Goal: Transaction & Acquisition: Purchase product/service

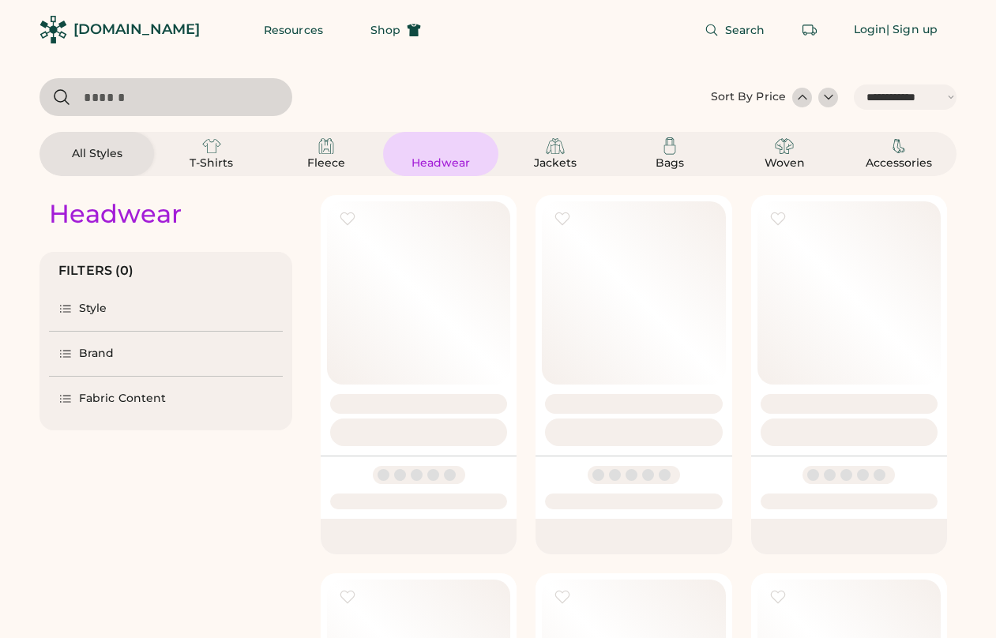
select select "*****"
select select "*"
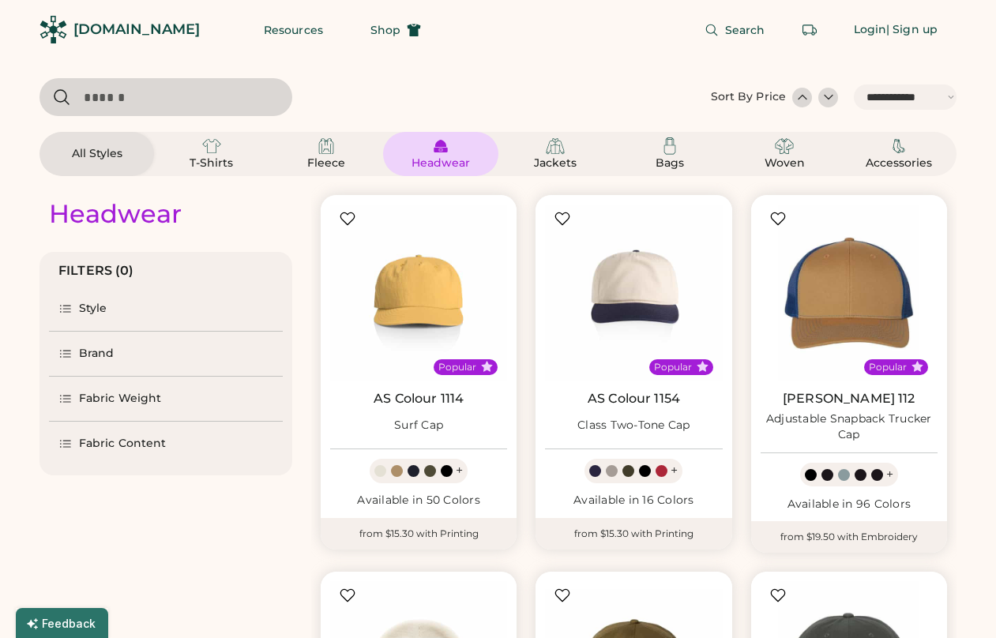
scroll to position [288, 0]
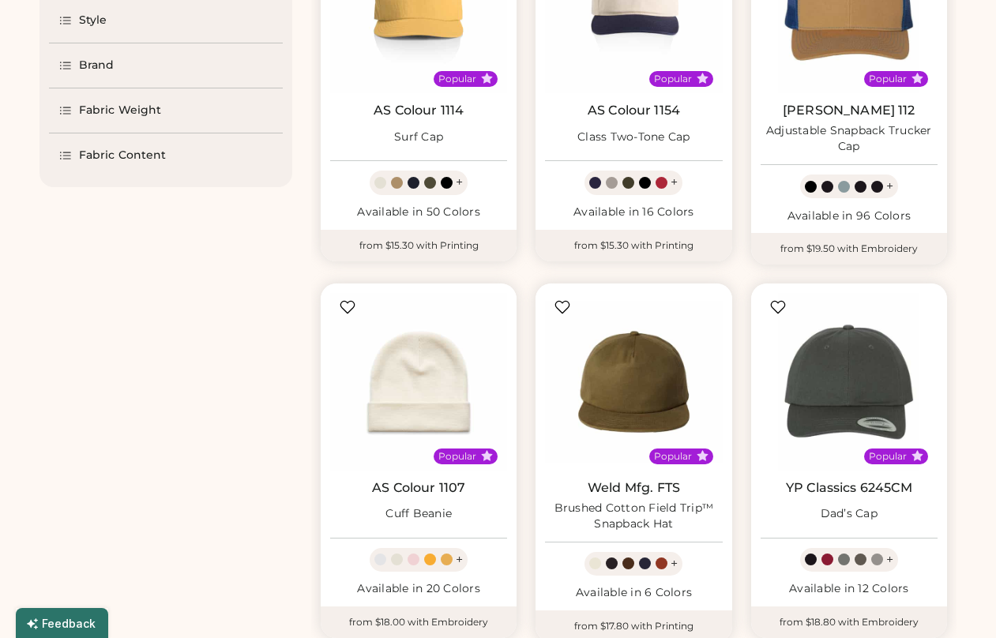
select select "*****"
select select "*"
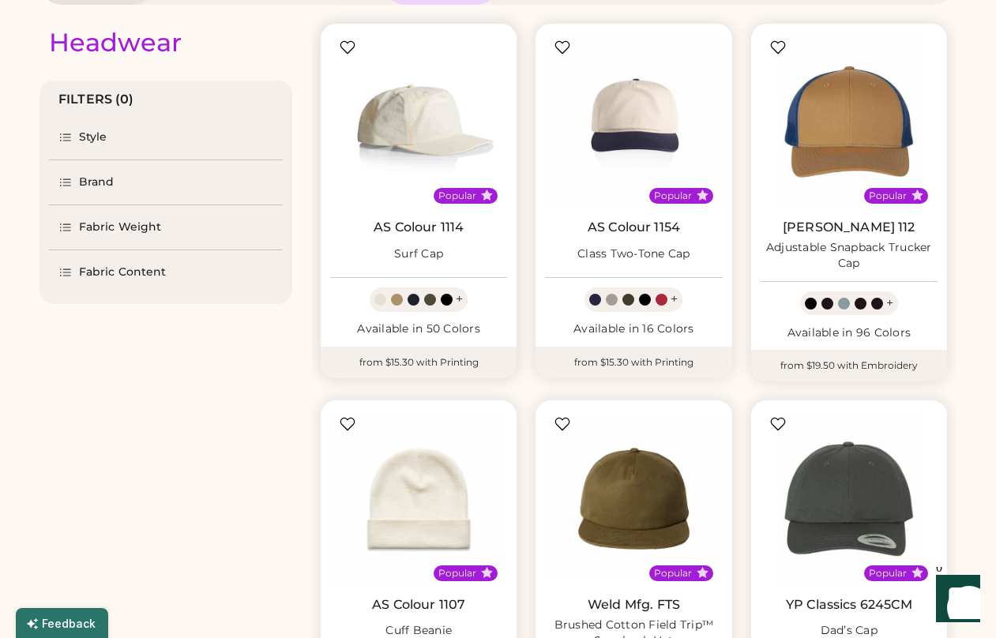
click at [427, 149] on img at bounding box center [418, 121] width 177 height 177
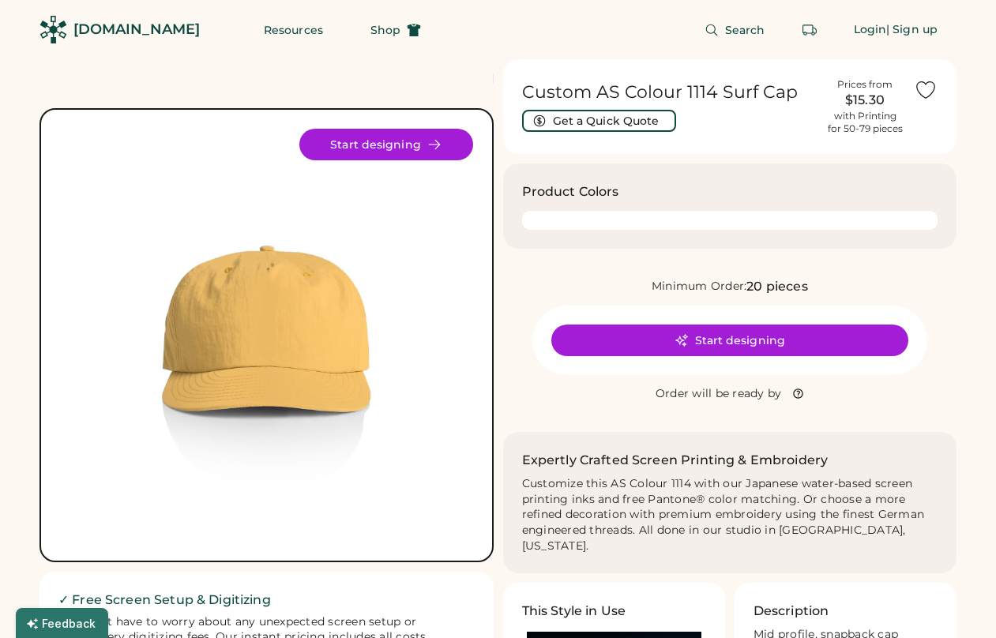
scroll to position [531, 0]
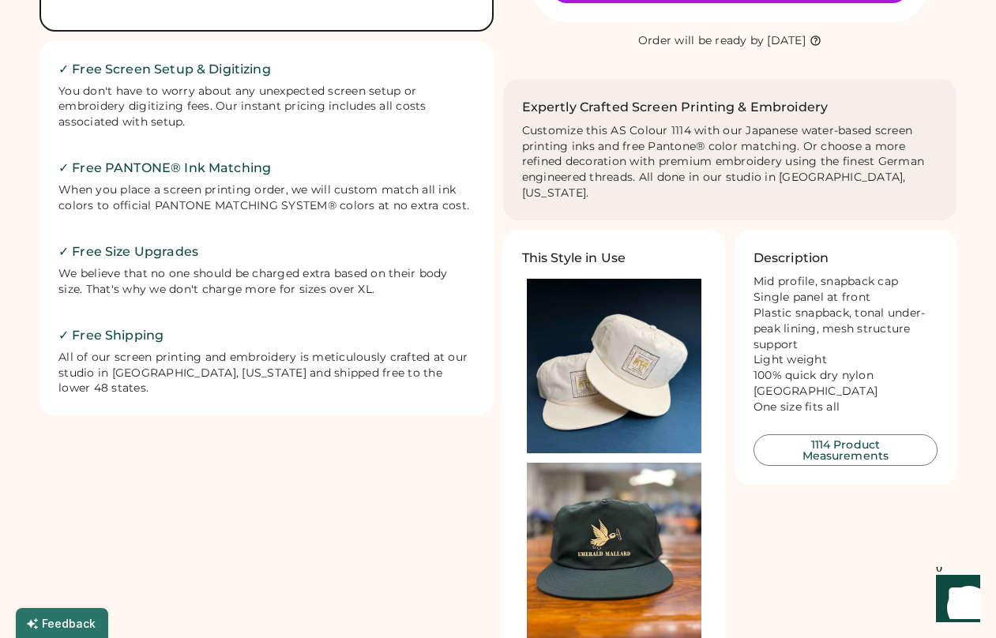
click at [663, 375] on img at bounding box center [614, 366] width 175 height 175
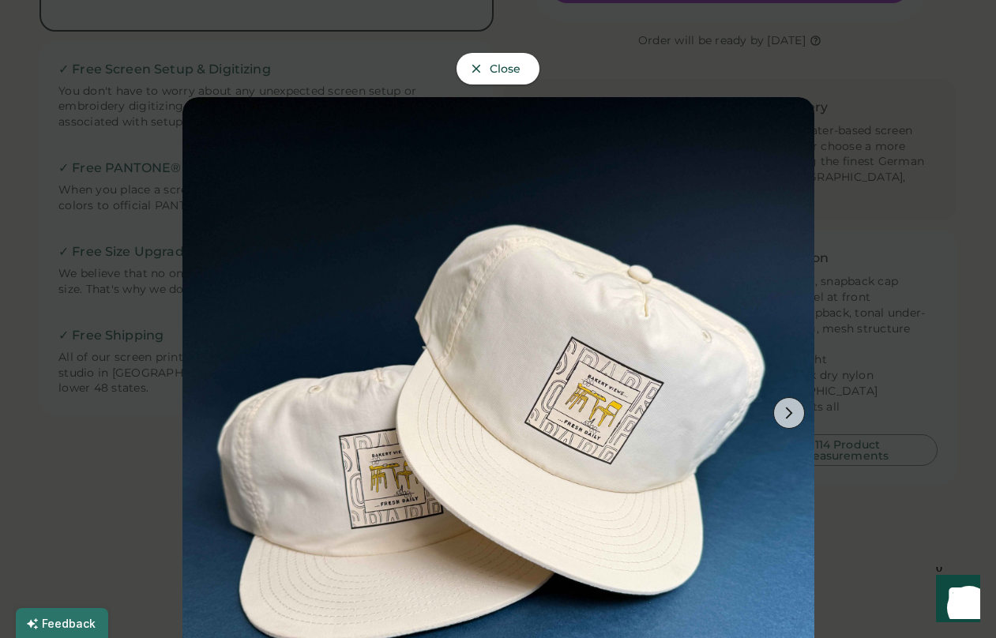
click at [493, 63] on span "Close" at bounding box center [506, 68] width 32 height 11
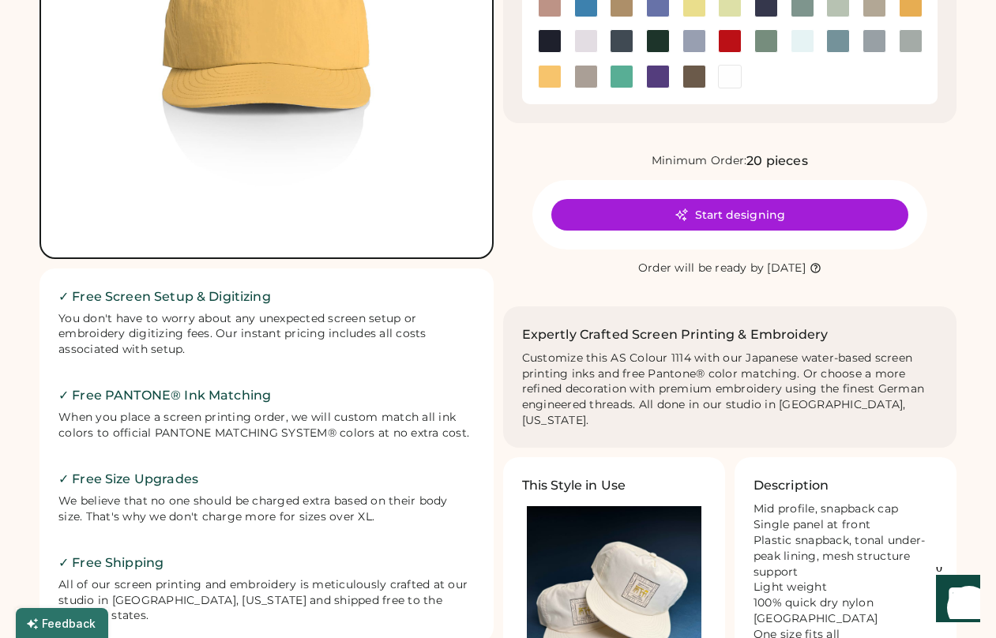
scroll to position [0, 0]
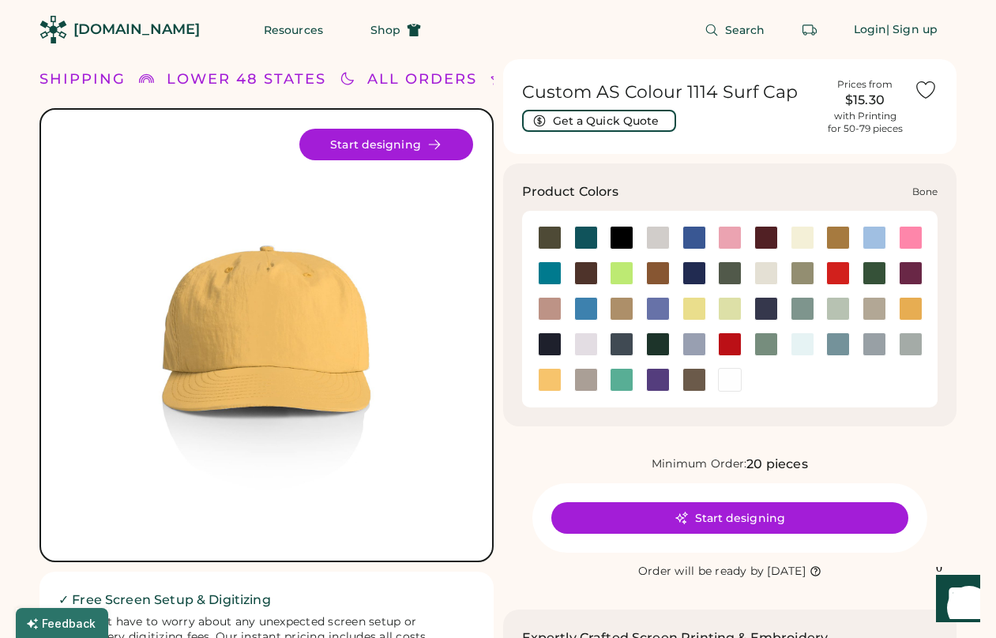
click at [653, 235] on div at bounding box center [658, 238] width 24 height 24
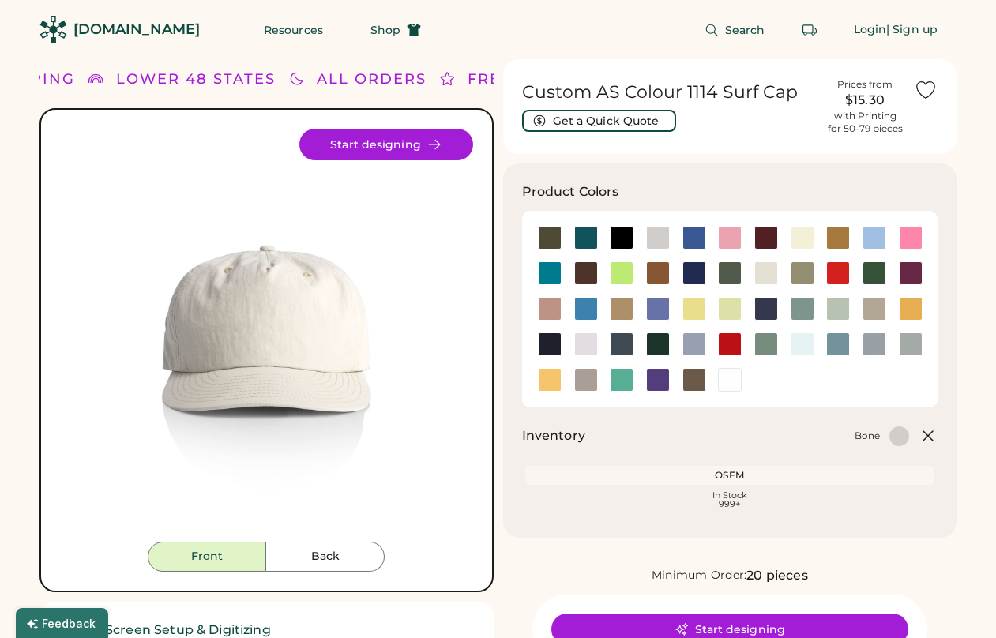
click at [431, 146] on icon at bounding box center [434, 144] width 14 height 14
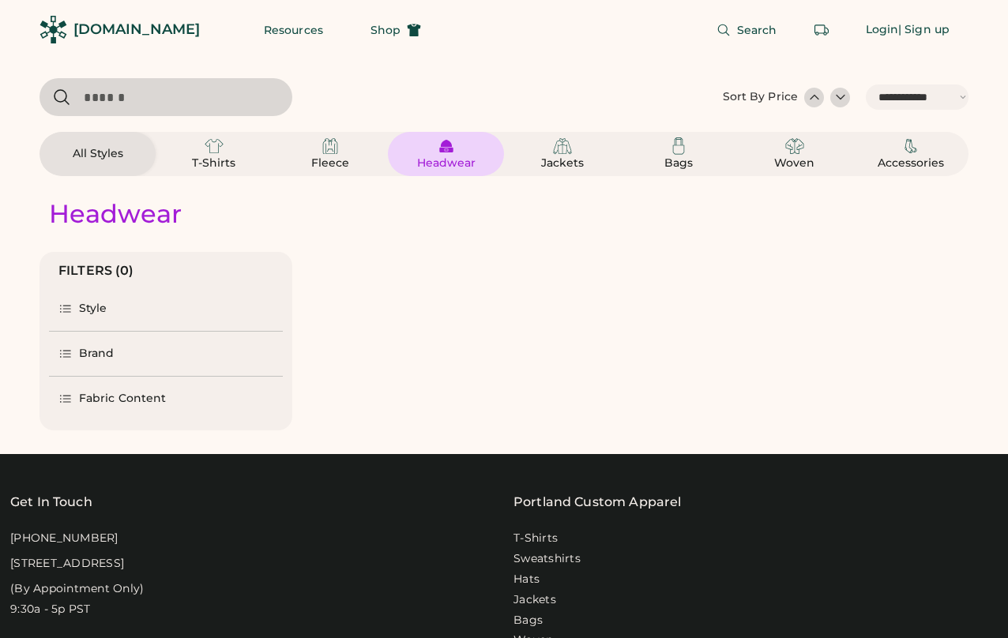
select select "*****"
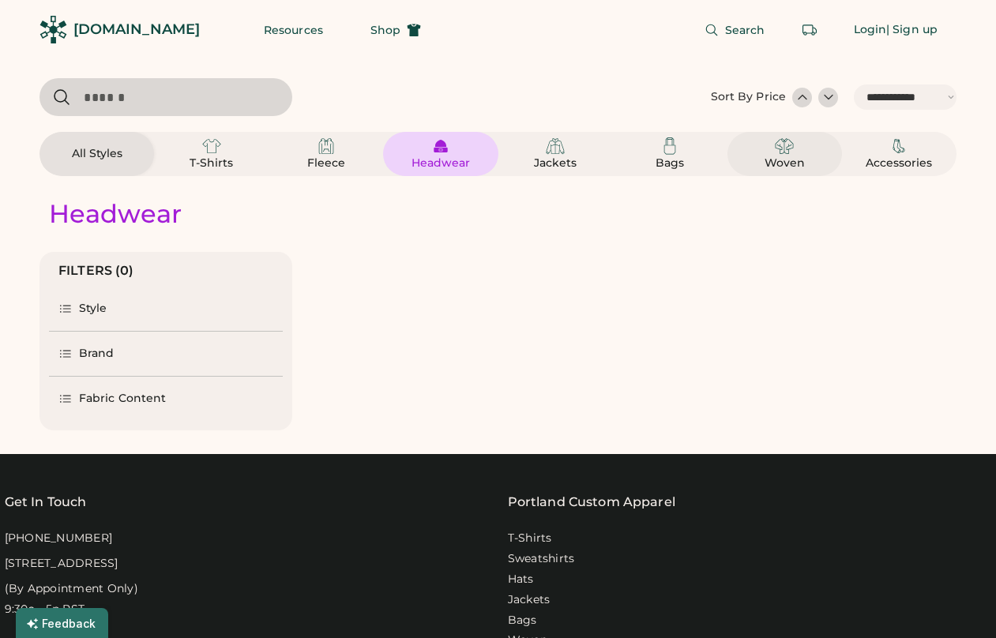
select select "*"
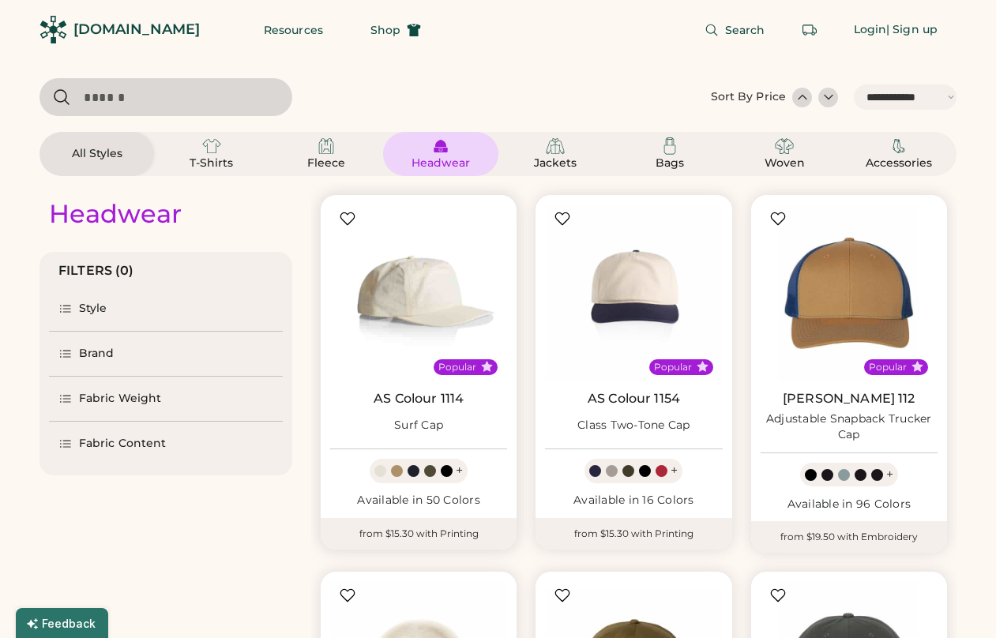
click at [452, 317] on img at bounding box center [418, 293] width 177 height 177
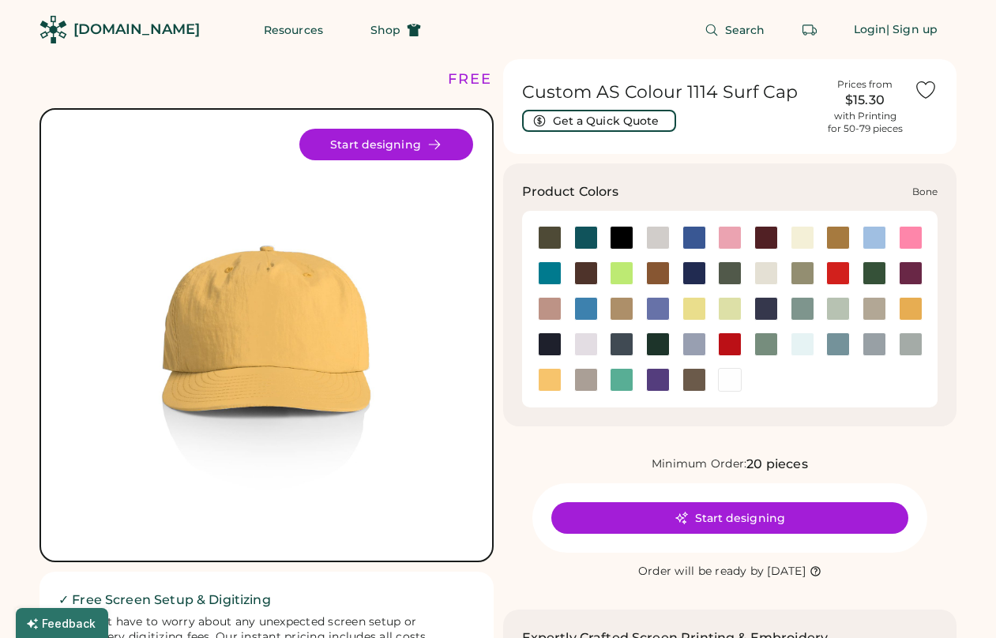
click at [659, 238] on div at bounding box center [658, 238] width 24 height 24
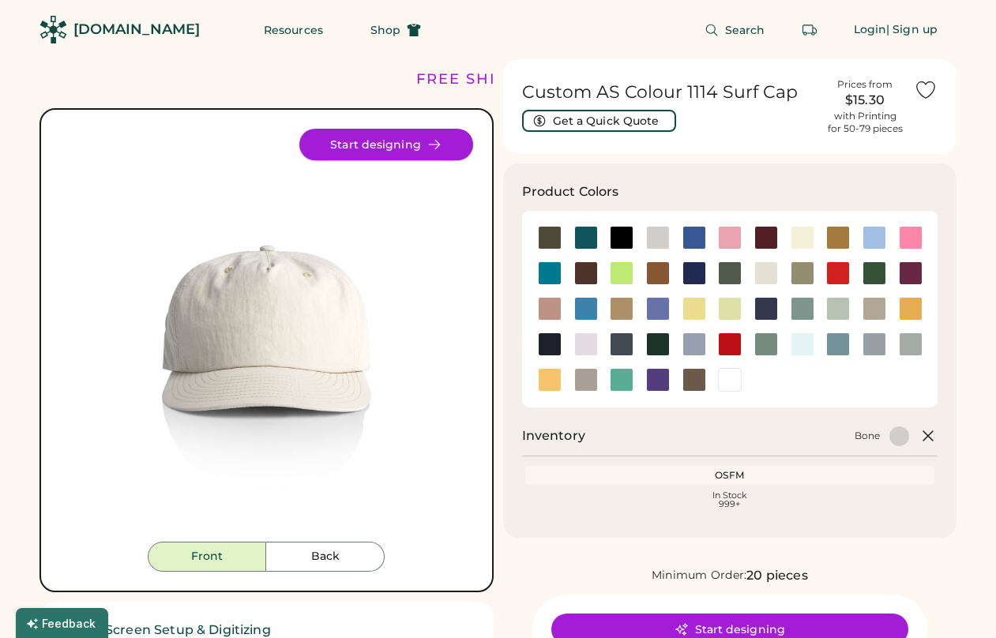
click at [408, 151] on button "Start designing" at bounding box center [386, 145] width 174 height 32
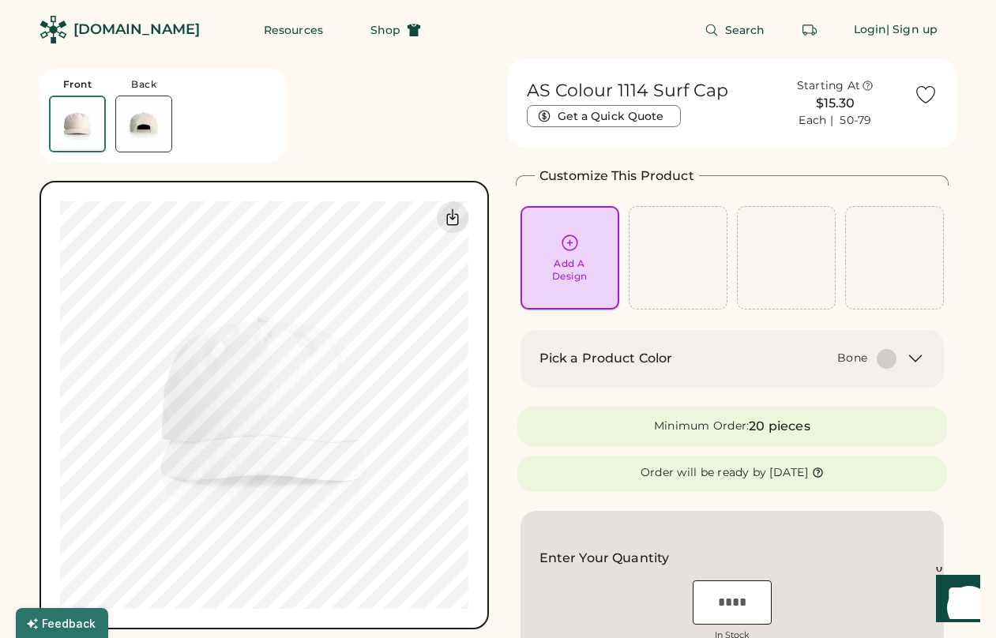
click at [565, 290] on div "Add A Design" at bounding box center [570, 258] width 99 height 104
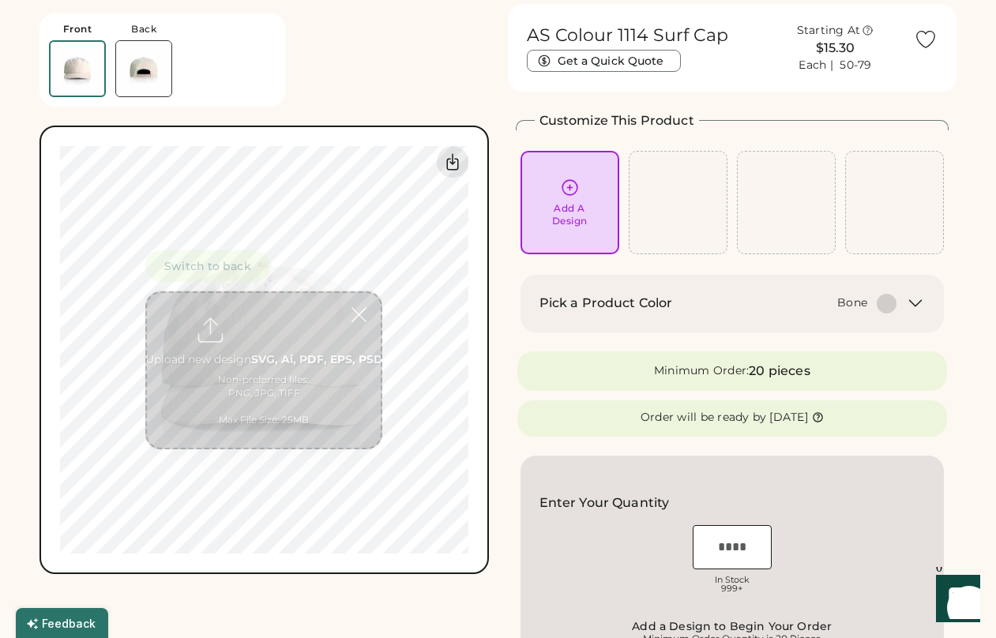
scroll to position [59, 0]
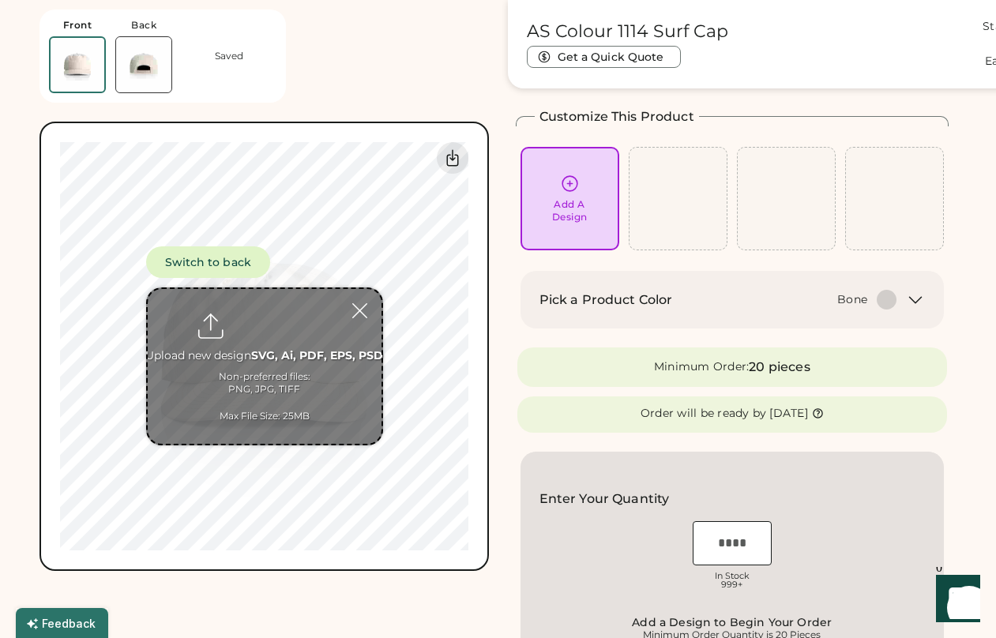
click at [290, 367] on input "file" at bounding box center [265, 366] width 234 height 155
type input "**********"
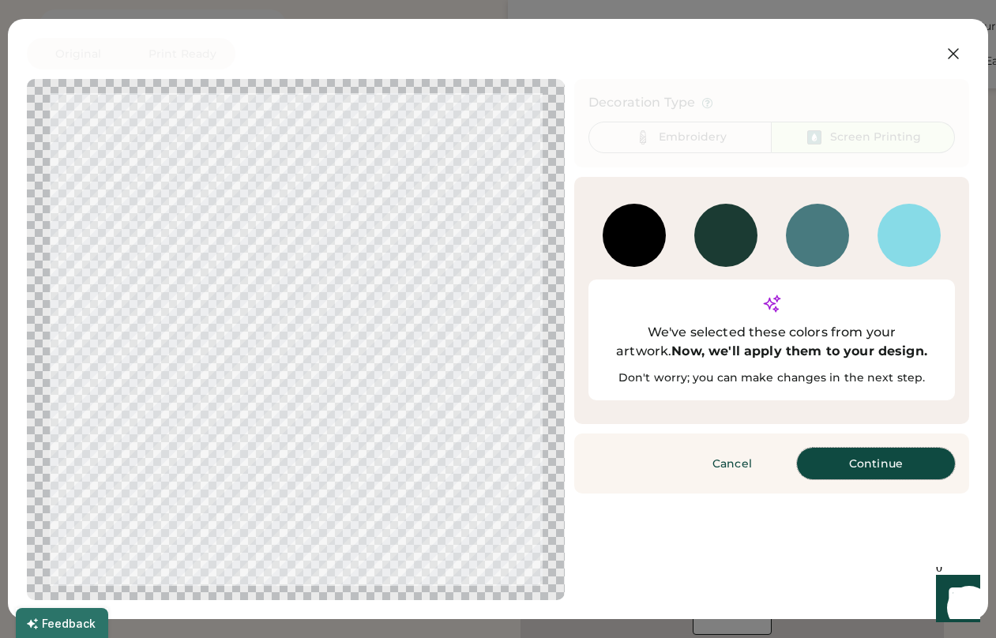
click at [844, 448] on button "Continue" at bounding box center [876, 464] width 158 height 32
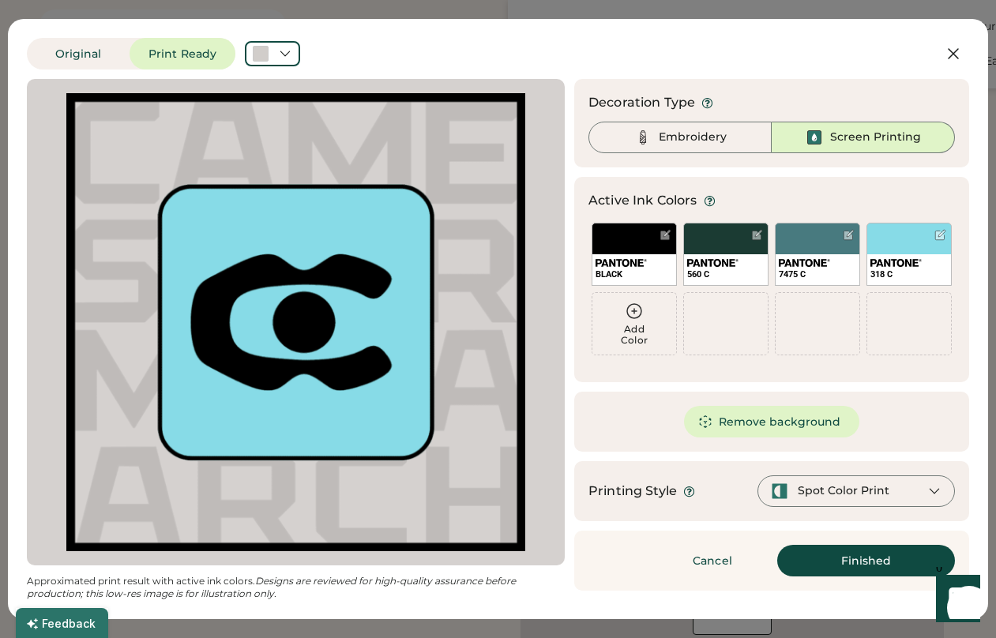
click at [770, 175] on div "Decoration Type Embroidery Screen Printing Active Ink Colors Add Color BLACK 56…" at bounding box center [771, 335] width 395 height 512
click at [751, 265] on div "560 C" at bounding box center [726, 269] width 84 height 31
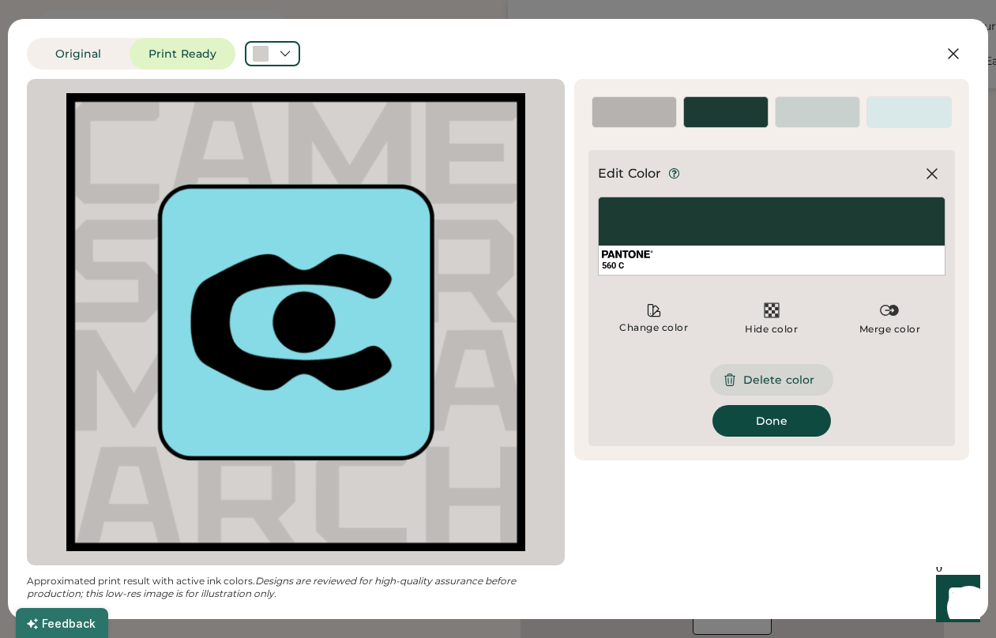
click at [763, 388] on button "Delete color" at bounding box center [771, 380] width 123 height 32
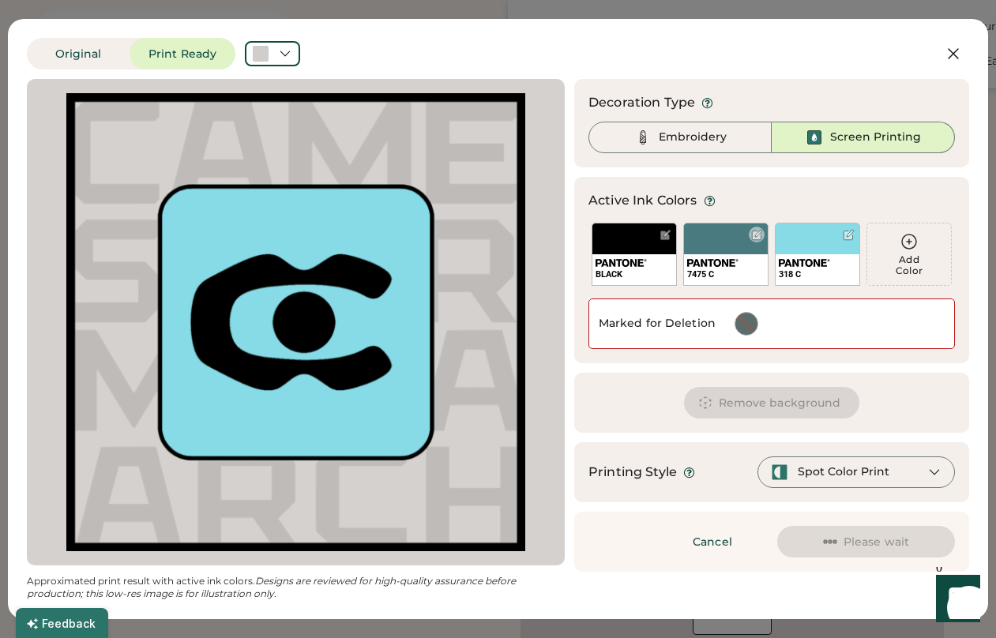
click at [747, 269] on div "7475 C" at bounding box center [725, 275] width 77 height 12
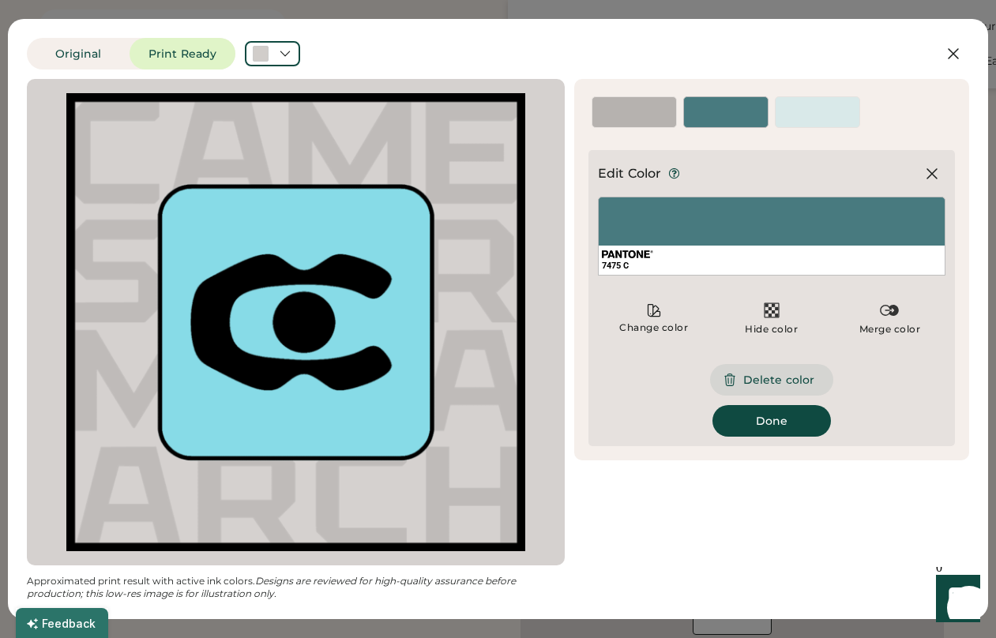
click at [766, 382] on button "Delete color" at bounding box center [771, 380] width 123 height 32
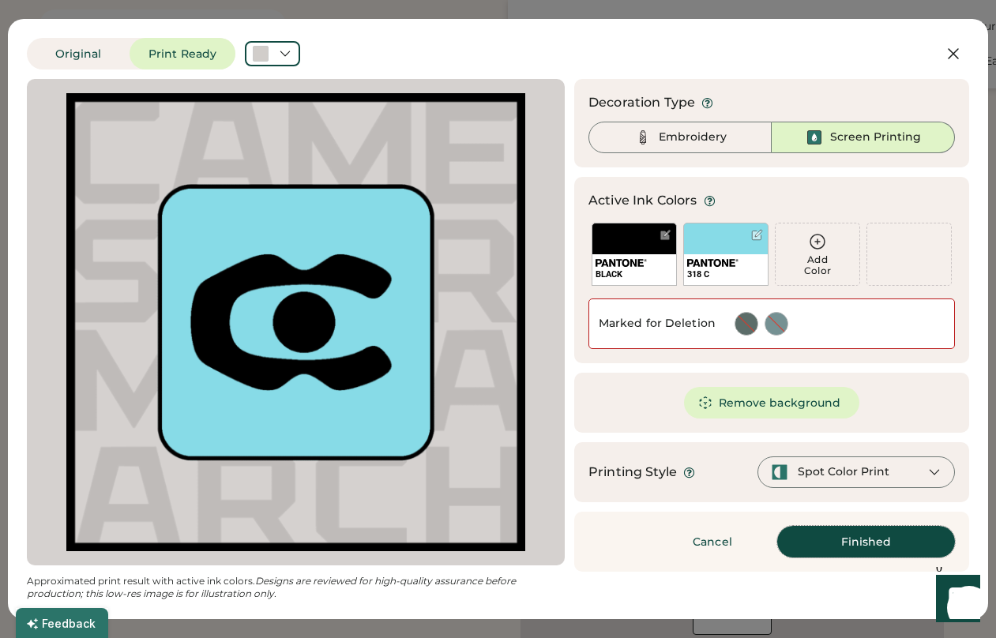
click at [896, 544] on button "Finished" at bounding box center [866, 542] width 178 height 32
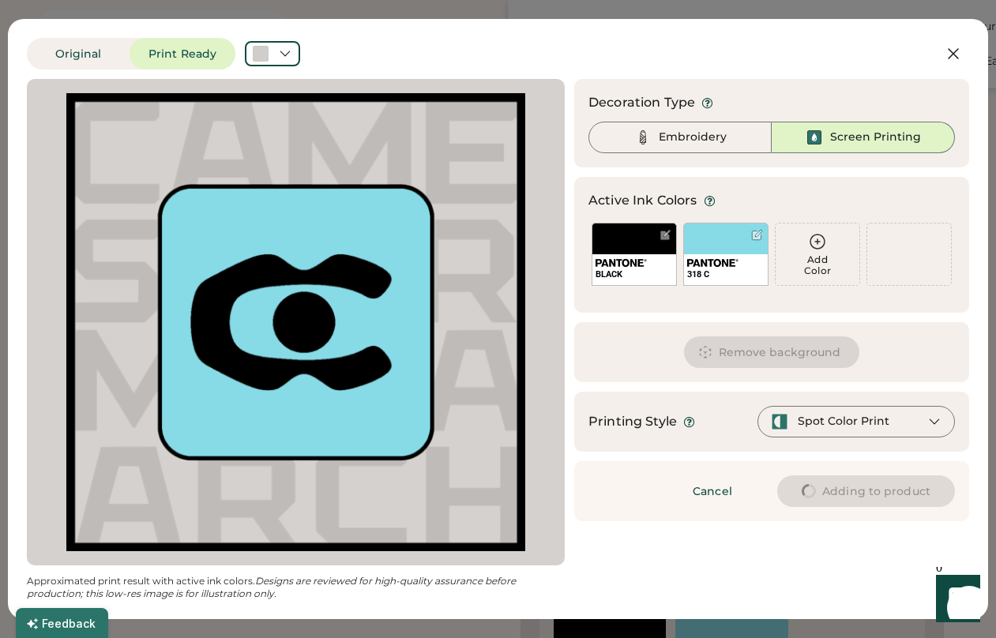
type input "****"
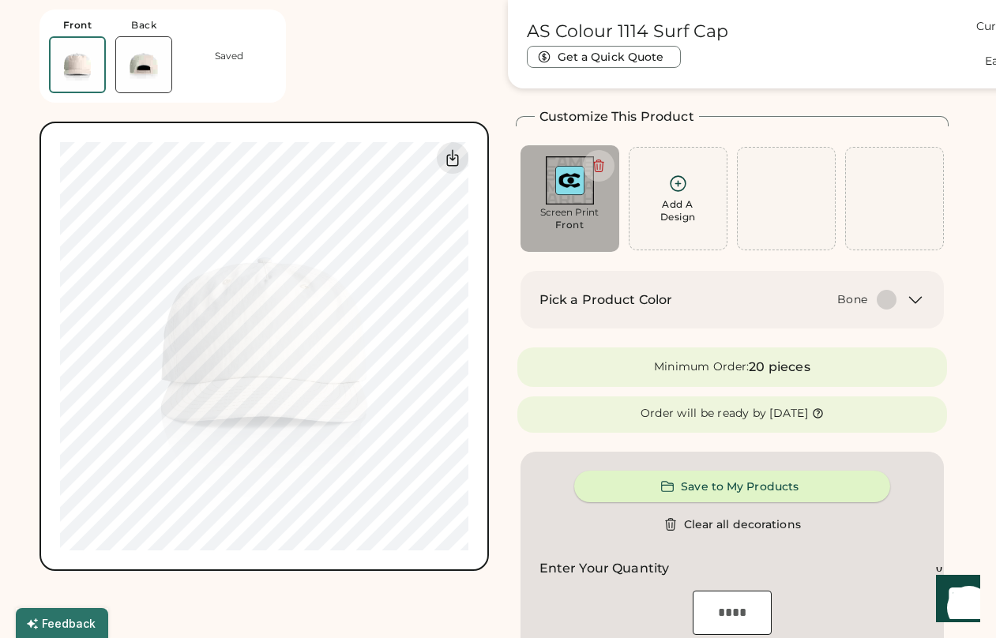
type input "****"
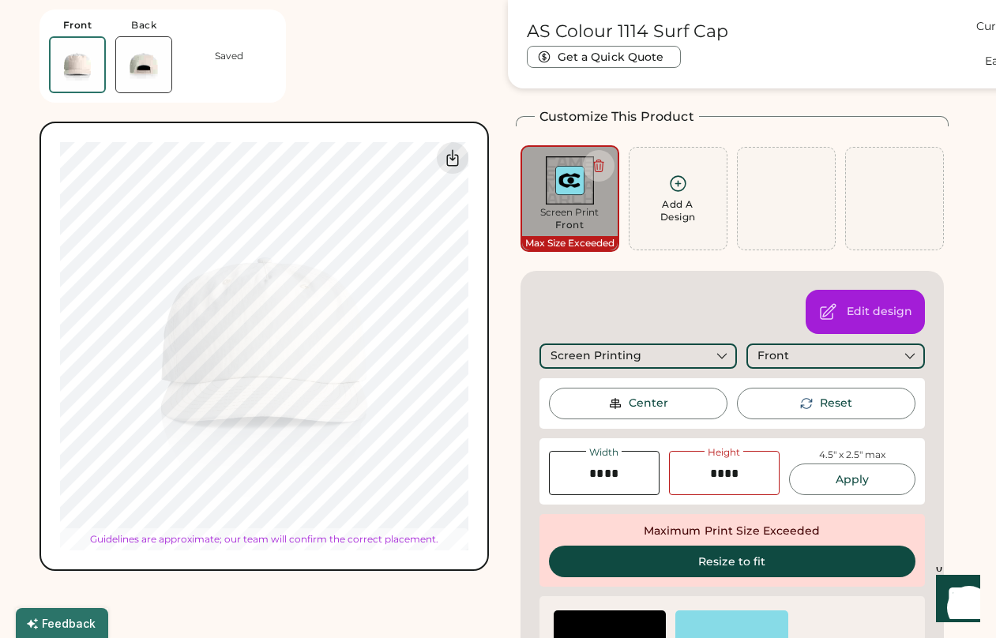
type input "****"
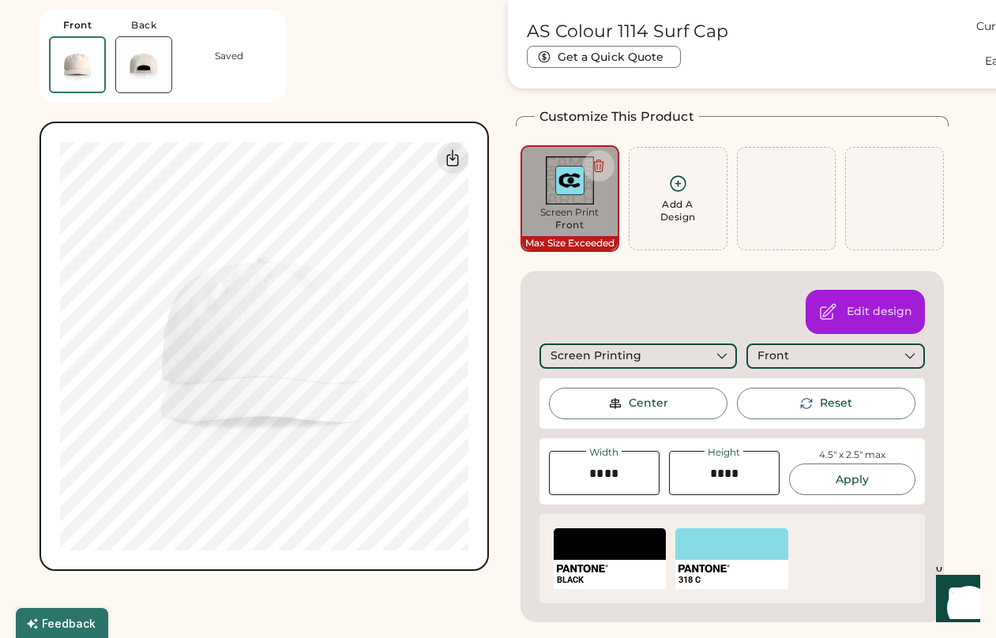
type input "****"
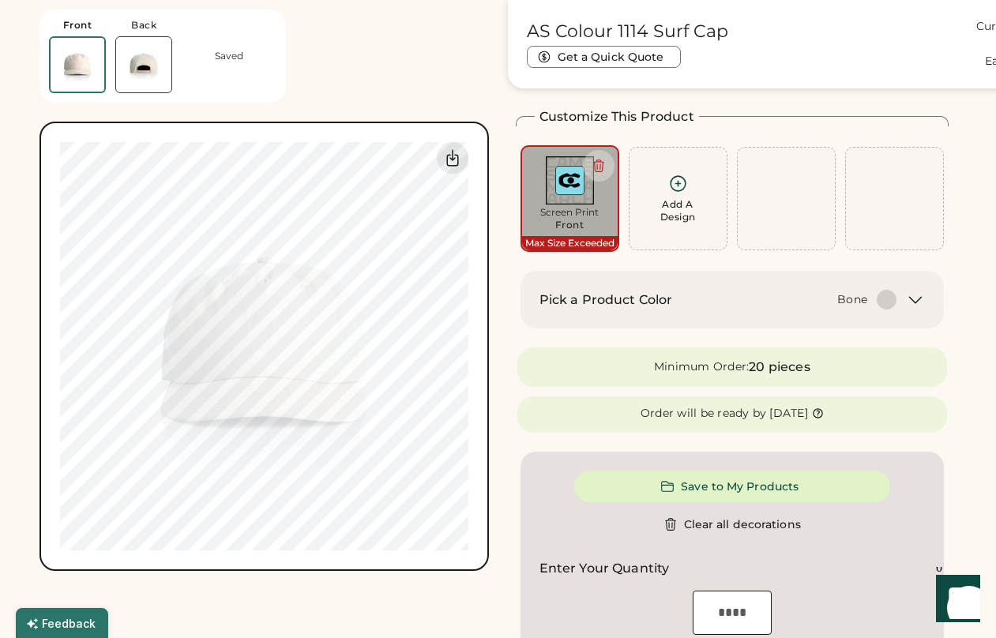
type input "****"
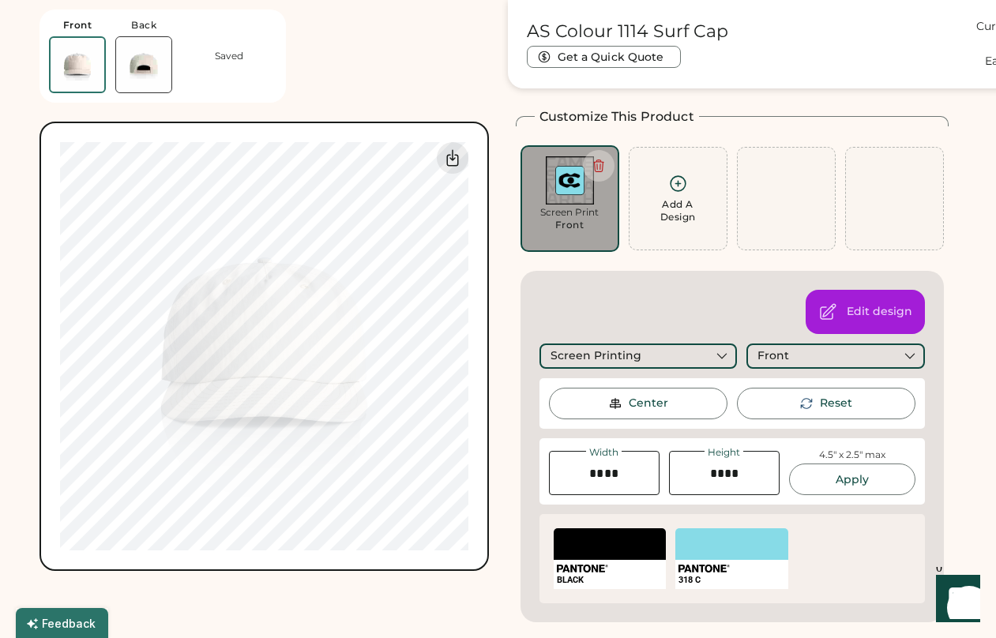
type input "****"
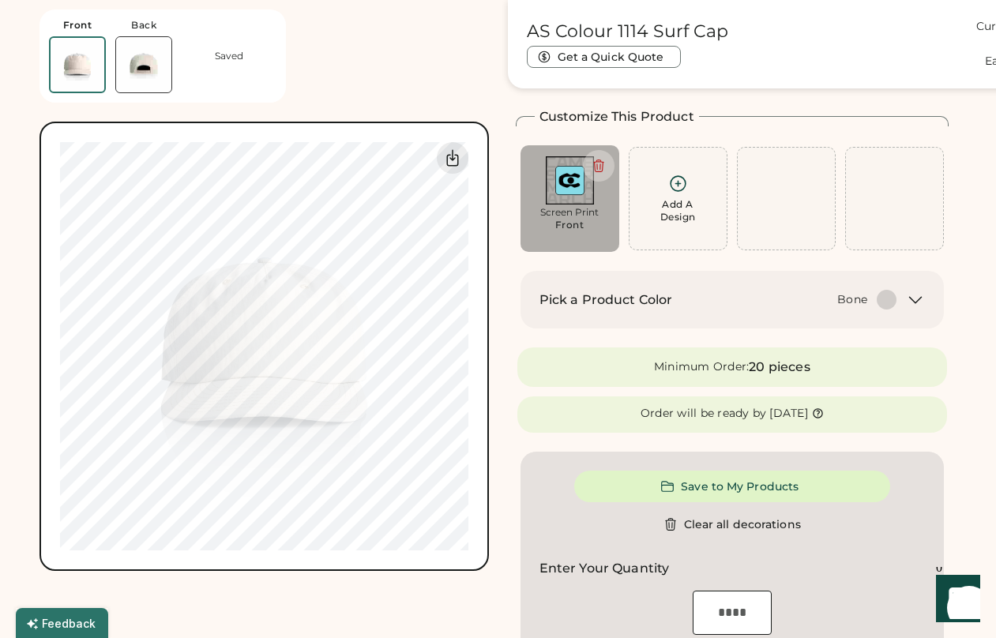
type input "****"
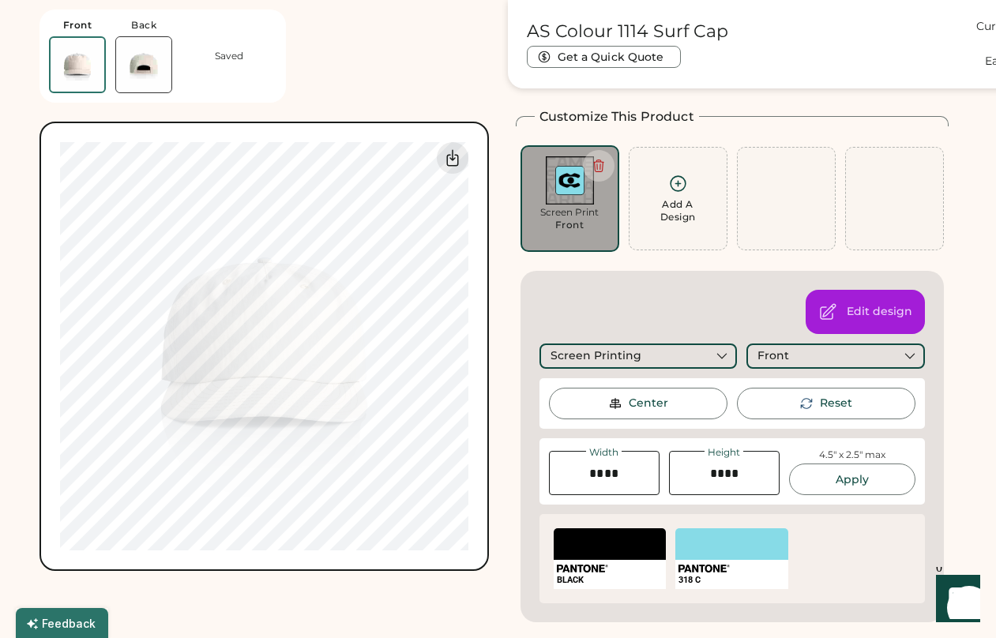
click at [570, 134] on div "Customize This Product Add A Design Screen Print Front Max Size Exceeded Add A …" at bounding box center [733, 364] width 434 height 515
click at [601, 165] on icon at bounding box center [599, 166] width 14 height 14
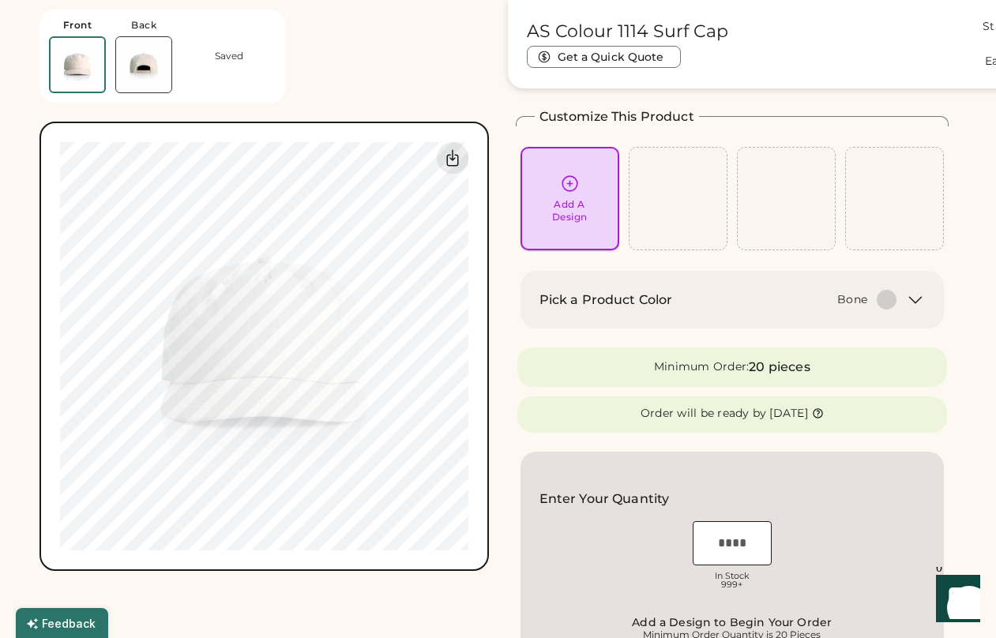
click at [584, 194] on div "Add A Design" at bounding box center [570, 199] width 77 height 50
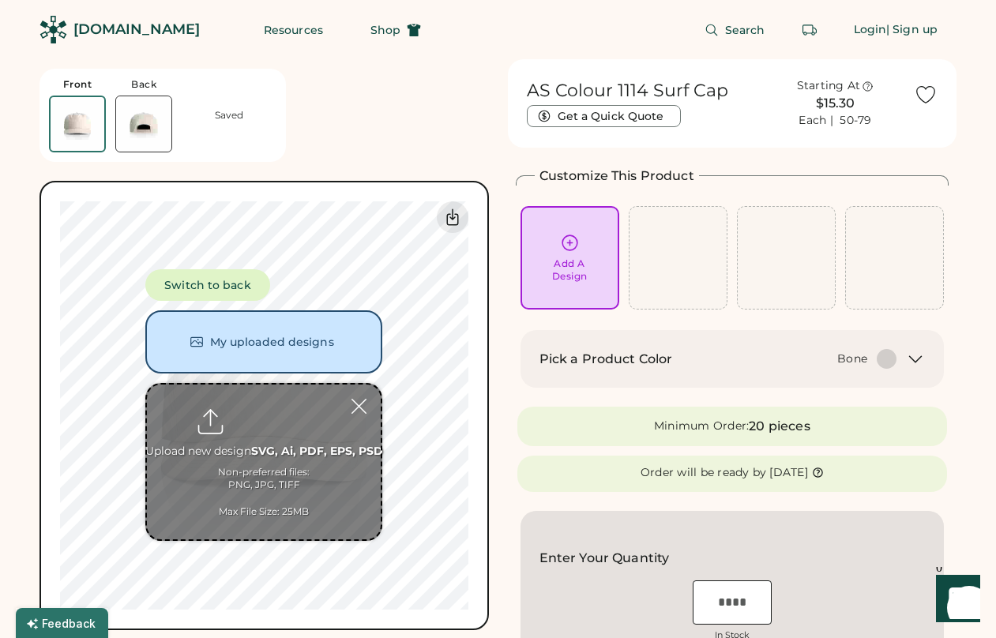
click at [254, 476] on input "file" at bounding box center [264, 462] width 234 height 155
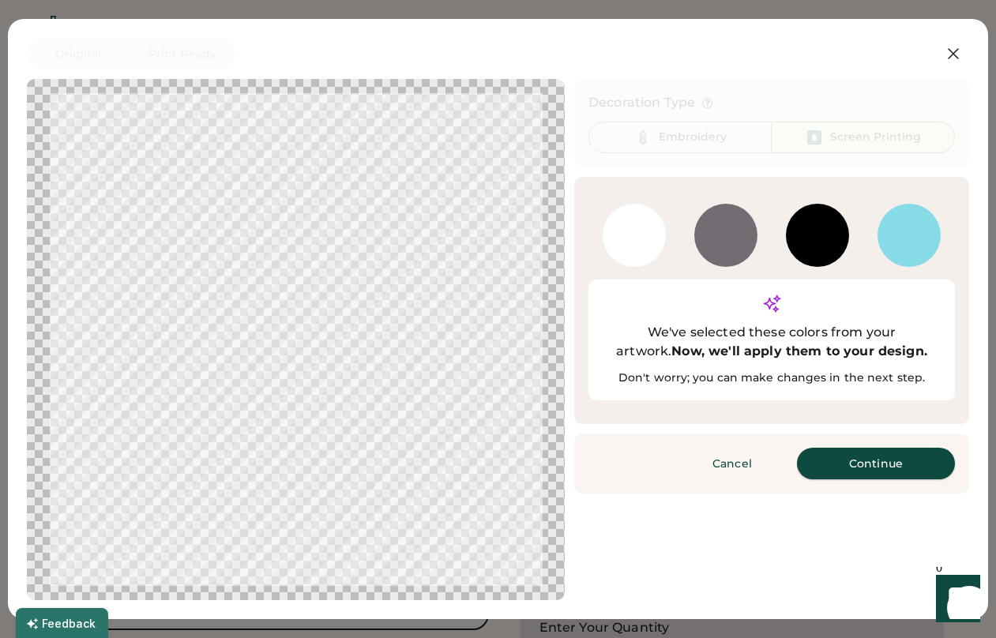
click at [886, 448] on button "Continue" at bounding box center [876, 464] width 158 height 32
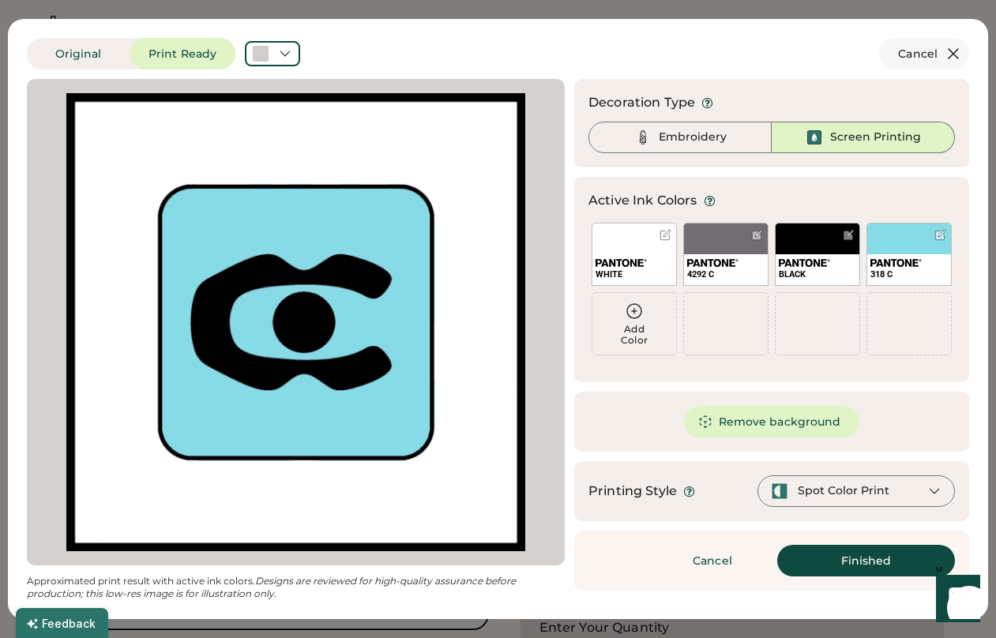
click at [943, 57] on button "Cancel" at bounding box center [924, 54] width 90 height 32
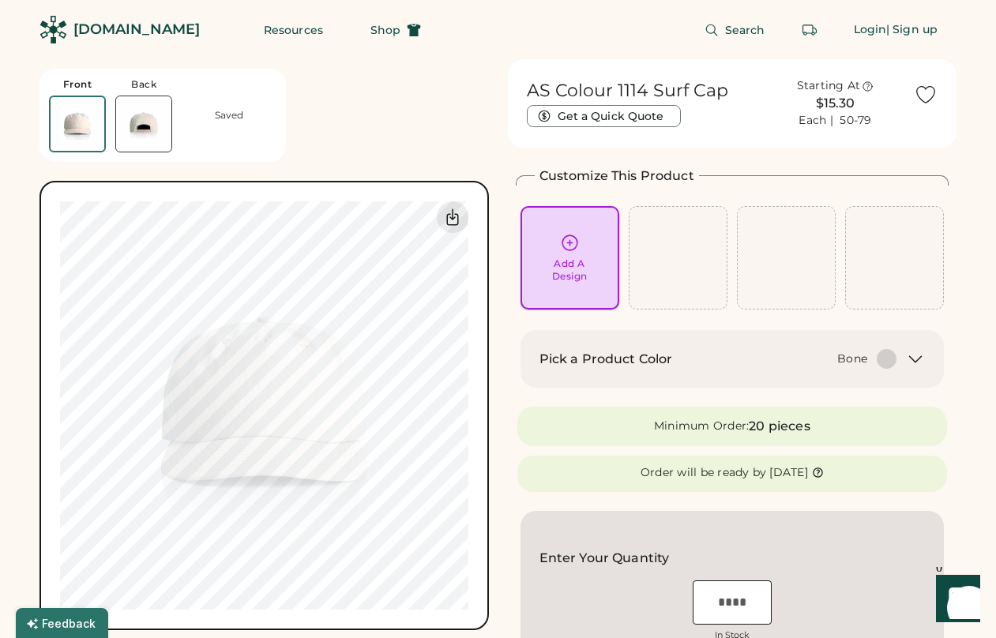
click at [570, 250] on icon at bounding box center [570, 242] width 15 height 15
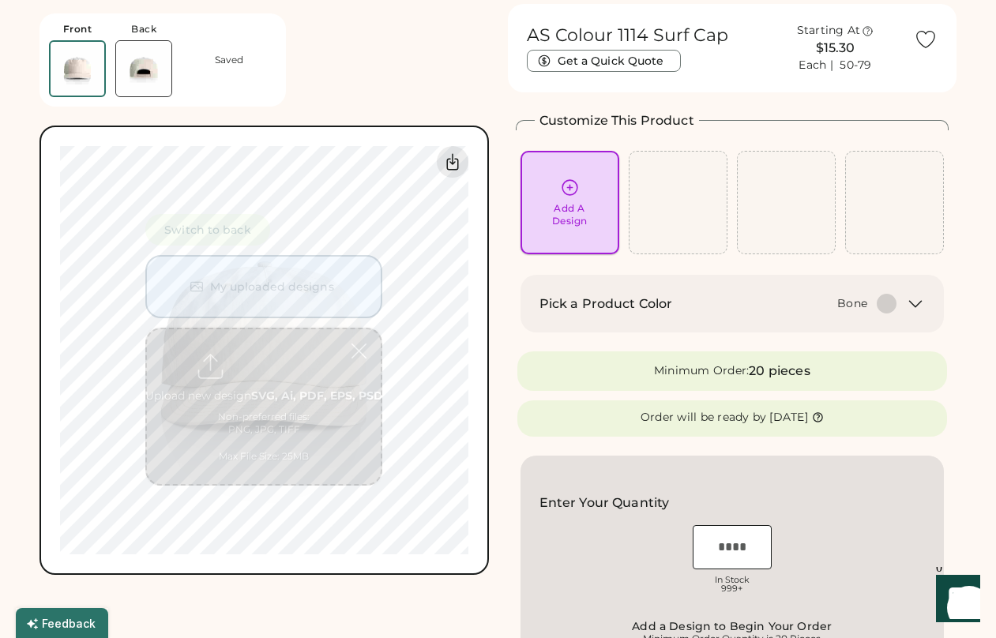
scroll to position [59, 0]
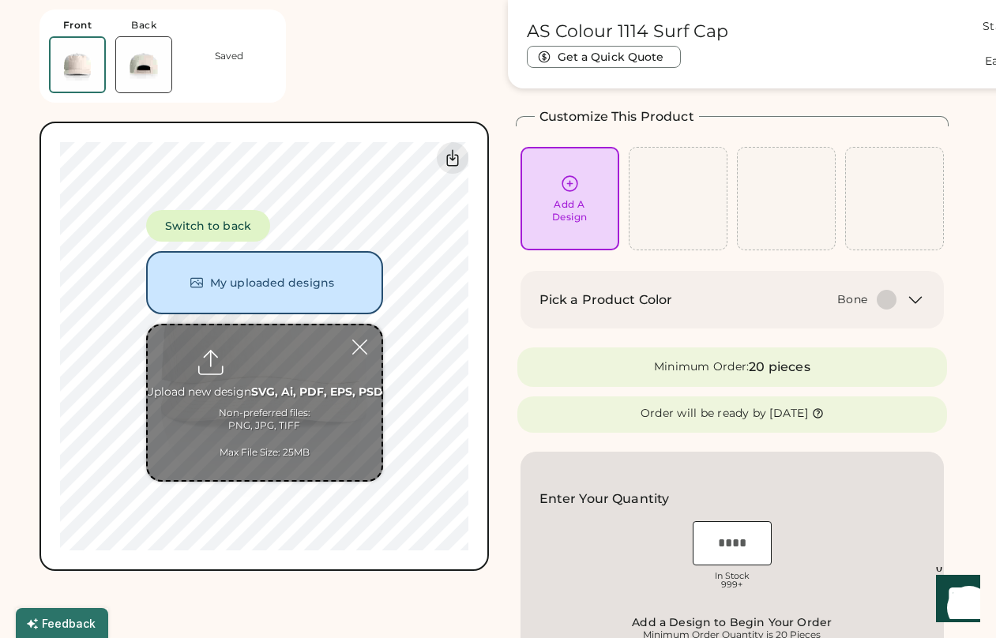
click at [253, 393] on input "file" at bounding box center [265, 403] width 234 height 155
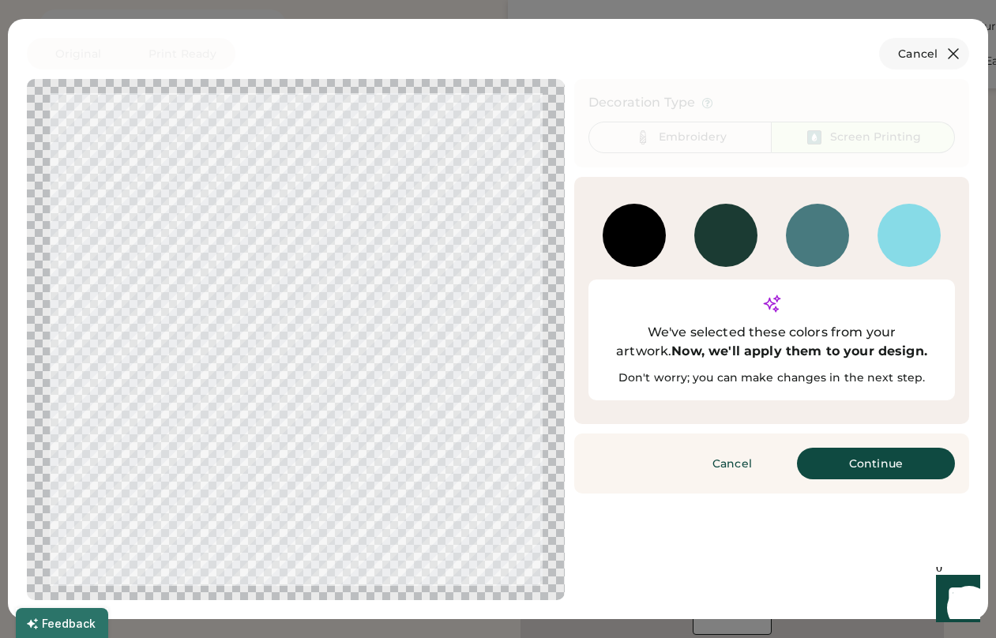
click at [959, 55] on icon at bounding box center [953, 53] width 19 height 19
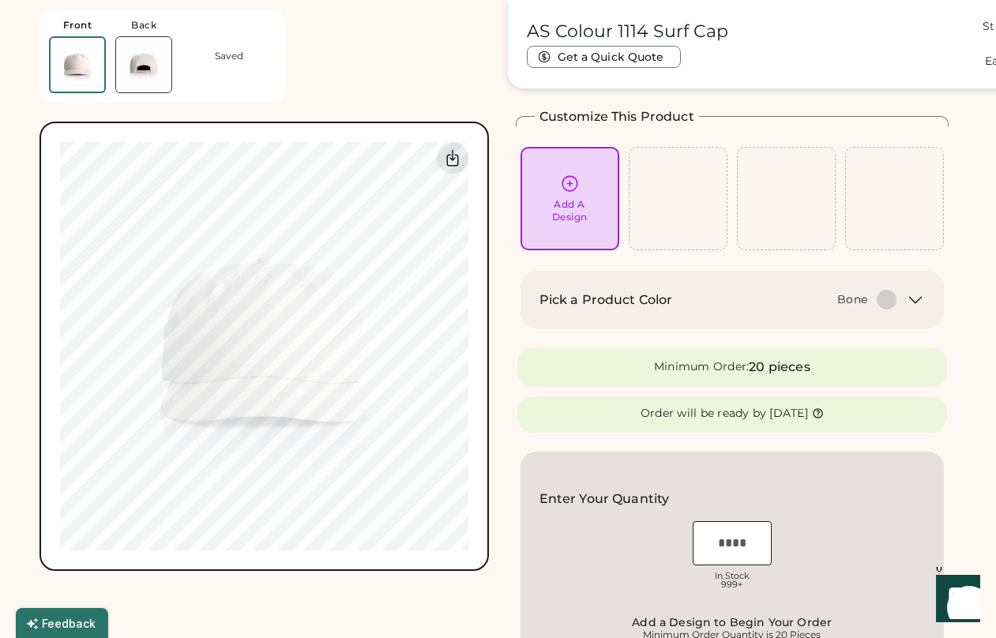
click at [570, 223] on div "Add A Design" at bounding box center [570, 199] width 99 height 104
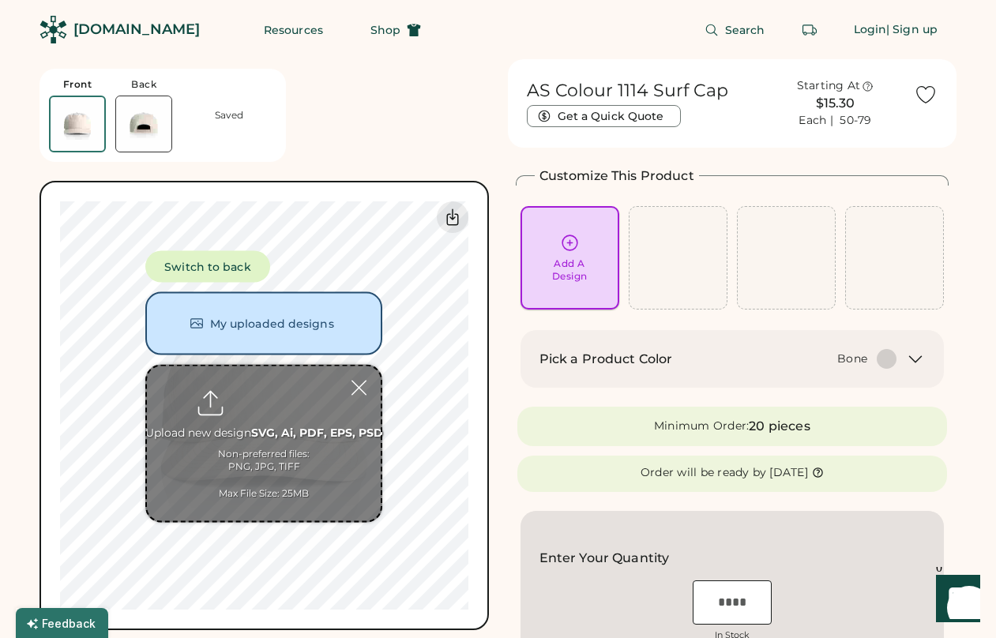
scroll to position [0, 0]
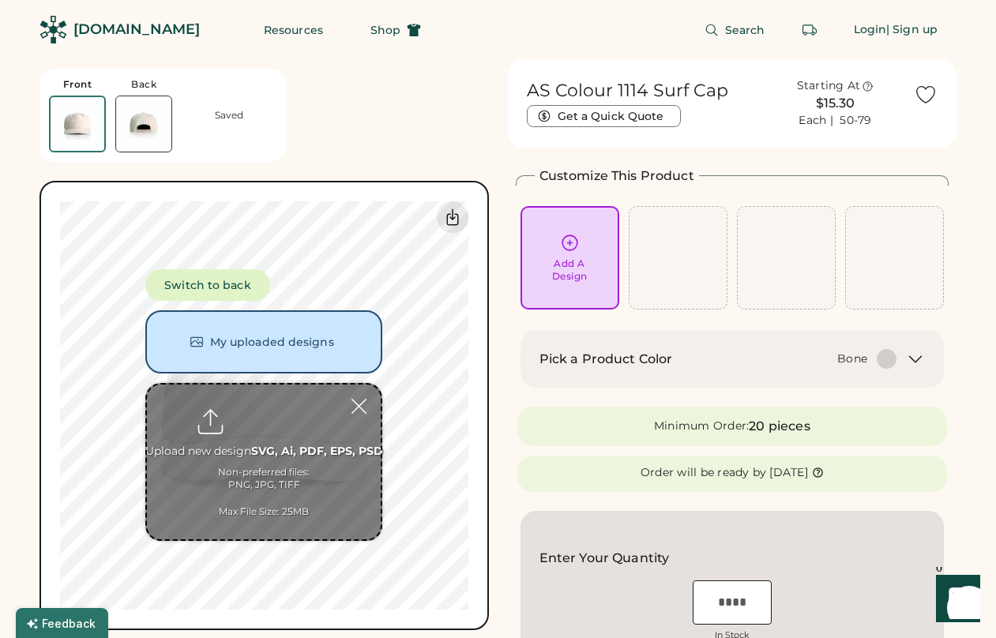
click at [256, 470] on input "file" at bounding box center [264, 462] width 234 height 155
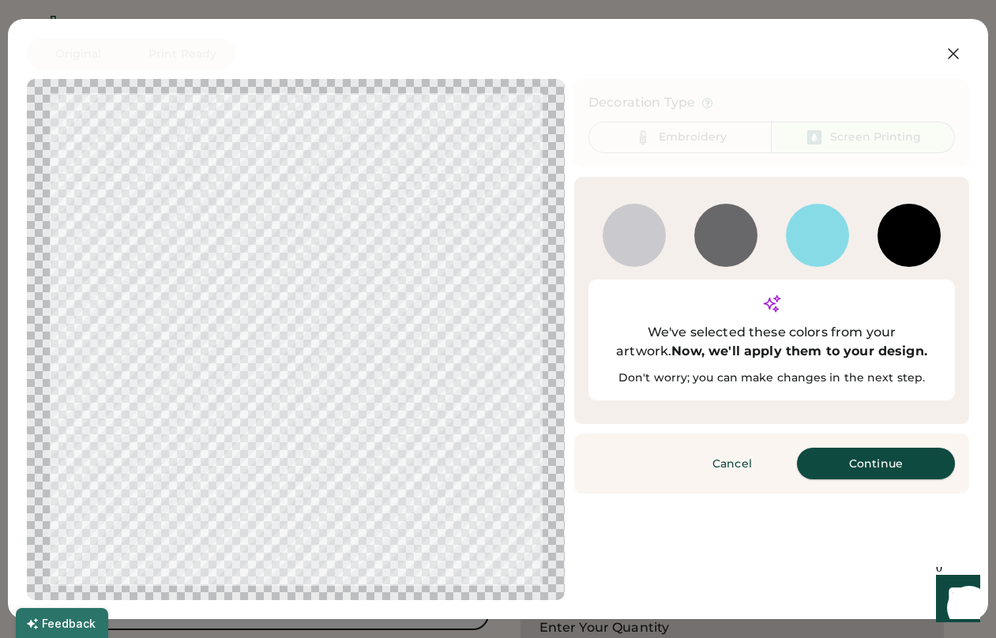
click at [890, 448] on button "Continue" at bounding box center [876, 464] width 158 height 32
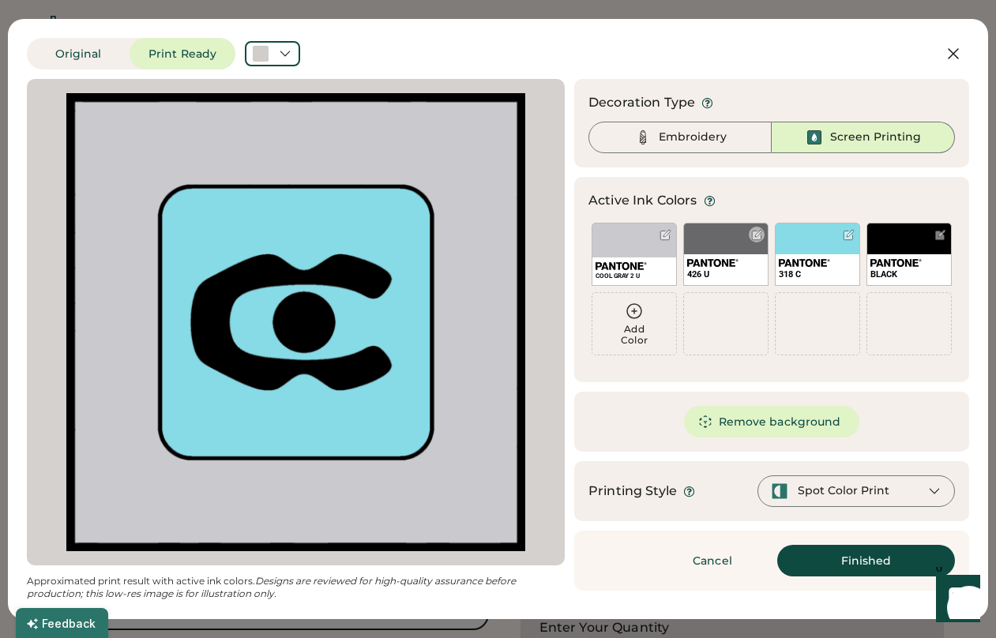
click at [740, 253] on div "426 U" at bounding box center [725, 254] width 85 height 63
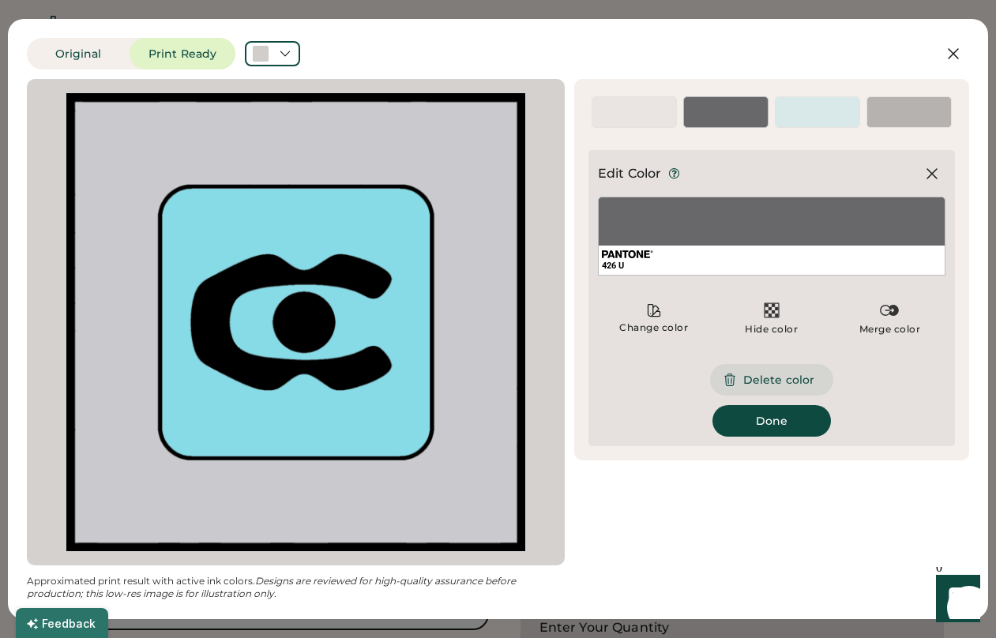
drag, startPoint x: 777, startPoint y: 382, endPoint x: 686, endPoint y: 393, distance: 91.5
click at [777, 382] on button "Delete color" at bounding box center [771, 380] width 123 height 32
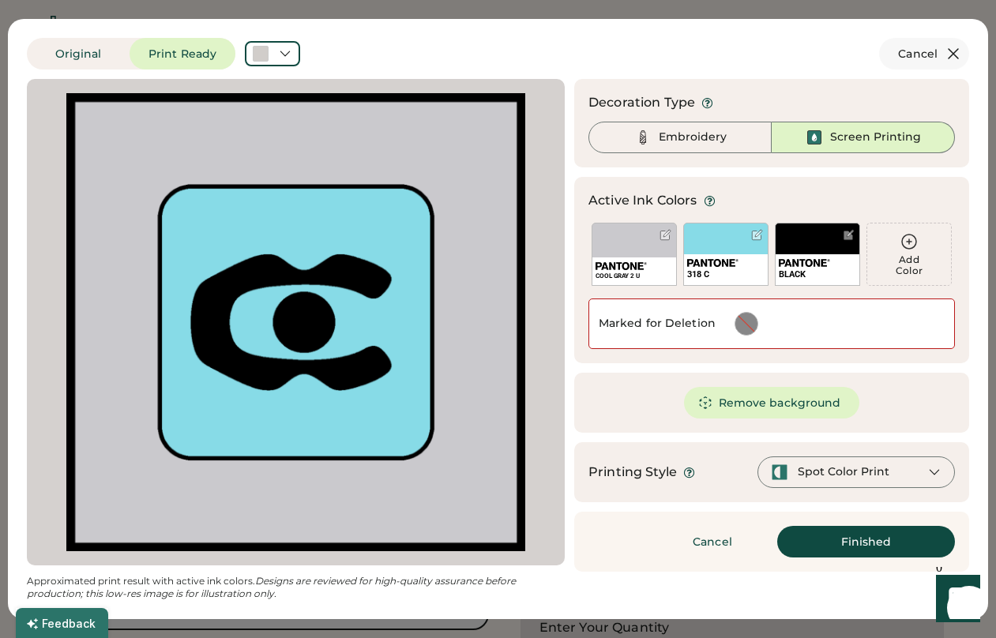
click at [958, 52] on icon at bounding box center [953, 53] width 19 height 19
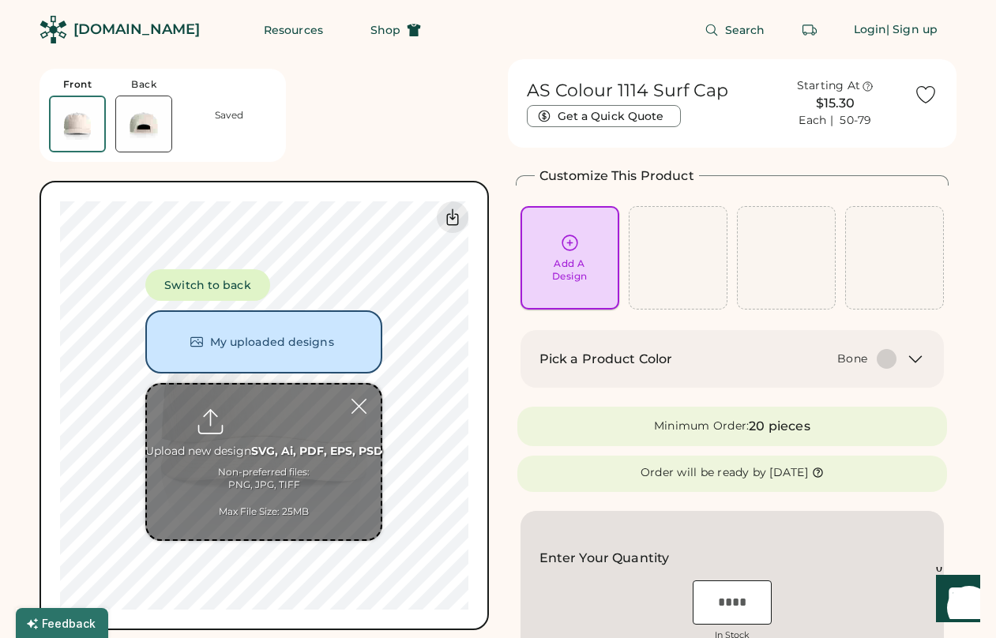
click at [567, 249] on icon at bounding box center [570, 243] width 20 height 20
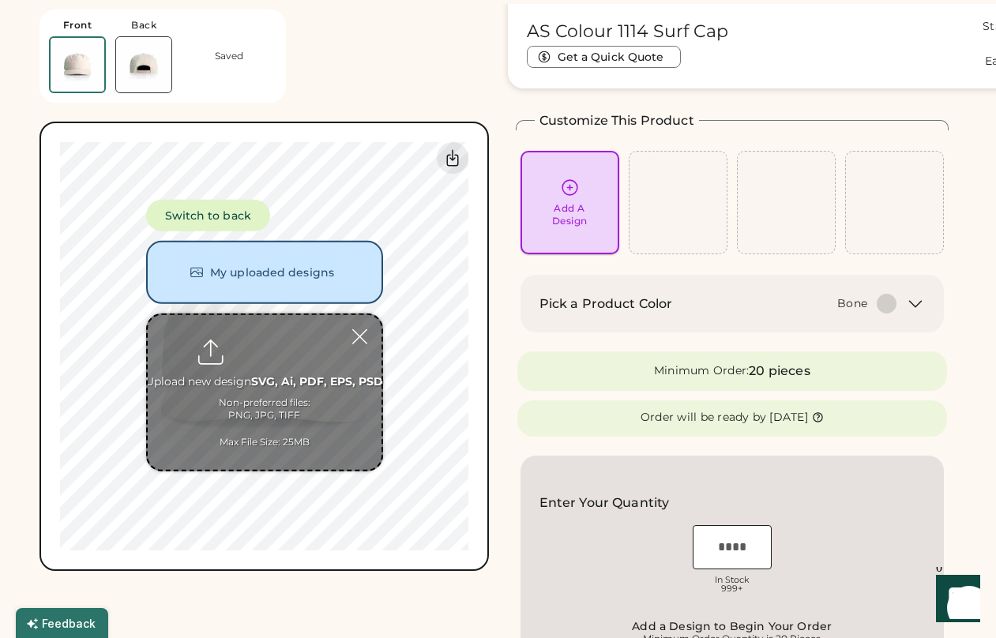
scroll to position [59, 0]
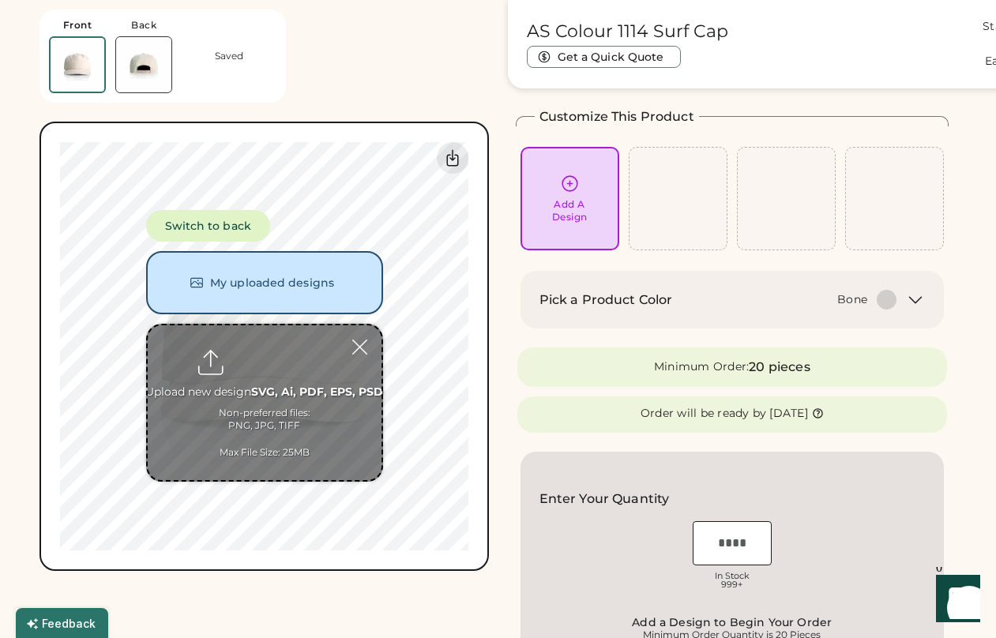
click at [283, 385] on input "file" at bounding box center [265, 403] width 234 height 155
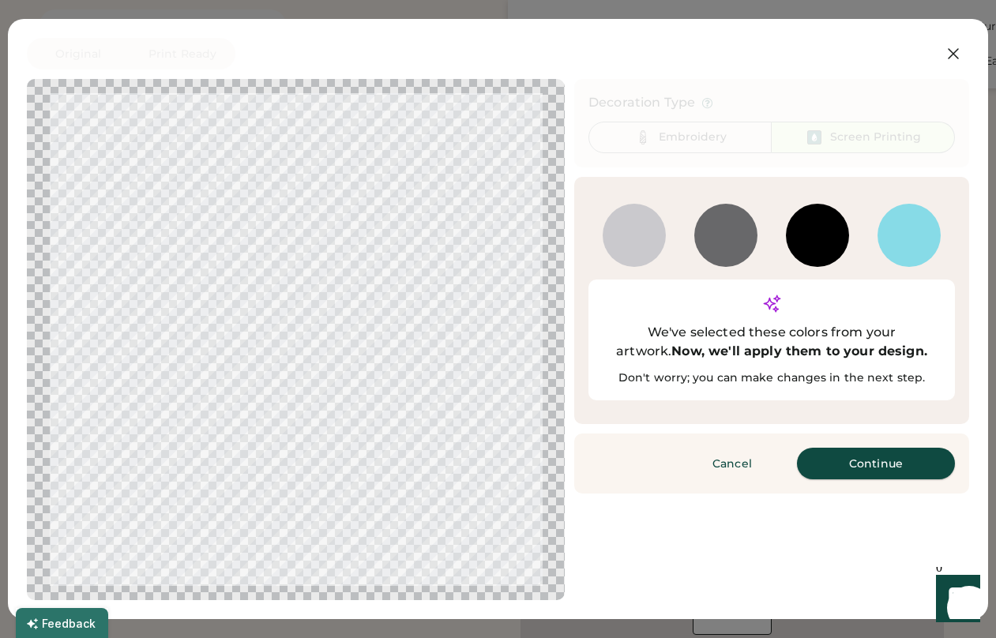
click at [892, 448] on button "Continue" at bounding box center [876, 464] width 158 height 32
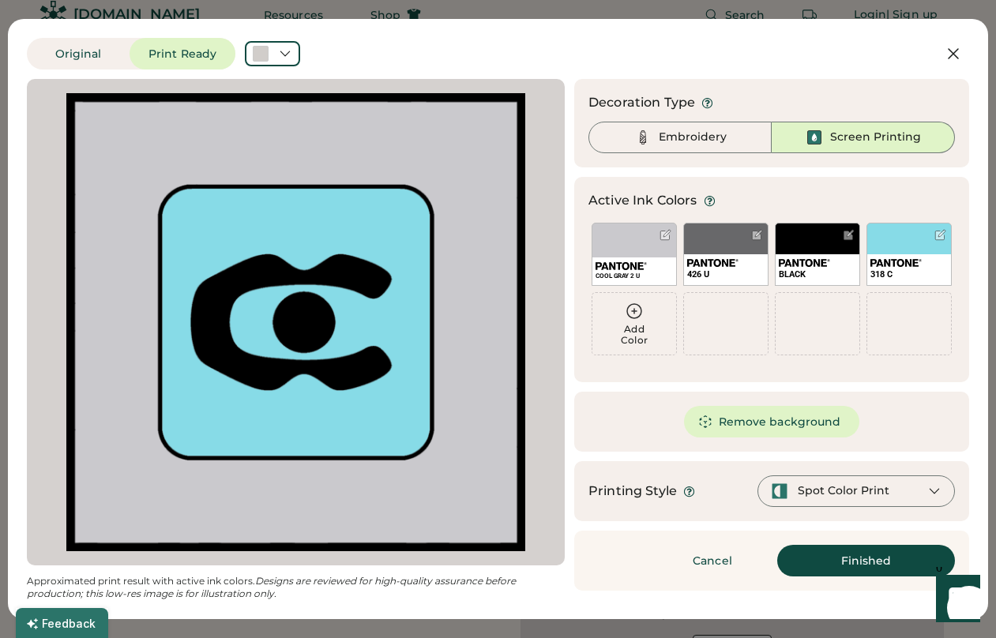
scroll to position [28, 0]
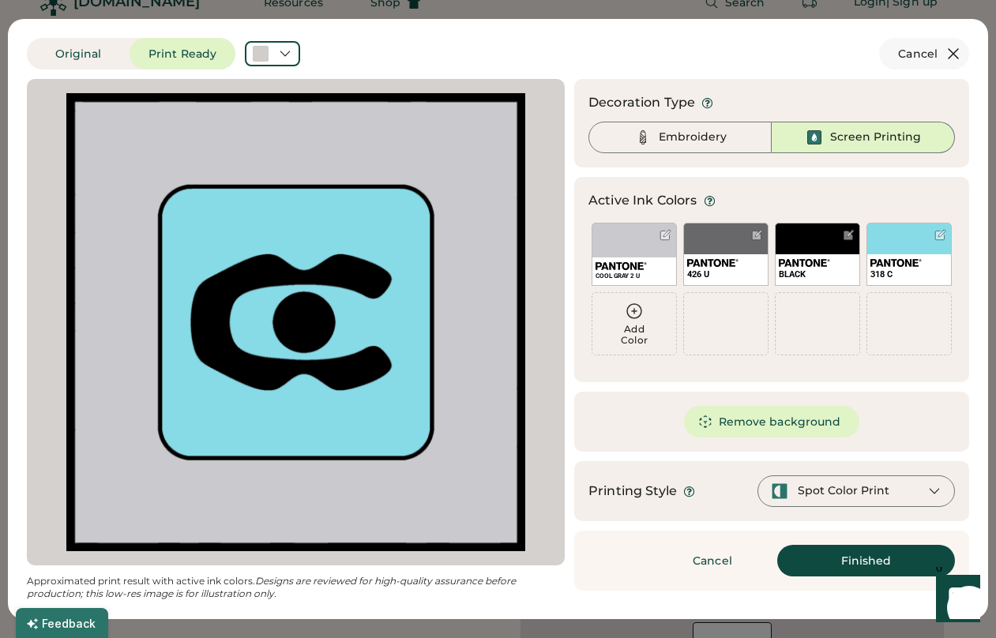
click at [954, 53] on icon at bounding box center [953, 53] width 9 height 9
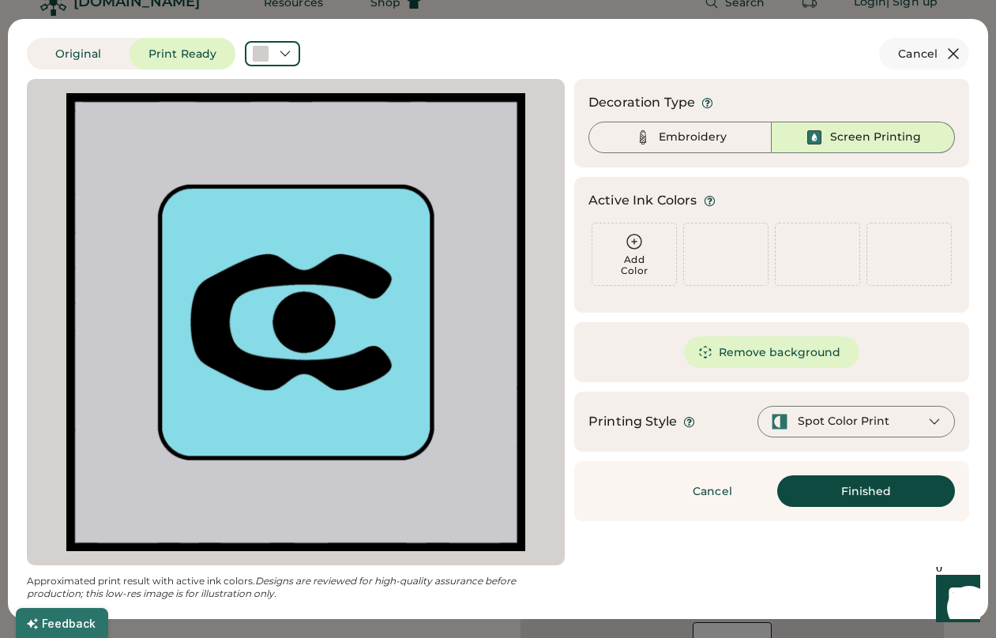
click at [954, 51] on icon at bounding box center [953, 53] width 19 height 19
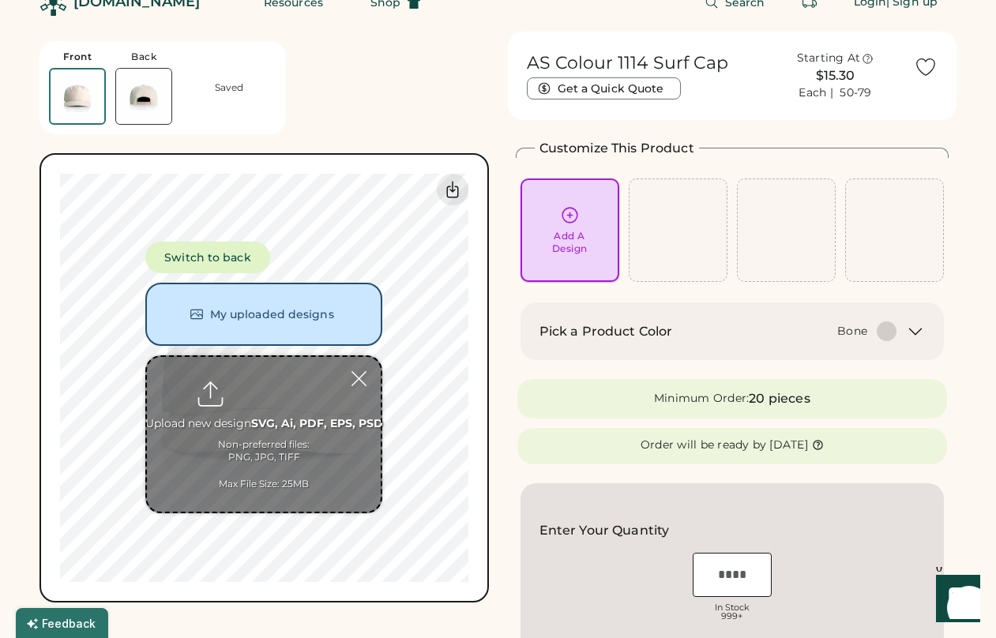
click at [559, 224] on div "Add A Design" at bounding box center [570, 230] width 77 height 50
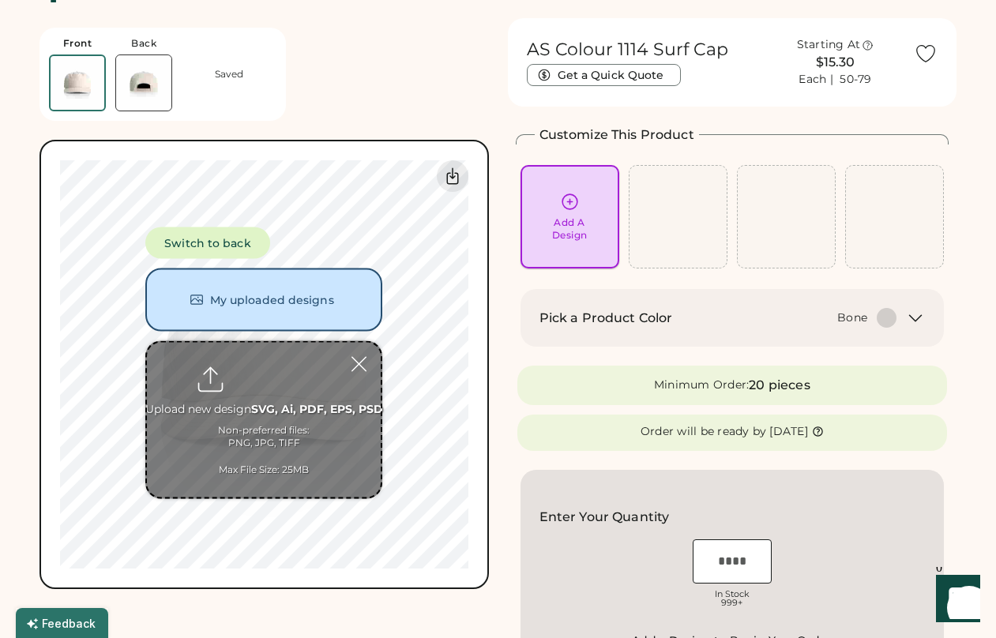
scroll to position [59, 0]
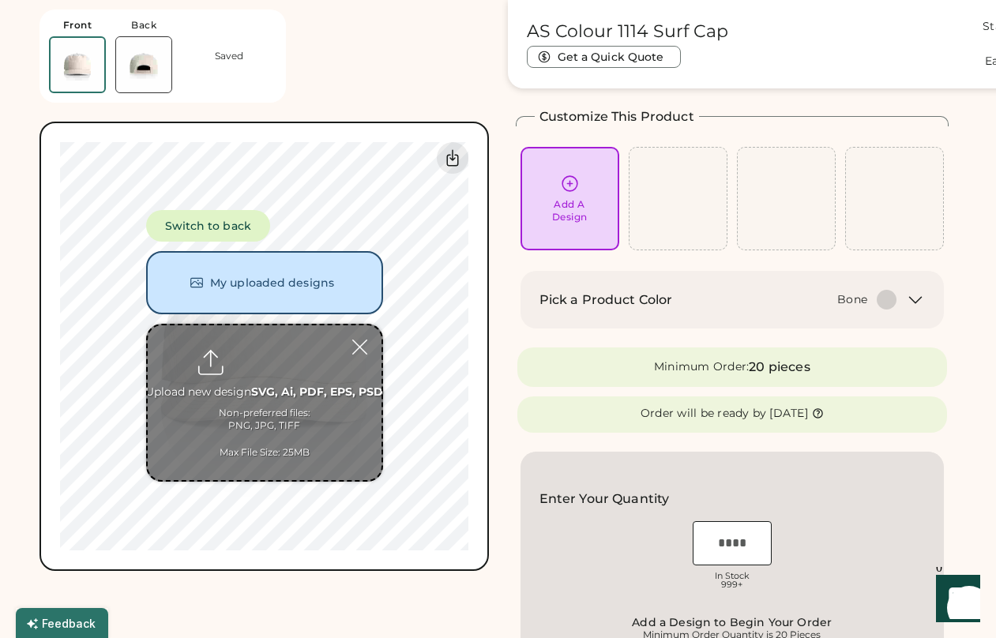
click at [271, 449] on input "file" at bounding box center [265, 403] width 234 height 155
type input "**********"
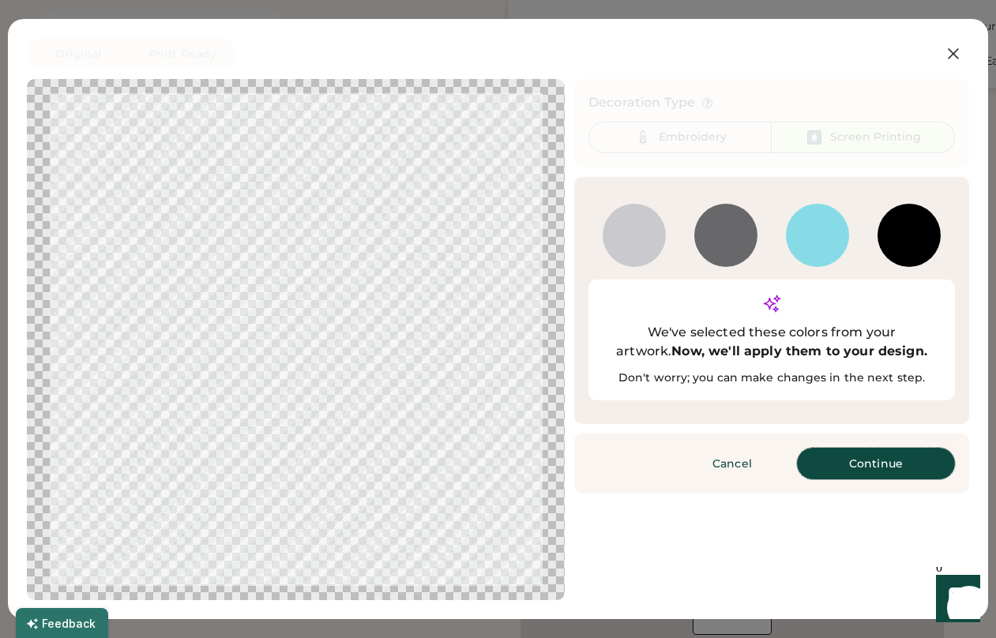
click at [832, 448] on button "Continue" at bounding box center [876, 464] width 158 height 32
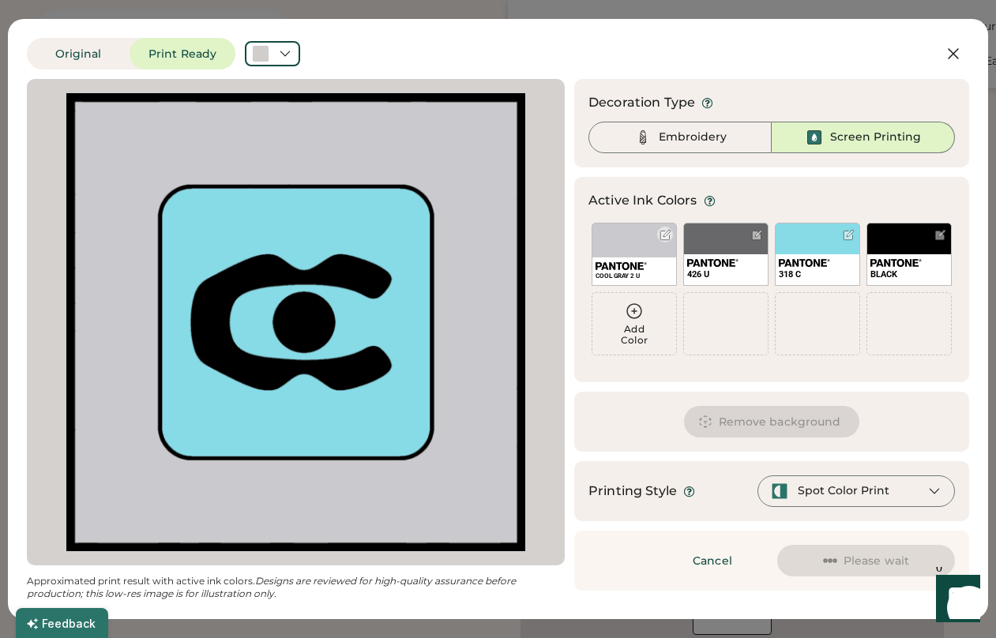
click at [623, 241] on div "COOL GRAY 2 U" at bounding box center [634, 254] width 85 height 63
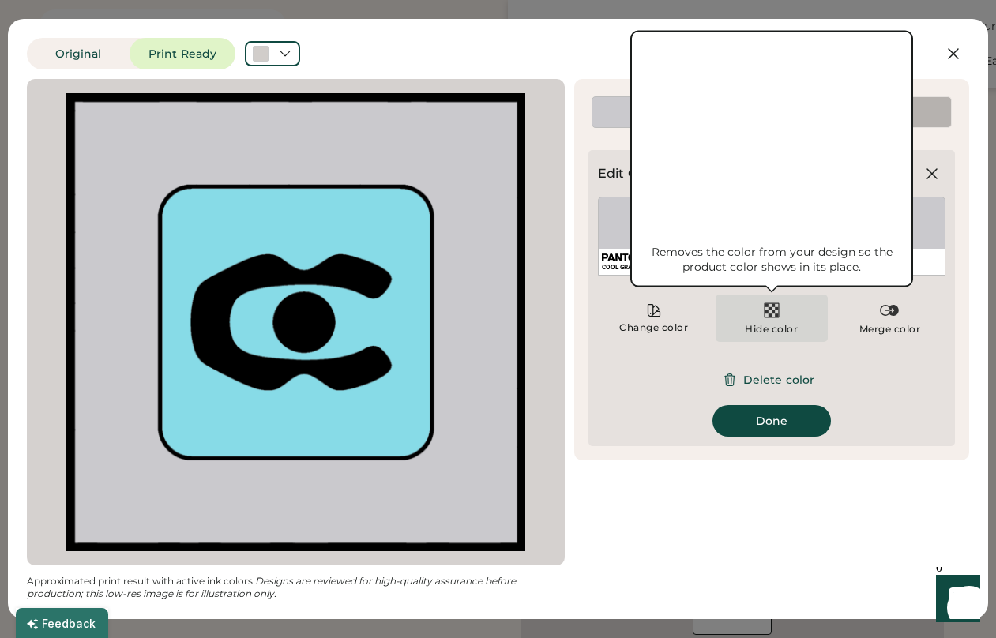
click at [761, 315] on div "Hide color" at bounding box center [771, 318] width 111 height 47
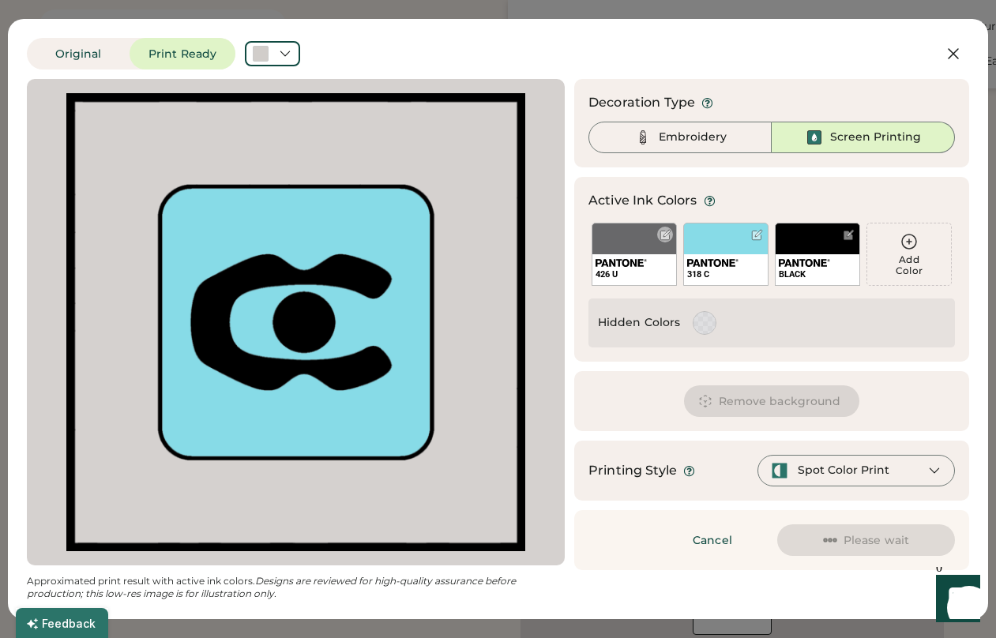
click at [625, 246] on div "426 U" at bounding box center [634, 254] width 85 height 63
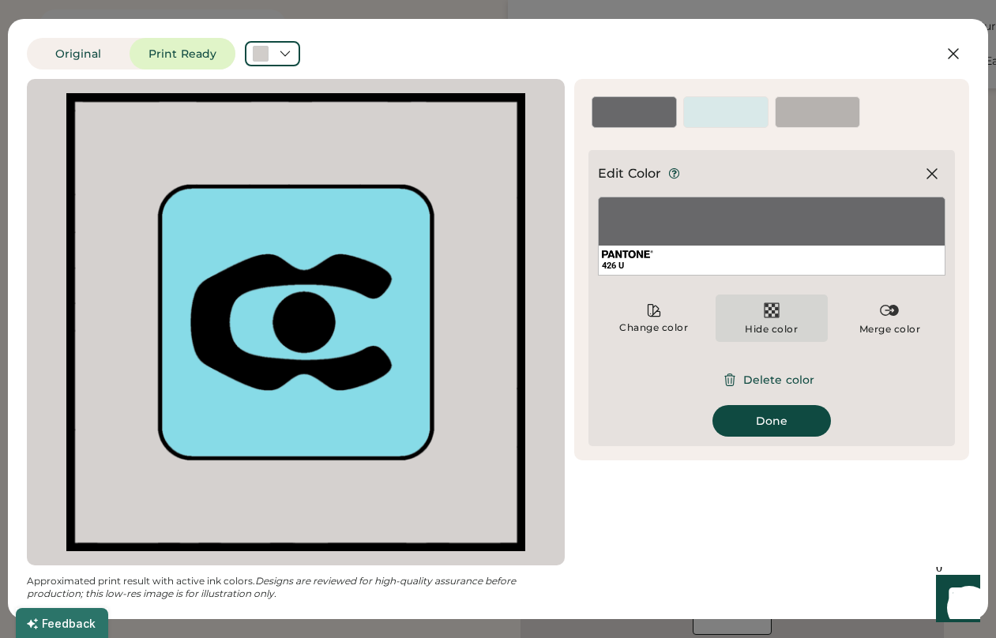
click at [779, 320] on div "Hide color" at bounding box center [771, 318] width 111 height 47
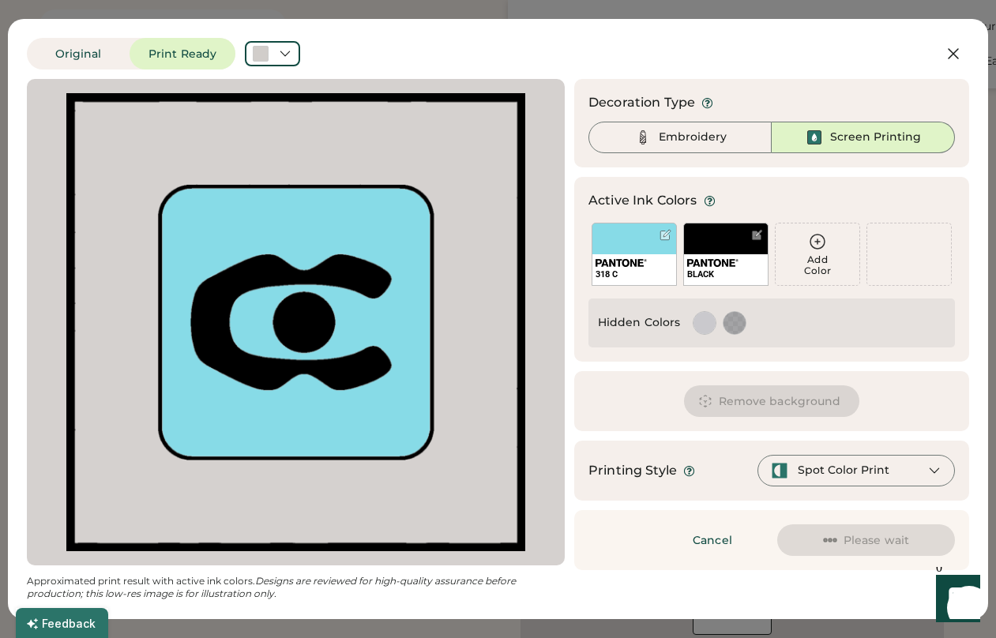
click at [699, 327] on div at bounding box center [705, 323] width 22 height 22
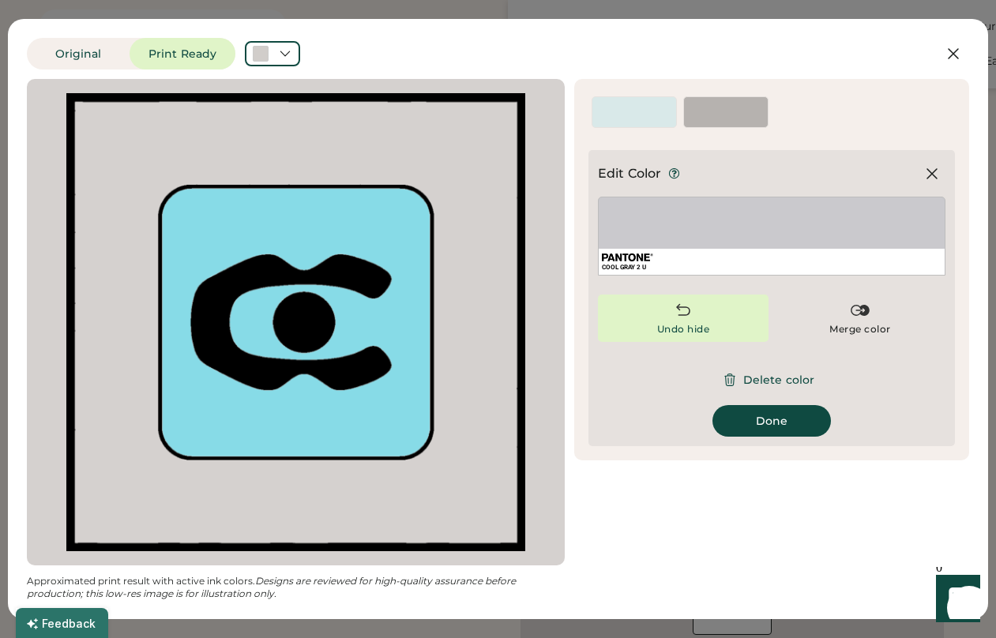
click at [717, 317] on div "Undo hide" at bounding box center [683, 318] width 171 height 47
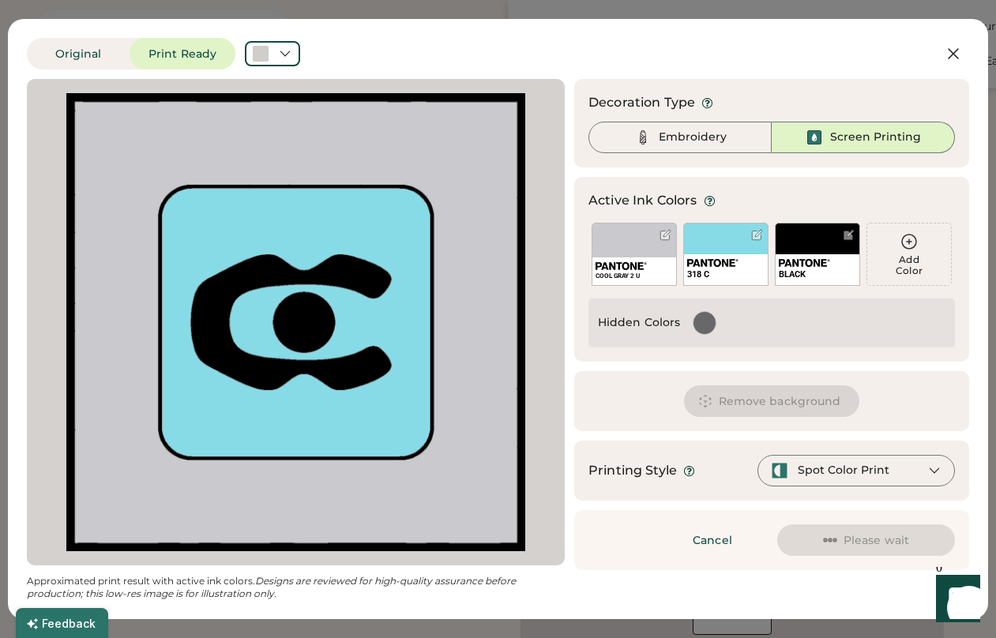
click at [702, 325] on div at bounding box center [705, 323] width 22 height 22
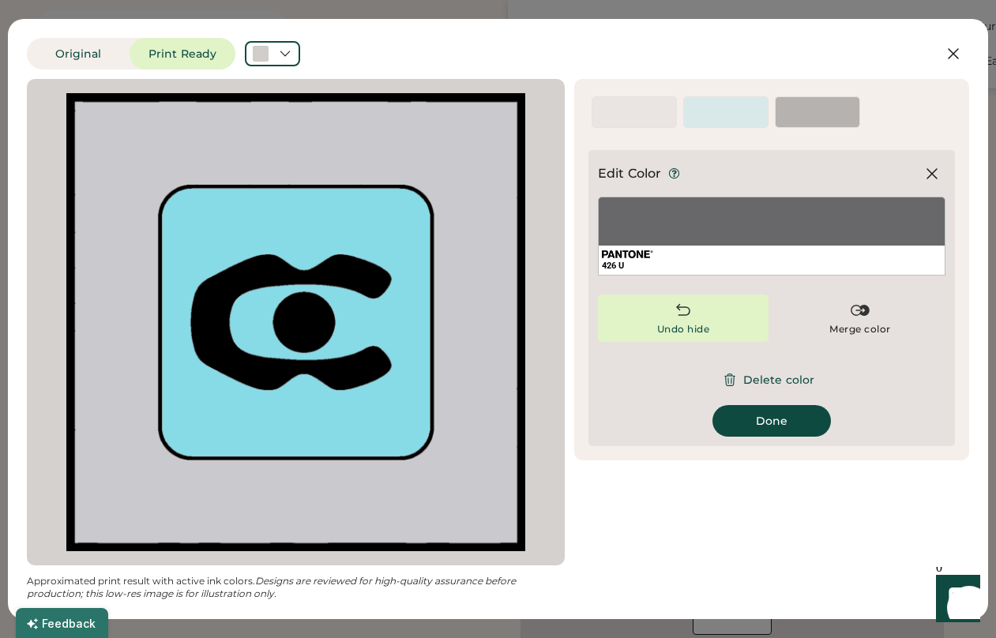
click at [728, 320] on div "Undo hide" at bounding box center [683, 318] width 171 height 47
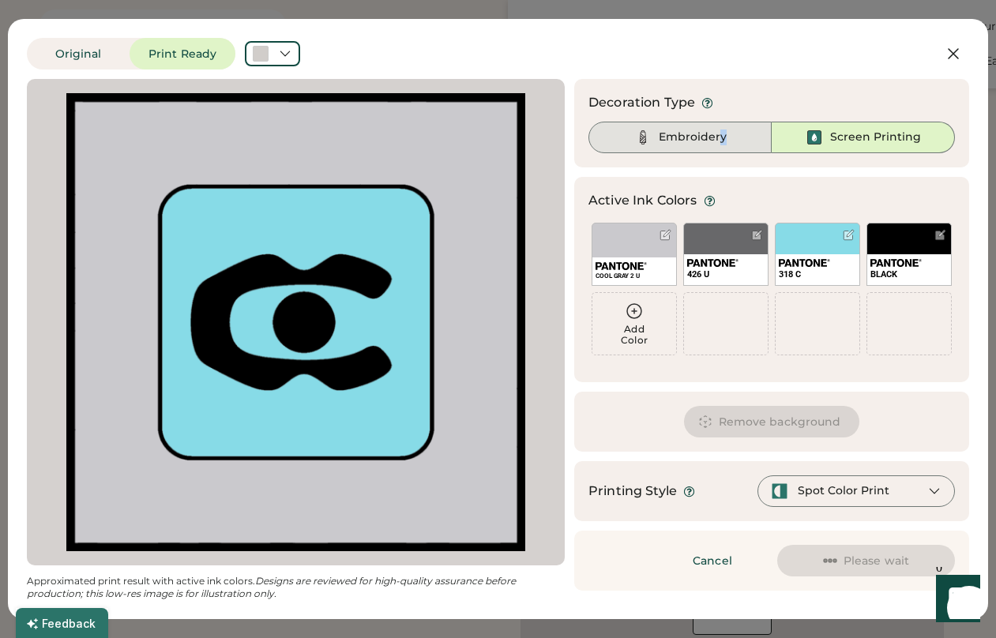
drag, startPoint x: 722, startPoint y: 145, endPoint x: 841, endPoint y: 333, distance: 222.3
click at [722, 145] on div "Embroidery" at bounding box center [680, 138] width 183 height 32
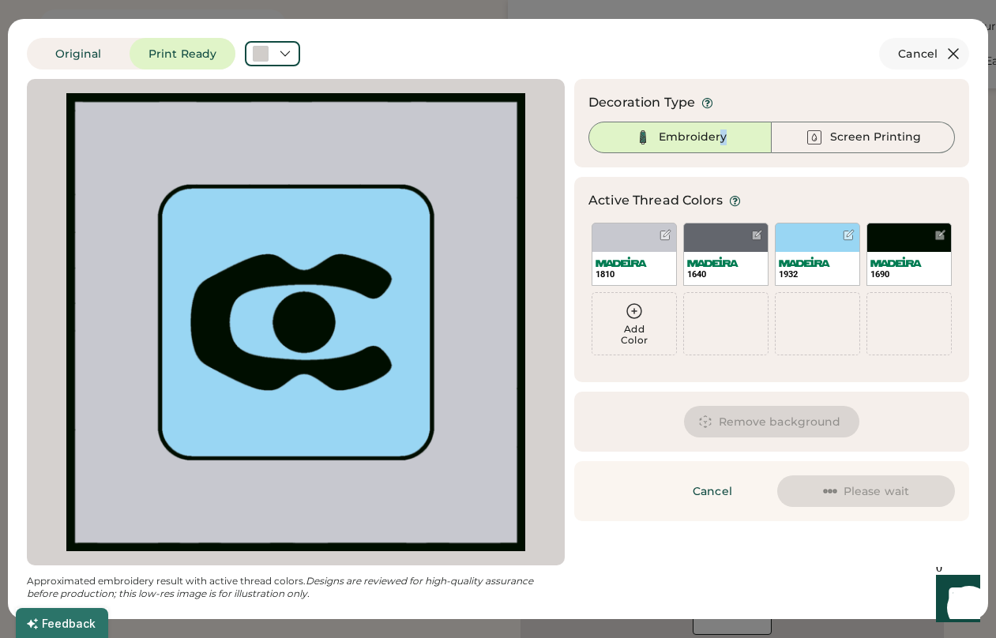
click at [952, 52] on icon at bounding box center [953, 53] width 9 height 9
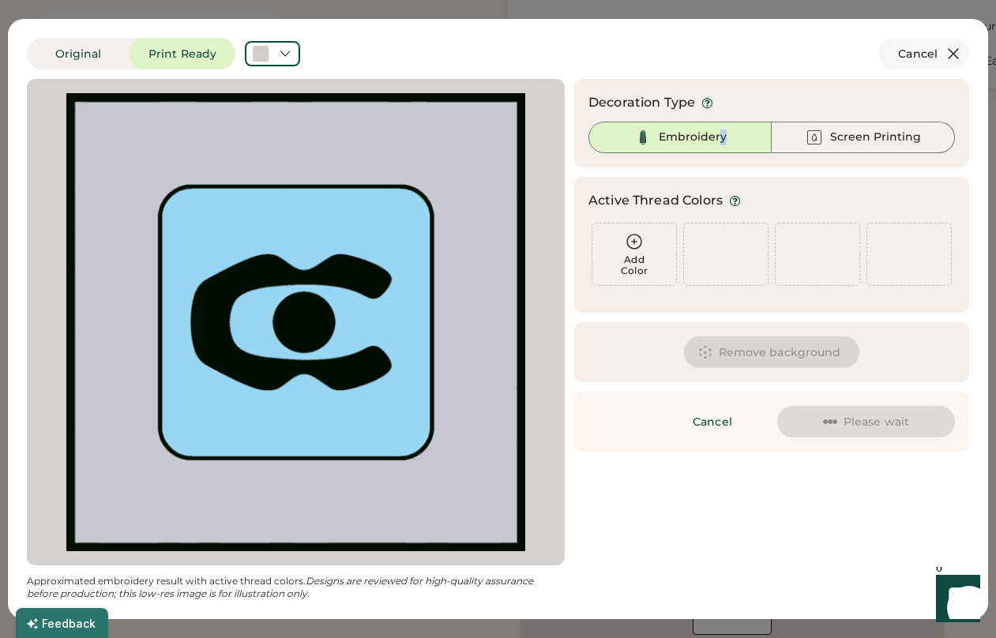
click at [955, 55] on icon at bounding box center [953, 53] width 19 height 19
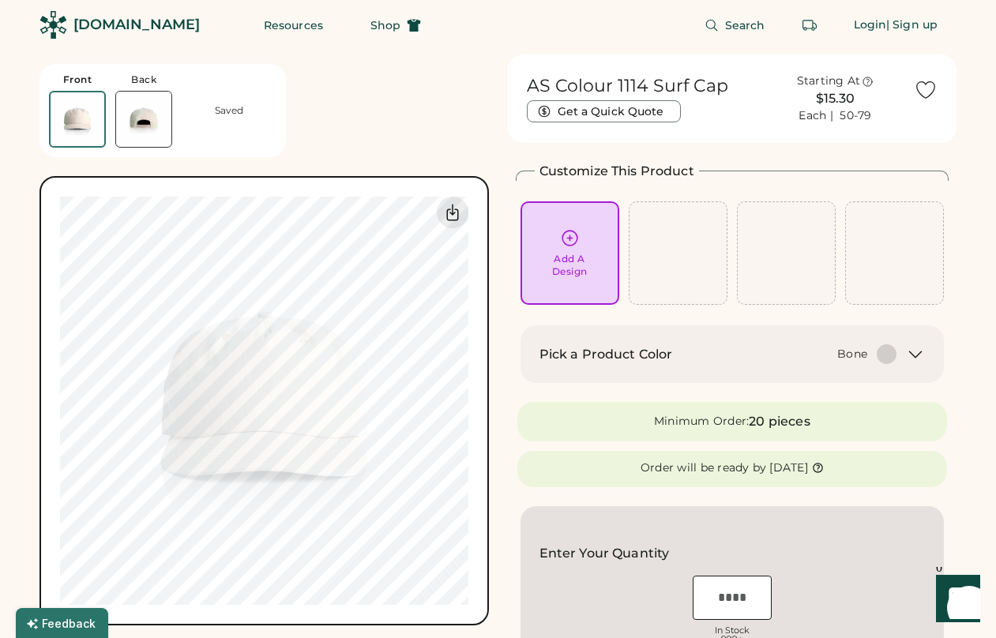
scroll to position [0, 0]
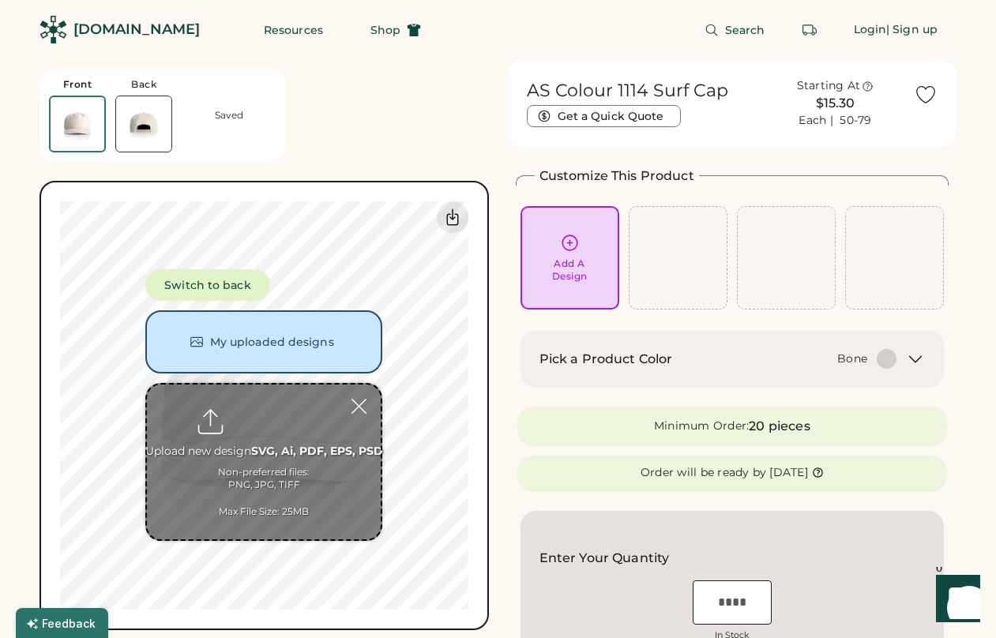
click at [280, 437] on input "file" at bounding box center [264, 462] width 234 height 155
type input "**********"
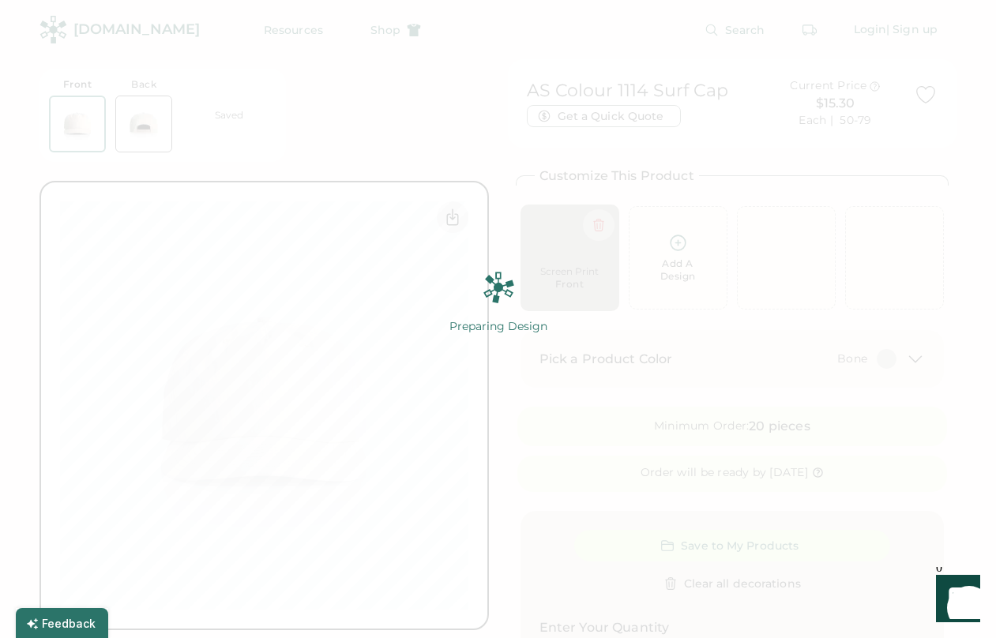
click at [555, 86] on img at bounding box center [498, 319] width 996 height 638
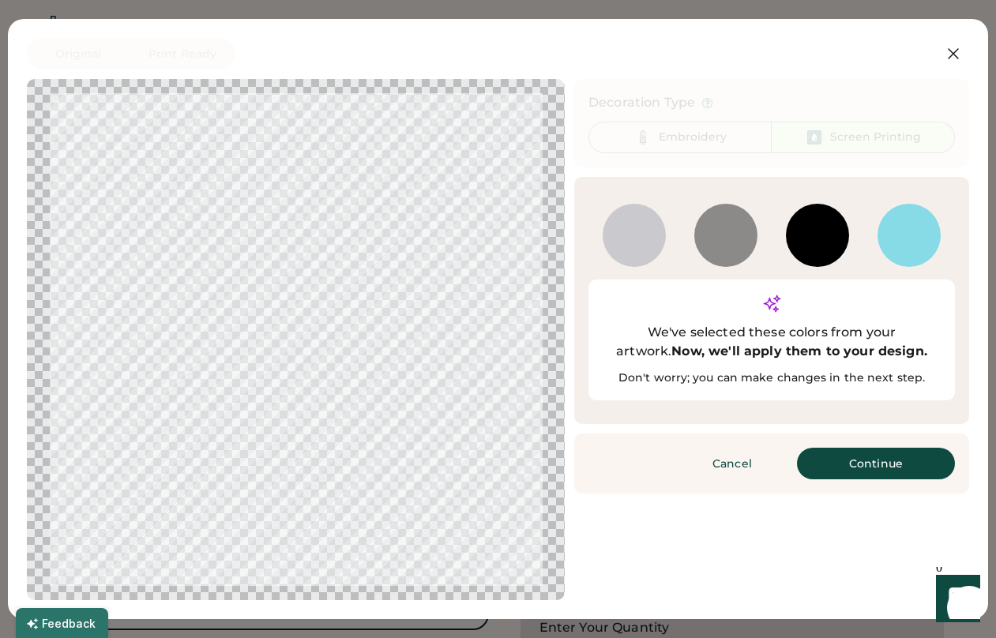
click at [726, 247] on div "2332 C" at bounding box center [726, 235] width 63 height 63
click at [830, 448] on button "Continue" at bounding box center [876, 464] width 158 height 32
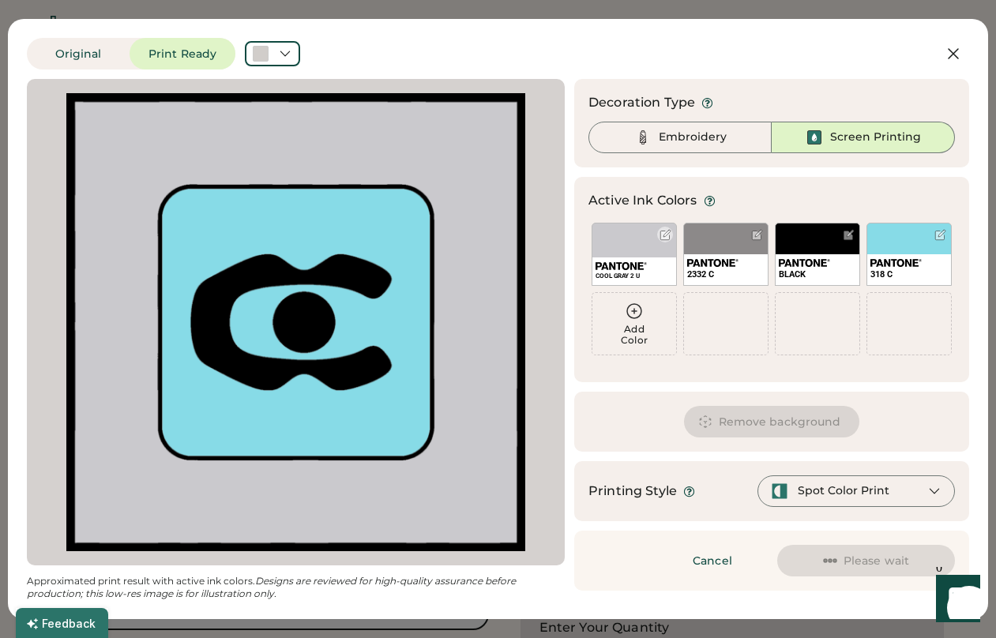
click at [664, 239] on div at bounding box center [666, 235] width 12 height 12
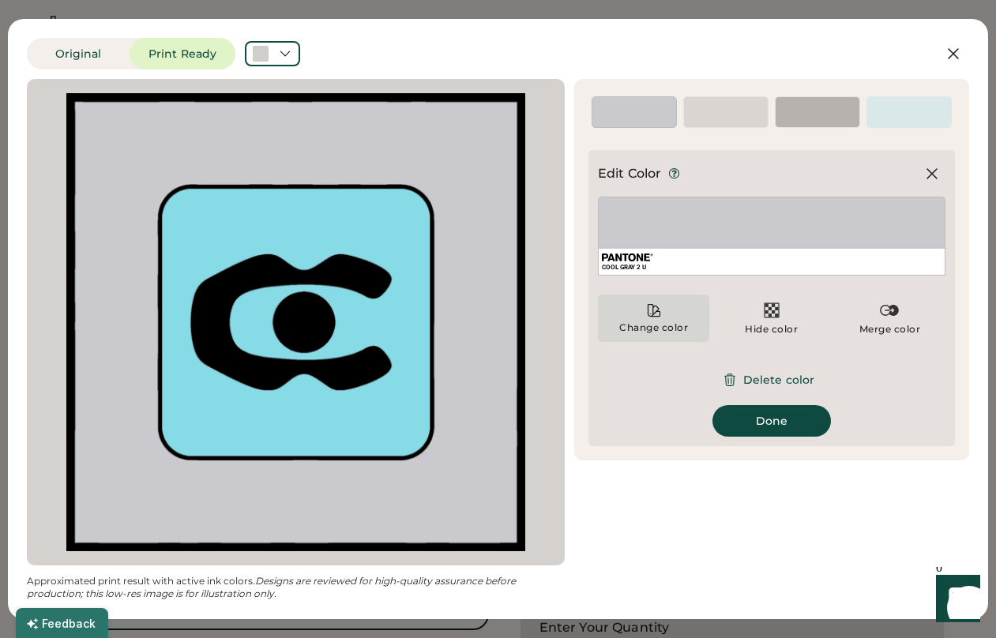
click at [666, 321] on div "Change color" at bounding box center [653, 318] width 111 height 47
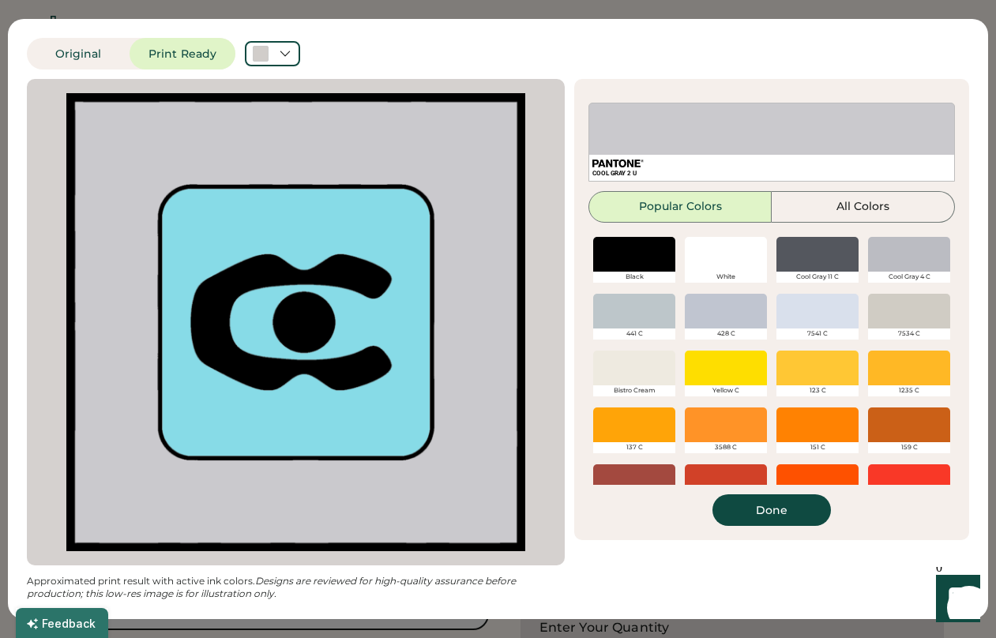
click at [726, 267] on div at bounding box center [726, 254] width 82 height 35
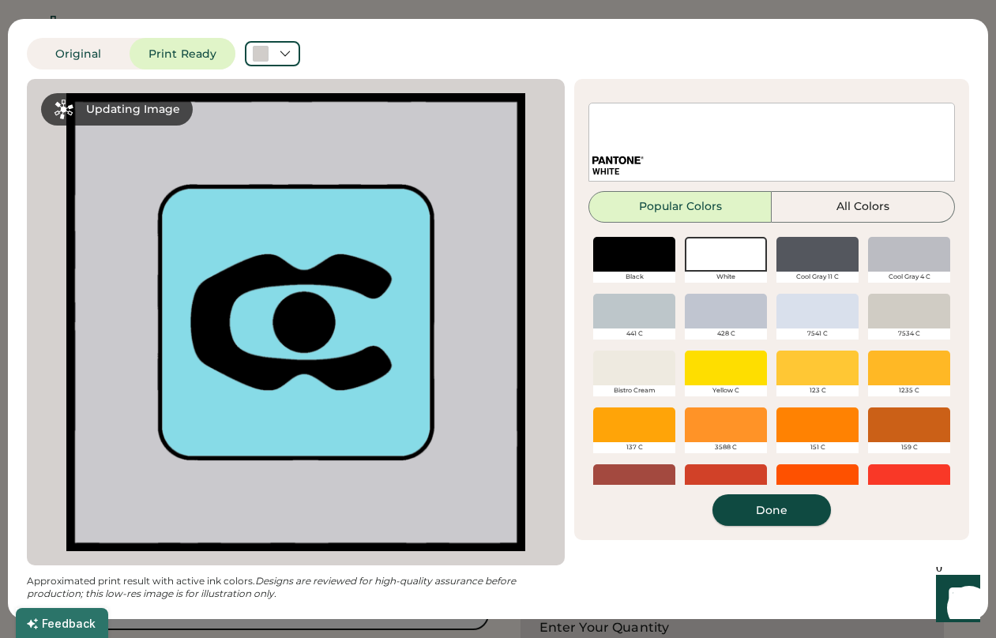
click at [780, 514] on button "Done" at bounding box center [772, 511] width 119 height 32
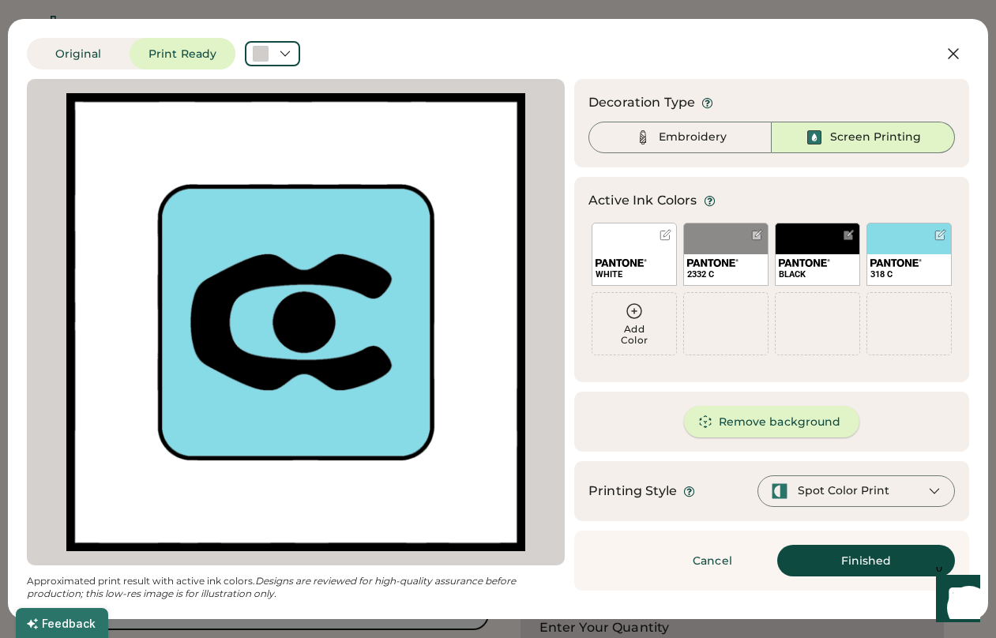
click at [767, 431] on button "Remove background" at bounding box center [772, 422] width 176 height 32
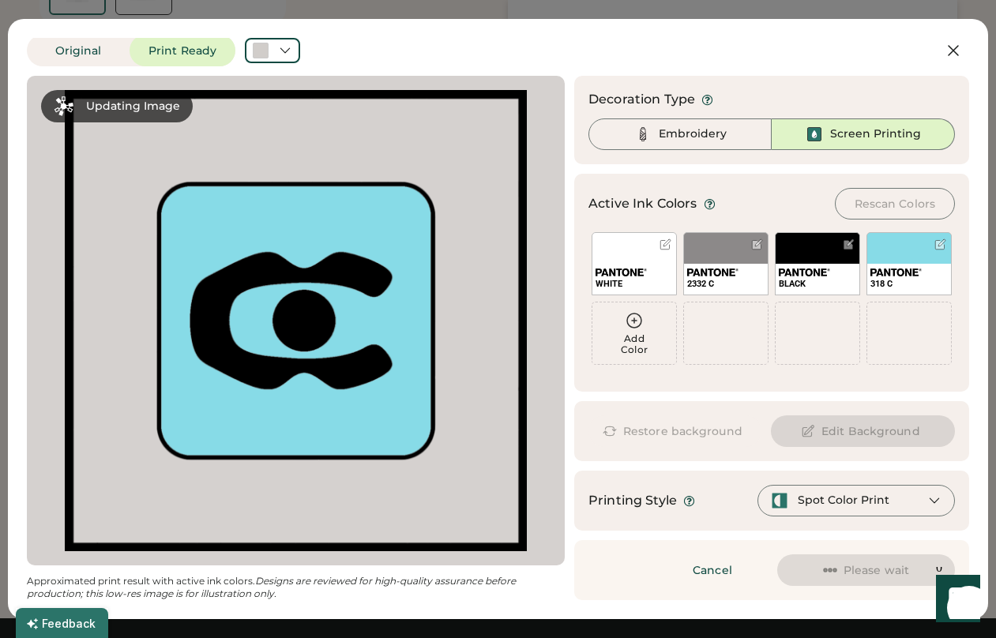
scroll to position [1550, 0]
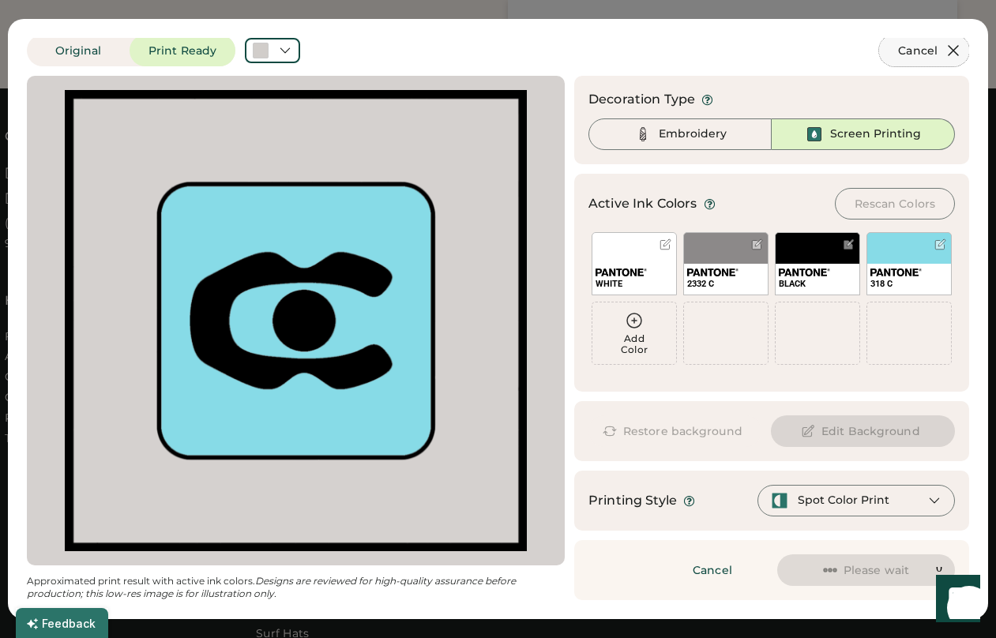
click at [949, 53] on icon at bounding box center [953, 50] width 9 height 9
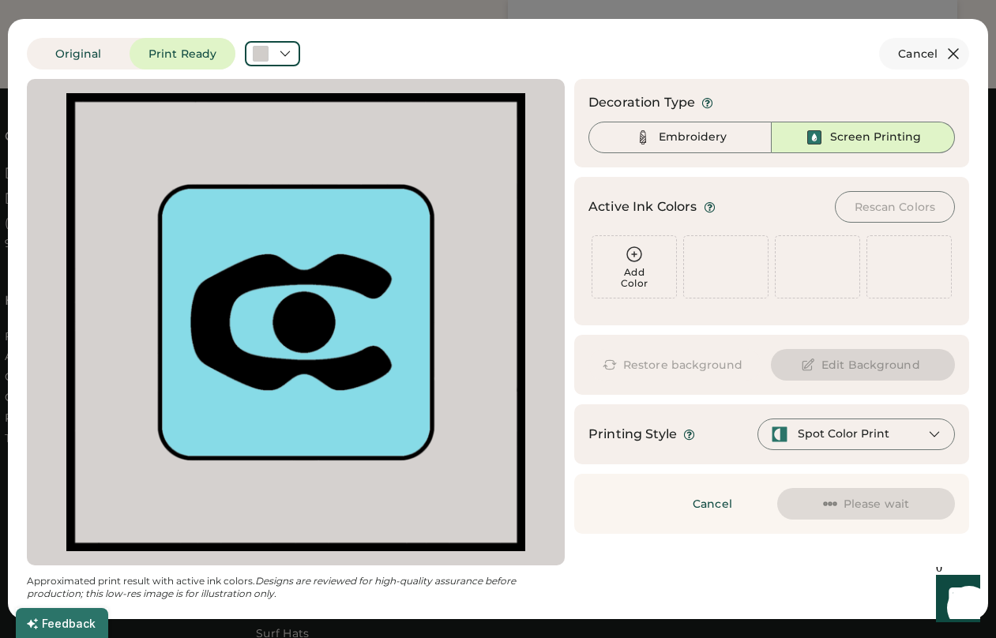
click at [955, 54] on icon at bounding box center [953, 53] width 19 height 19
click at [953, 52] on icon at bounding box center [953, 53] width 9 height 9
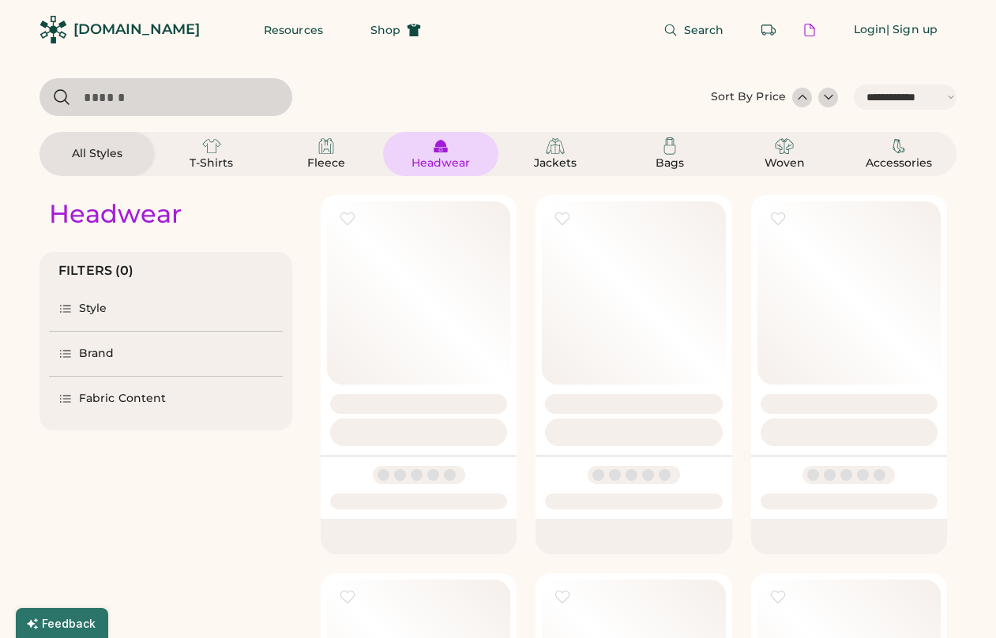
select select "*****"
select select "*"
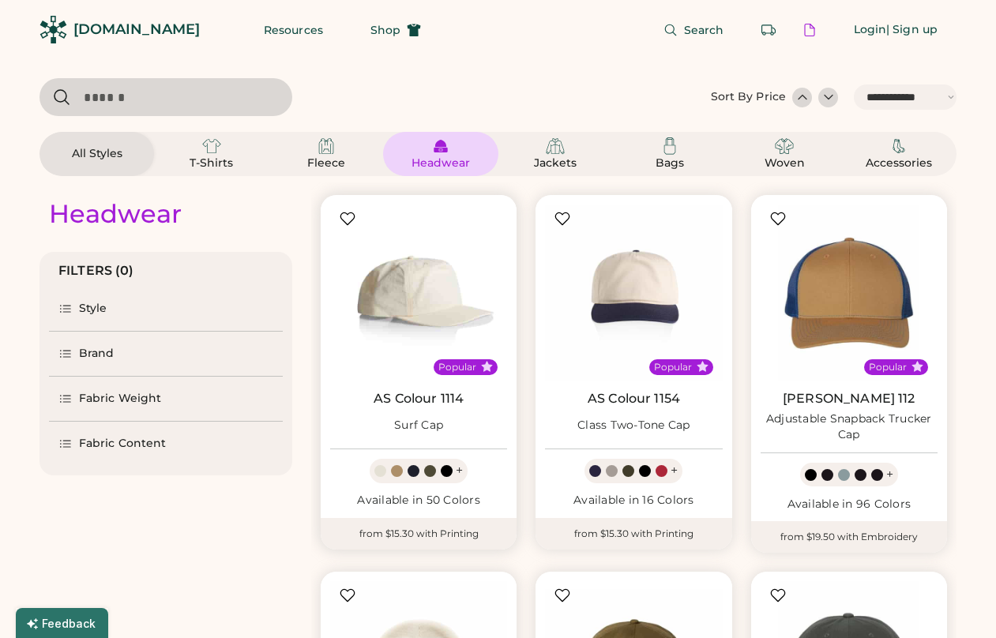
click at [469, 319] on img at bounding box center [418, 293] width 177 height 177
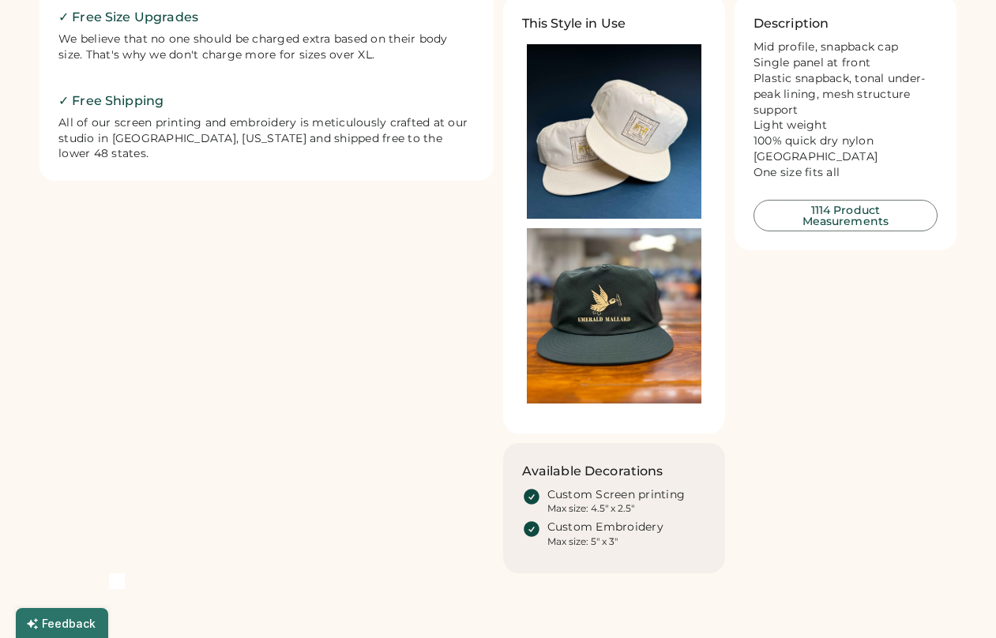
scroll to position [615, 0]
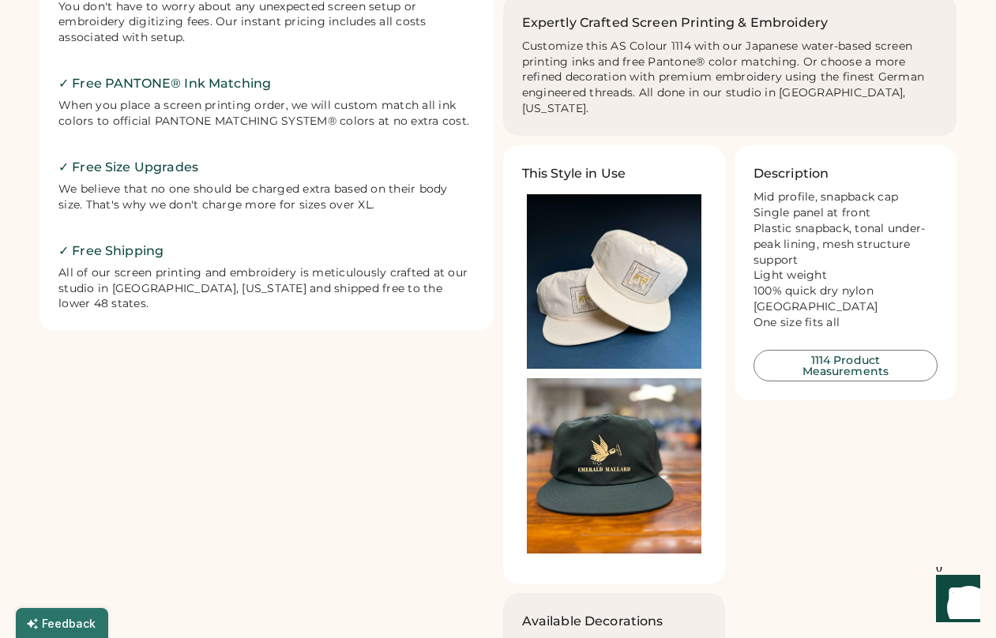
click at [643, 267] on img at bounding box center [614, 281] width 175 height 175
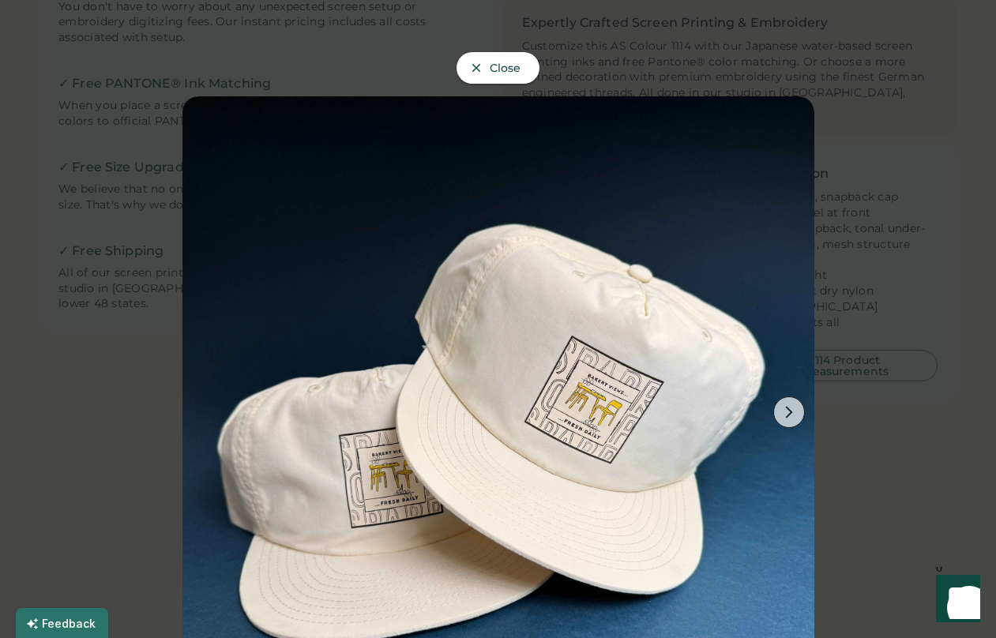
click at [490, 70] on span "Close" at bounding box center [506, 67] width 32 height 11
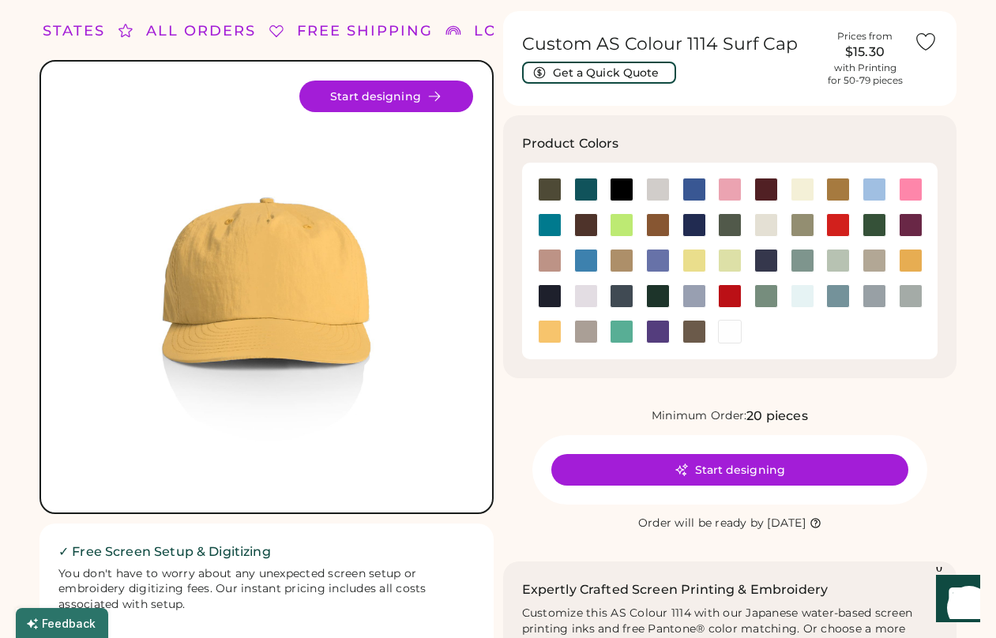
scroll to position [0, 0]
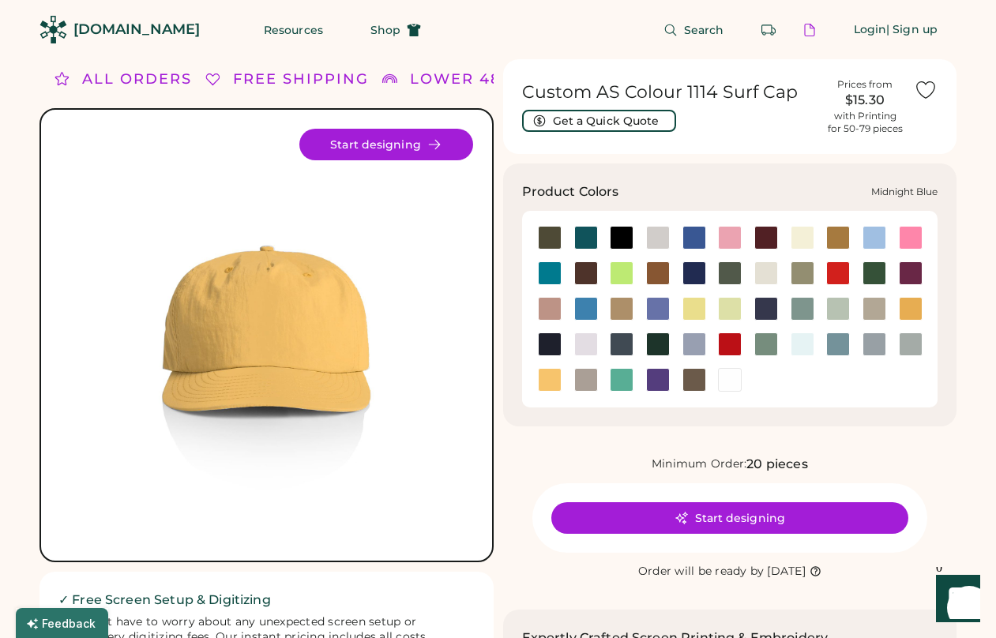
click at [764, 309] on div at bounding box center [767, 309] width 24 height 24
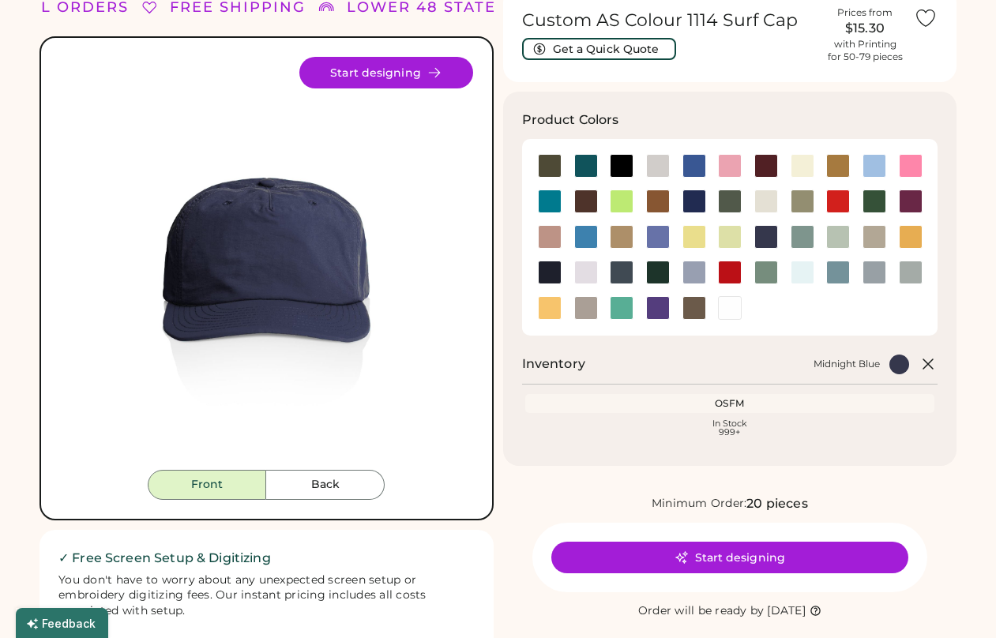
scroll to position [127, 0]
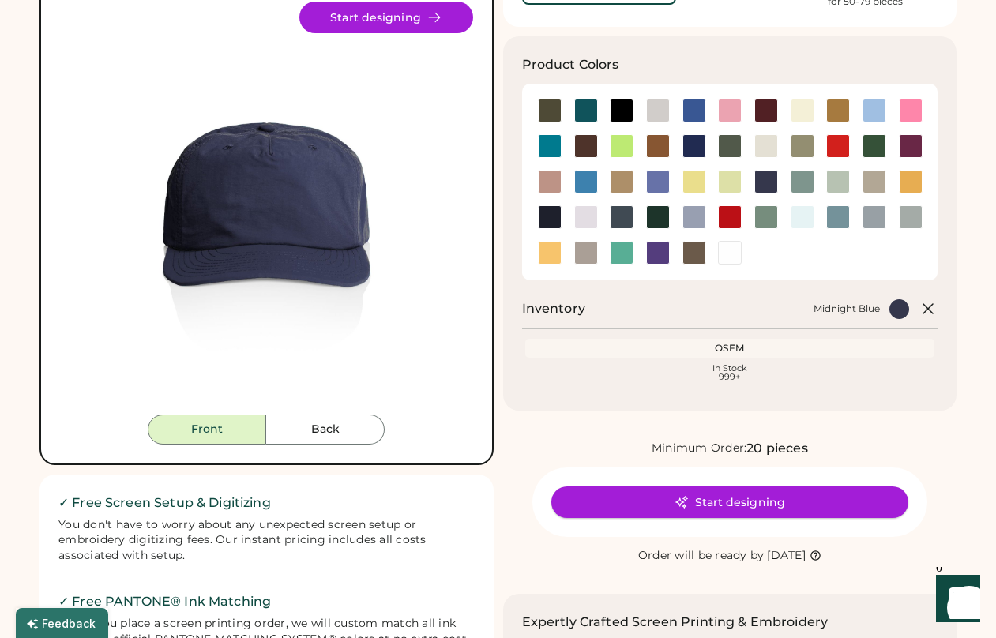
click at [745, 506] on button "Start designing" at bounding box center [729, 503] width 357 height 32
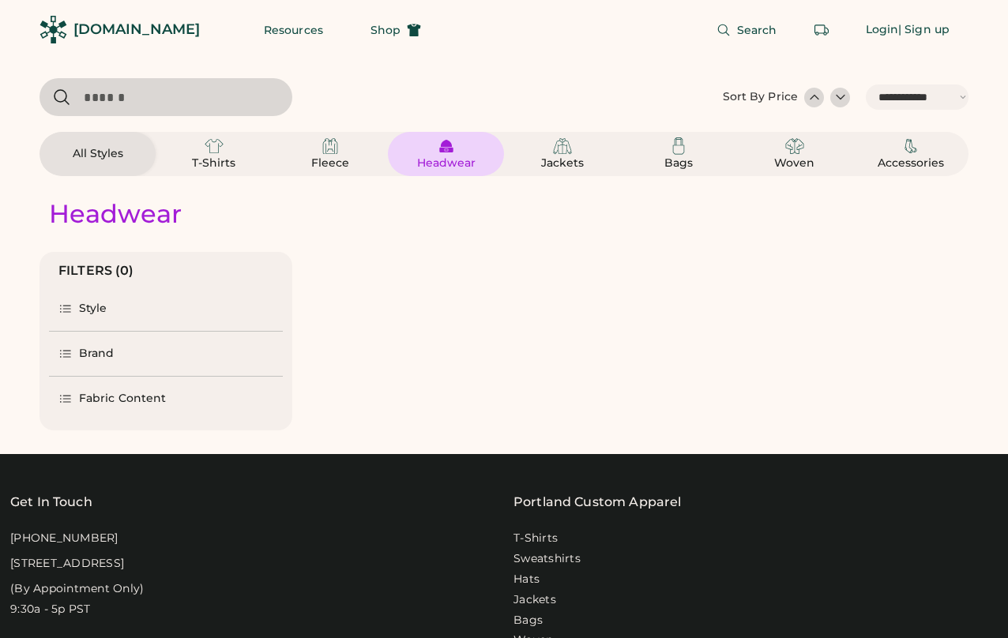
select select "*****"
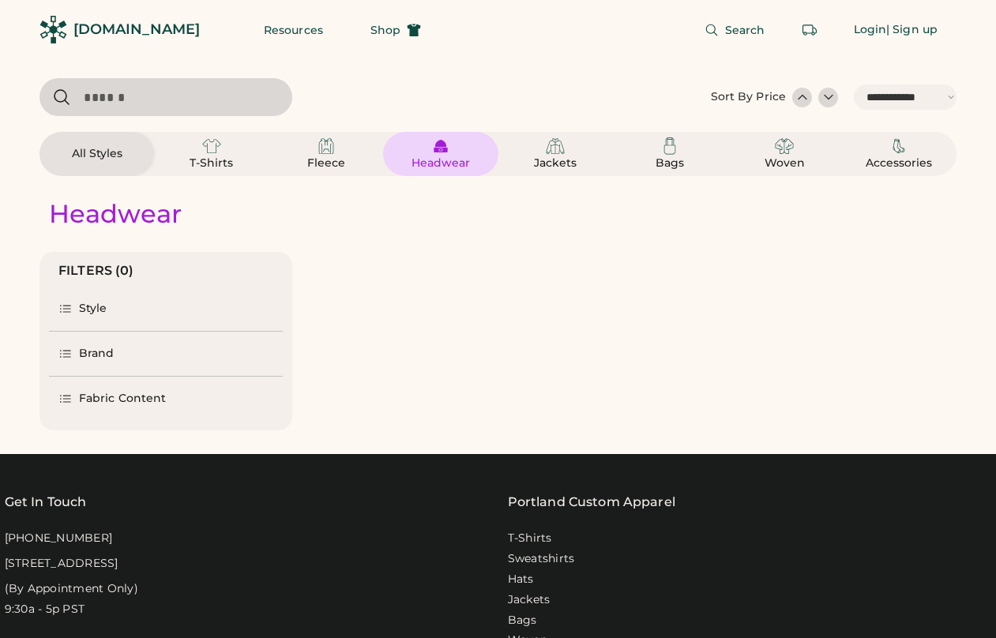
select select "*"
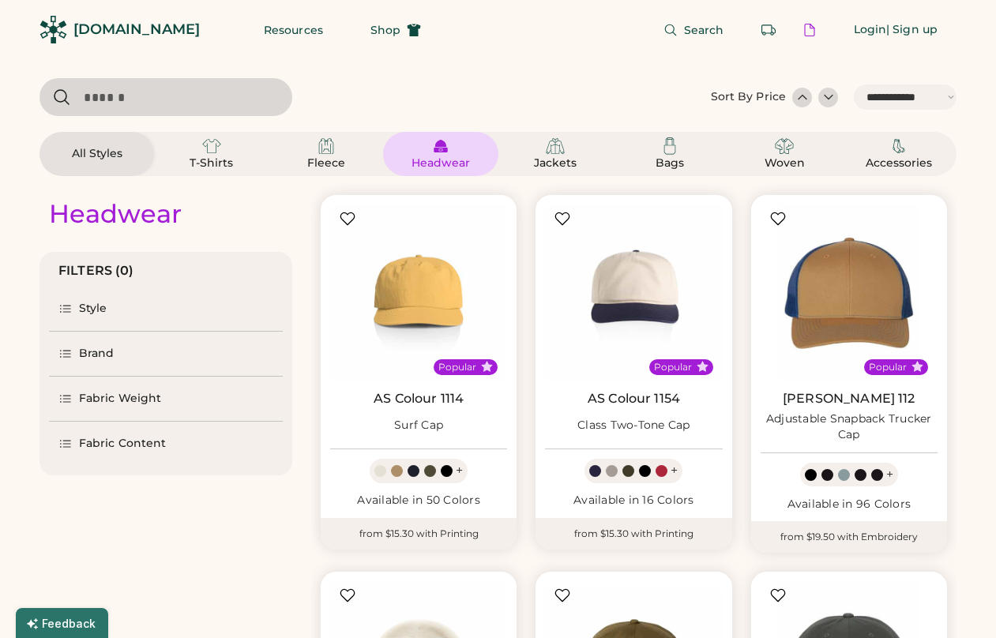
scroll to position [336, 0]
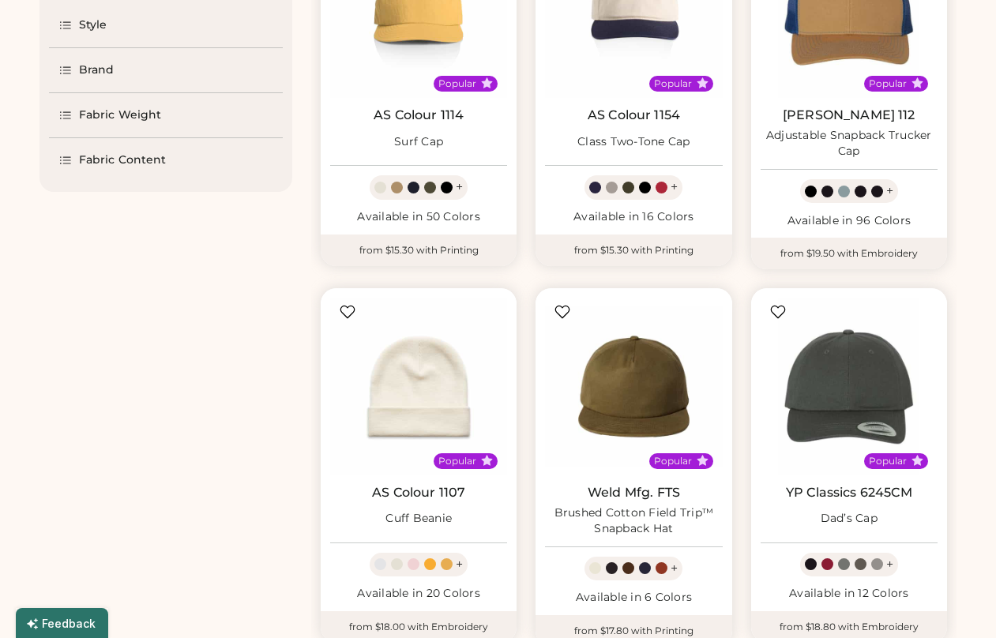
select select "*****"
select select "*"
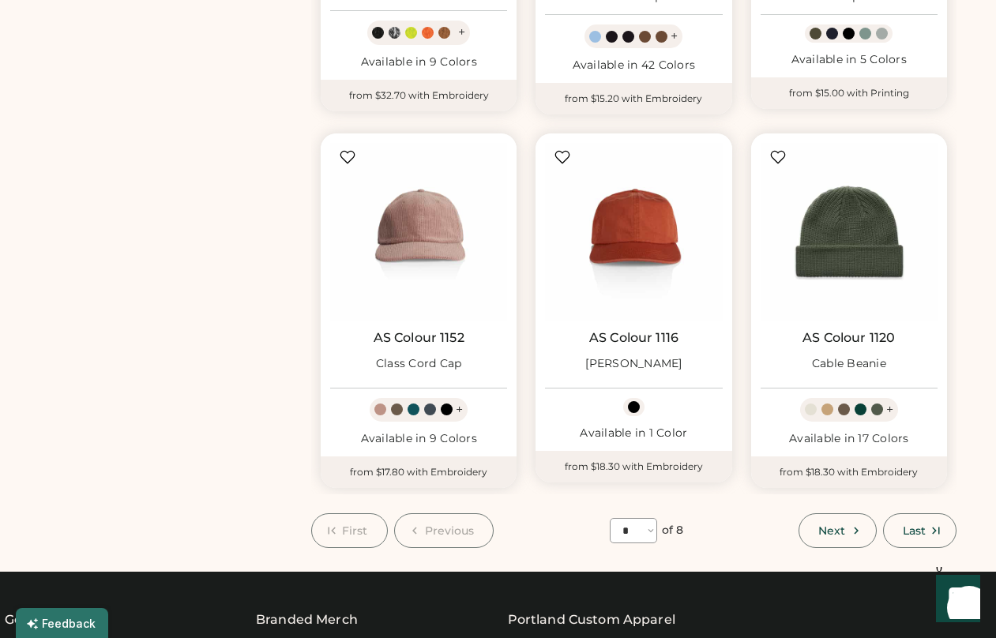
scroll to position [1306, 0]
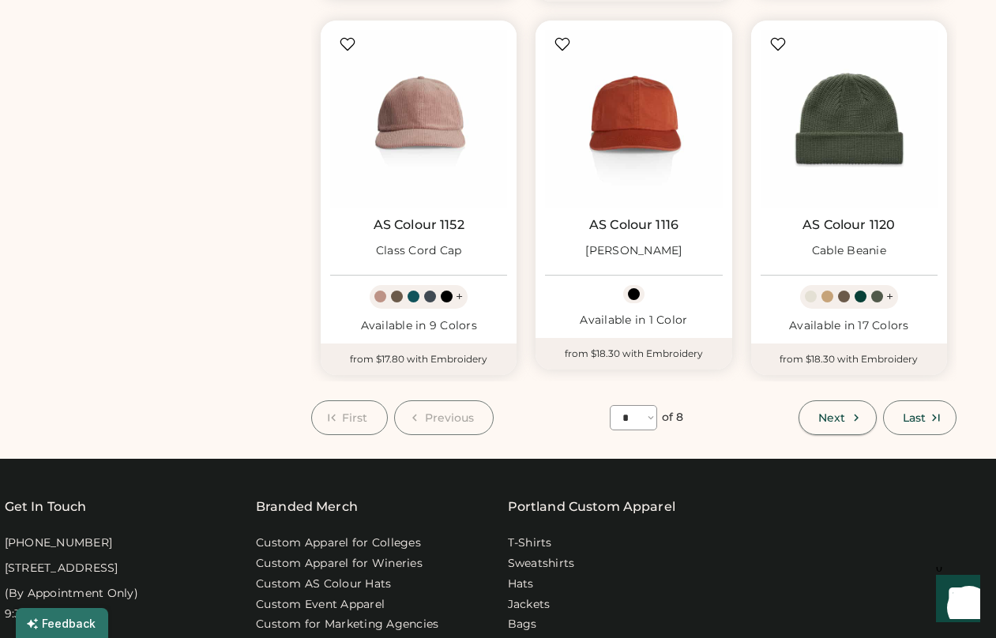
click at [850, 412] on icon at bounding box center [856, 418] width 14 height 14
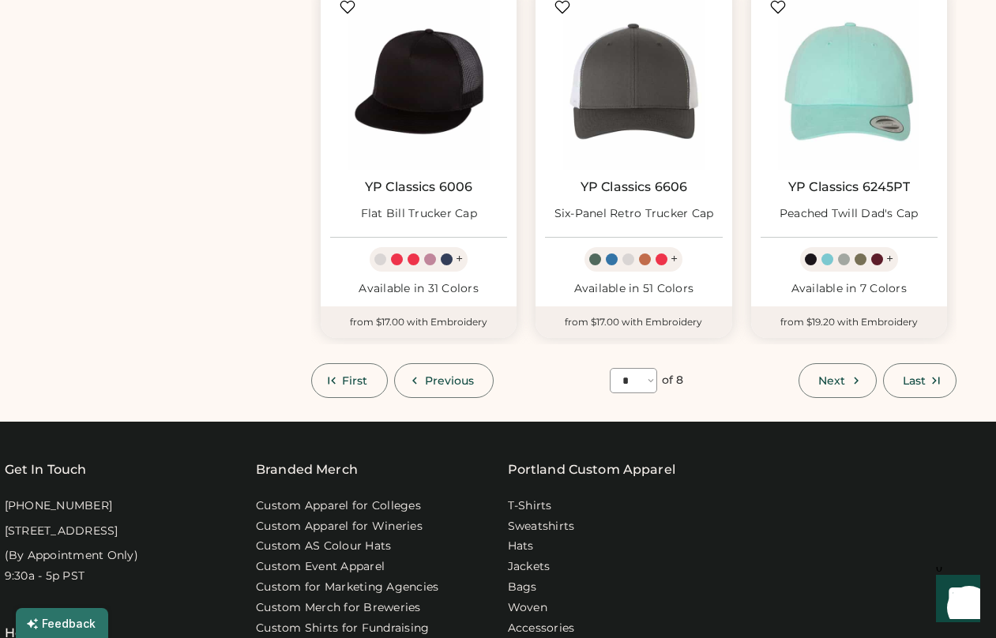
scroll to position [1542, 0]
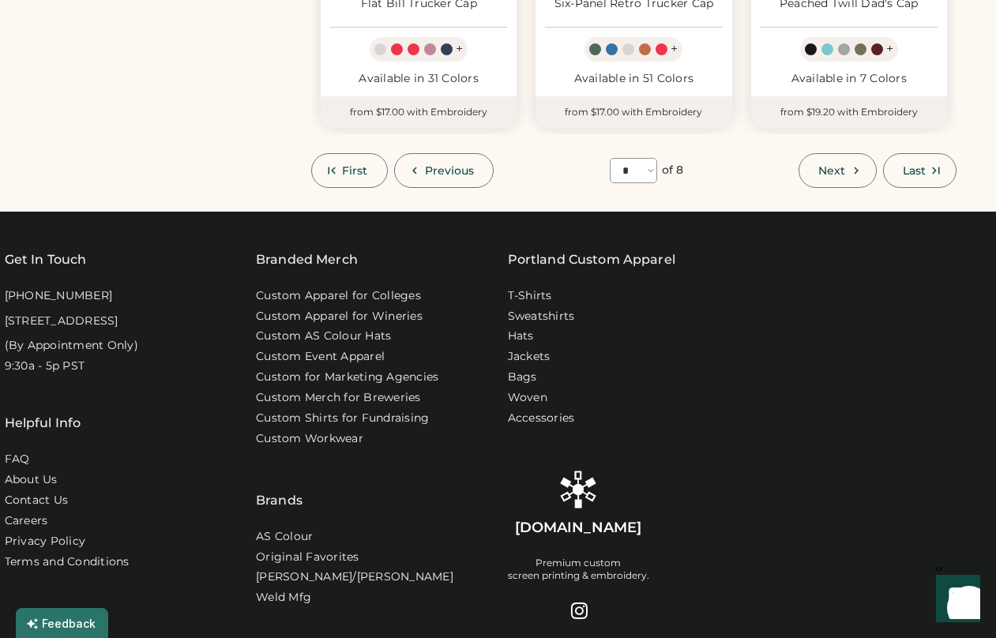
click at [832, 183] on button "Next" at bounding box center [837, 170] width 77 height 35
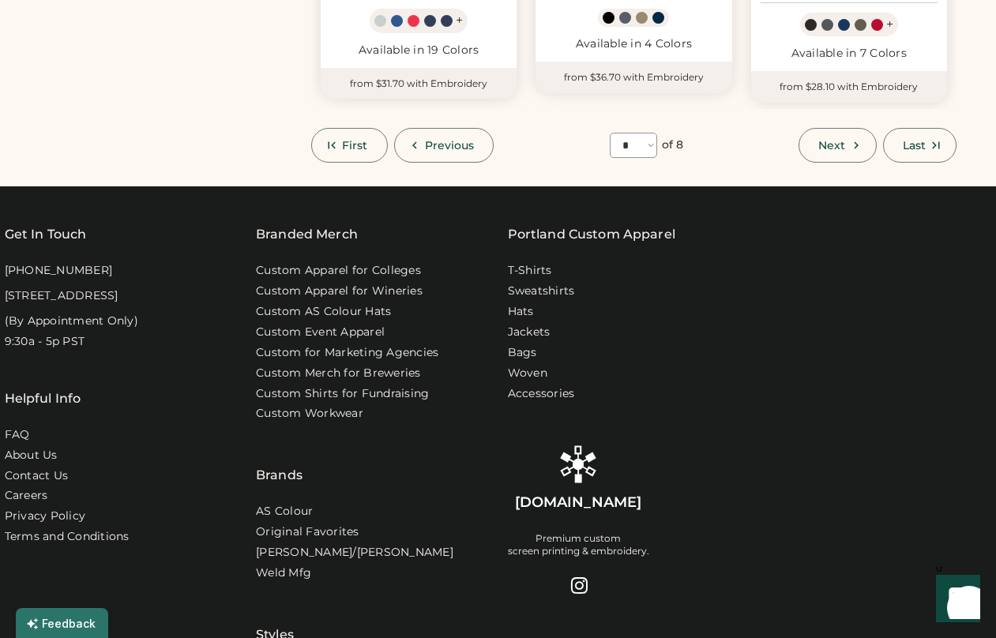
scroll to position [1331, 0]
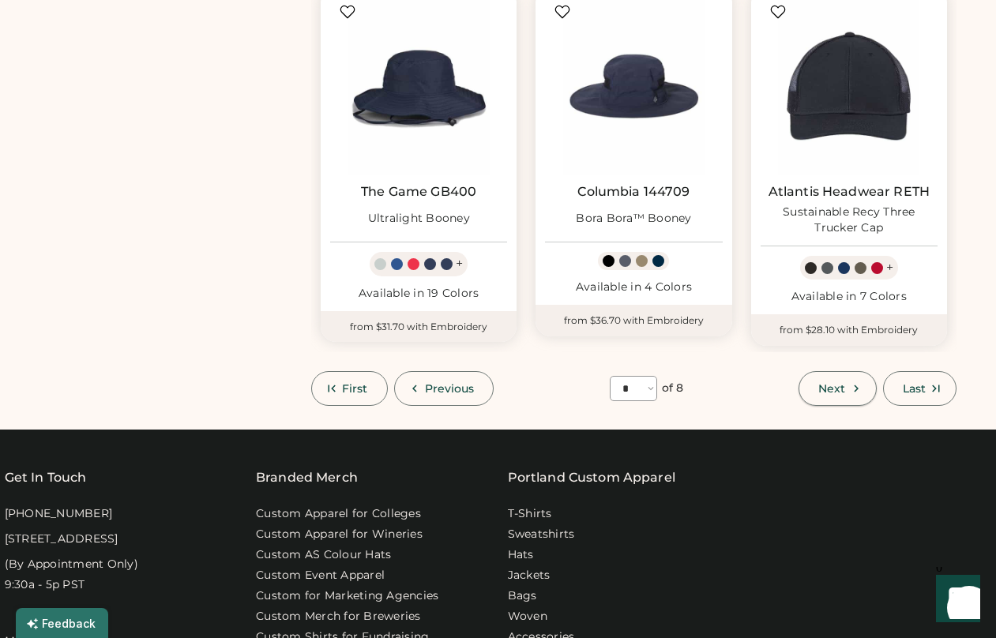
click at [838, 394] on span "Next" at bounding box center [832, 388] width 27 height 11
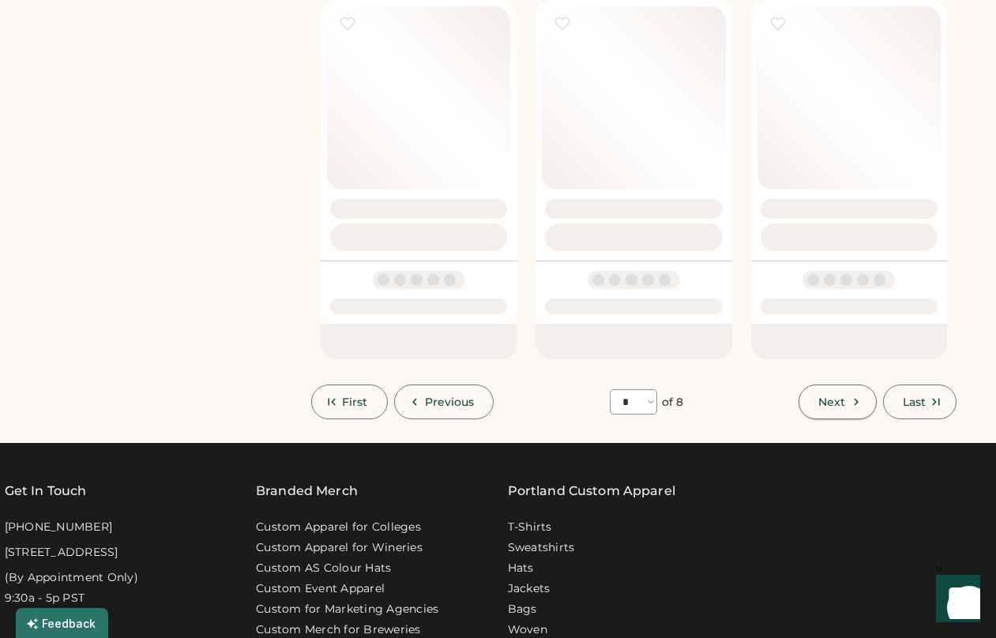
select select "*"
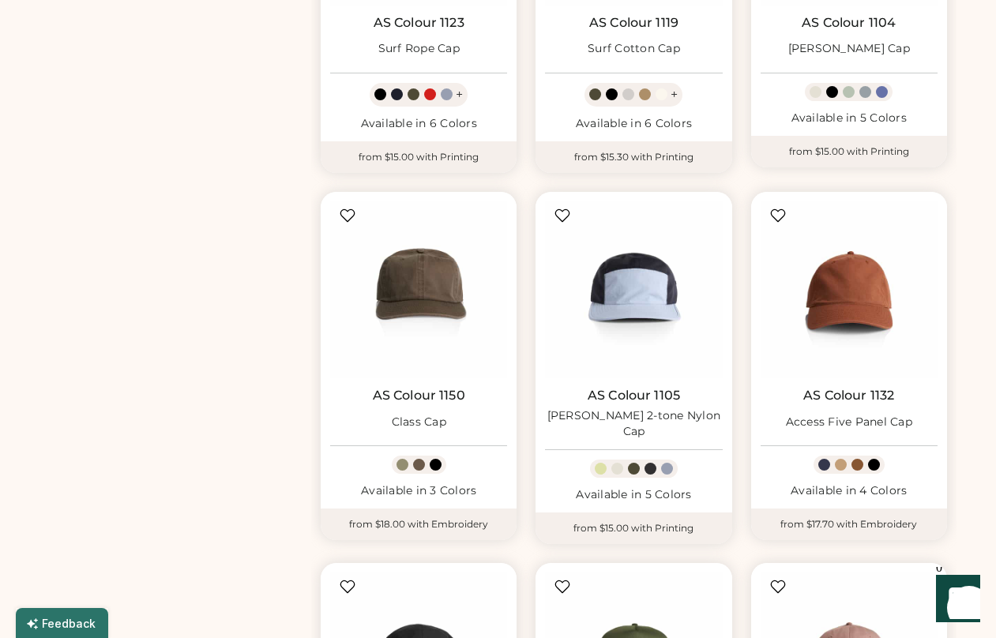
scroll to position [770, 0]
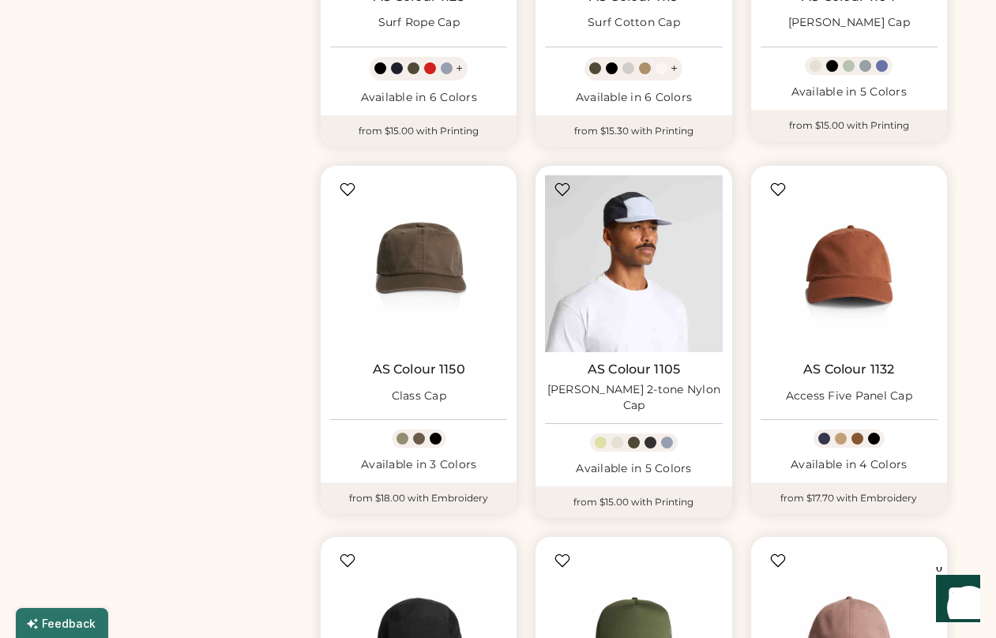
click at [636, 264] on img at bounding box center [633, 263] width 177 height 177
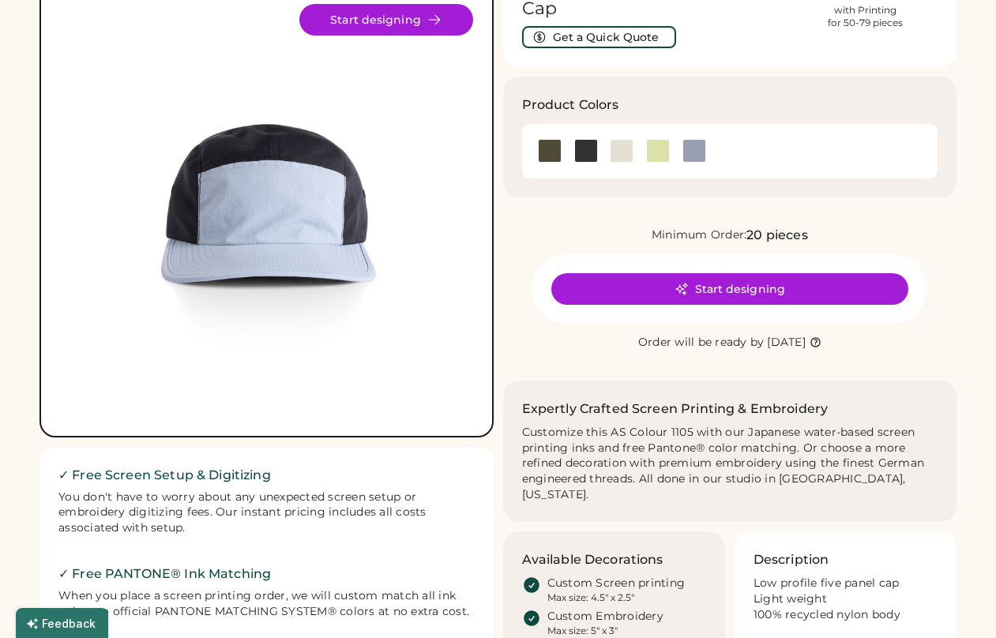
scroll to position [10, 0]
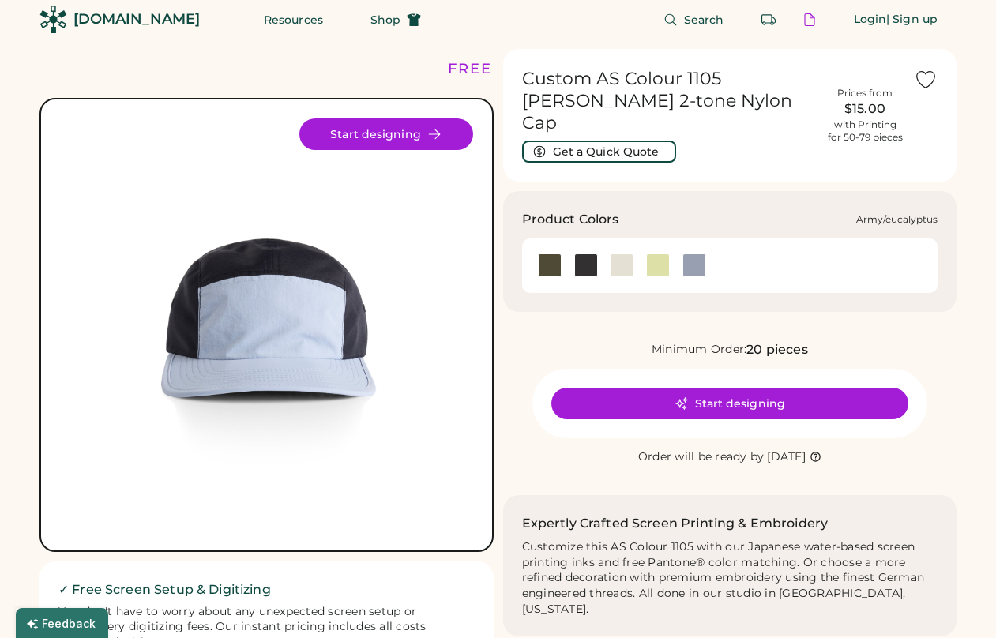
click at [548, 254] on div at bounding box center [550, 266] width 24 height 24
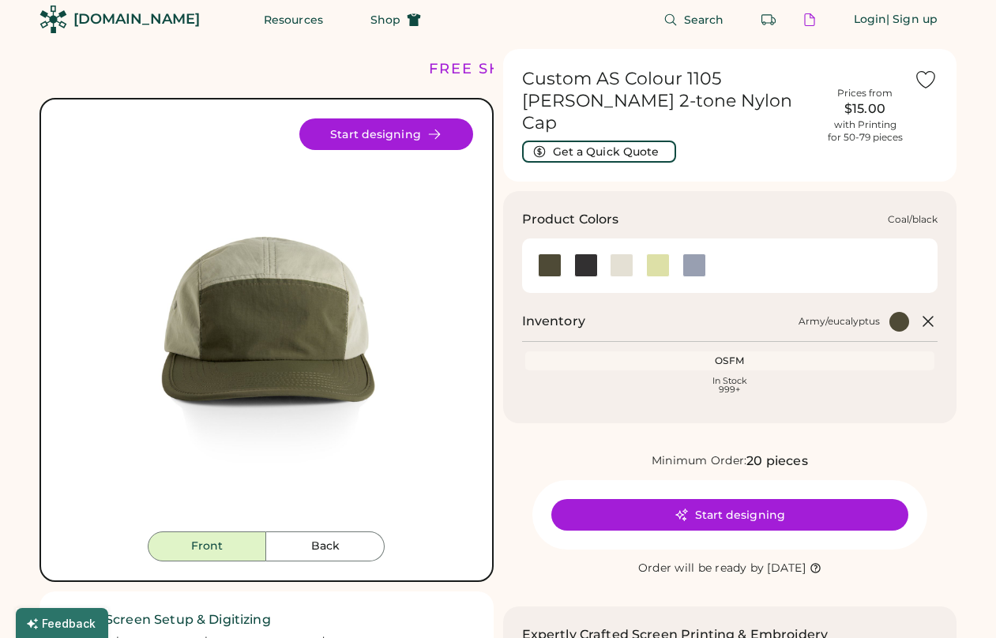
click at [591, 254] on div at bounding box center [586, 266] width 24 height 24
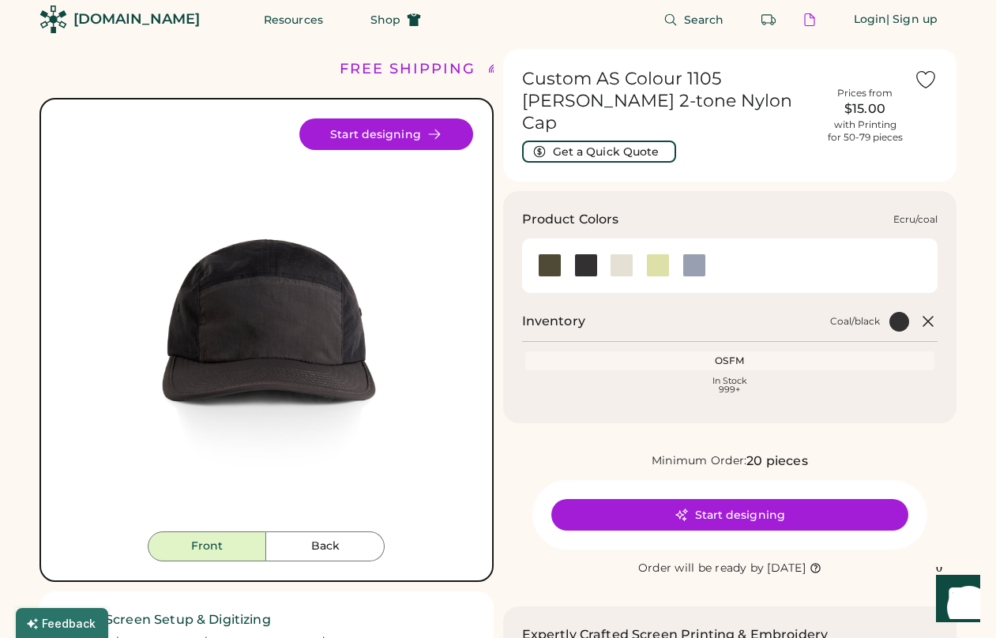
click at [622, 254] on div at bounding box center [622, 266] width 24 height 24
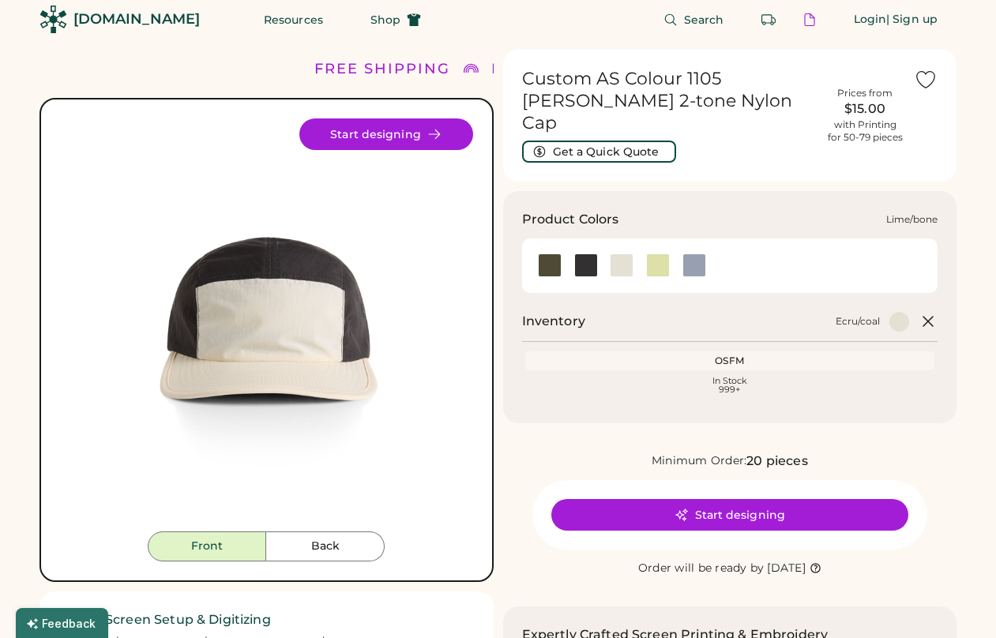
click at [662, 254] on div at bounding box center [658, 266] width 24 height 24
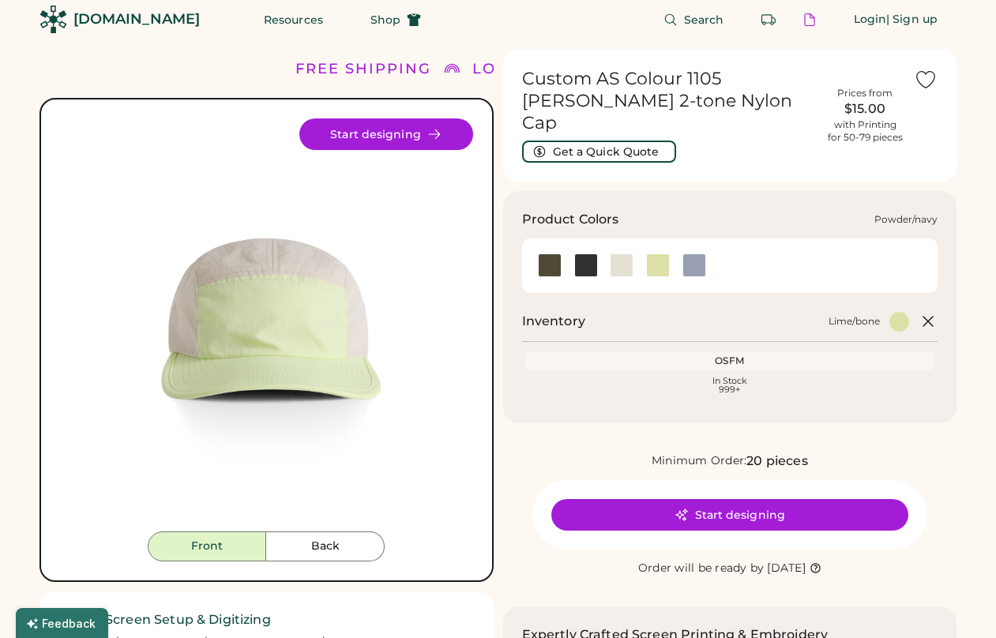
click at [702, 254] on div at bounding box center [695, 266] width 24 height 24
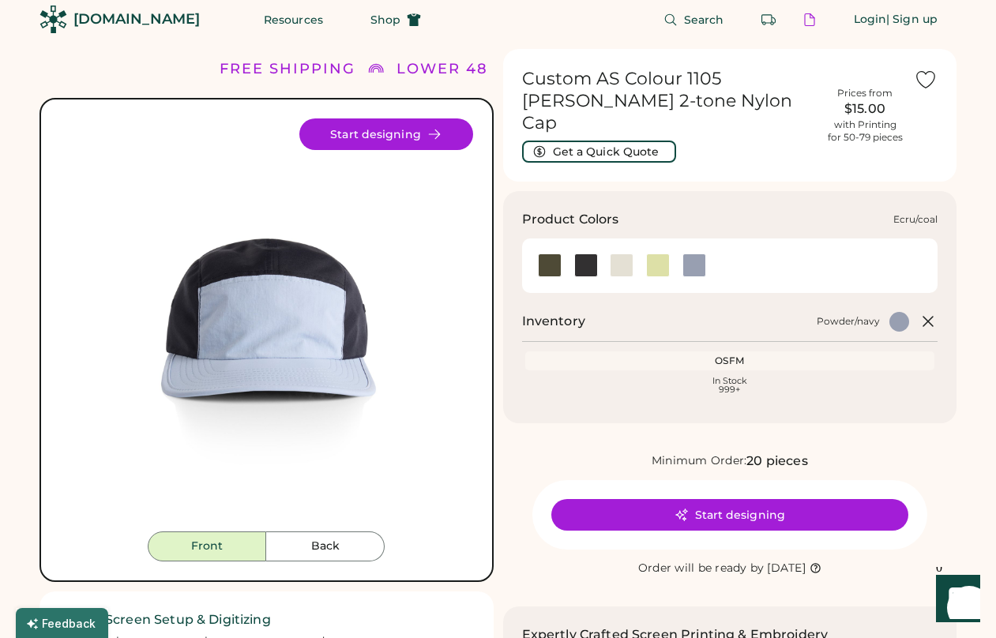
click at [619, 254] on div at bounding box center [622, 266] width 24 height 24
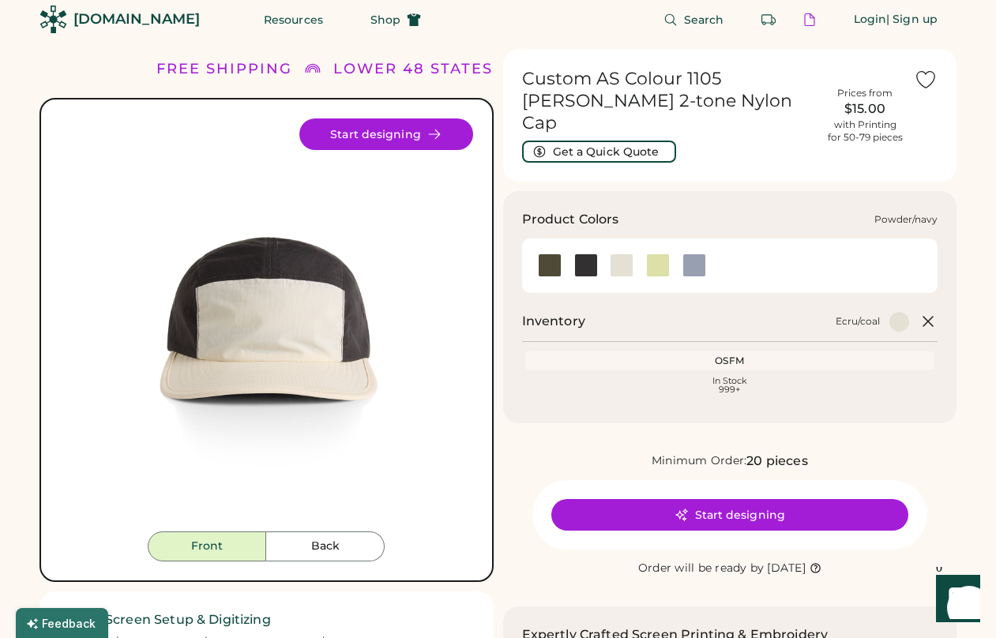
click at [689, 254] on div at bounding box center [695, 266] width 24 height 24
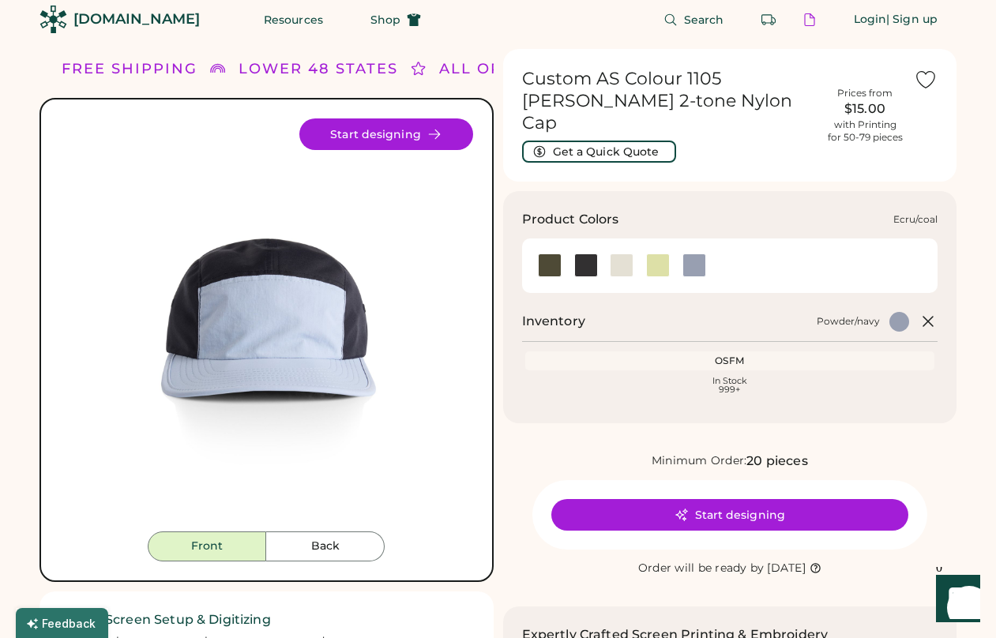
click at [627, 254] on div at bounding box center [622, 266] width 24 height 24
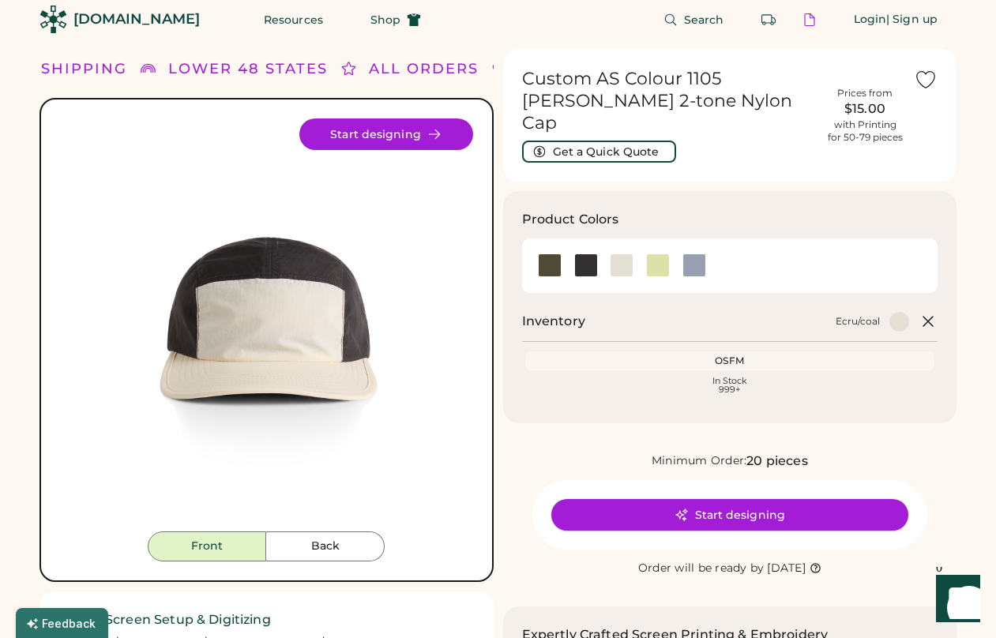
click at [713, 499] on button "Start designing" at bounding box center [729, 515] width 357 height 32
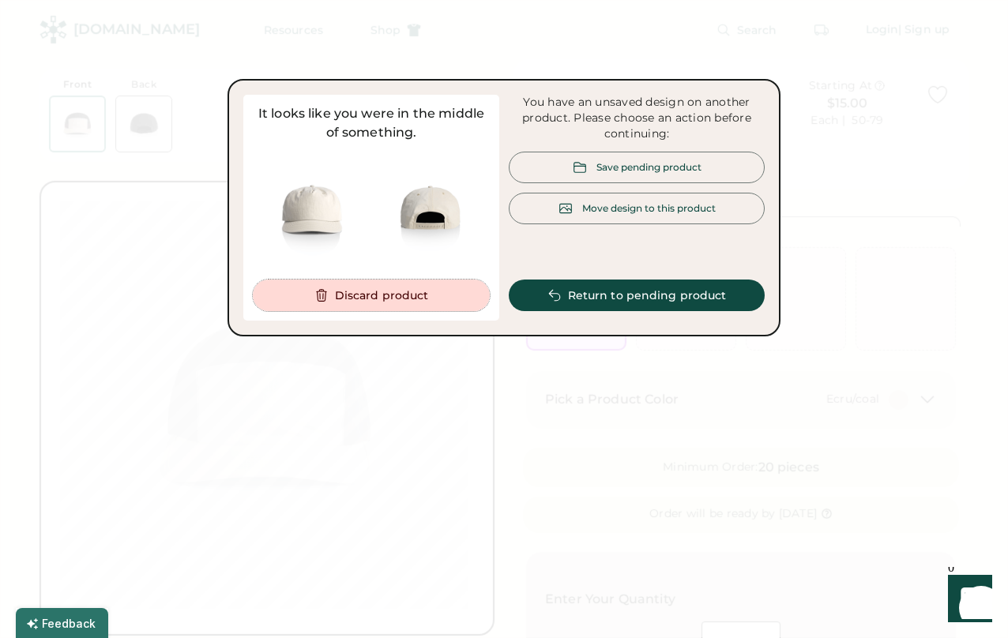
click at [449, 300] on button "Discard product" at bounding box center [371, 296] width 237 height 32
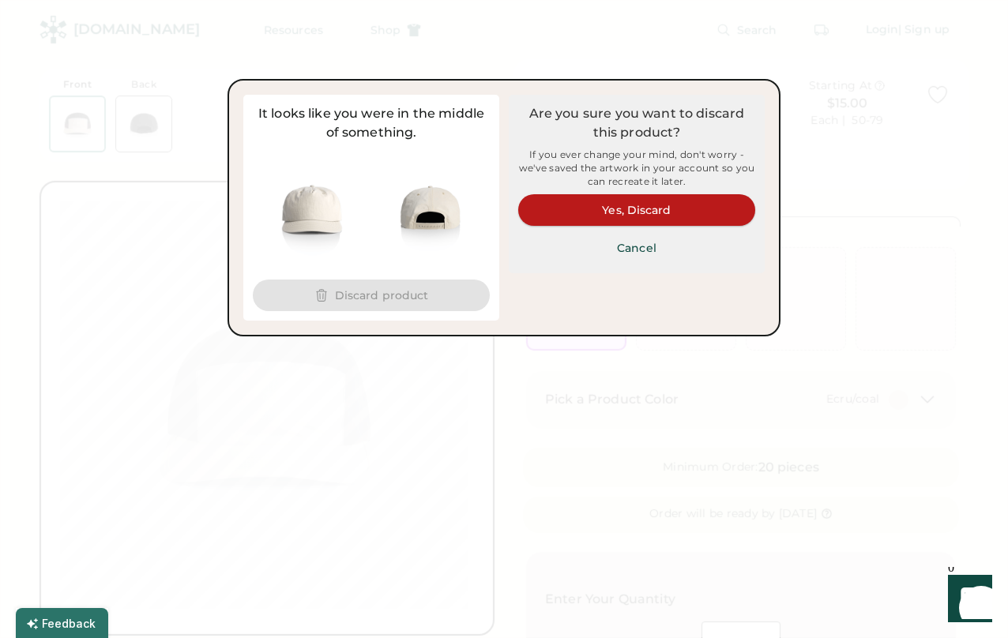
click at [645, 201] on button "Yes, Discard" at bounding box center [636, 210] width 237 height 32
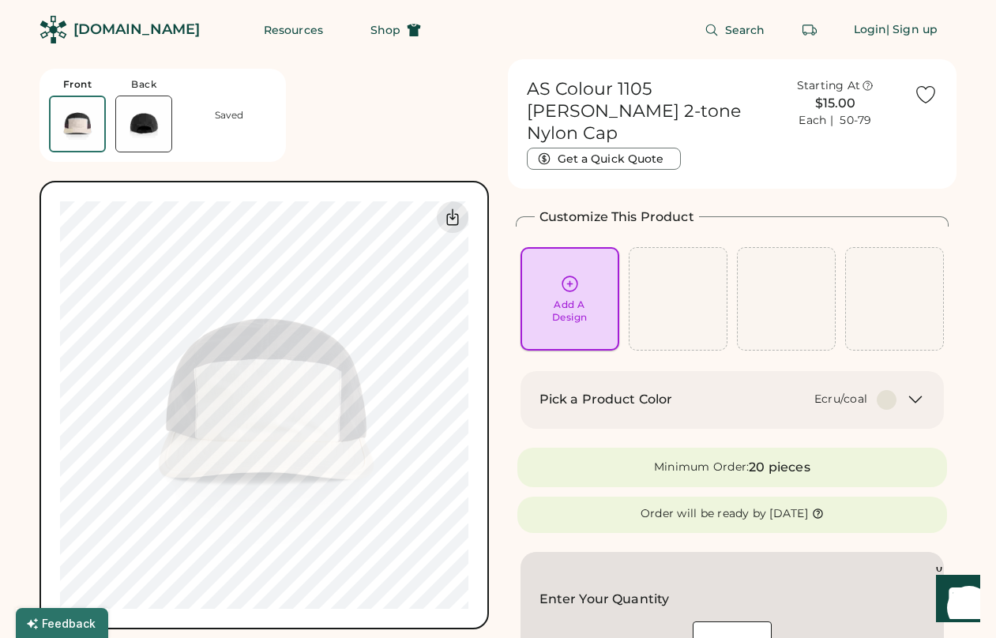
click at [566, 299] on div "Add A Design" at bounding box center [570, 311] width 36 height 25
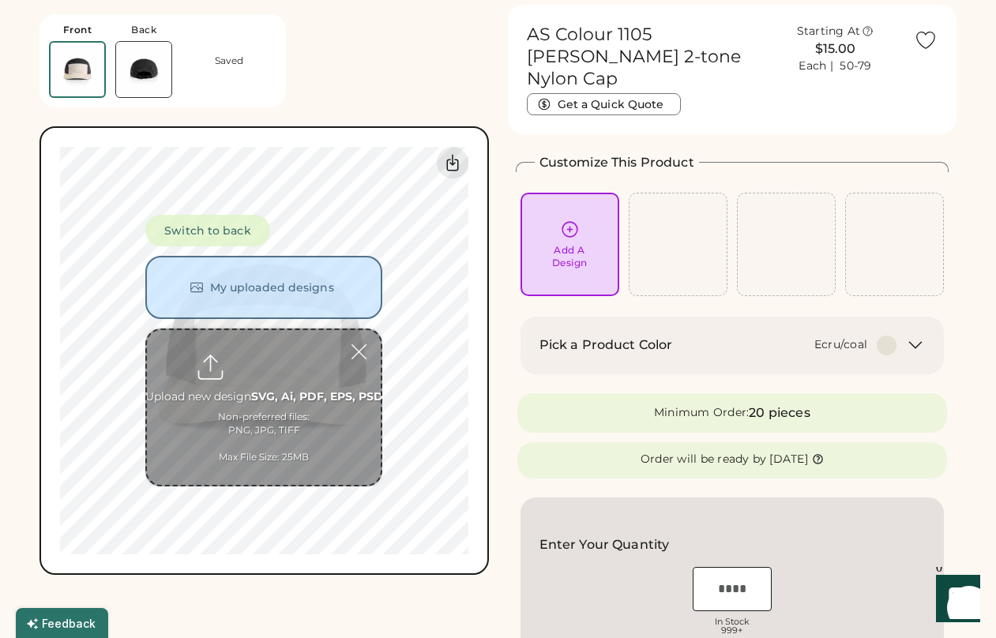
scroll to position [59, 0]
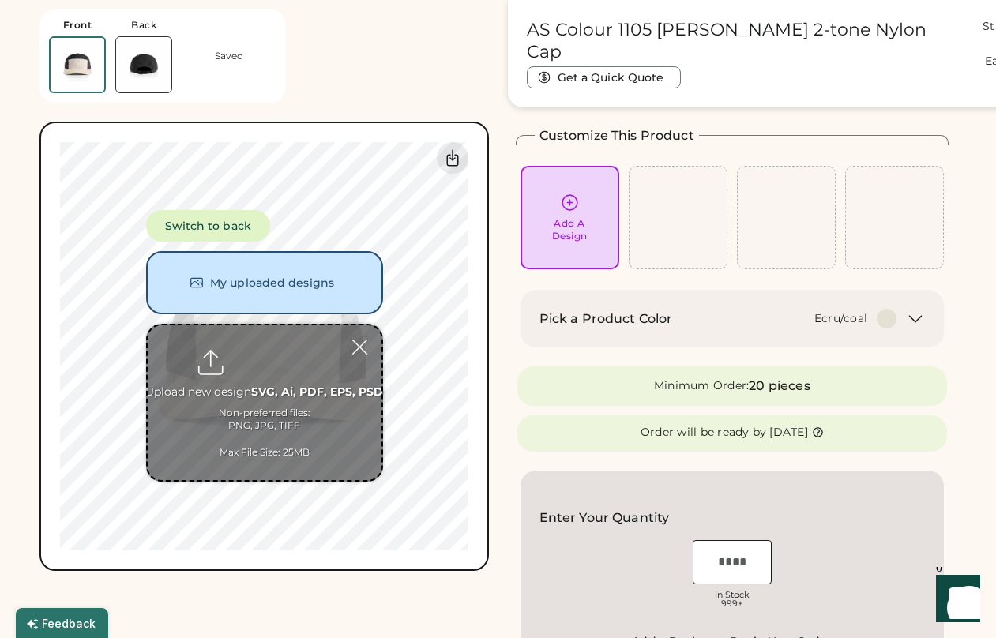
click at [311, 390] on input "file" at bounding box center [265, 403] width 234 height 155
type input "**********"
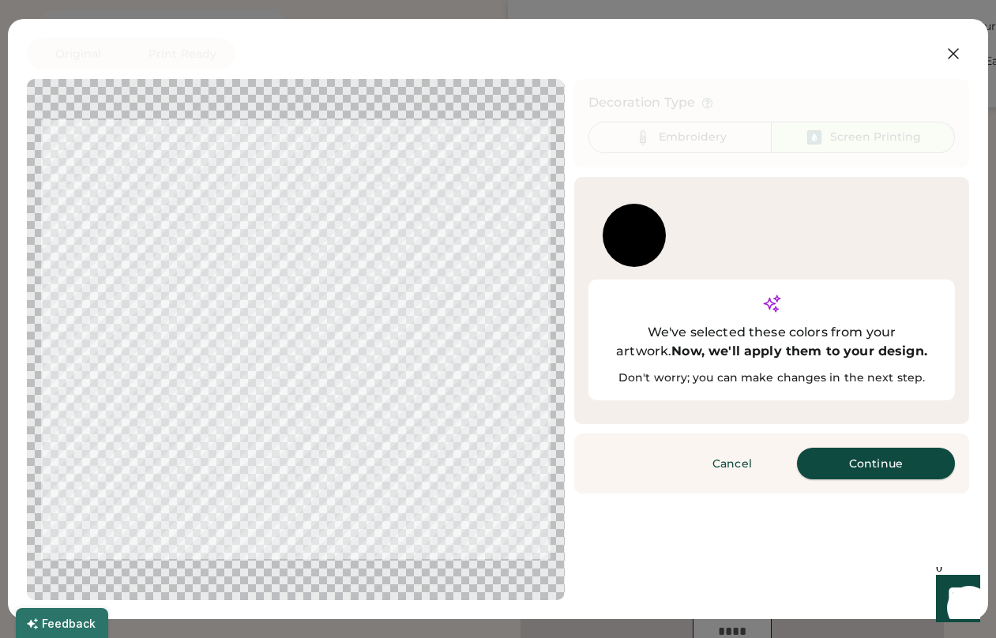
click at [847, 448] on button "Continue" at bounding box center [876, 464] width 158 height 32
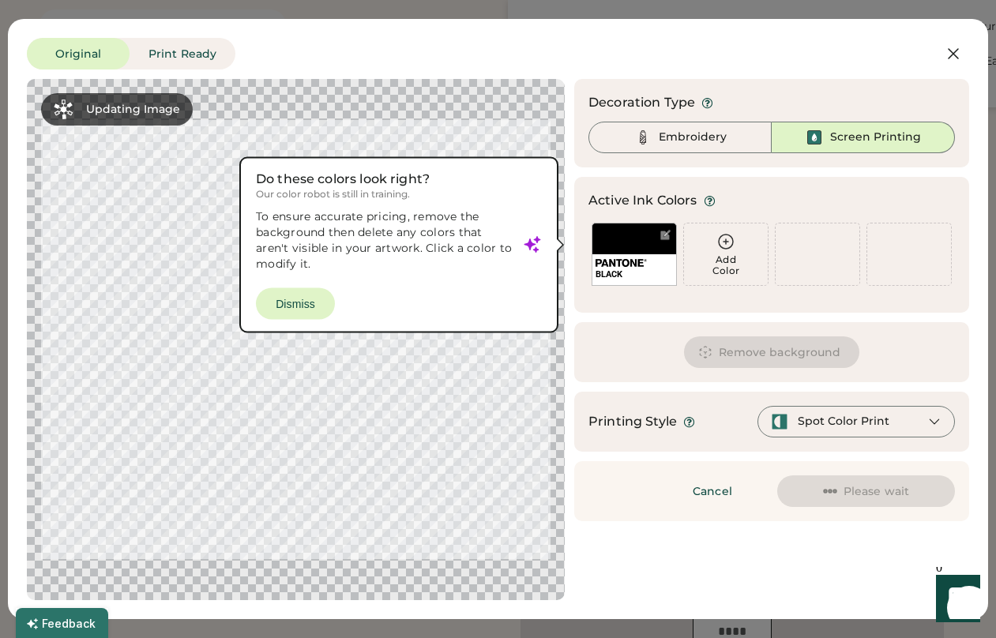
click at [295, 302] on div at bounding box center [296, 339] width 510 height 493
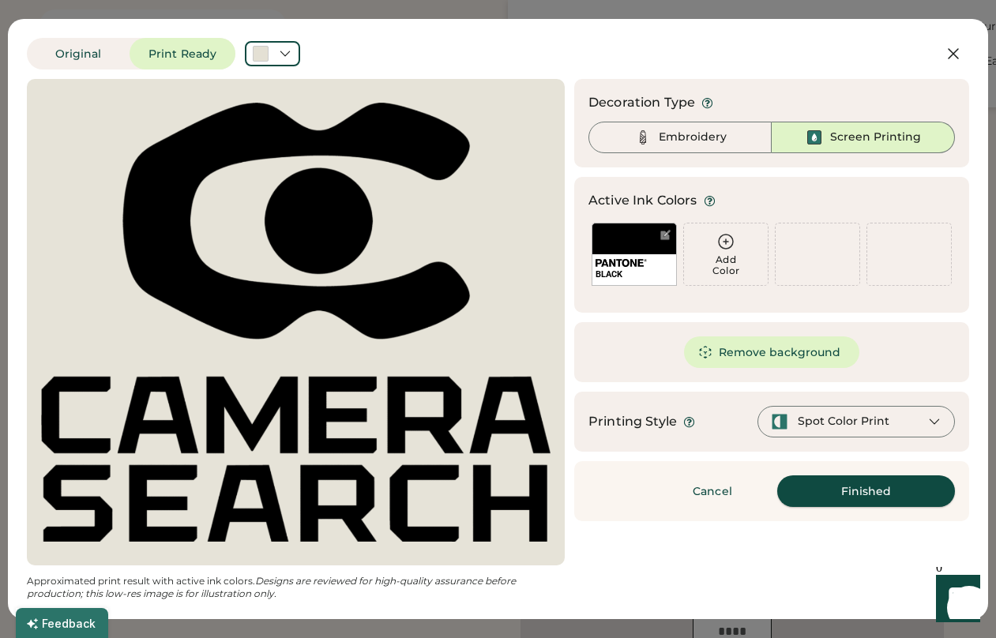
click at [870, 499] on button "Finished" at bounding box center [866, 492] width 178 height 32
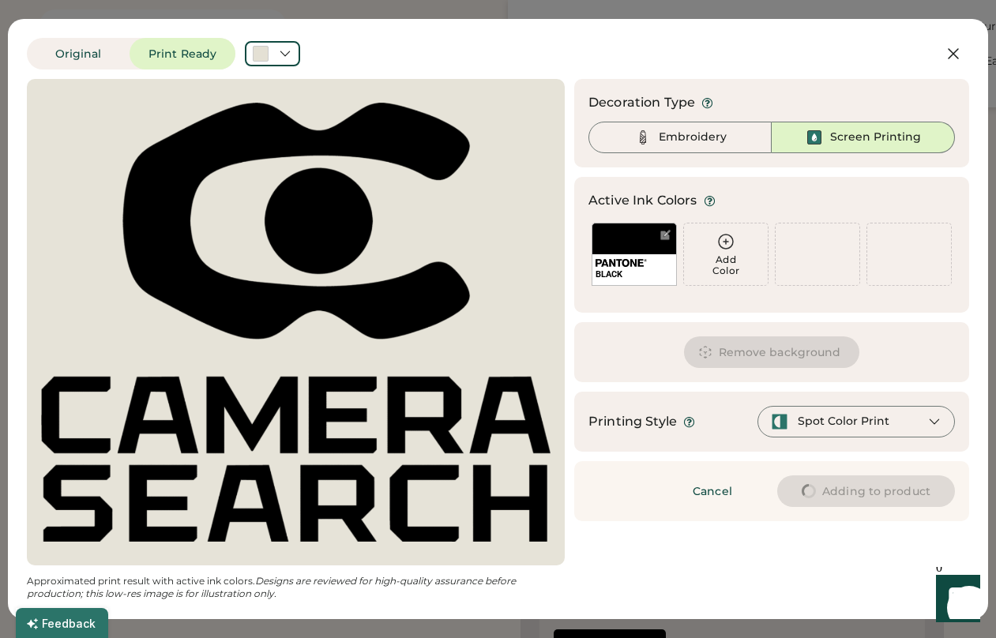
type input "****"
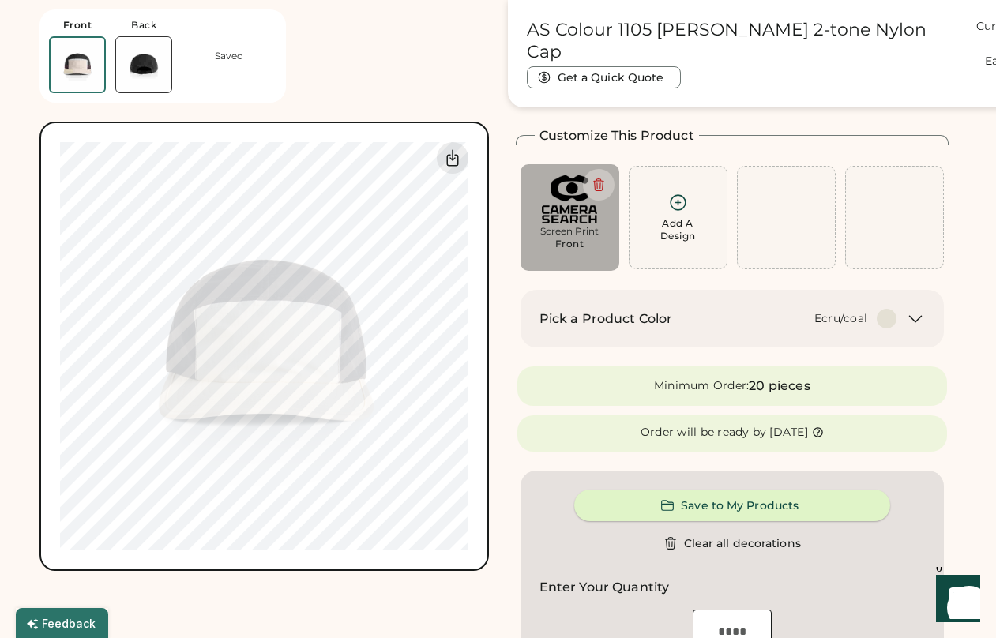
type input "****"
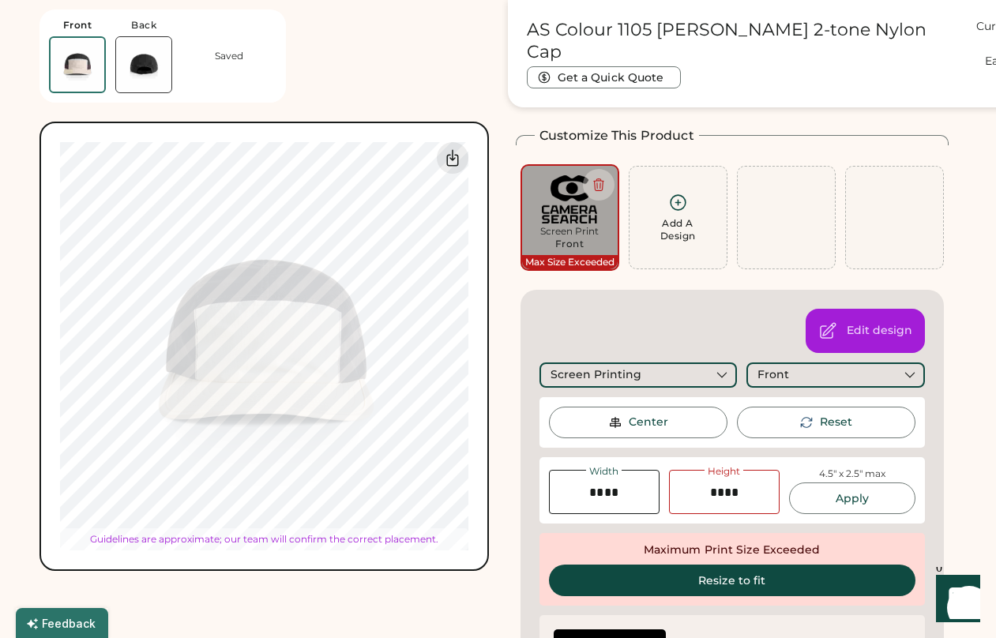
type input "****"
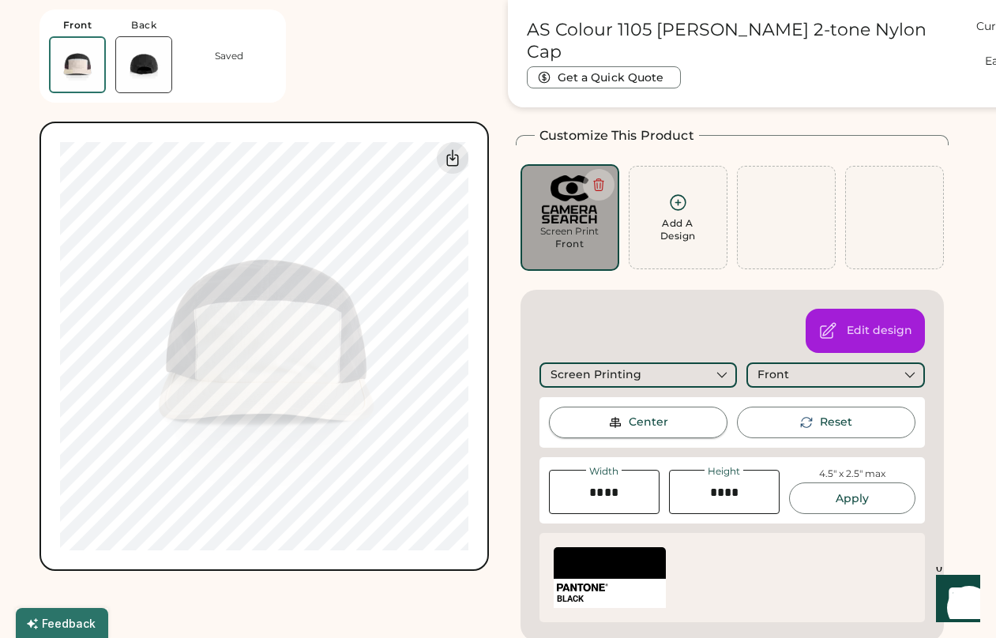
click at [645, 419] on div "Center" at bounding box center [649, 423] width 40 height 16
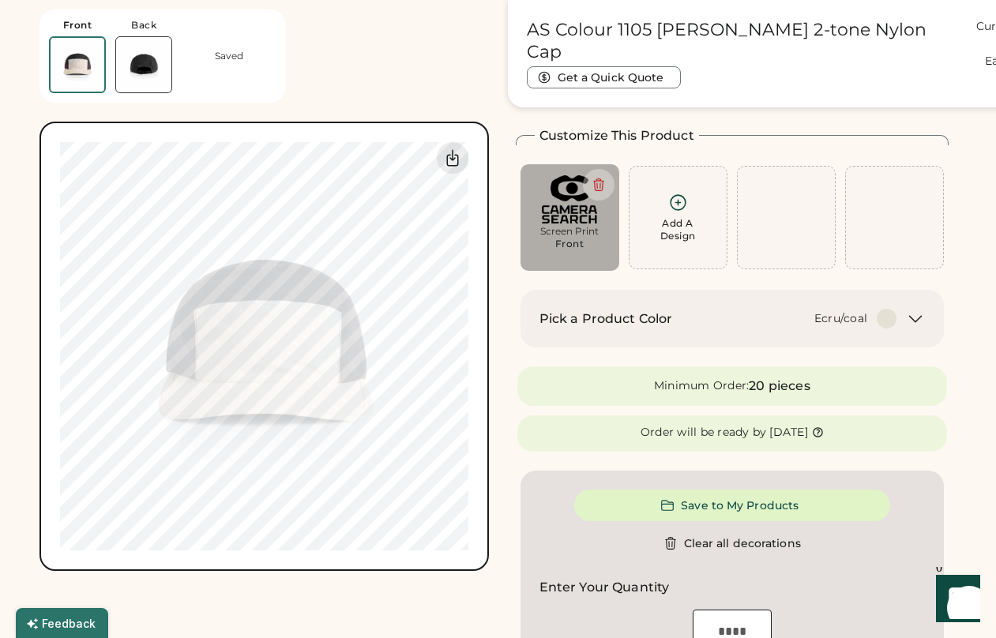
click at [523, 371] on div "Minimum Order: 20 pieces" at bounding box center [733, 387] width 431 height 40
click at [603, 190] on icon at bounding box center [599, 185] width 14 height 14
type input "****"
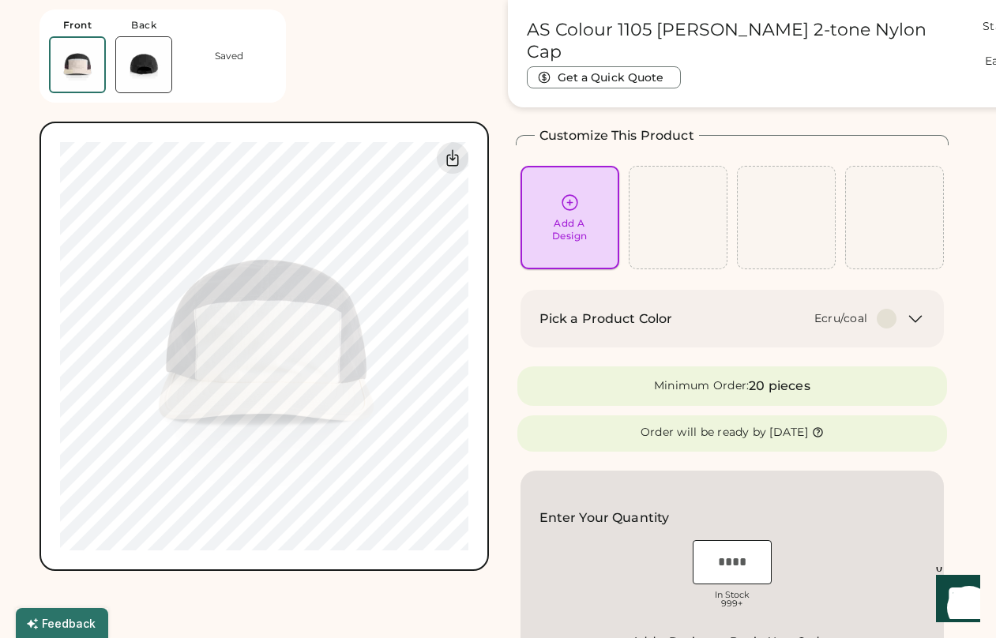
click at [586, 201] on div "Add A Design" at bounding box center [570, 218] width 77 height 50
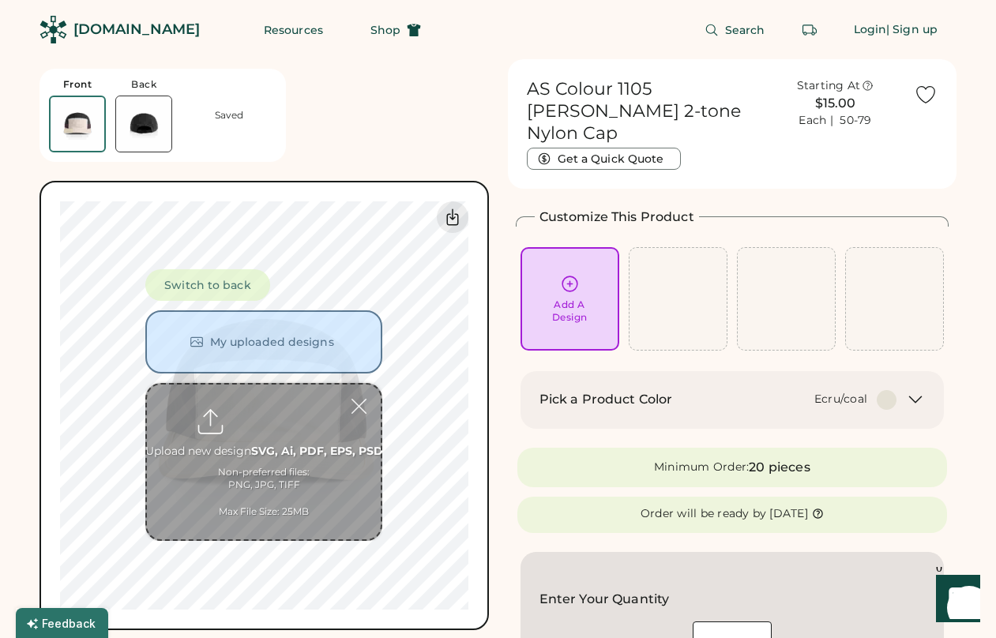
scroll to position [0, 0]
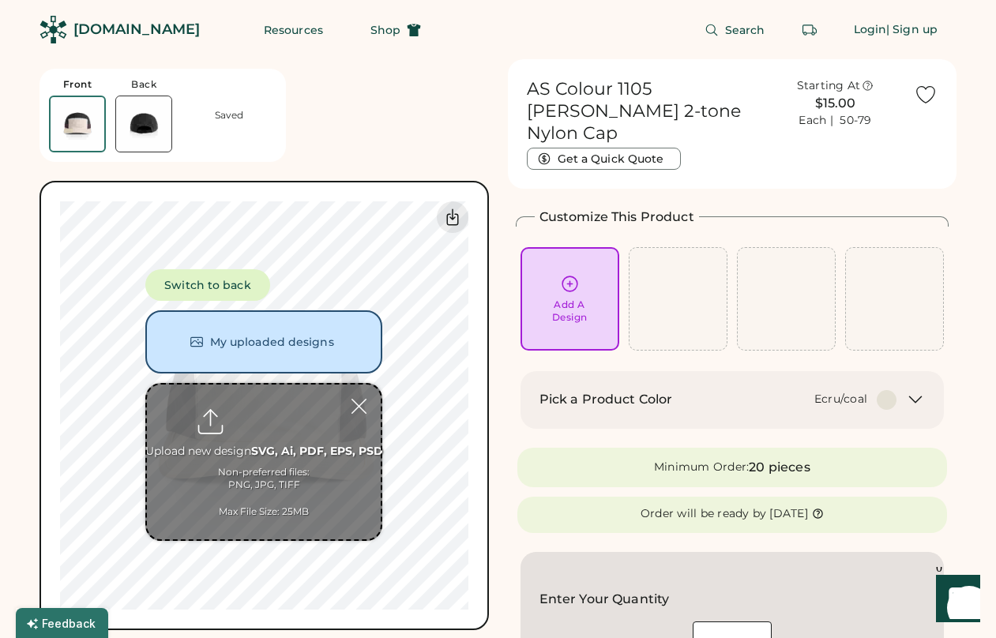
click at [250, 458] on input "file" at bounding box center [264, 462] width 234 height 155
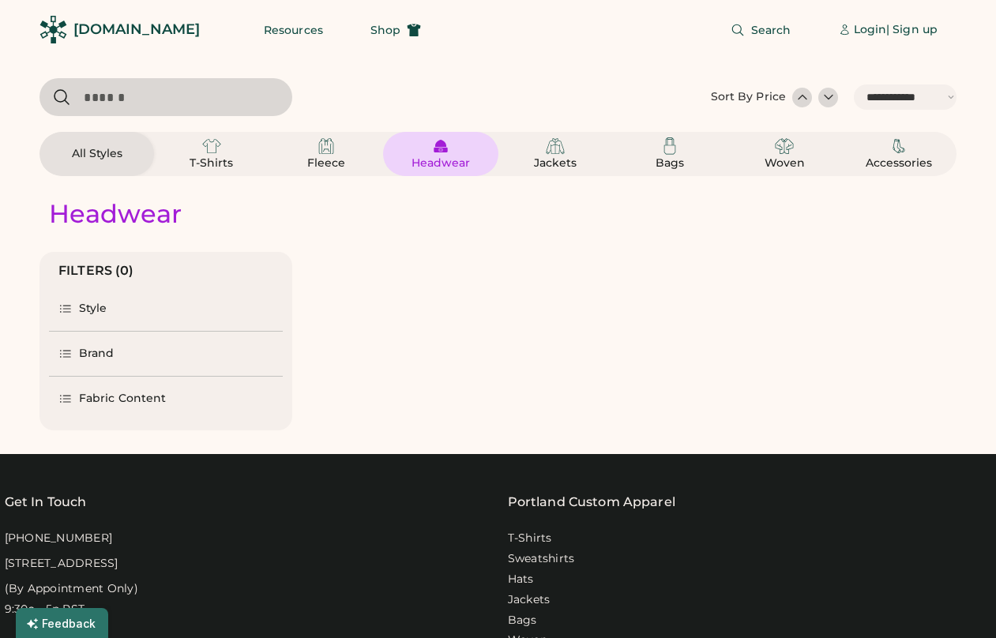
select select "*****"
select select "*"
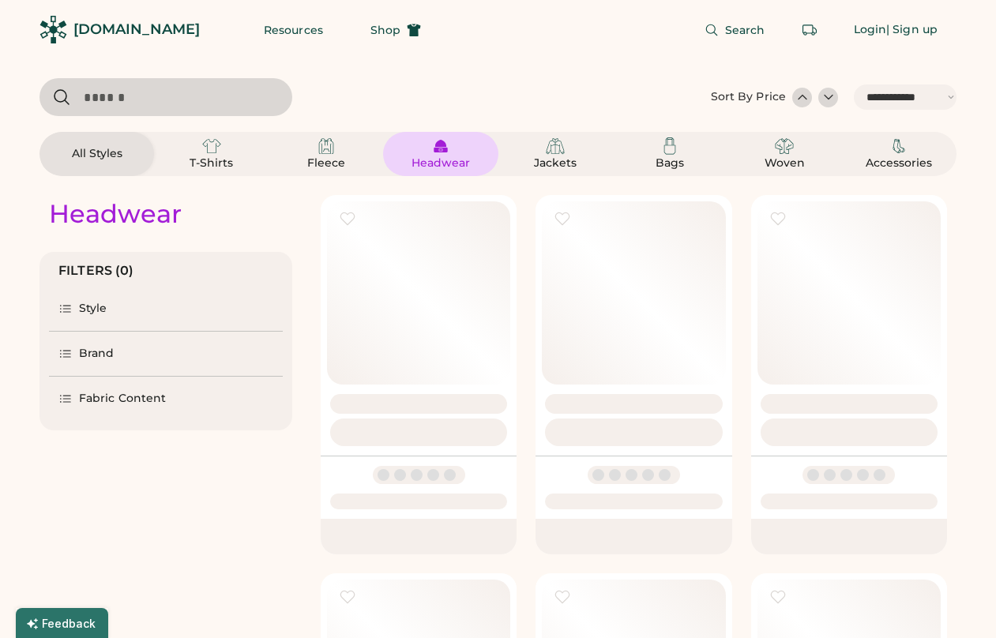
scroll to position [1772, 0]
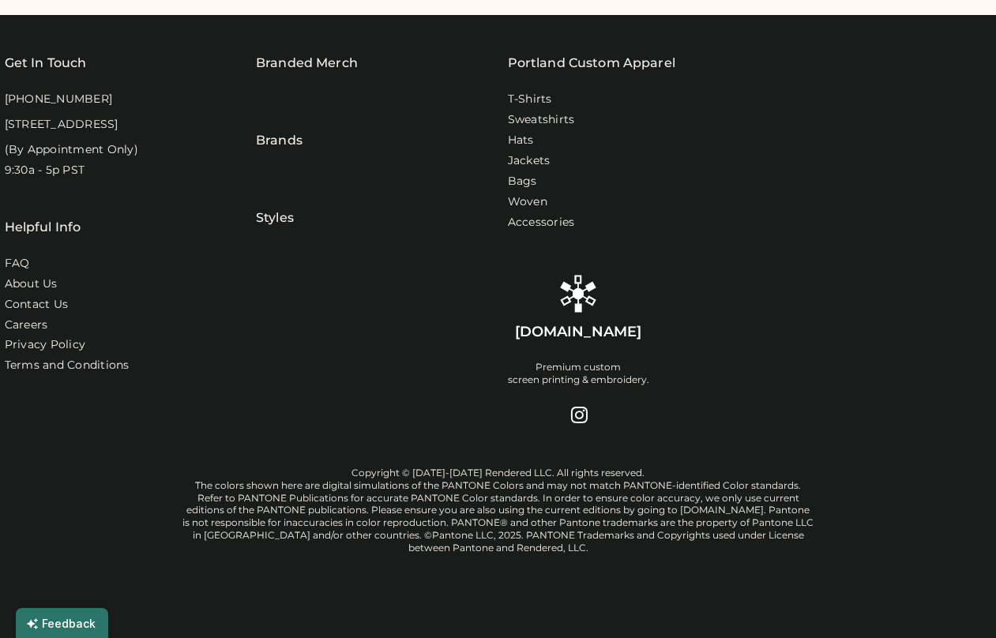
select select "*****"
select select "*"
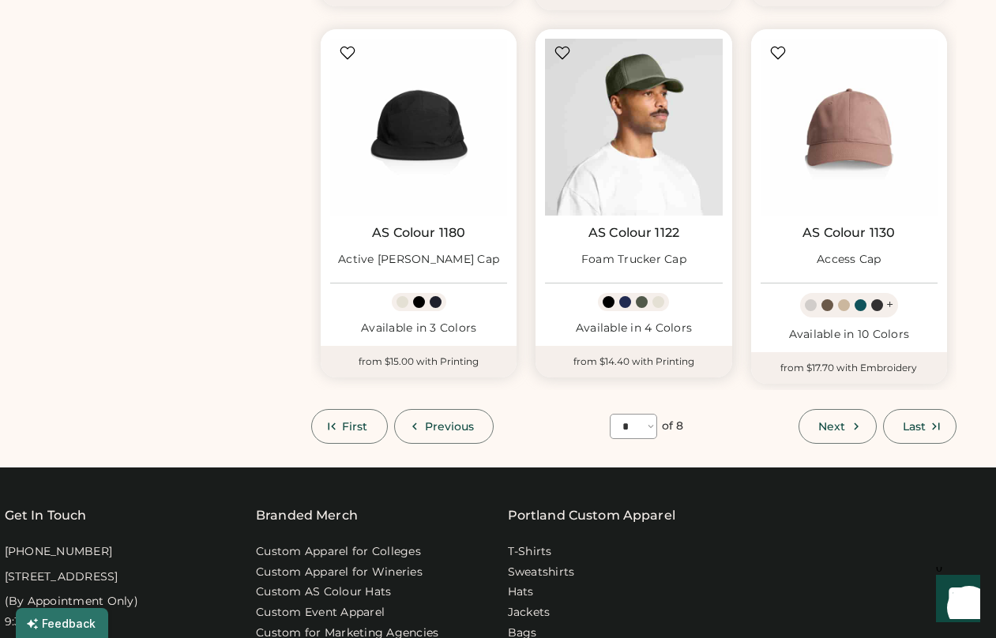
scroll to position [1399, 0]
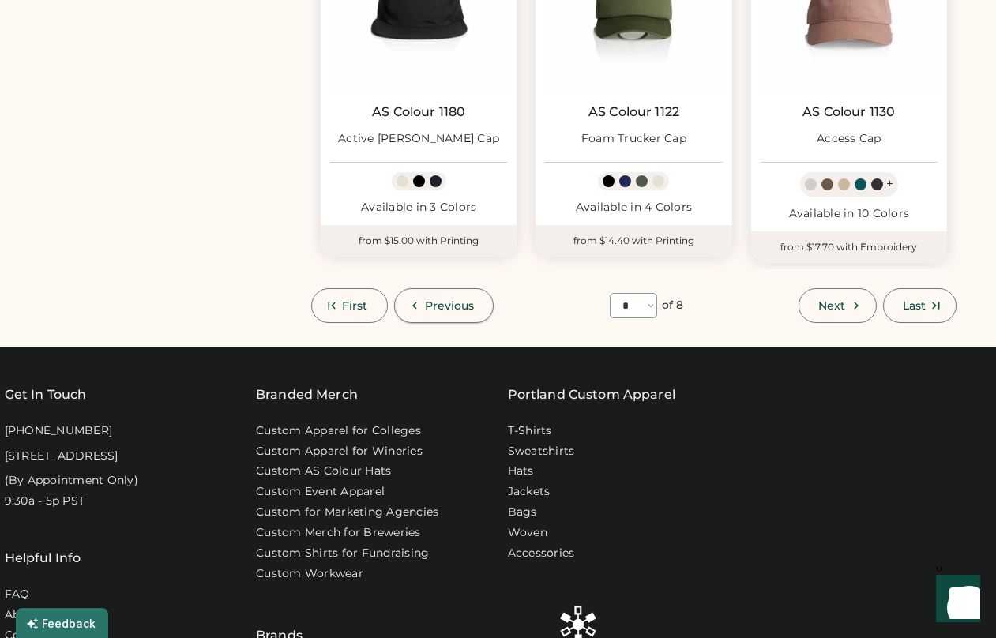
click at [451, 306] on span "Previous" at bounding box center [450, 305] width 50 height 11
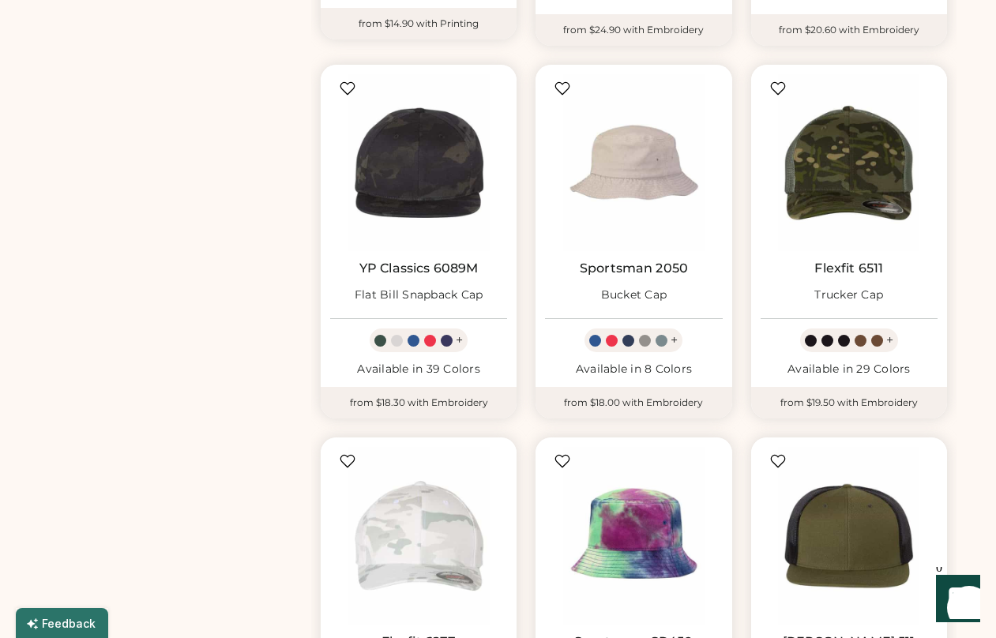
scroll to position [0, 0]
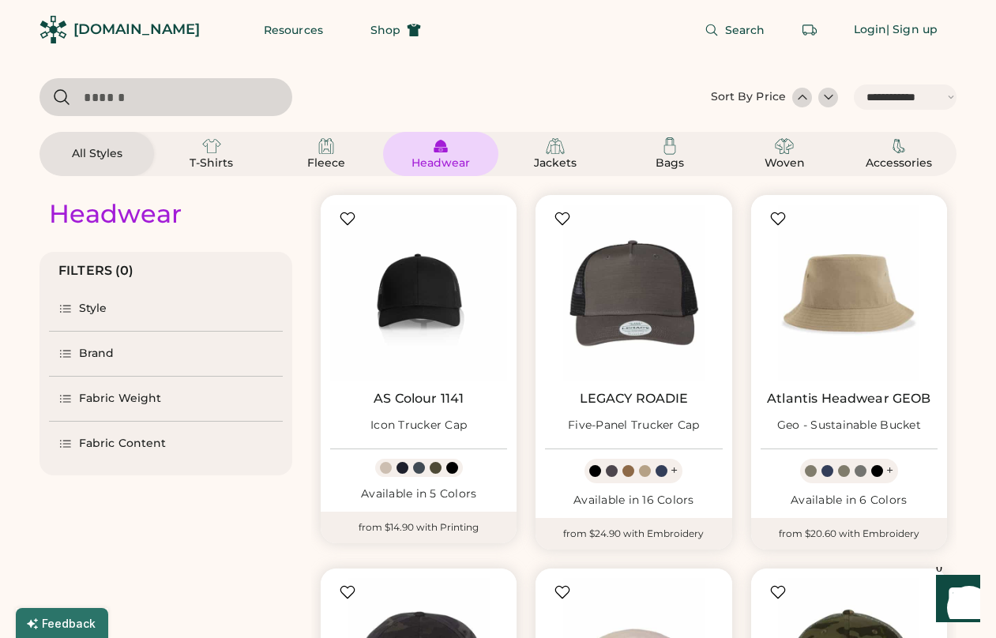
click at [96, 352] on div "Brand" at bounding box center [97, 354] width 36 height 16
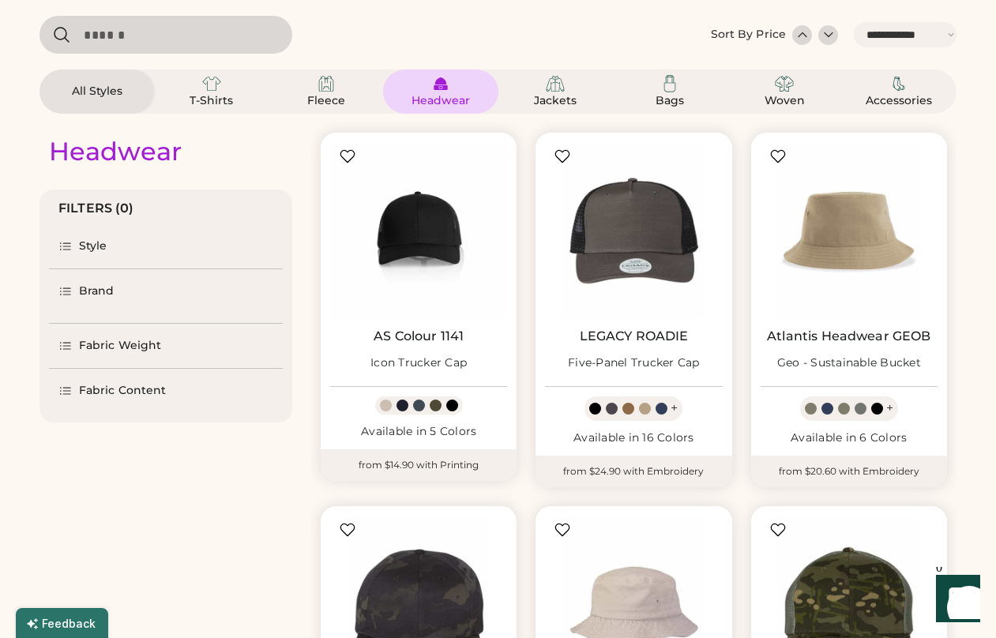
scroll to position [154, 0]
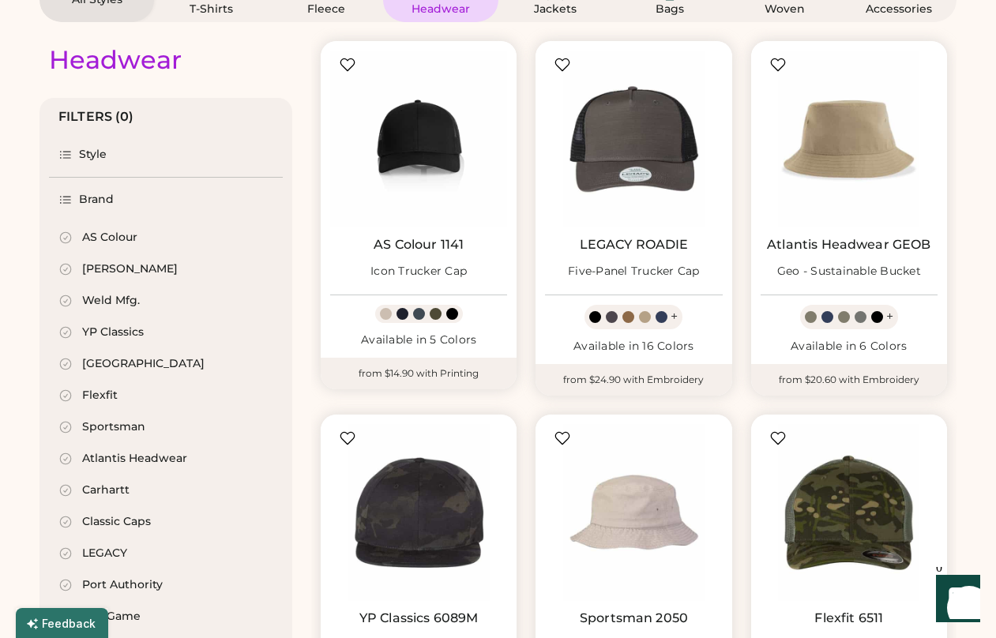
click at [68, 235] on icon at bounding box center [65, 238] width 14 height 14
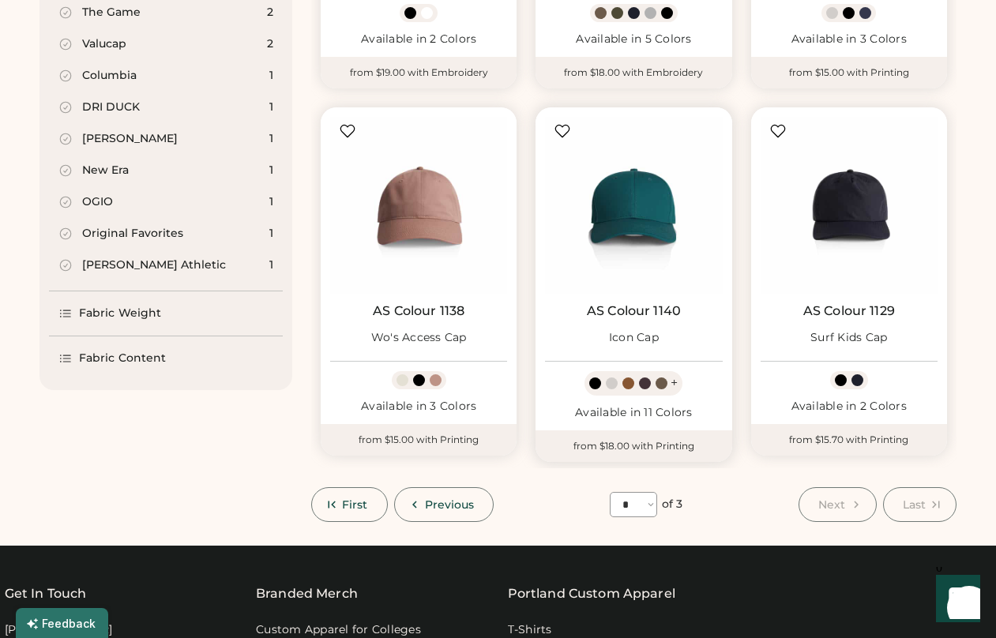
scroll to position [1042, 0]
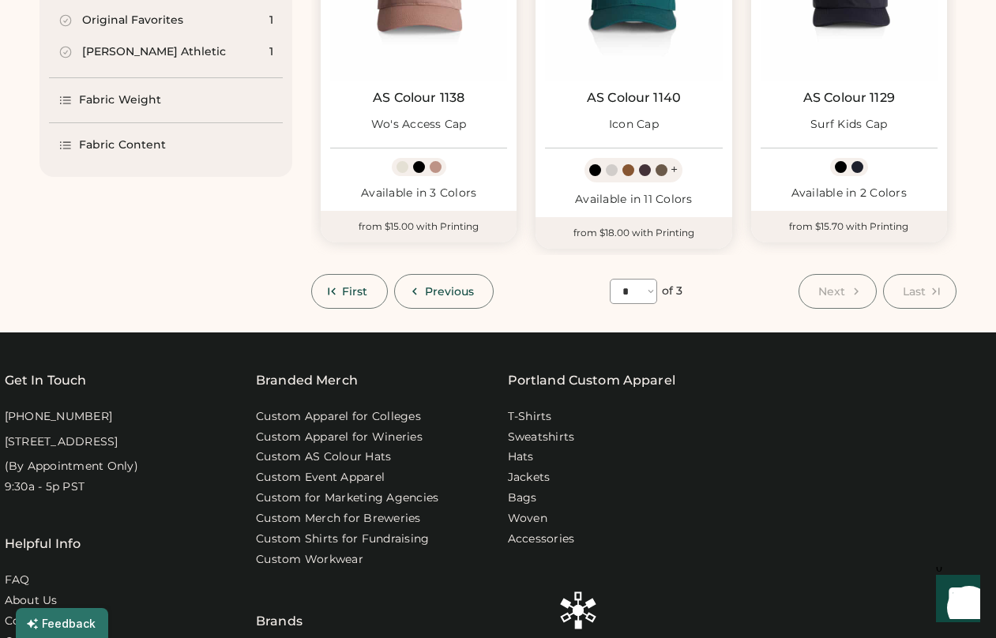
click at [762, 285] on div "First Previous **** * * * of 3 Next Last" at bounding box center [634, 291] width 646 height 35
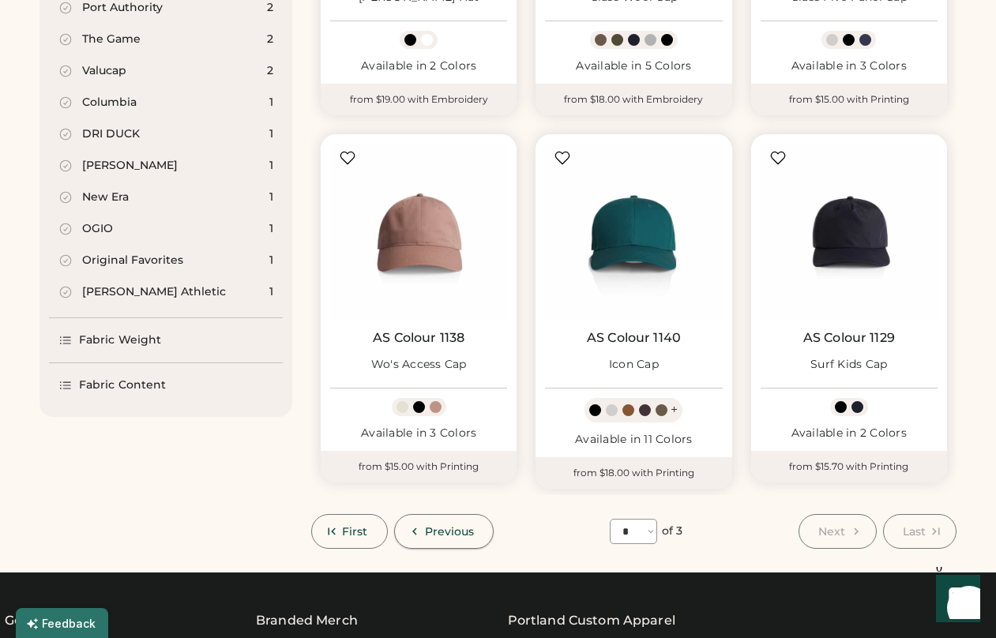
click at [449, 535] on span "Previous" at bounding box center [450, 531] width 50 height 11
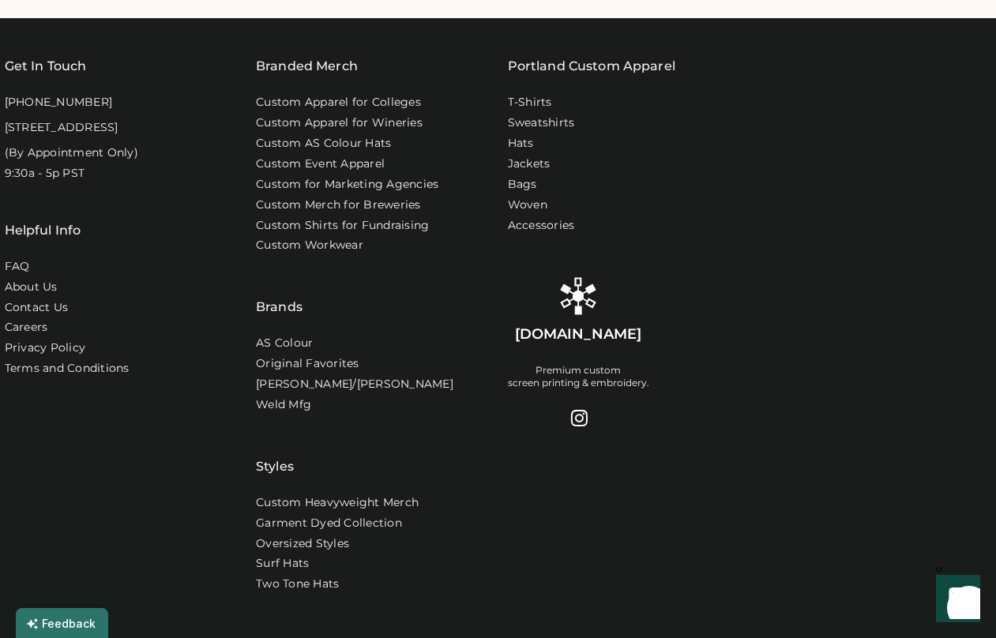
scroll to position [1394, 0]
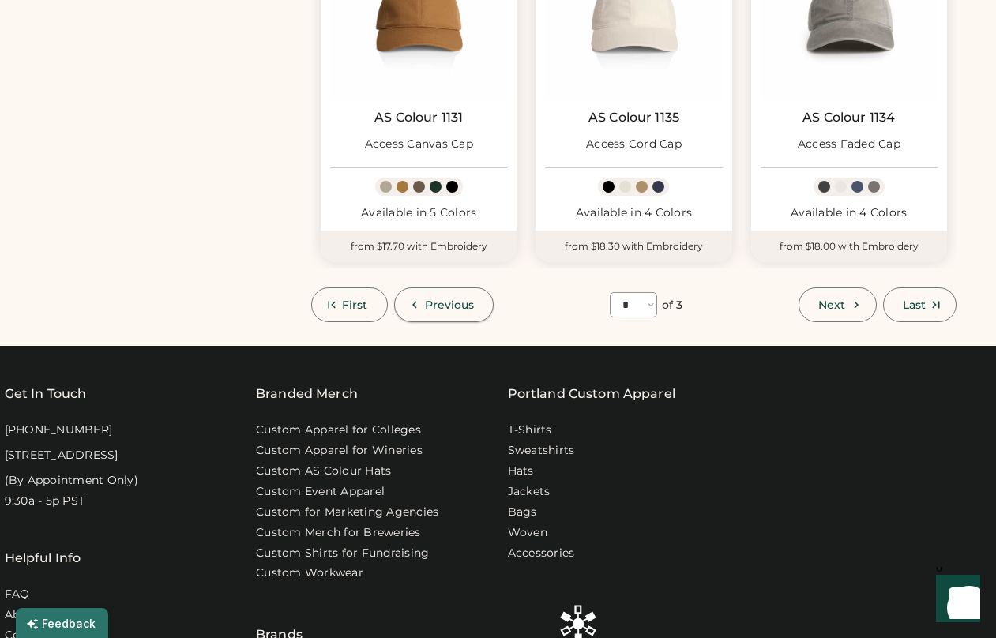
click at [465, 303] on span "Previous" at bounding box center [450, 304] width 50 height 11
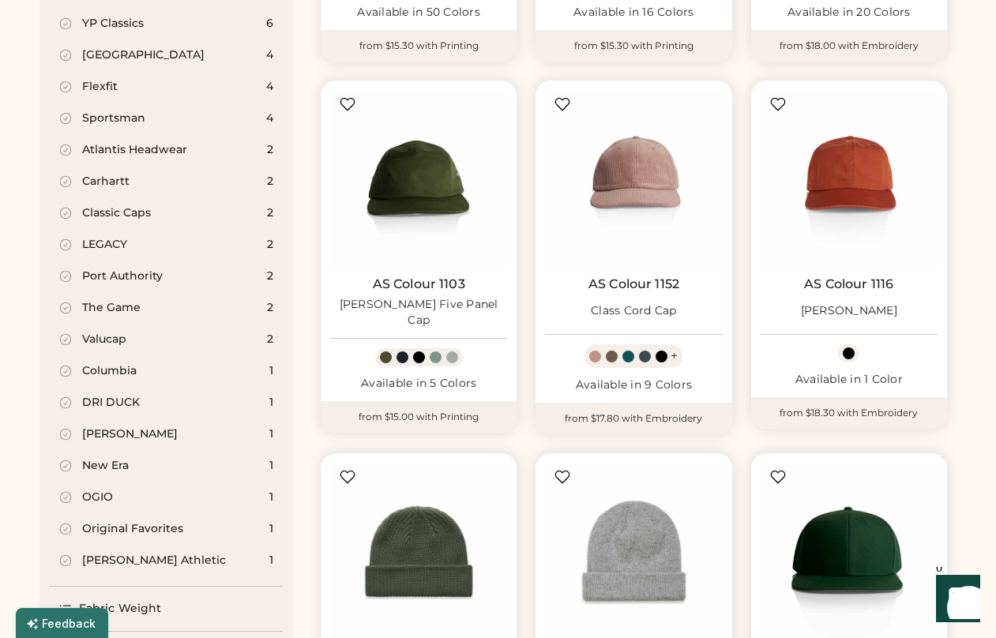
scroll to position [0, 0]
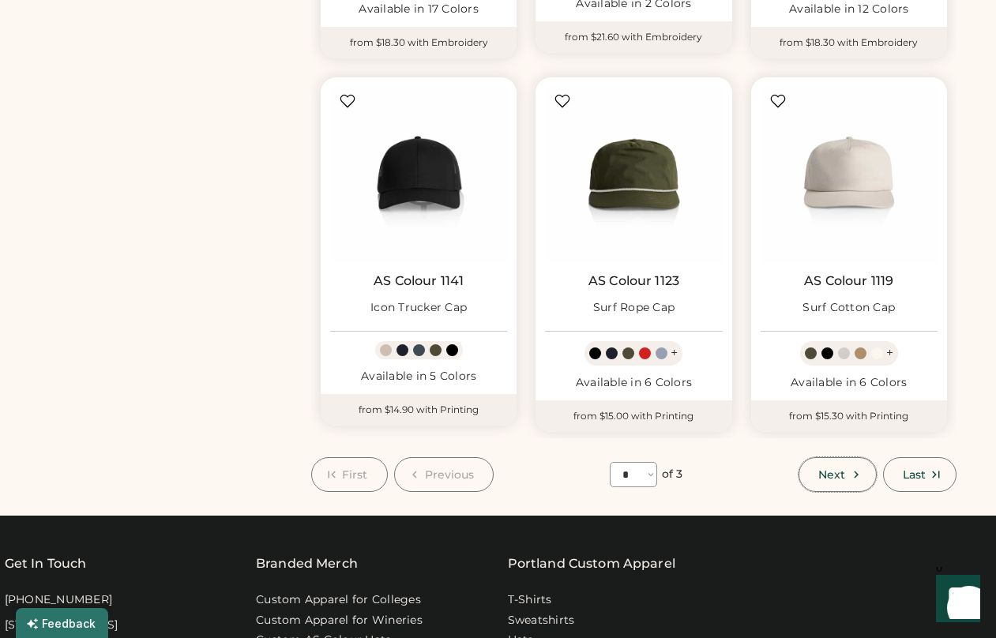
click at [827, 472] on span "Next" at bounding box center [832, 474] width 27 height 11
select select "*"
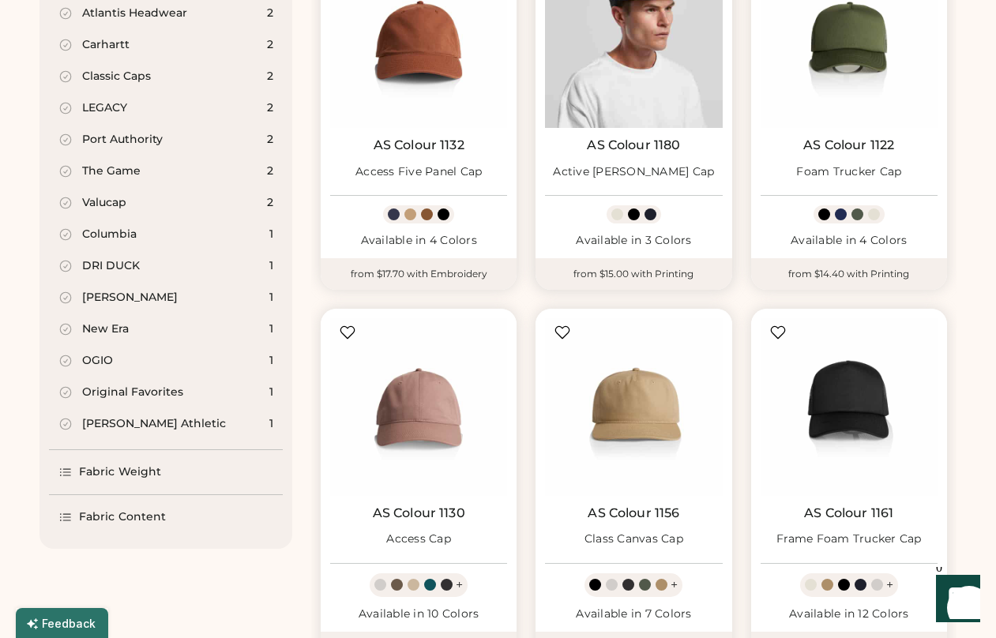
scroll to position [570, 0]
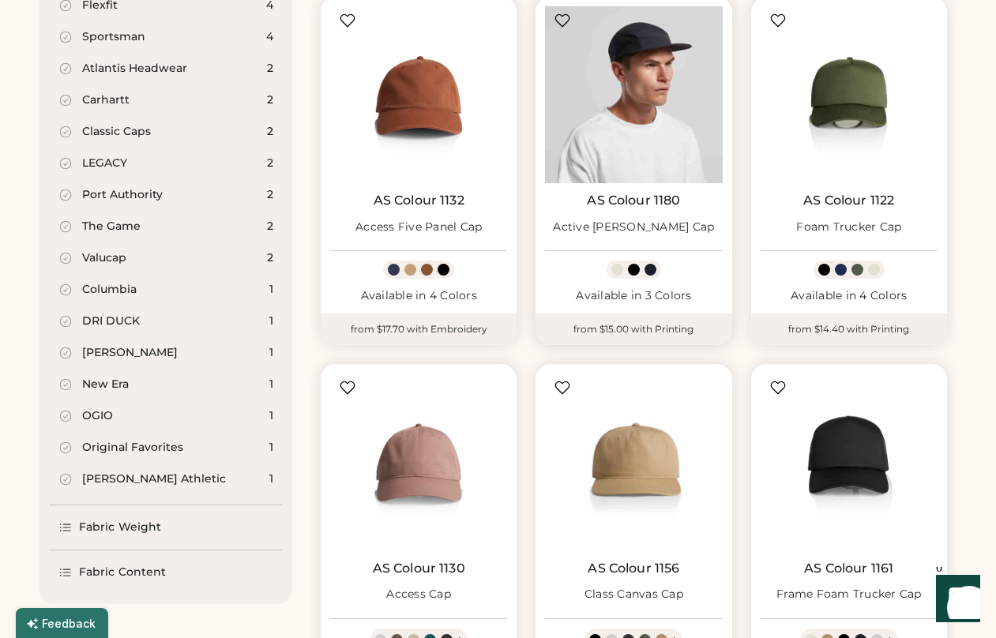
click at [651, 78] on img at bounding box center [633, 94] width 177 height 177
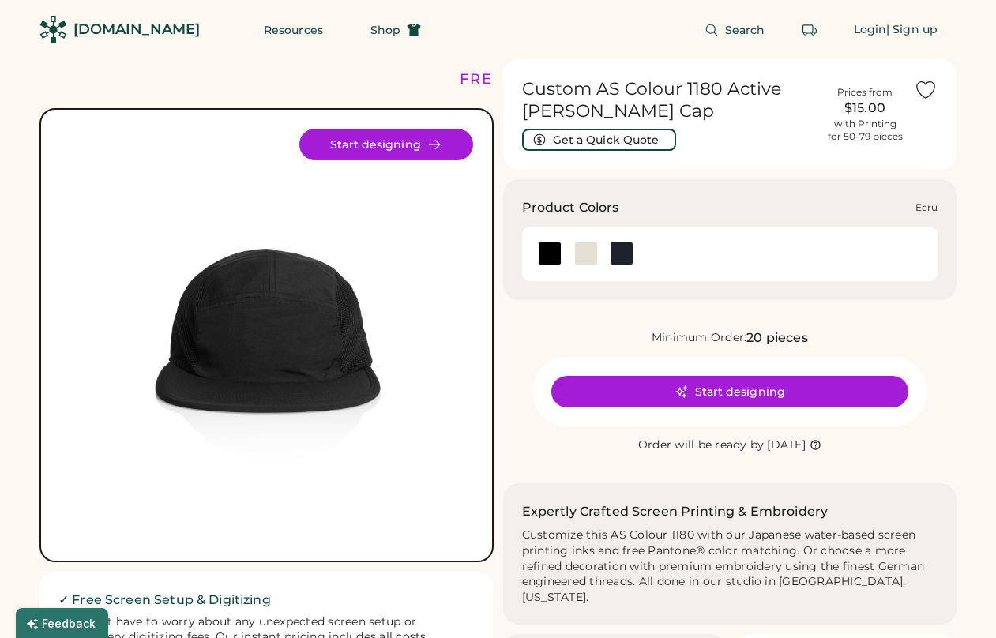
click at [587, 253] on div at bounding box center [586, 254] width 24 height 24
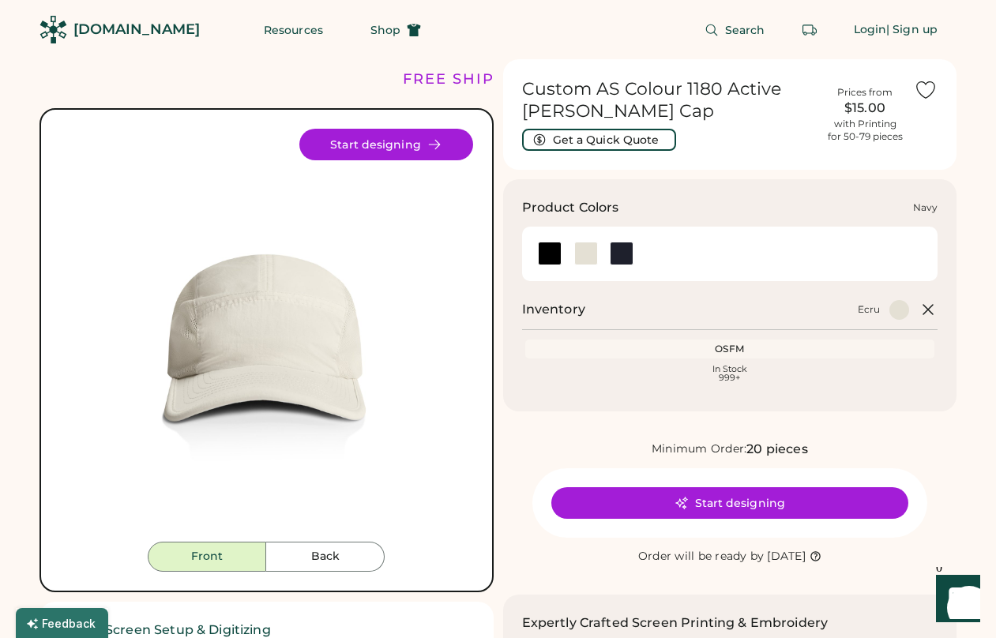
click at [616, 251] on div at bounding box center [622, 254] width 24 height 24
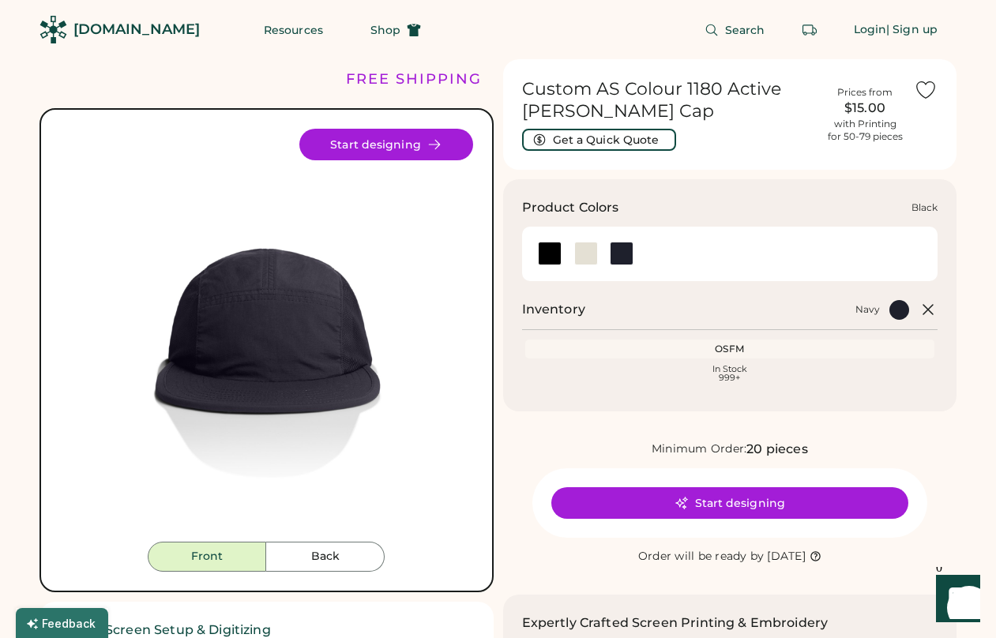
click at [555, 251] on div at bounding box center [550, 254] width 24 height 24
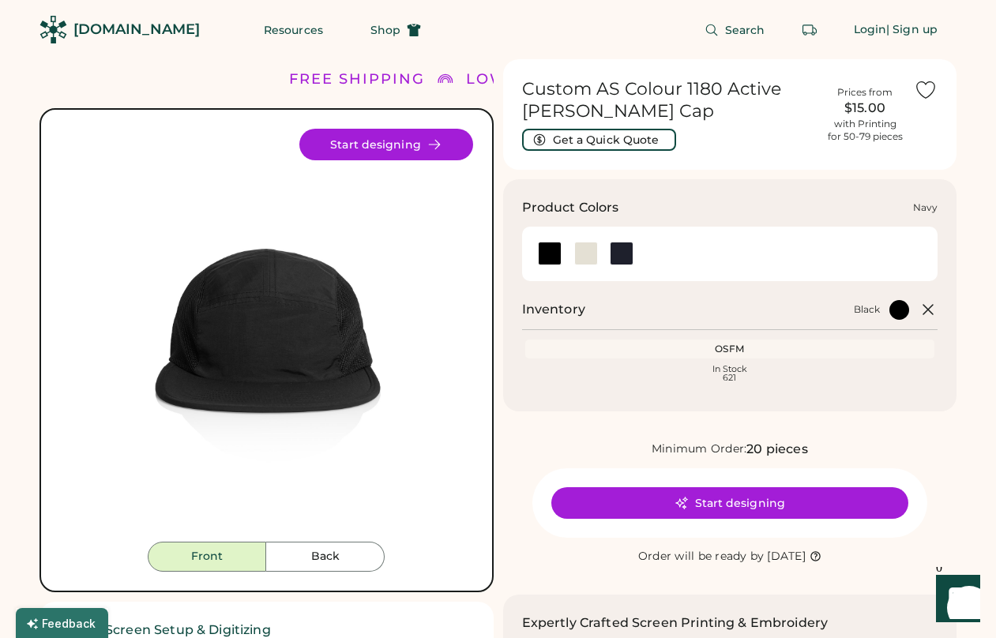
click at [623, 254] on div at bounding box center [622, 254] width 24 height 24
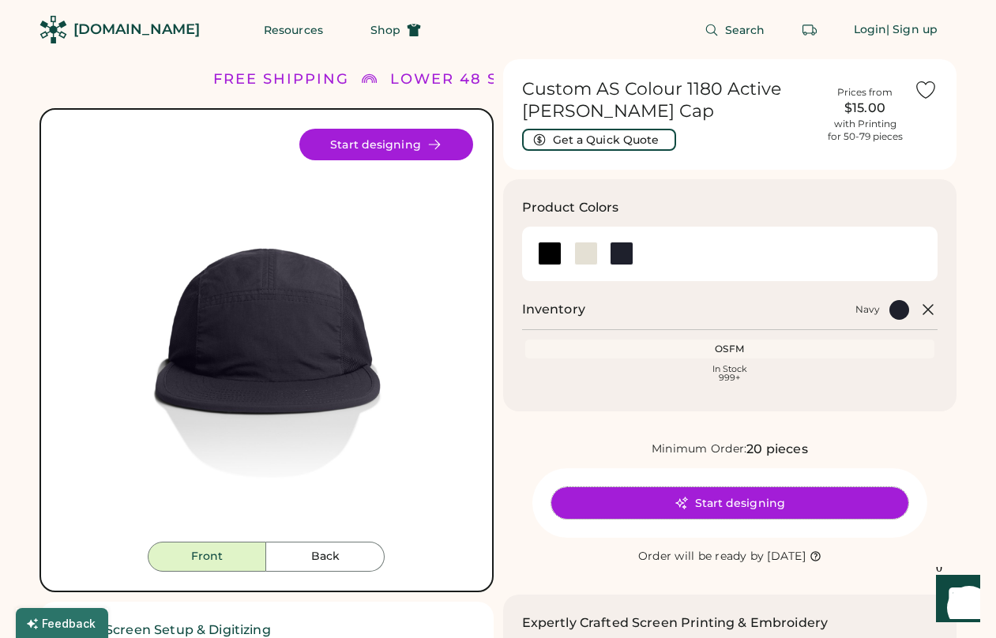
click at [720, 511] on button "Start designing" at bounding box center [729, 503] width 357 height 32
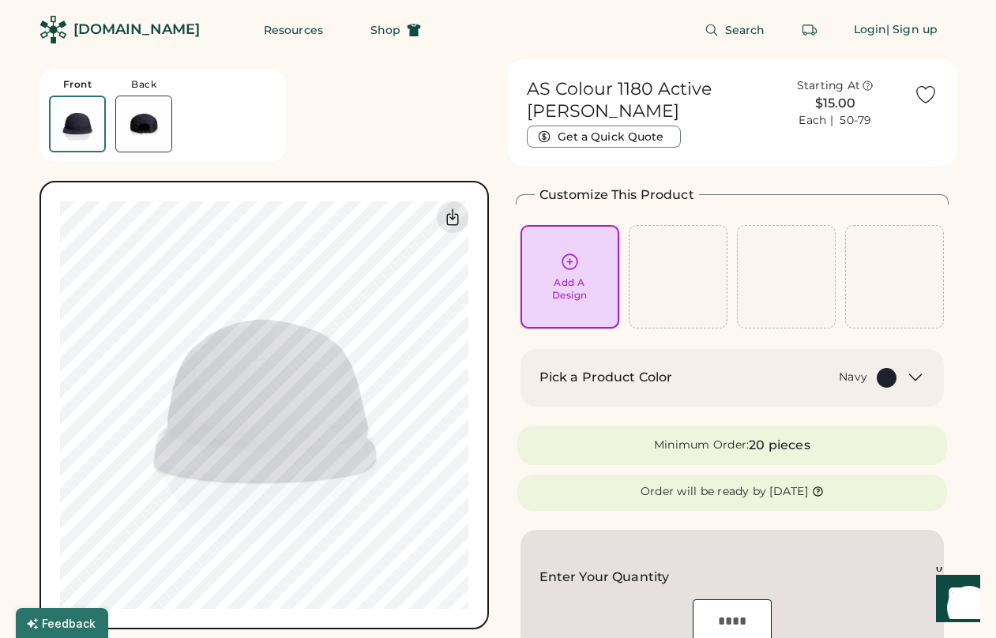
click at [597, 279] on div "Add A Design" at bounding box center [570, 277] width 77 height 50
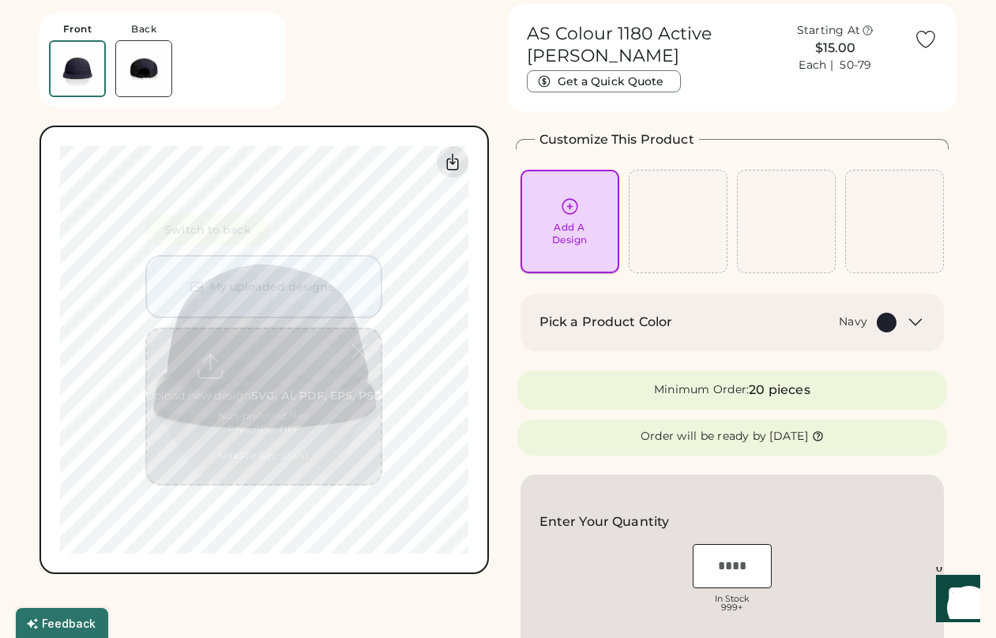
scroll to position [59, 0]
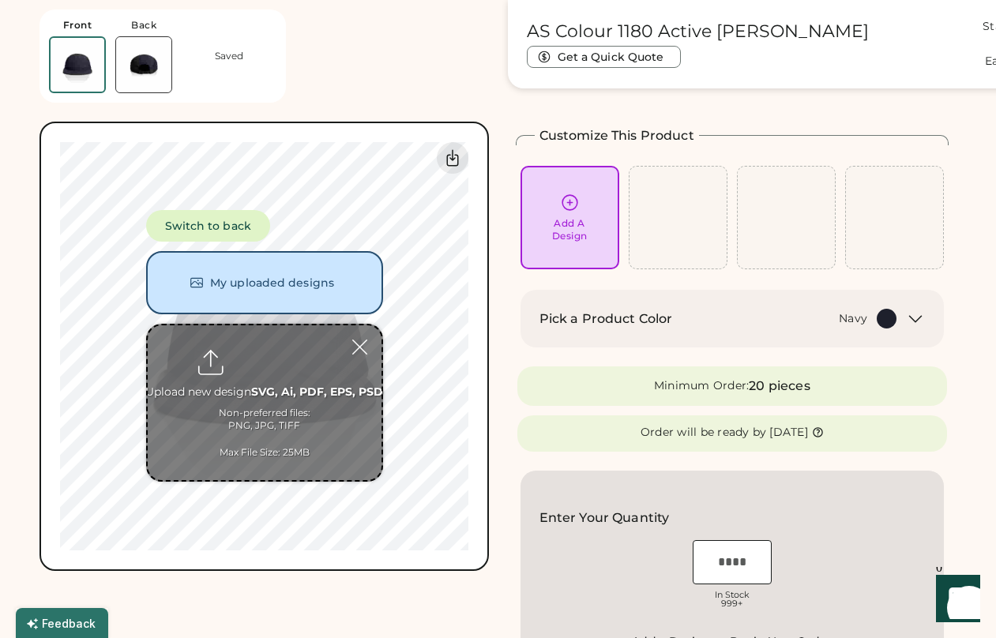
click at [230, 395] on input "file" at bounding box center [265, 403] width 234 height 155
type input "**********"
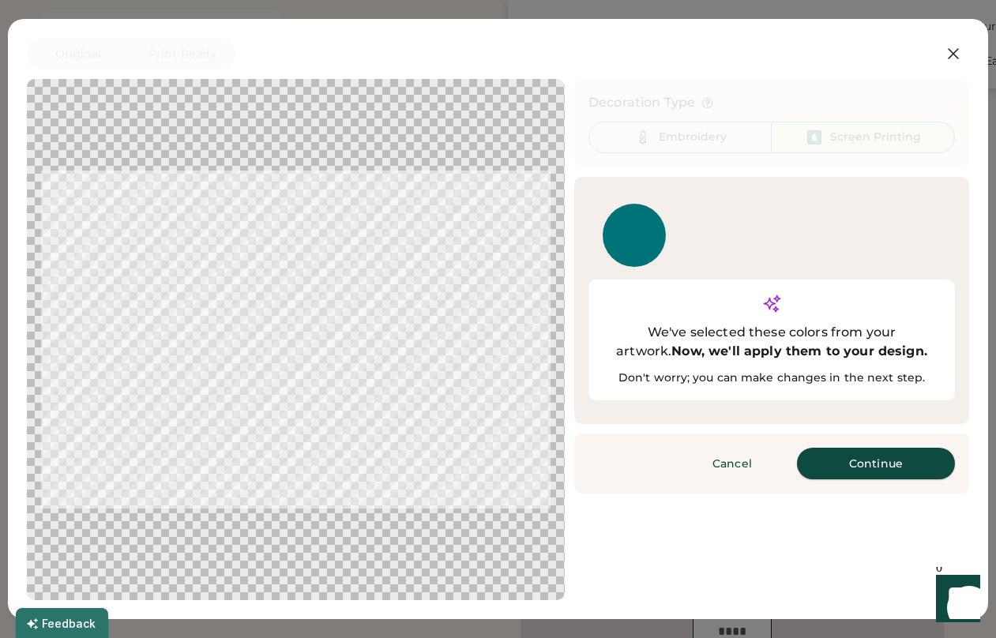
click at [873, 448] on button "Continue" at bounding box center [876, 464] width 158 height 32
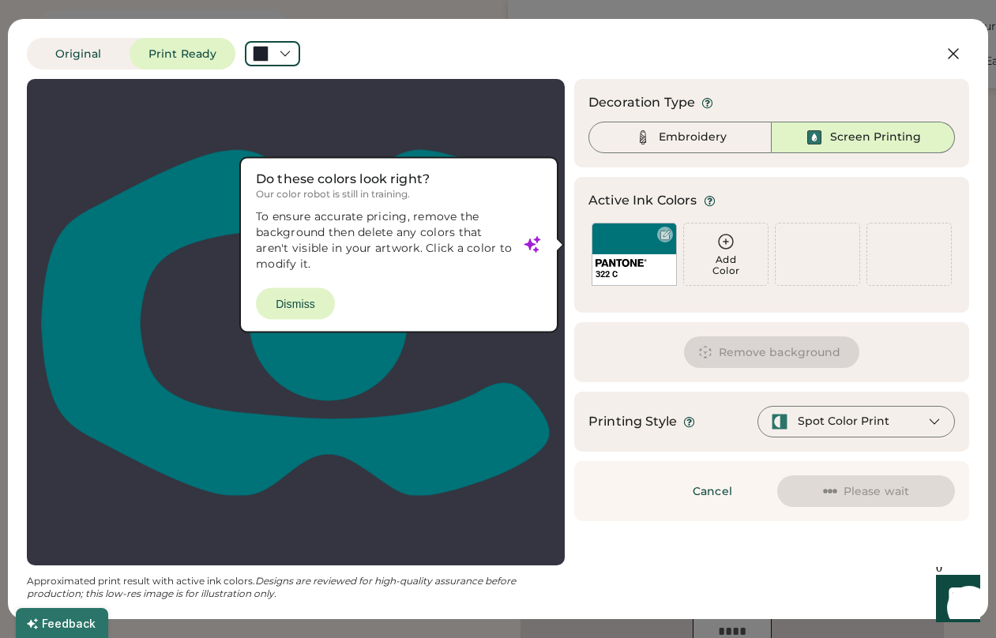
click at [643, 244] on div "322 C" at bounding box center [634, 254] width 85 height 63
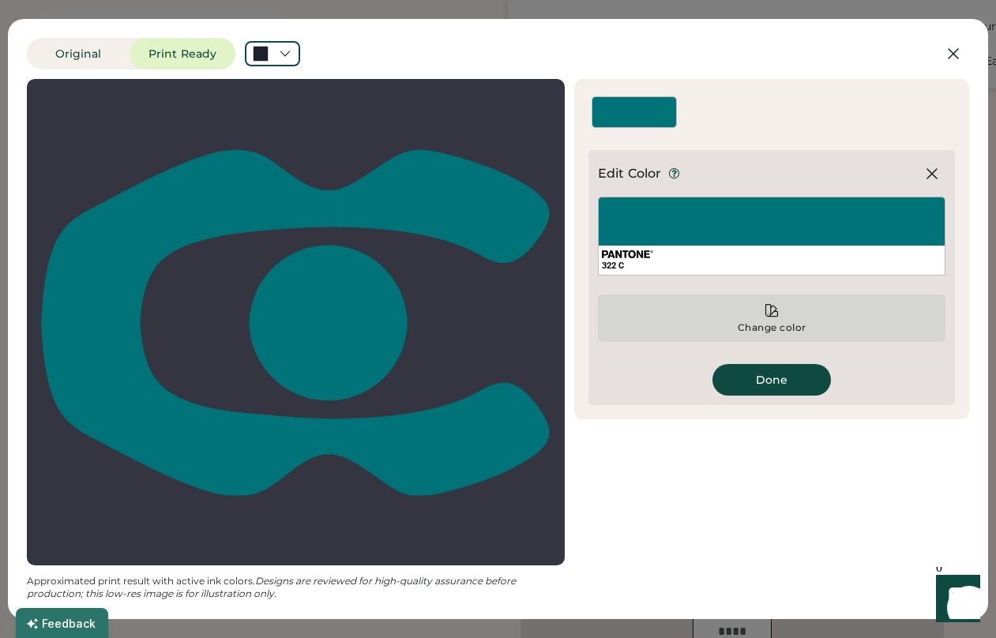
click at [767, 312] on icon at bounding box center [772, 311] width 16 height 16
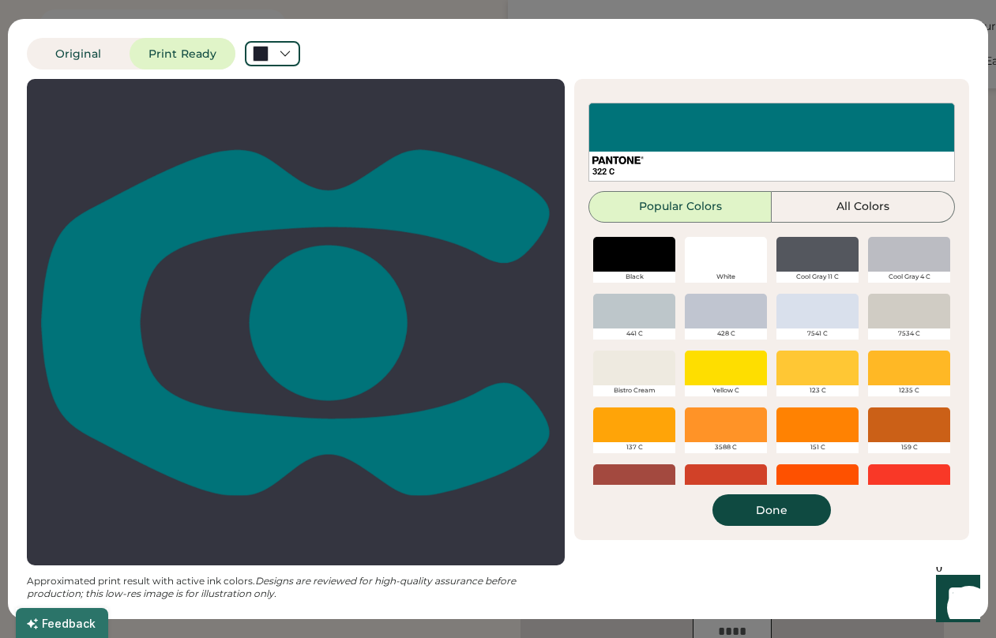
click at [903, 367] on div at bounding box center [909, 368] width 82 height 35
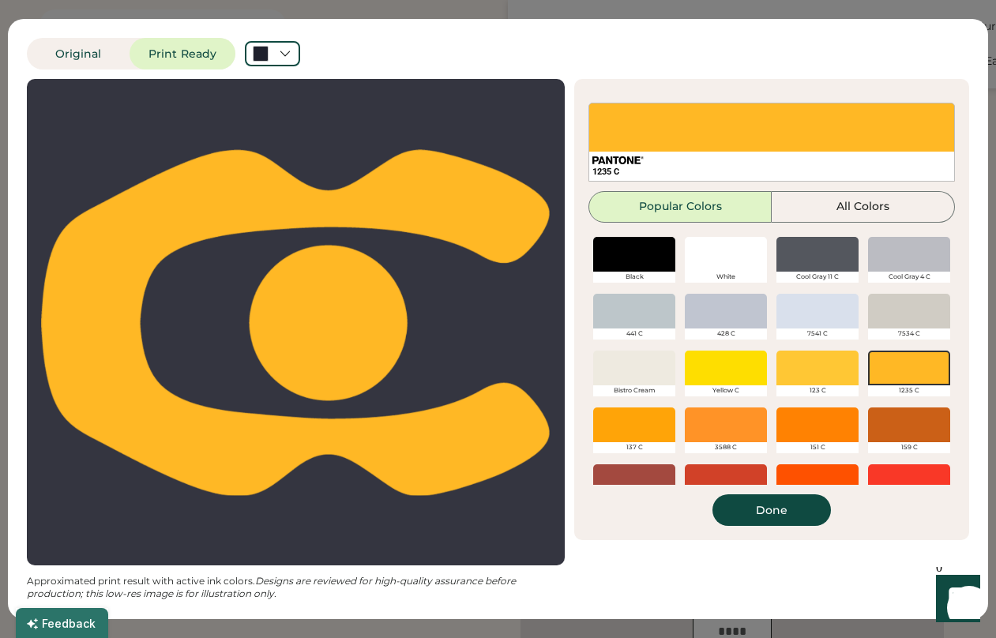
scroll to position [337, 0]
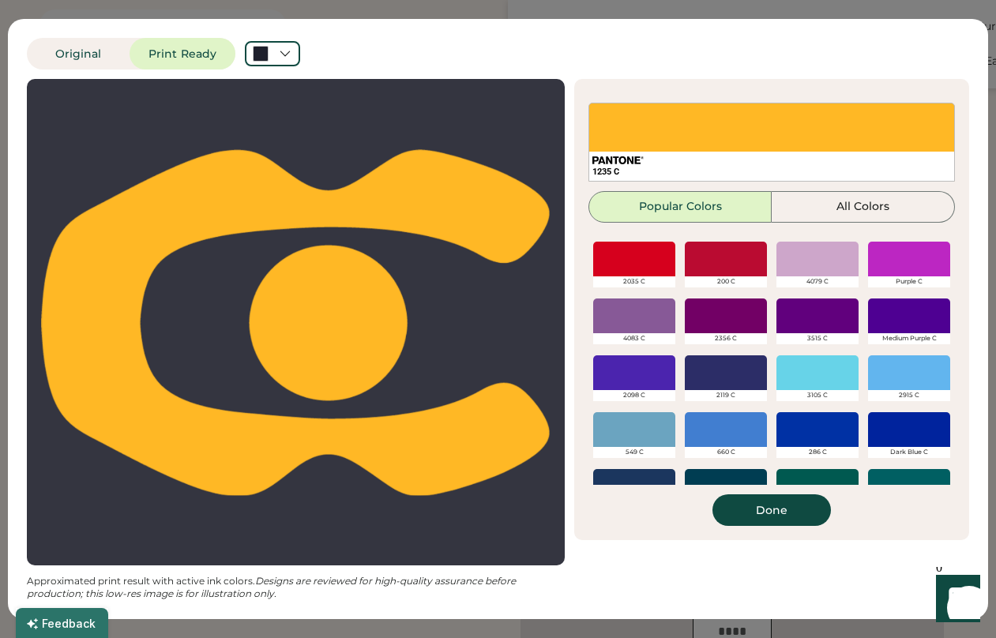
click at [822, 372] on div at bounding box center [818, 373] width 82 height 35
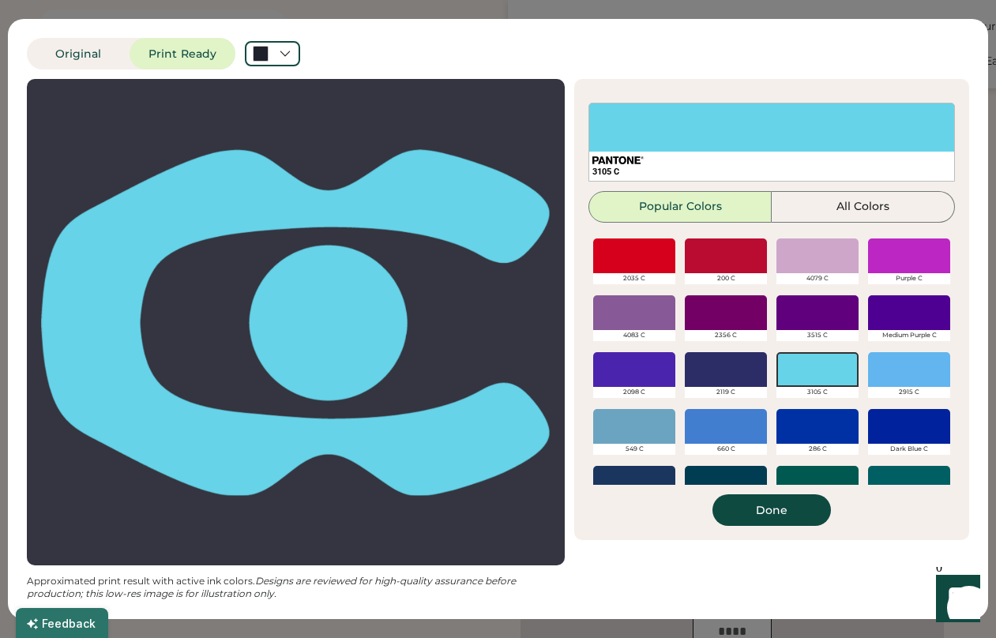
scroll to position [339, 0]
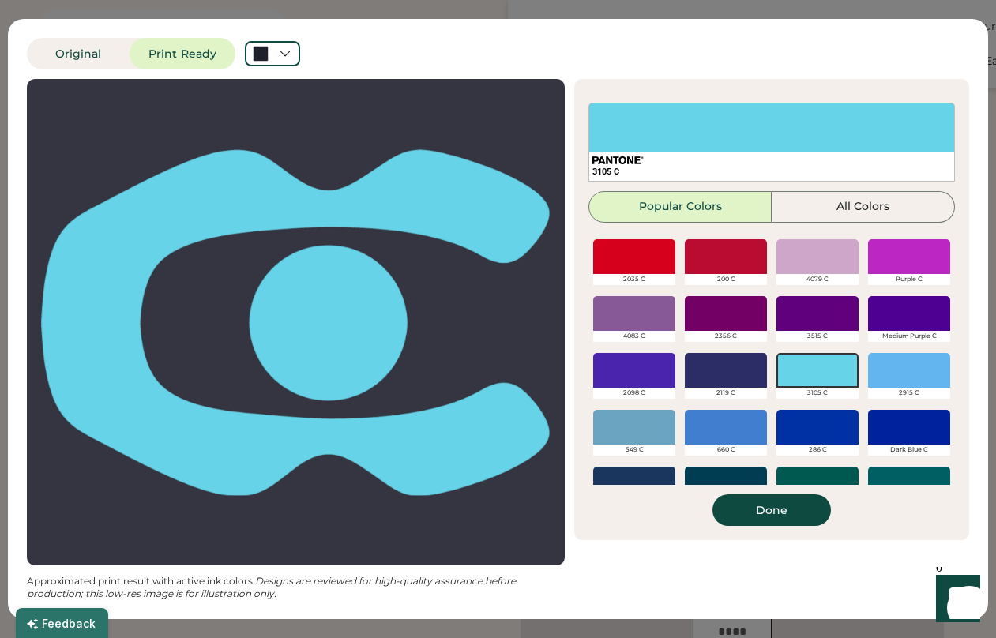
click at [728, 435] on div at bounding box center [726, 427] width 82 height 35
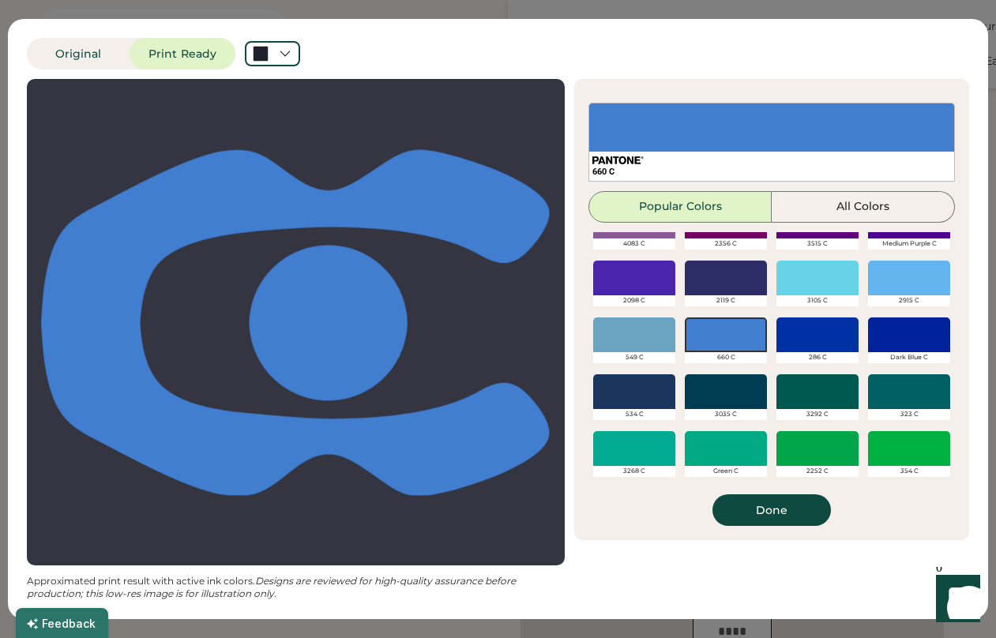
scroll to position [343, 0]
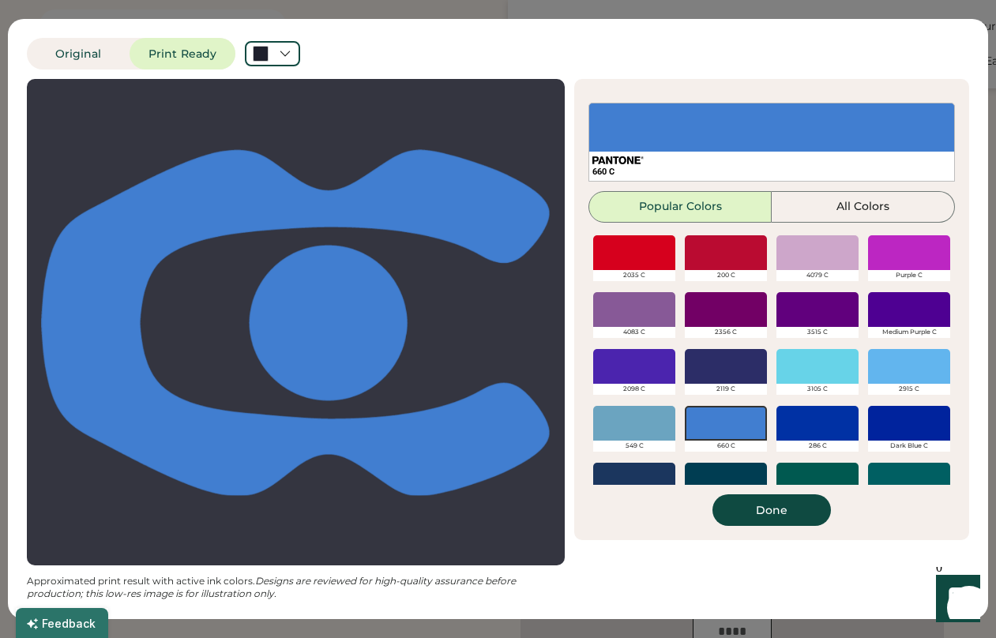
click at [637, 255] on div at bounding box center [634, 252] width 82 height 35
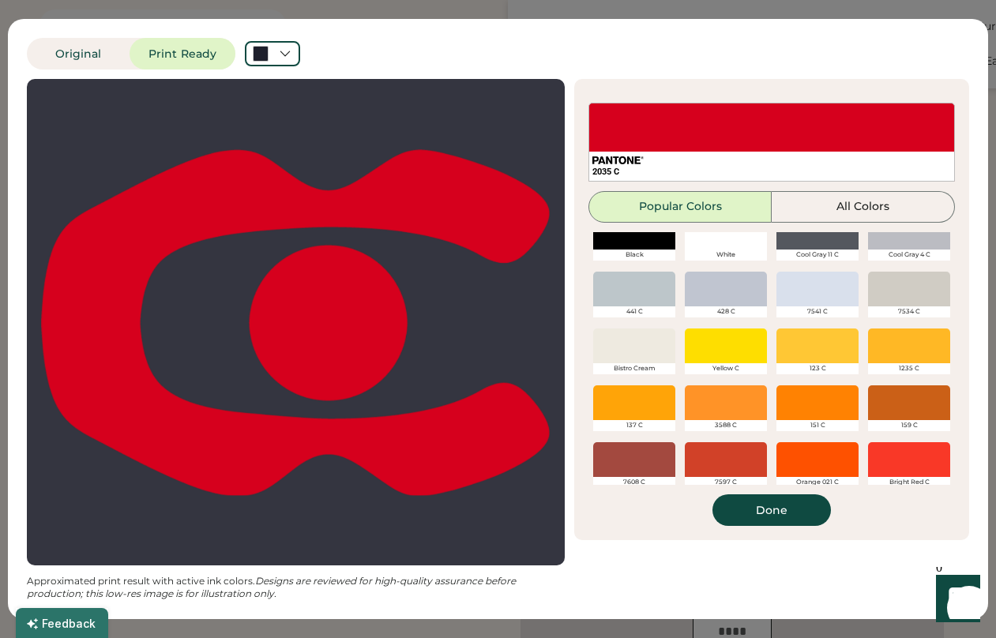
scroll to position [0, 0]
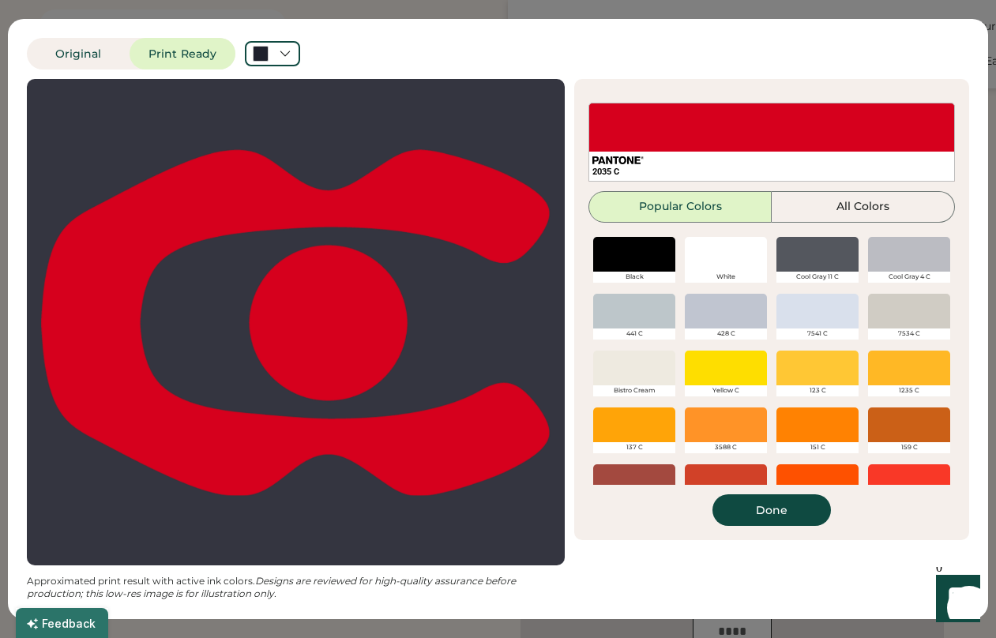
click at [732, 258] on div at bounding box center [726, 254] width 82 height 35
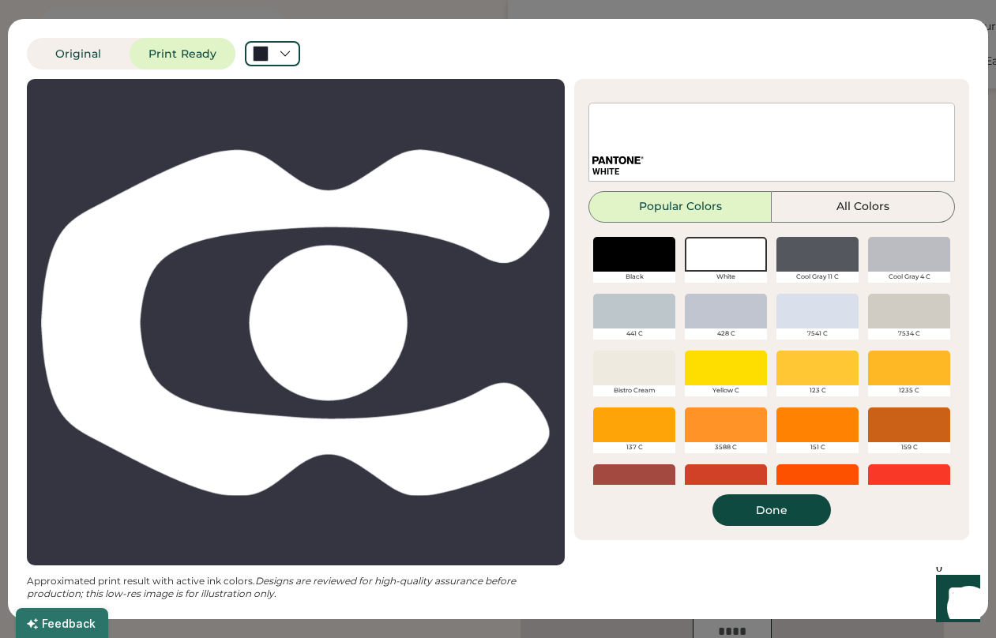
click at [637, 314] on div at bounding box center [634, 311] width 82 height 35
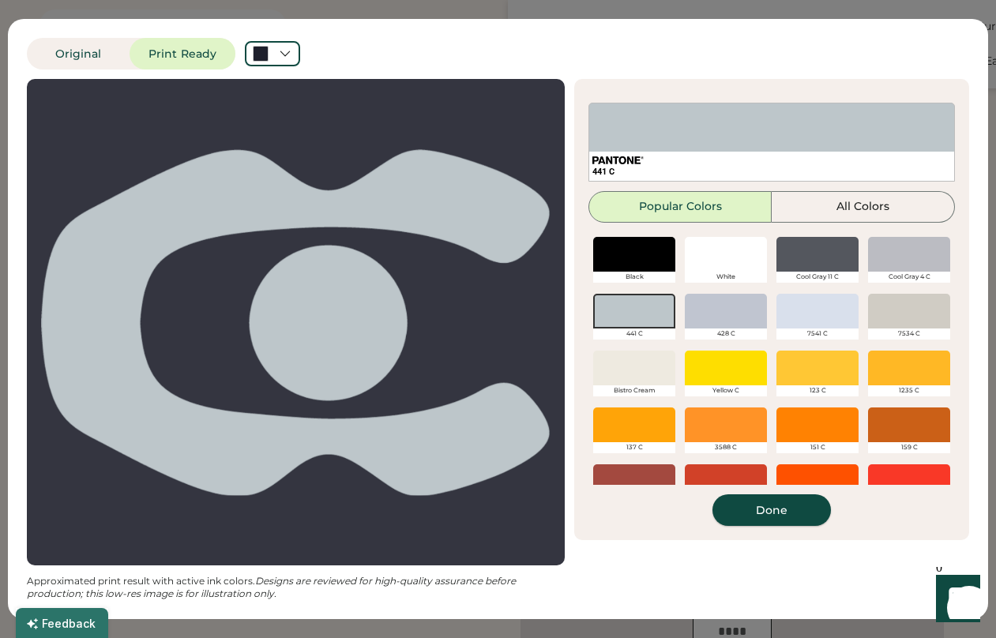
click at [755, 520] on button "Done" at bounding box center [772, 511] width 119 height 32
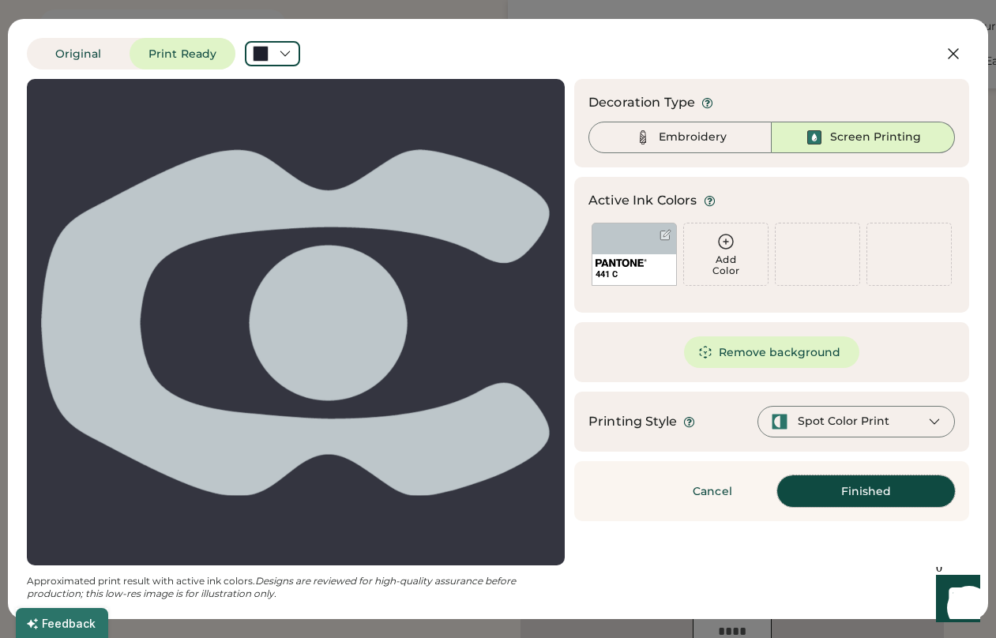
click at [846, 495] on button "Finished" at bounding box center [866, 492] width 178 height 32
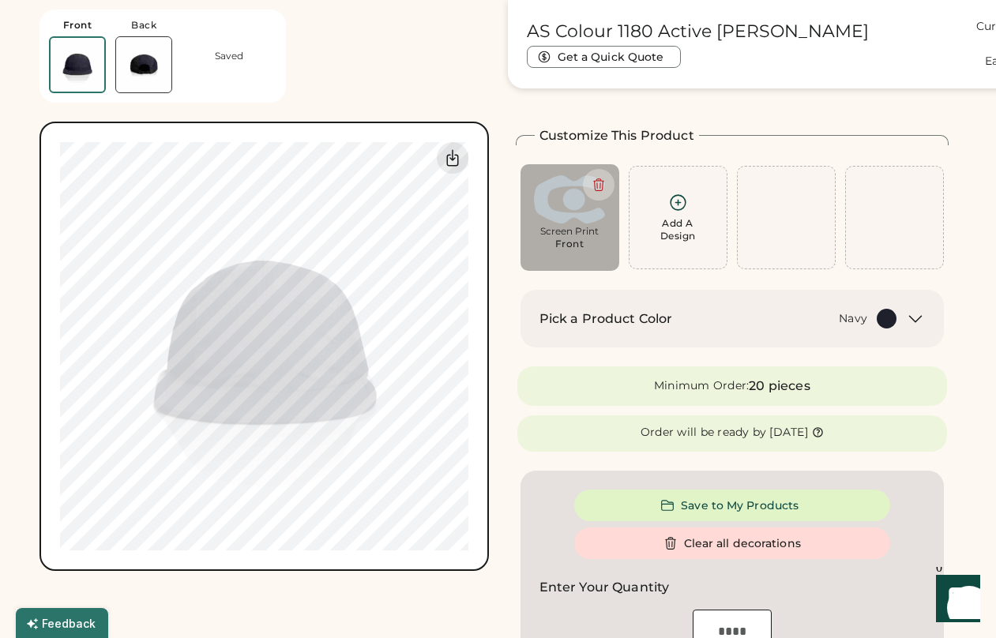
type input "****"
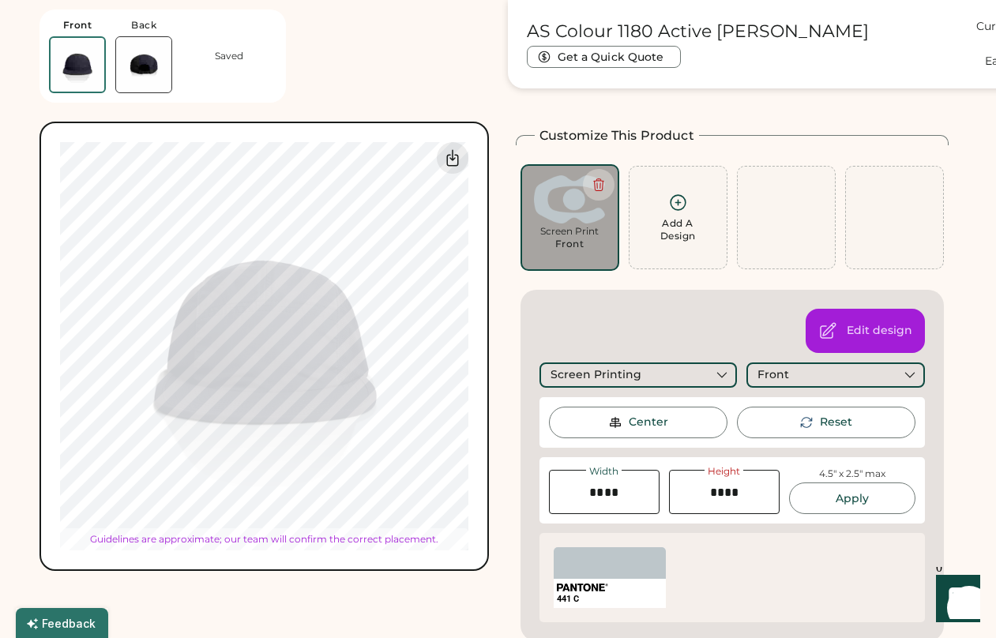
type input "****"
click at [723, 492] on input "input" at bounding box center [724, 492] width 111 height 44
click at [728, 499] on input "input" at bounding box center [724, 492] width 111 height 44
click at [736, 498] on input "input" at bounding box center [724, 492] width 111 height 44
type input "****"
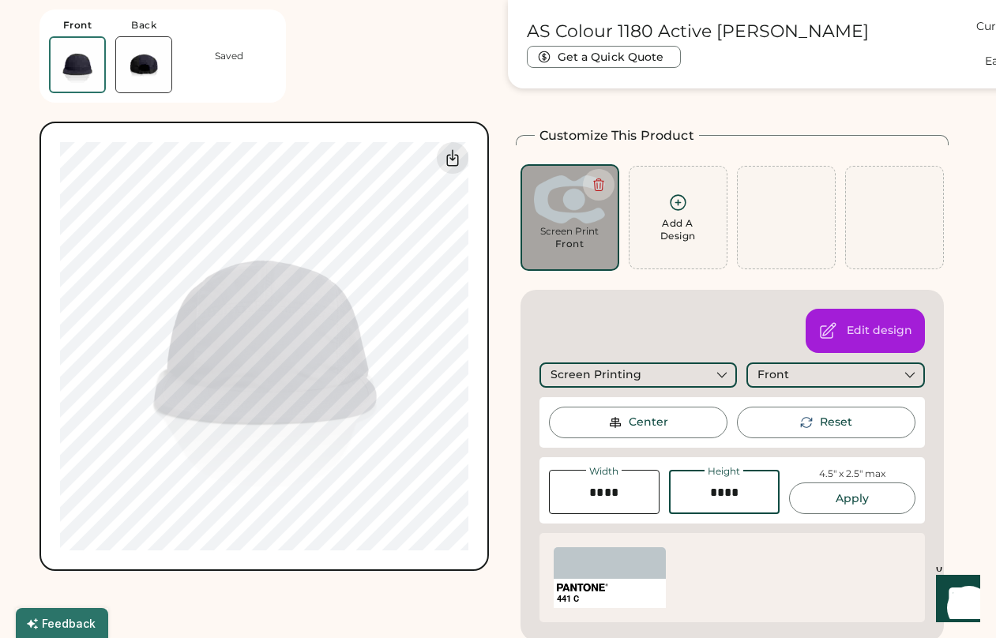
click at [856, 510] on button "Apply" at bounding box center [852, 499] width 126 height 32
type input "****"
click at [636, 416] on div "Center" at bounding box center [649, 423] width 40 height 16
click at [642, 430] on div "Center" at bounding box center [649, 423] width 40 height 16
click at [868, 504] on button "Apply" at bounding box center [852, 499] width 126 height 32
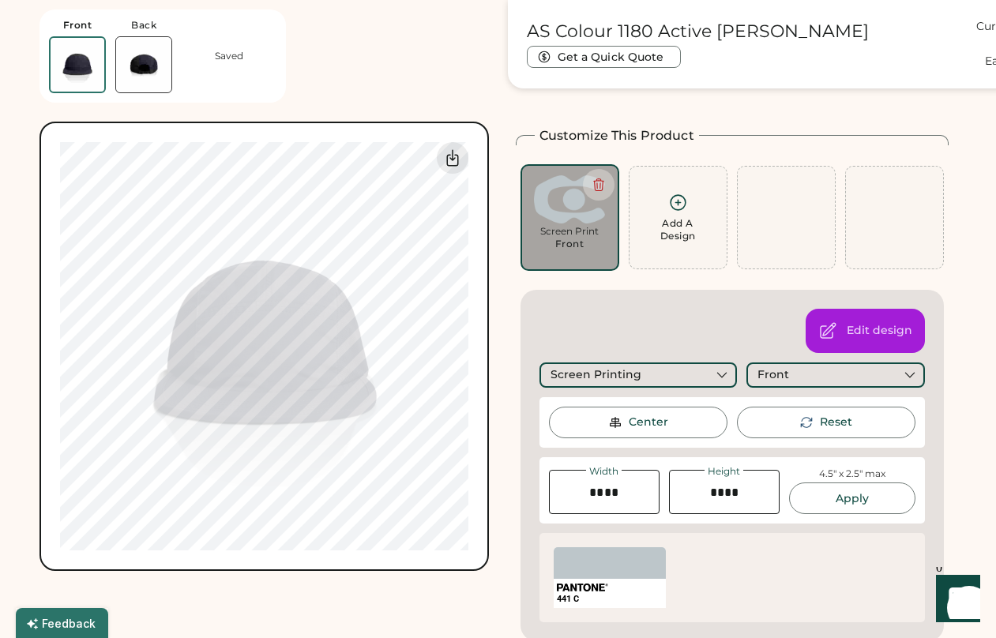
click at [537, 338] on div "Edit design Screen Printing Front Center Reset Width Height 4.5" x 2.5" max App…" at bounding box center [733, 466] width 424 height 352
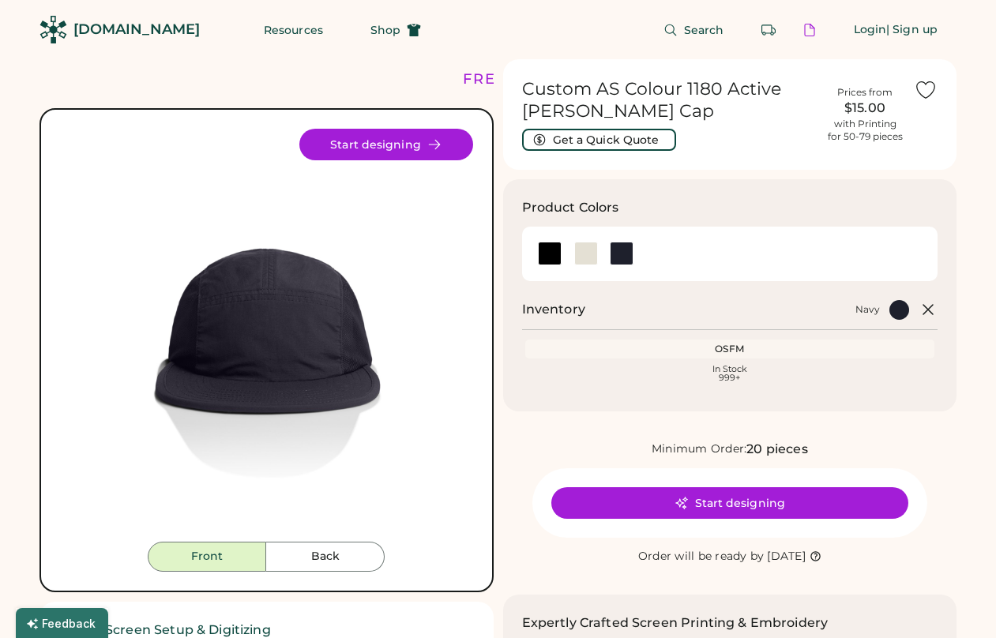
click at [928, 306] on icon at bounding box center [928, 309] width 19 height 19
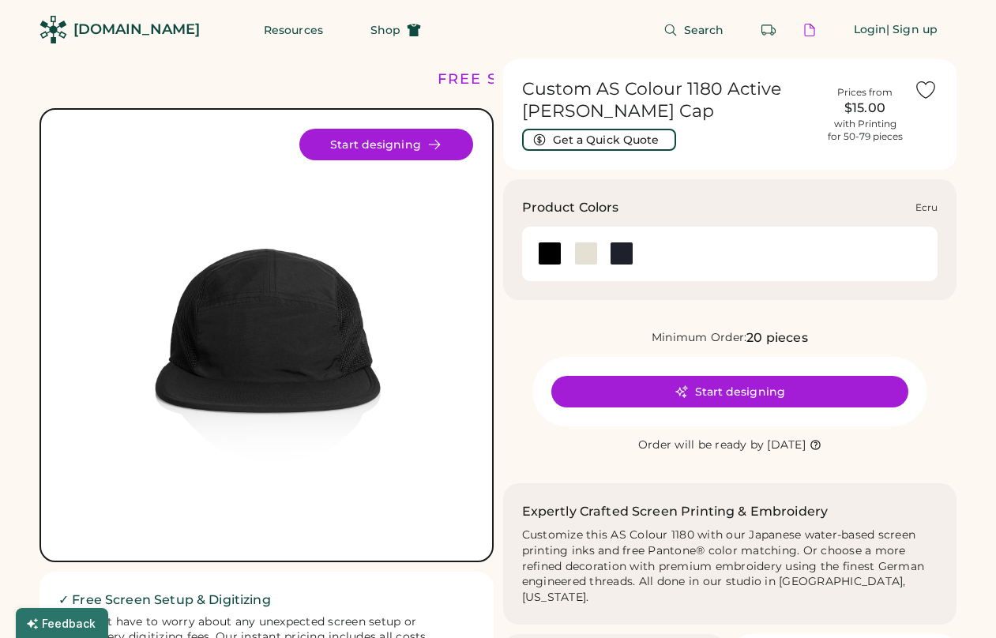
click at [593, 255] on div at bounding box center [586, 254] width 24 height 24
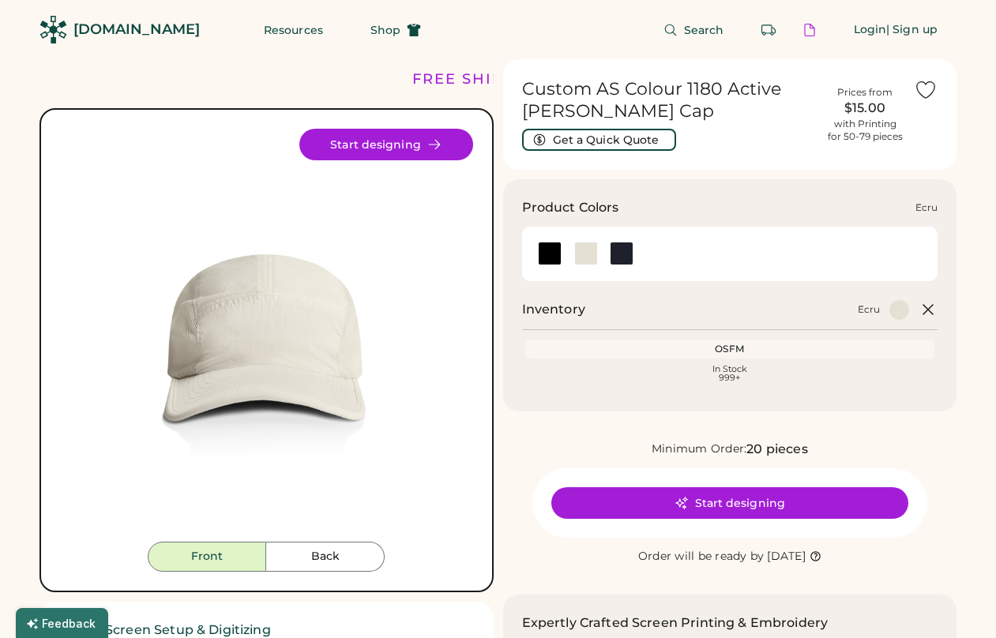
click at [554, 258] on div at bounding box center [550, 254] width 24 height 24
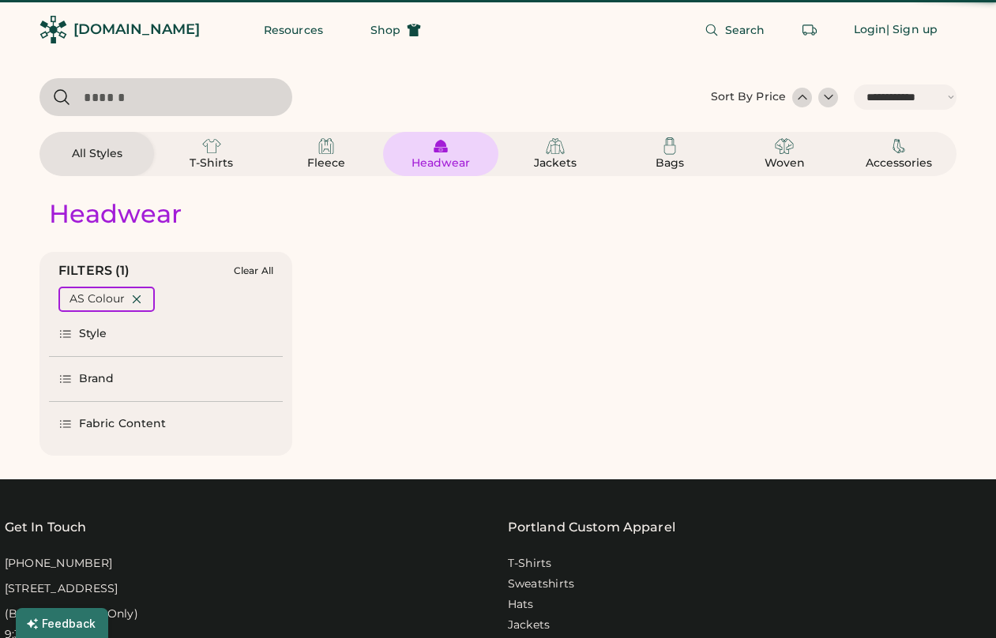
select select "*****"
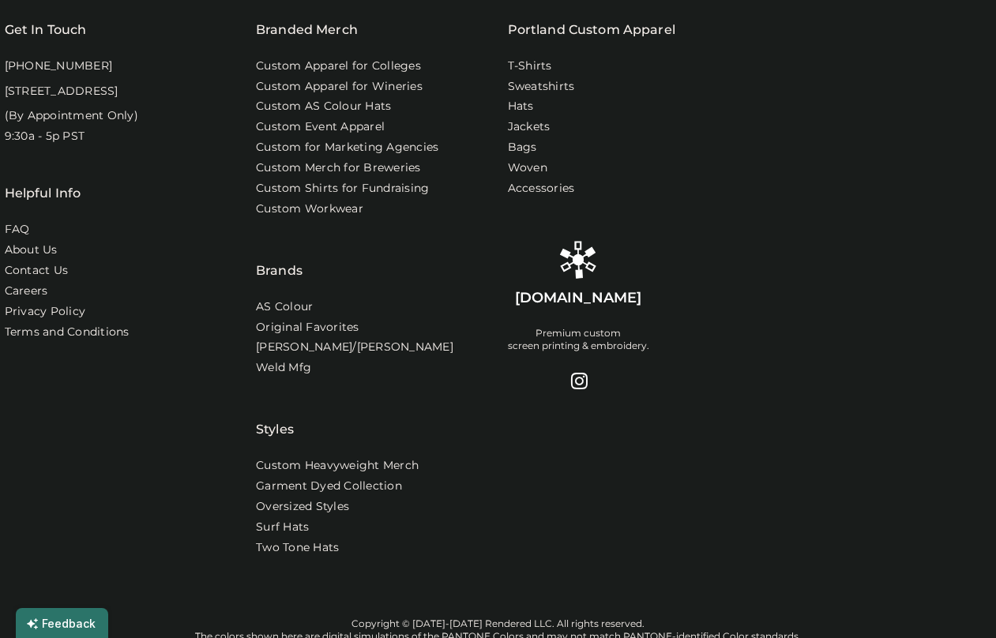
scroll to position [1772, 0]
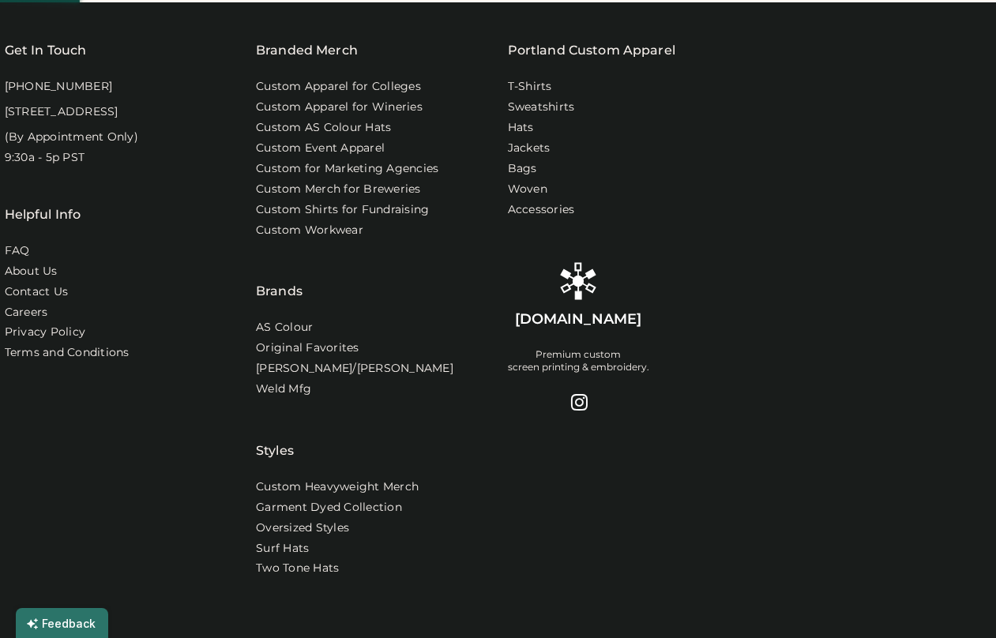
select select "*"
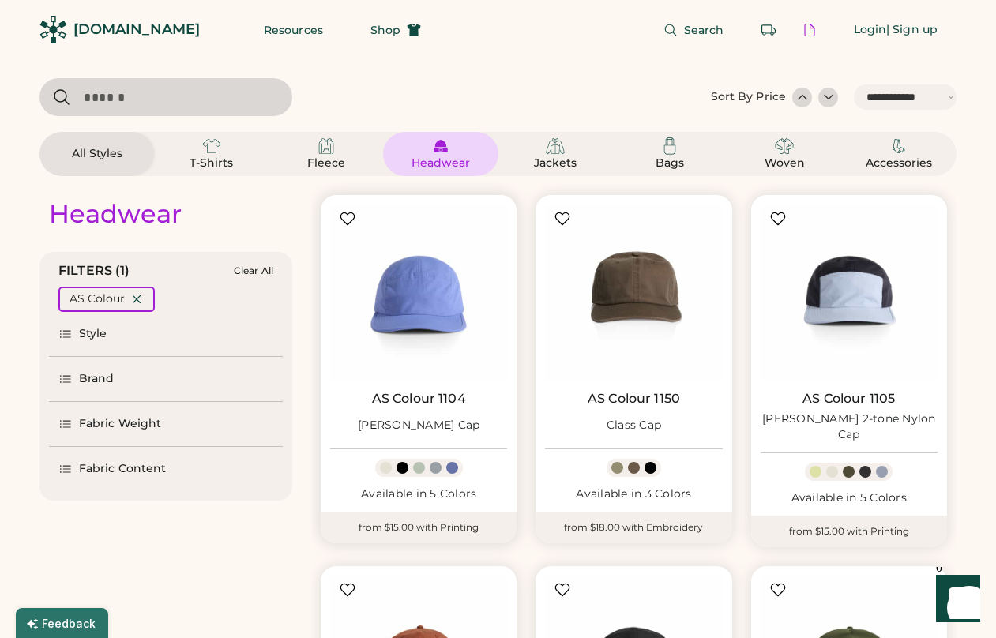
click at [434, 469] on div at bounding box center [436, 468] width 12 height 12
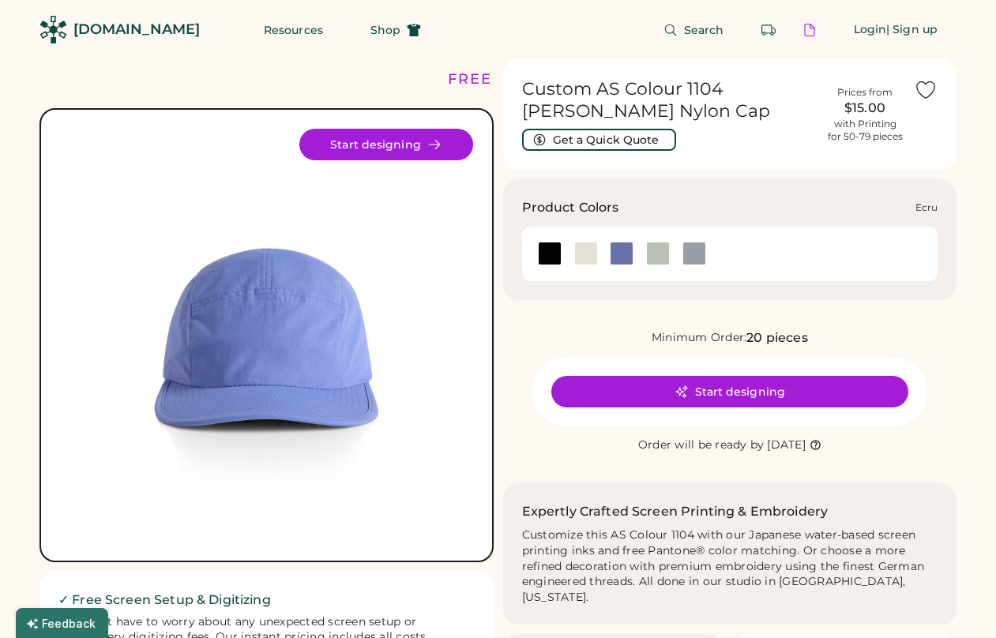
click at [581, 259] on div at bounding box center [586, 254] width 24 height 24
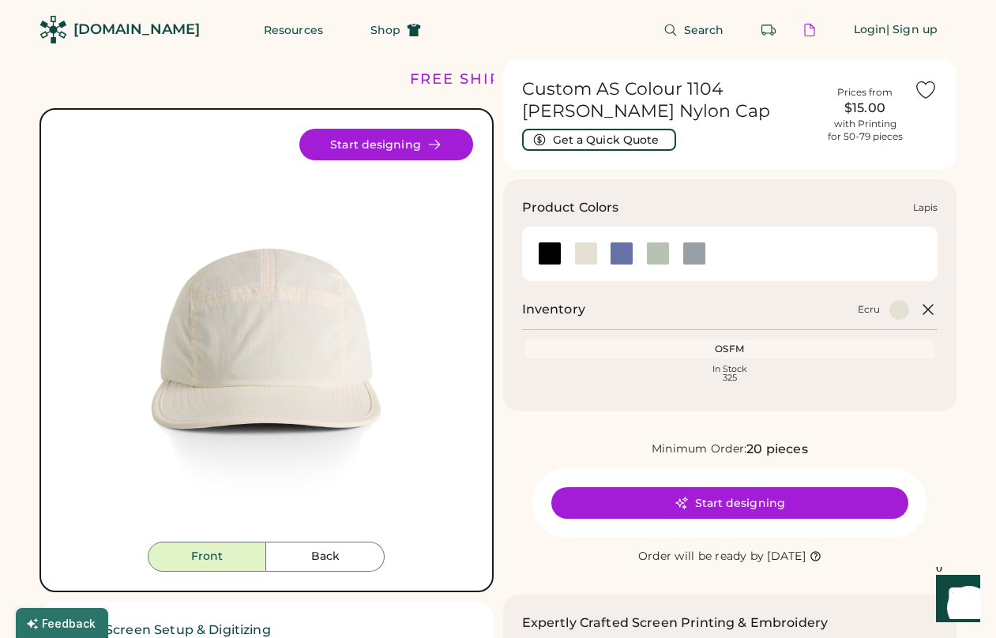
click at [608, 260] on div at bounding box center [622, 254] width 36 height 24
click at [623, 258] on div at bounding box center [622, 254] width 24 height 24
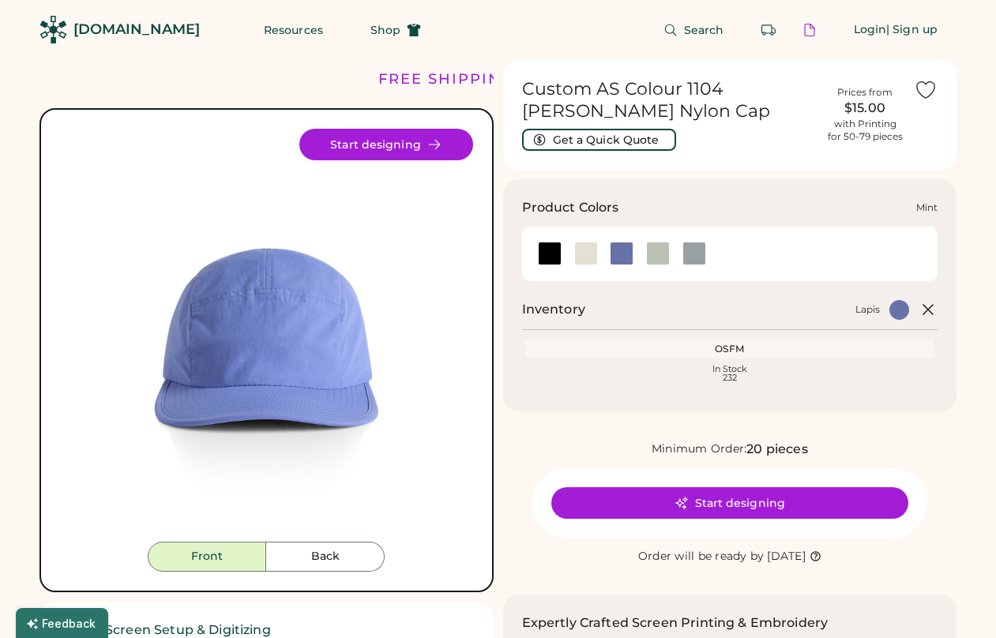
click at [661, 258] on div at bounding box center [658, 254] width 24 height 24
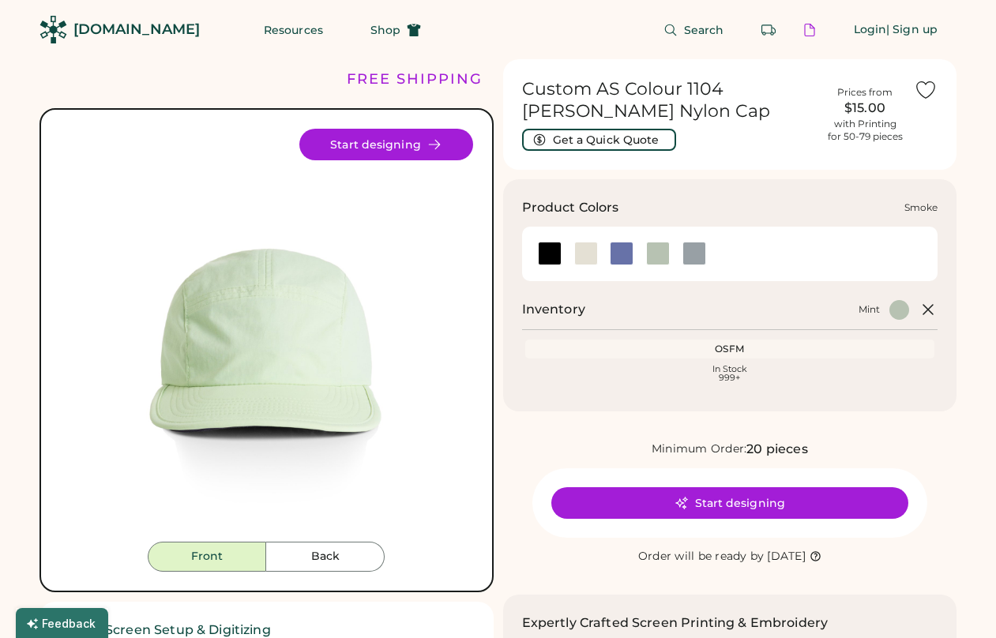
click at [702, 258] on div at bounding box center [695, 254] width 24 height 24
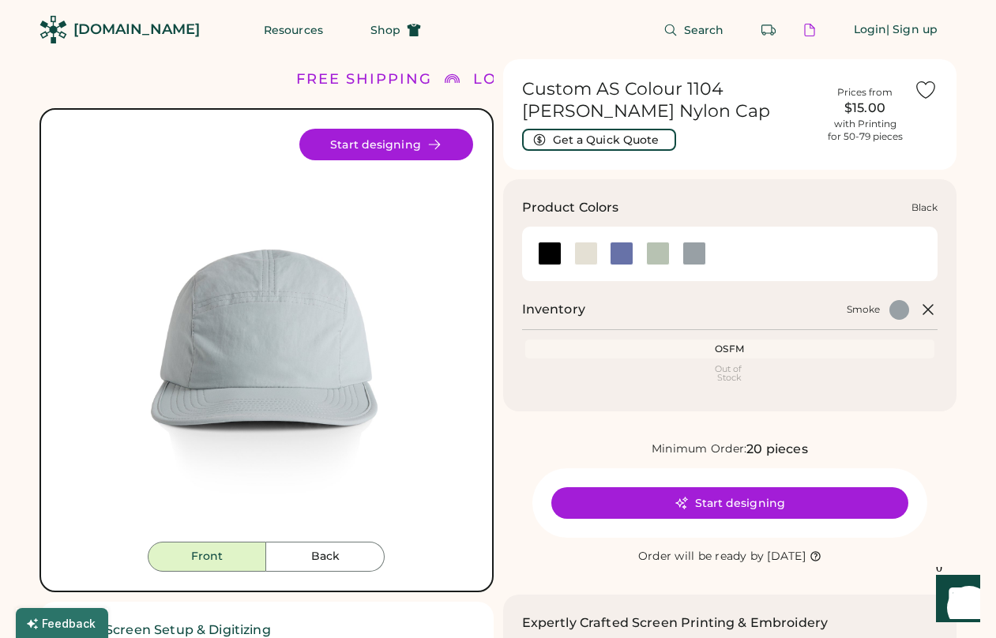
click at [560, 254] on div at bounding box center [550, 254] width 24 height 24
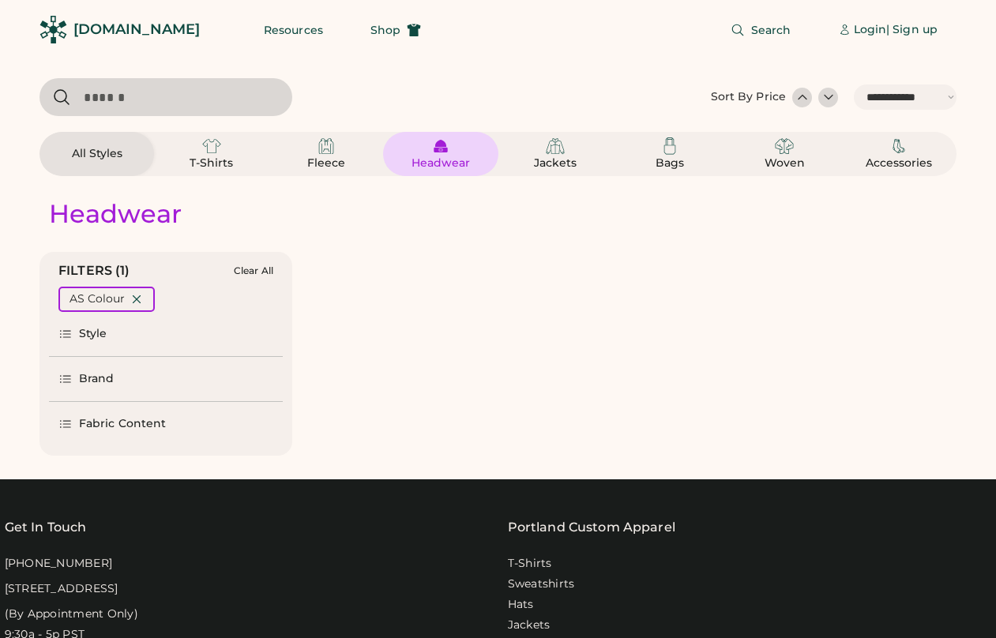
select select "*****"
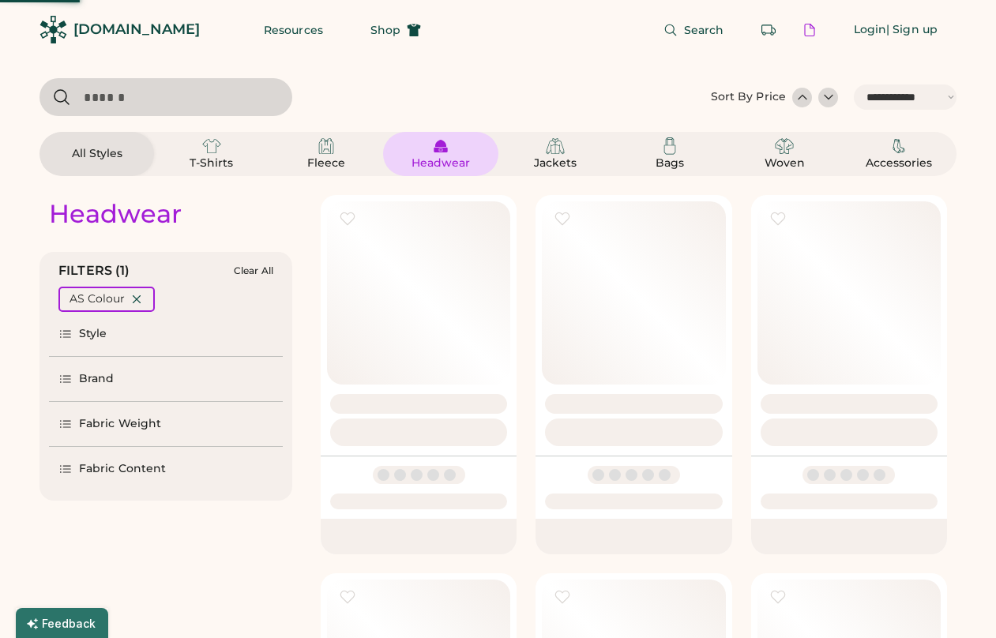
select select "*"
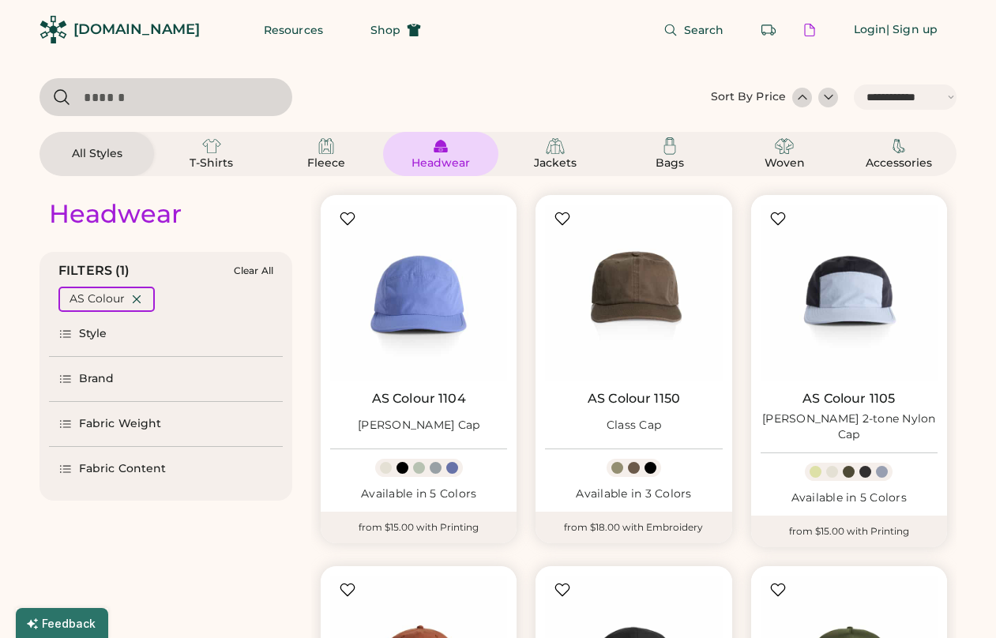
scroll to position [786, 0]
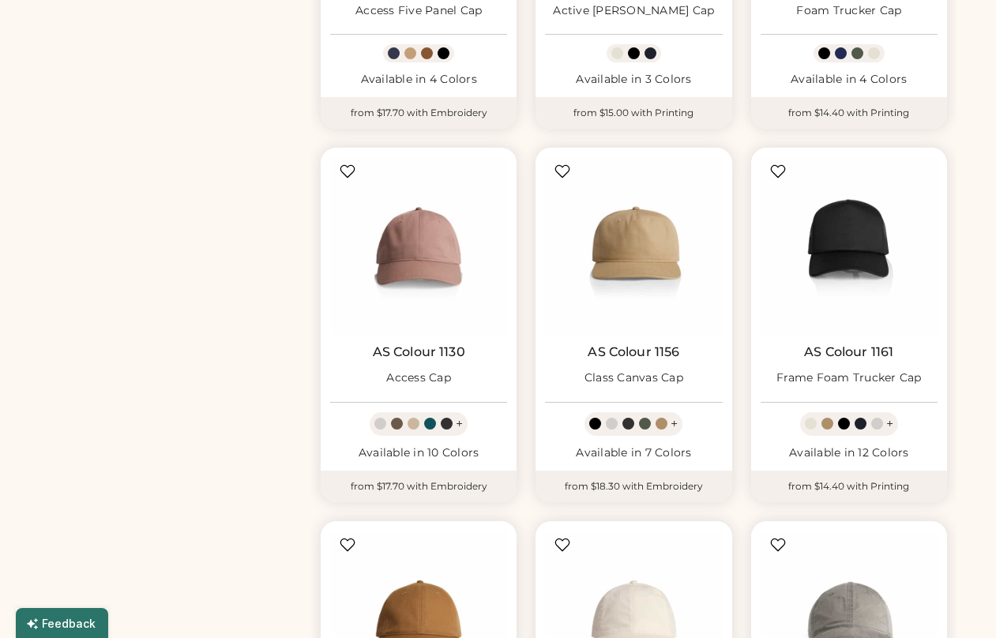
select select "*****"
select select "*"
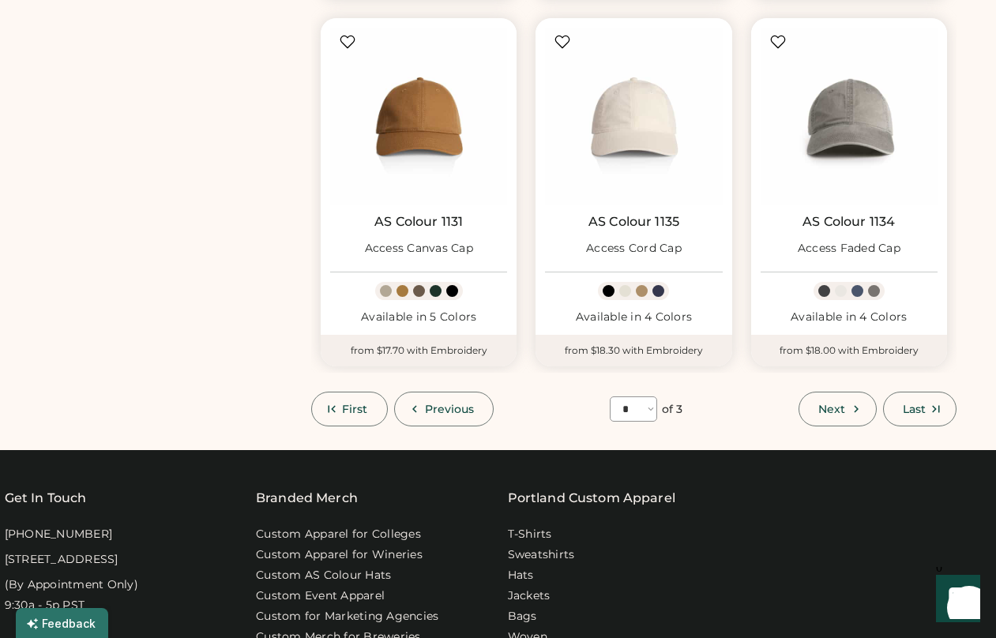
scroll to position [1344, 0]
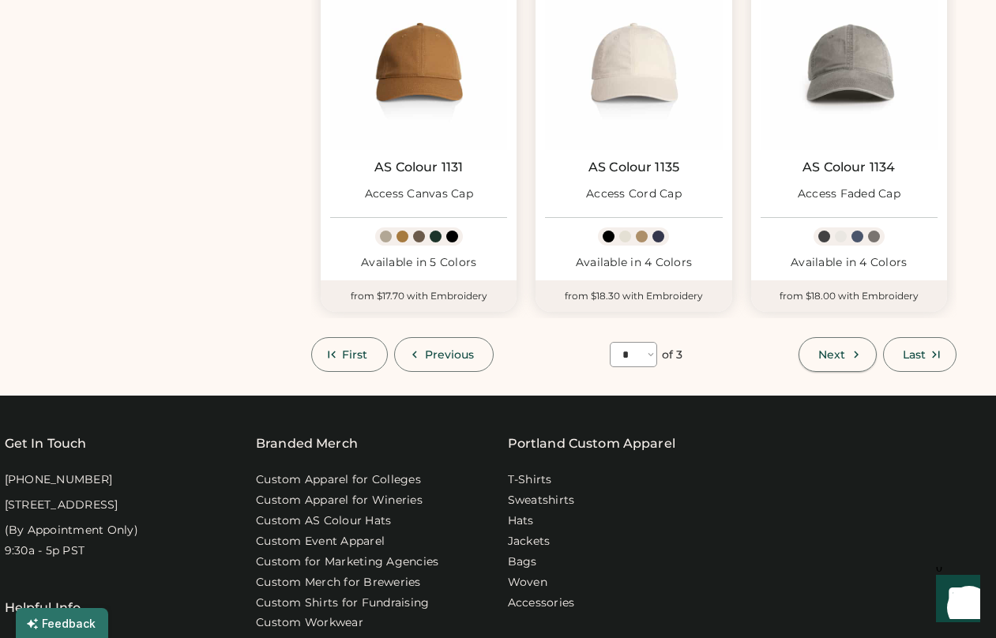
click at [843, 354] on span "Next" at bounding box center [832, 354] width 27 height 11
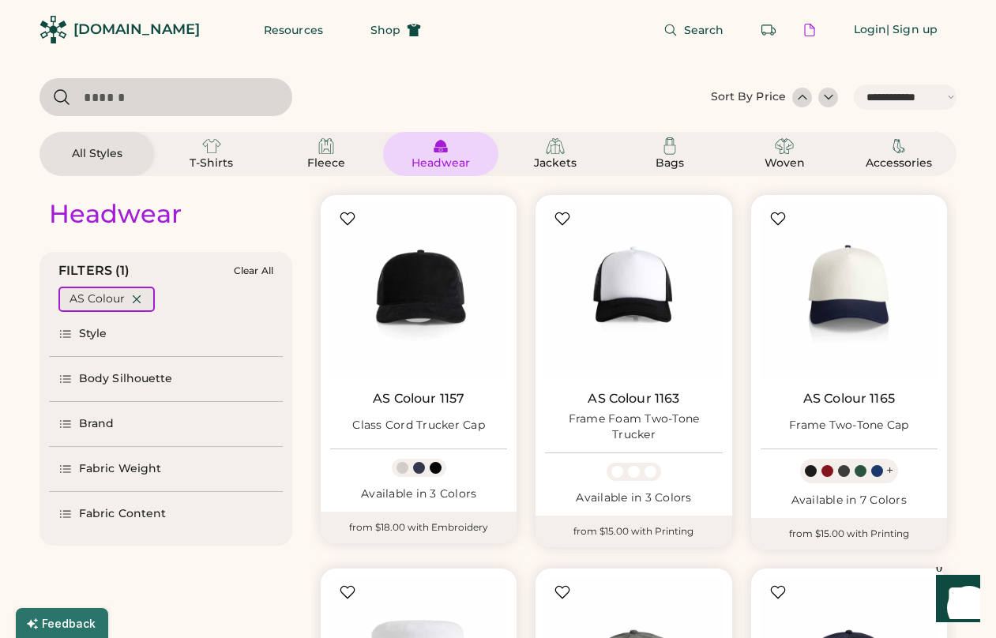
click at [138, 299] on icon at bounding box center [137, 299] width 14 height 14
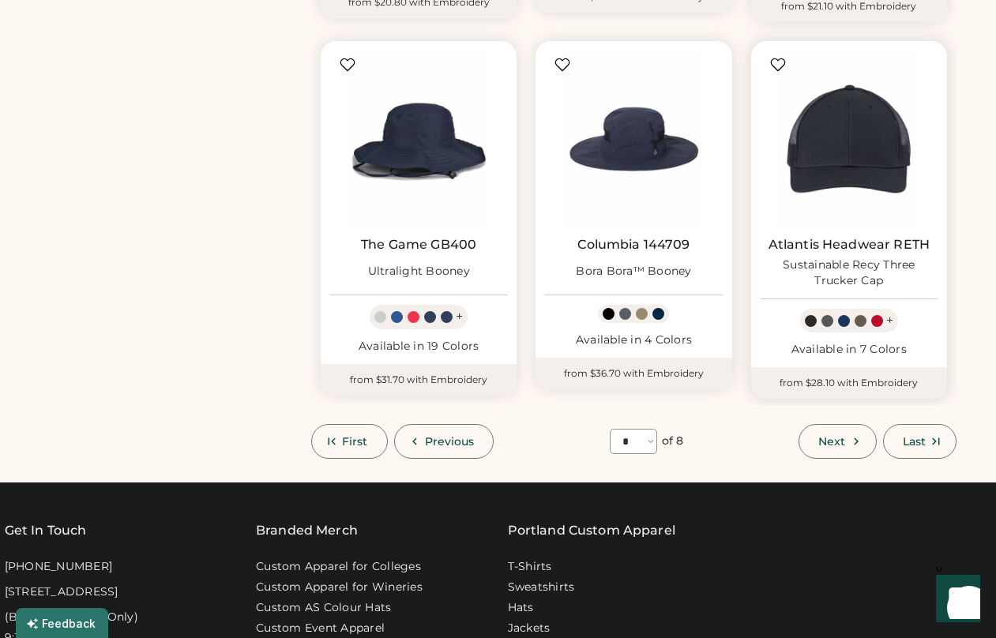
scroll to position [1282, 0]
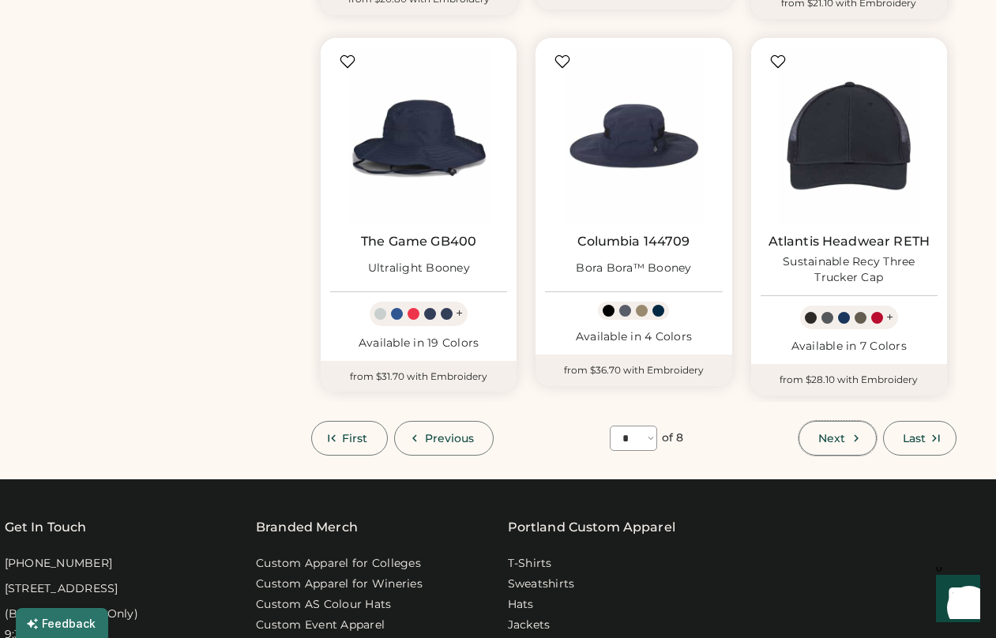
click at [824, 442] on span "Next" at bounding box center [832, 438] width 27 height 11
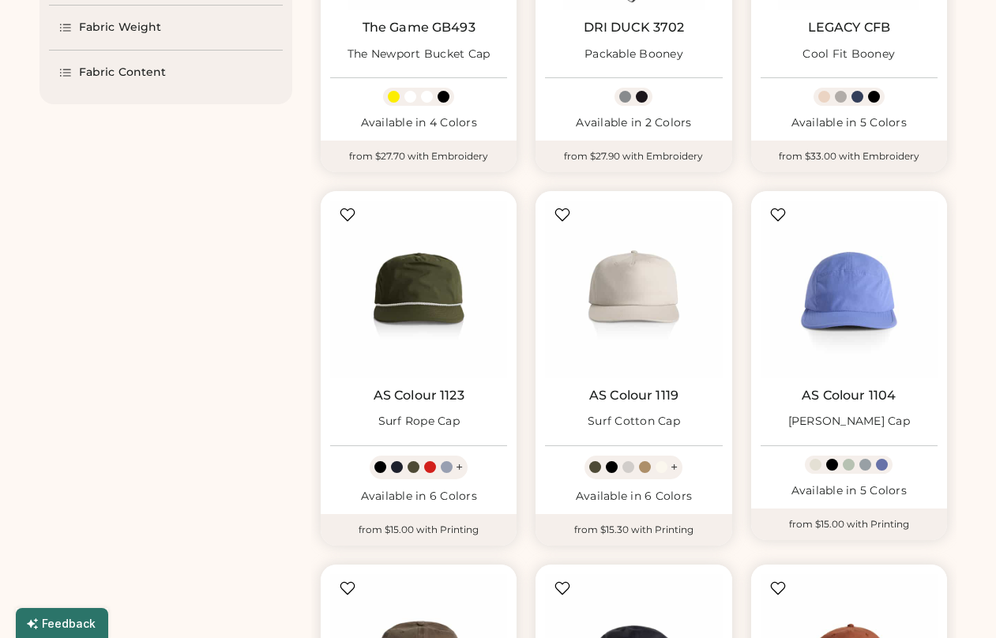
scroll to position [24, 0]
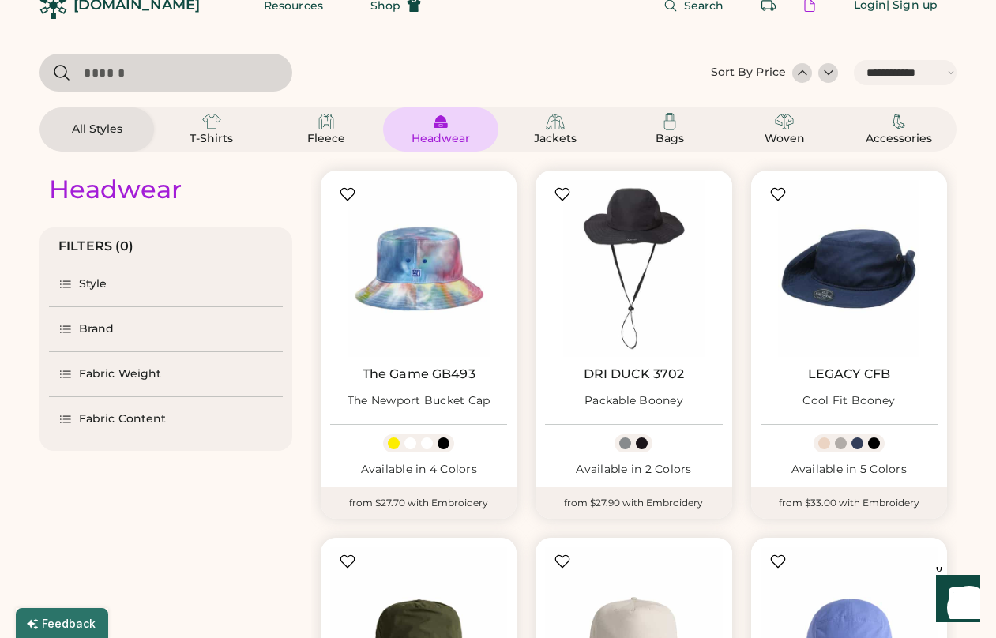
click at [102, 288] on div "Style" at bounding box center [93, 285] width 28 height 16
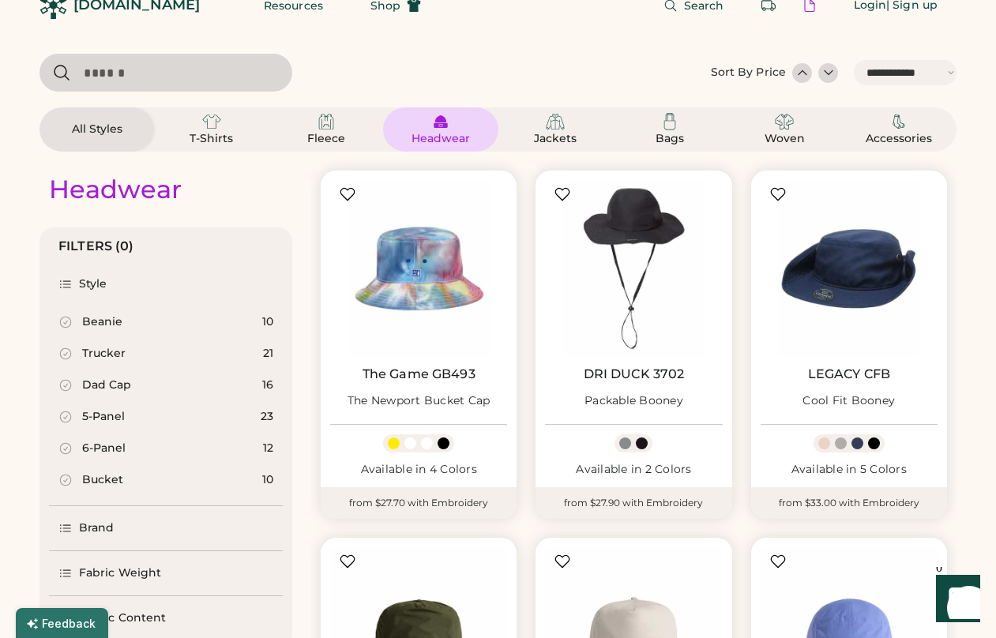
click at [104, 448] on div "6-Panel" at bounding box center [103, 449] width 43 height 16
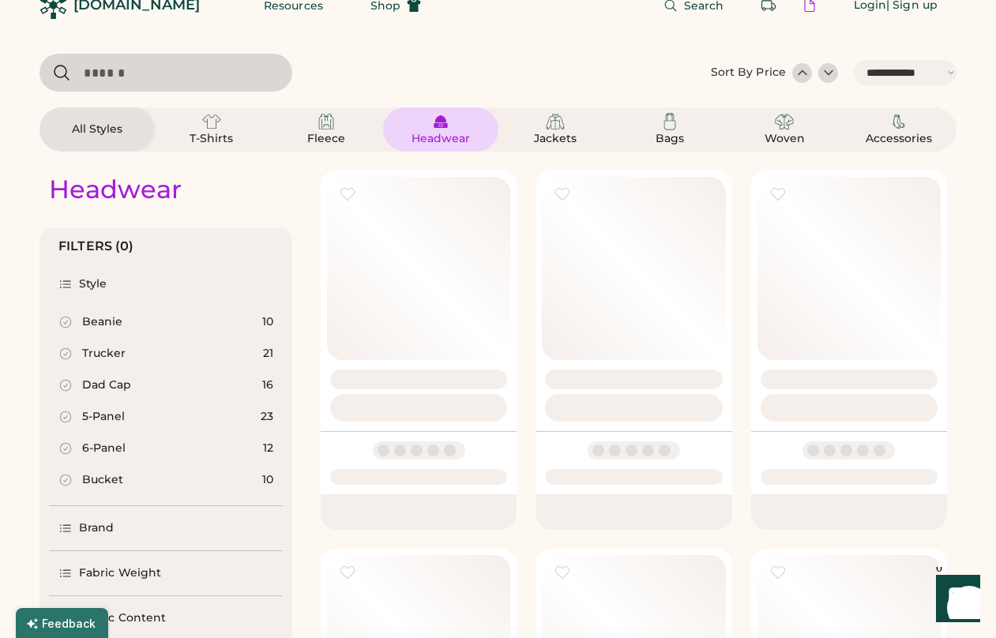
select select "*"
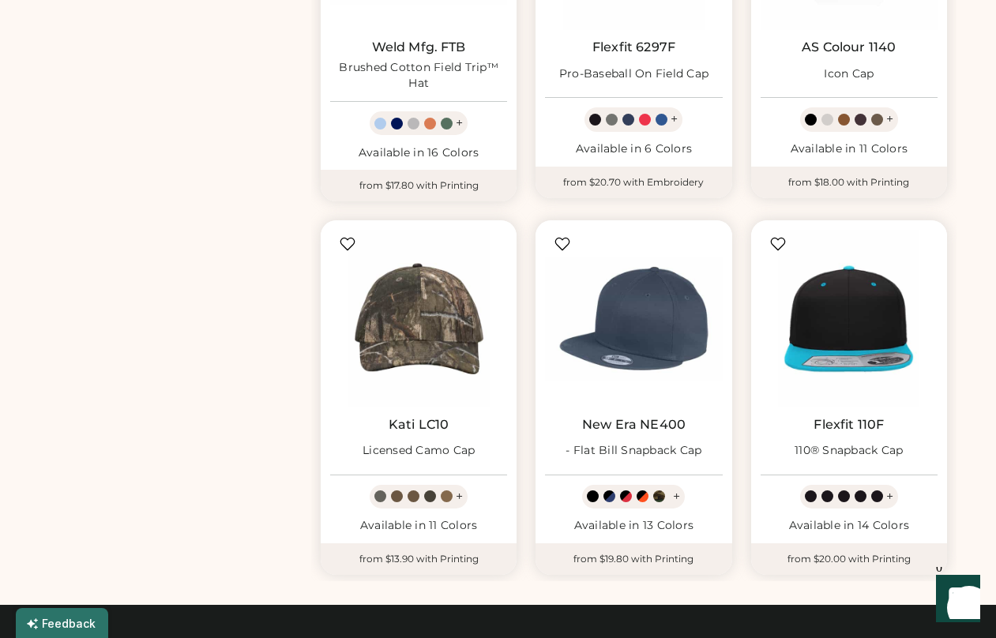
scroll to position [1236, 0]
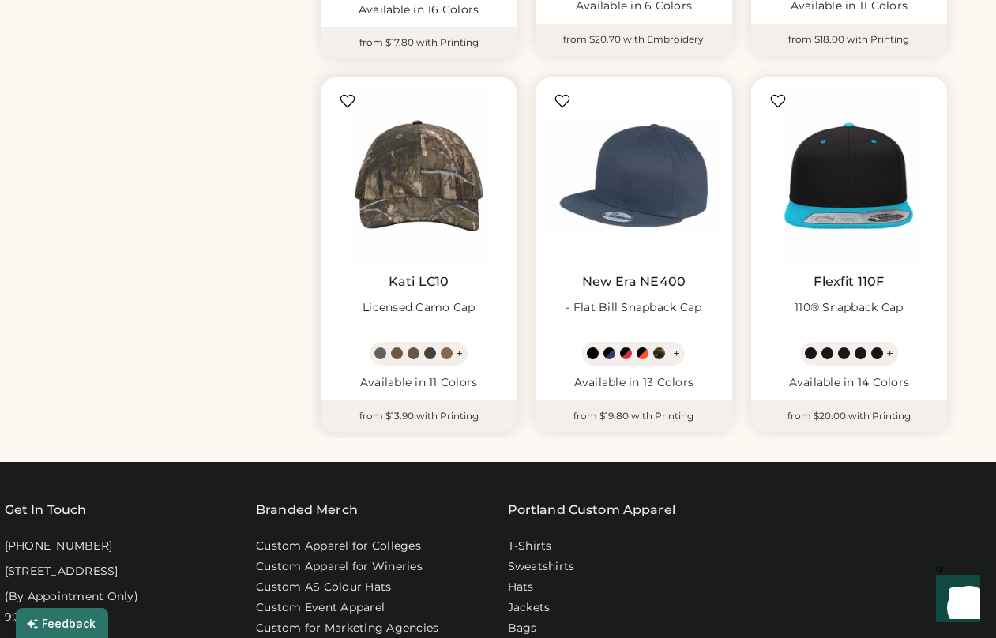
click at [400, 356] on div at bounding box center [397, 354] width 12 height 12
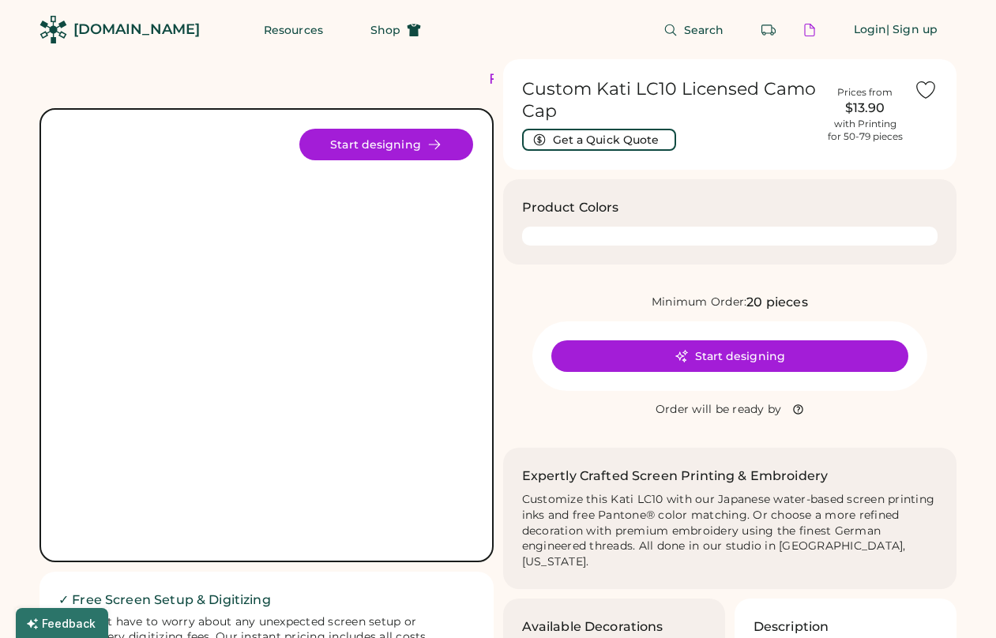
scroll to position [3, 0]
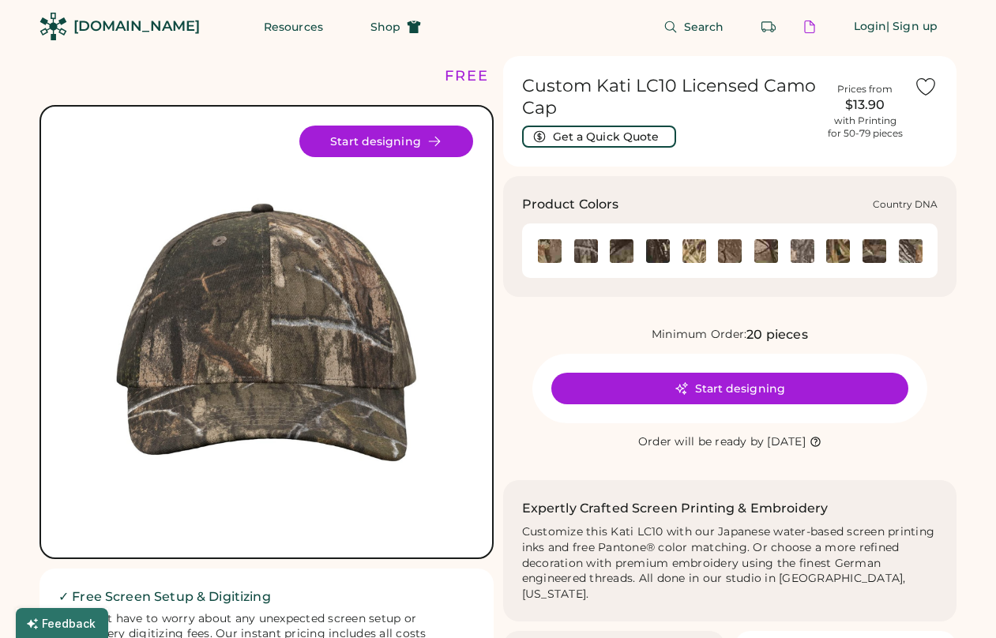
click at [592, 250] on img at bounding box center [586, 251] width 24 height 24
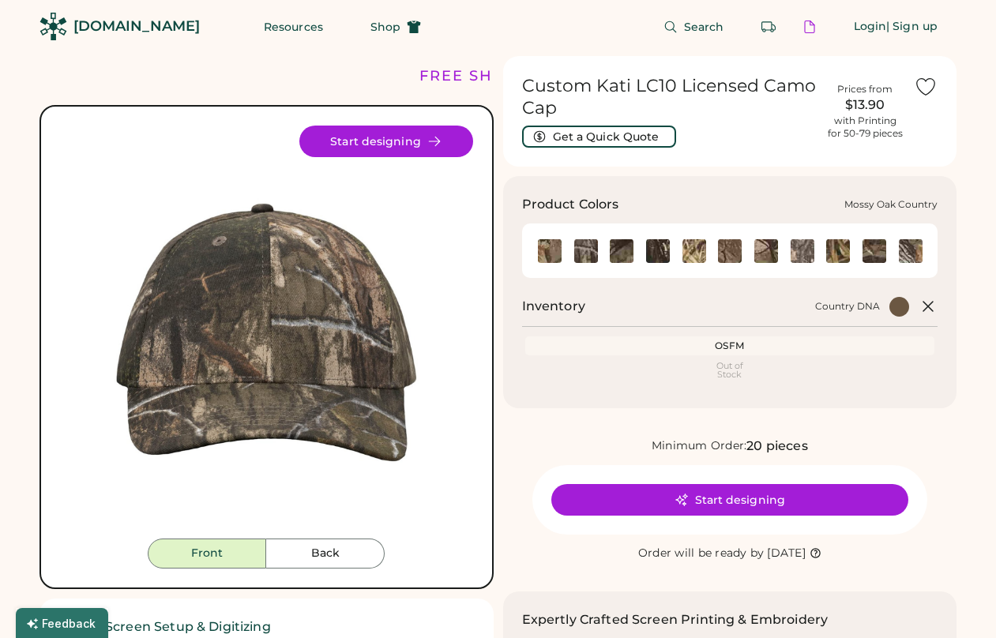
click at [622, 252] on img at bounding box center [622, 251] width 24 height 24
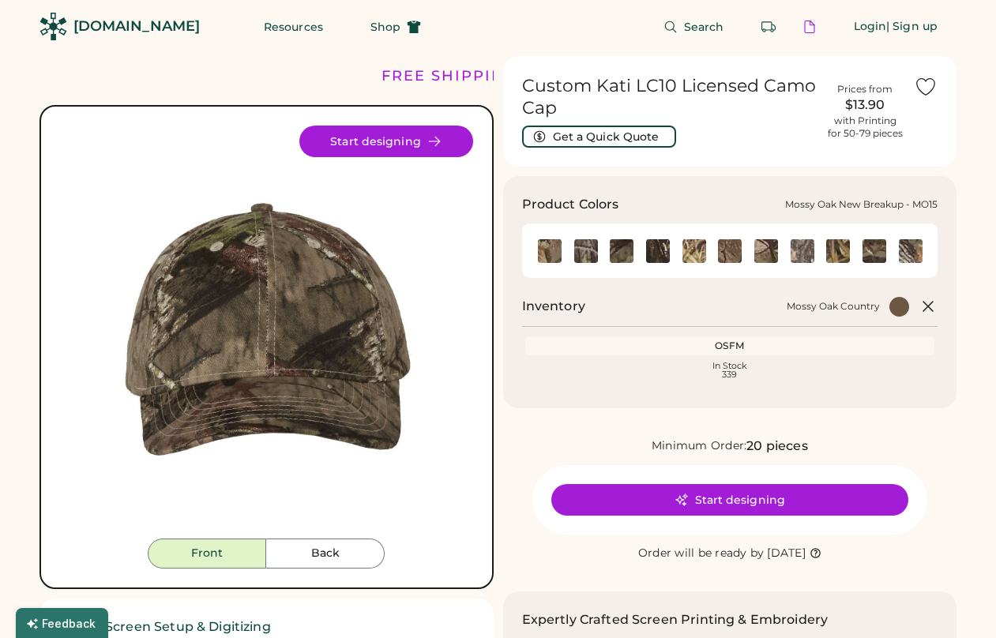
click at [657, 254] on img at bounding box center [658, 251] width 24 height 24
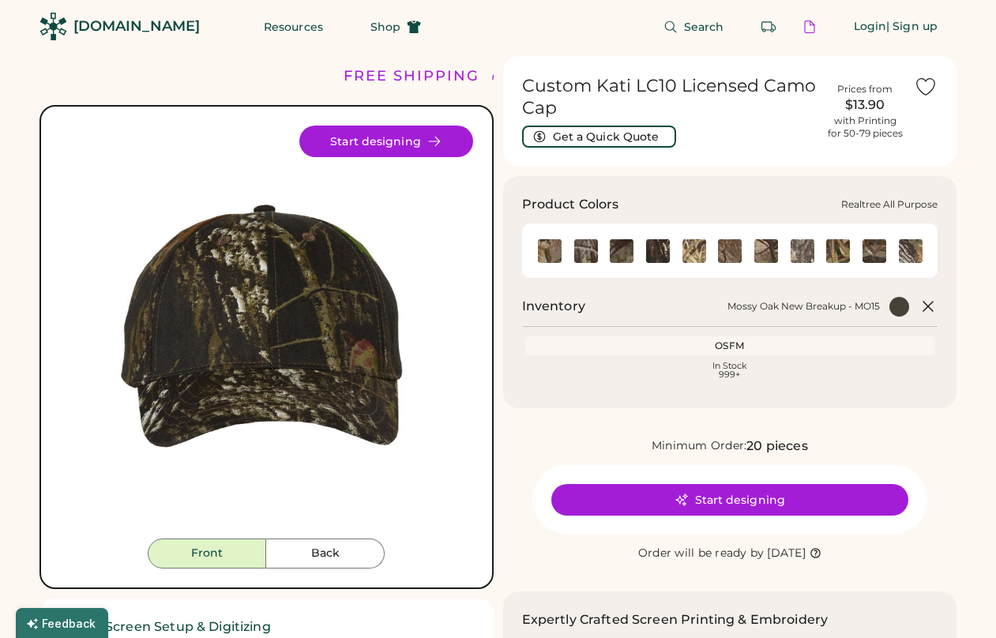
click at [729, 258] on img at bounding box center [730, 251] width 24 height 24
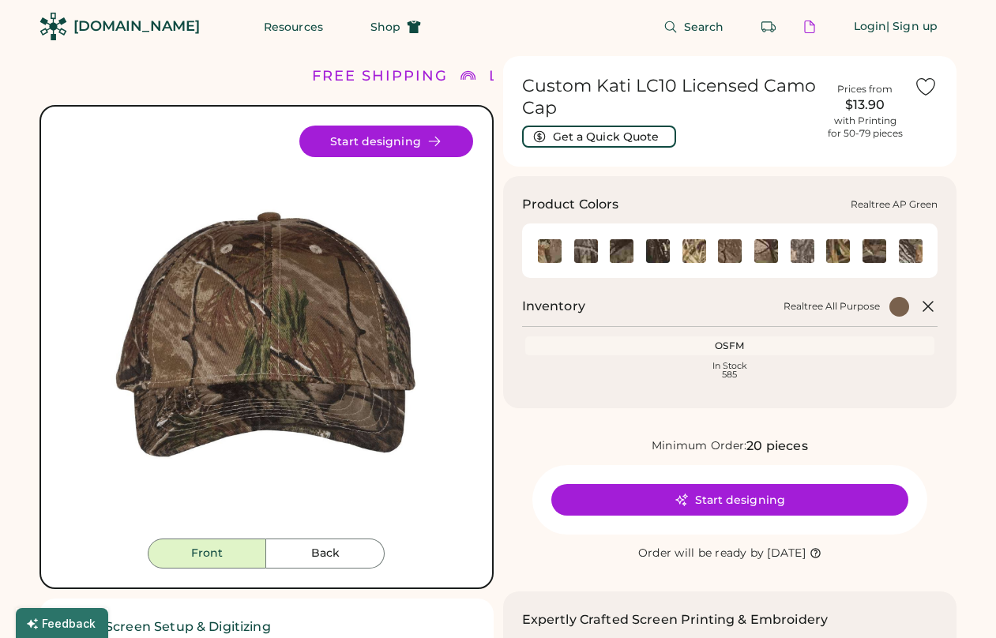
click at [769, 253] on img at bounding box center [767, 251] width 24 height 24
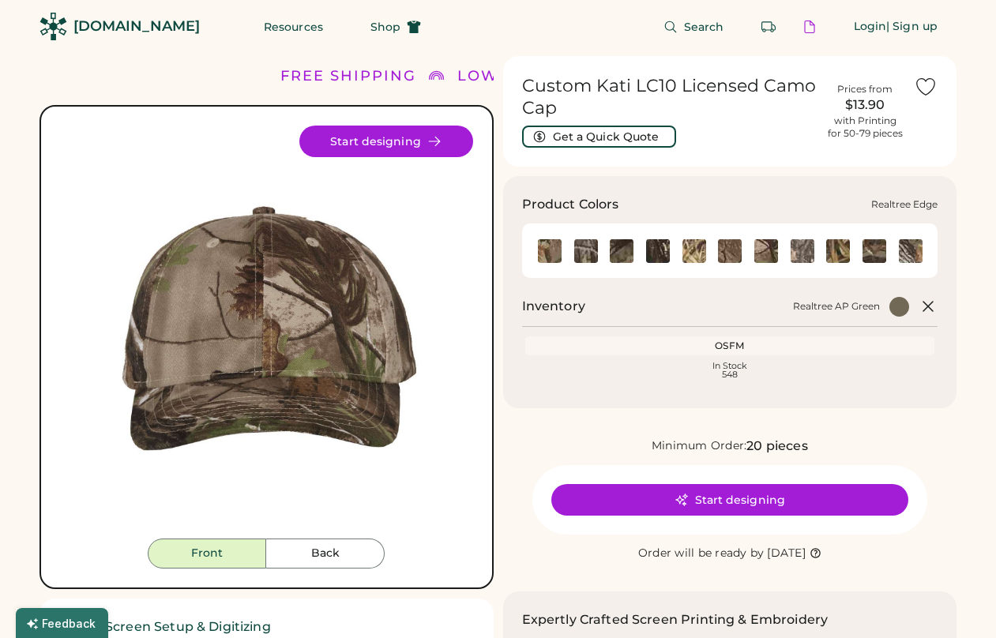
click at [802, 252] on img at bounding box center [803, 251] width 24 height 24
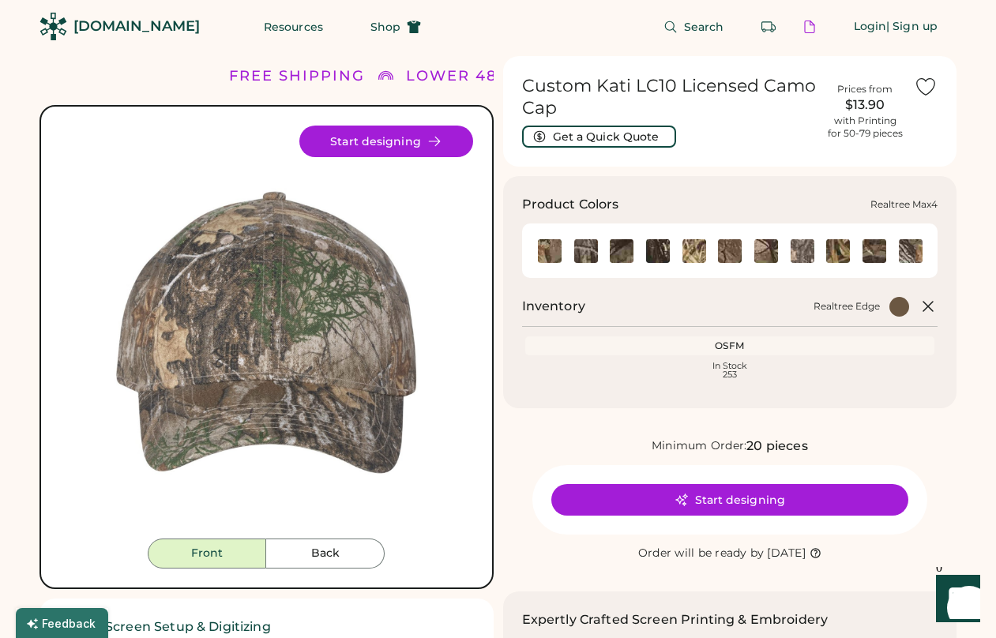
click at [841, 254] on img at bounding box center [838, 251] width 24 height 24
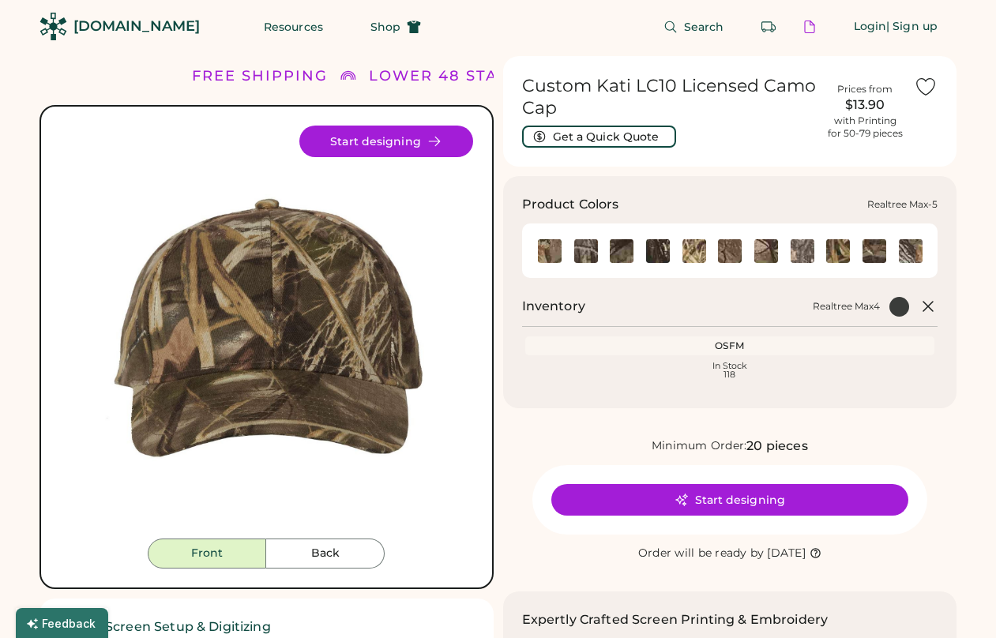
click at [875, 254] on img at bounding box center [875, 251] width 24 height 24
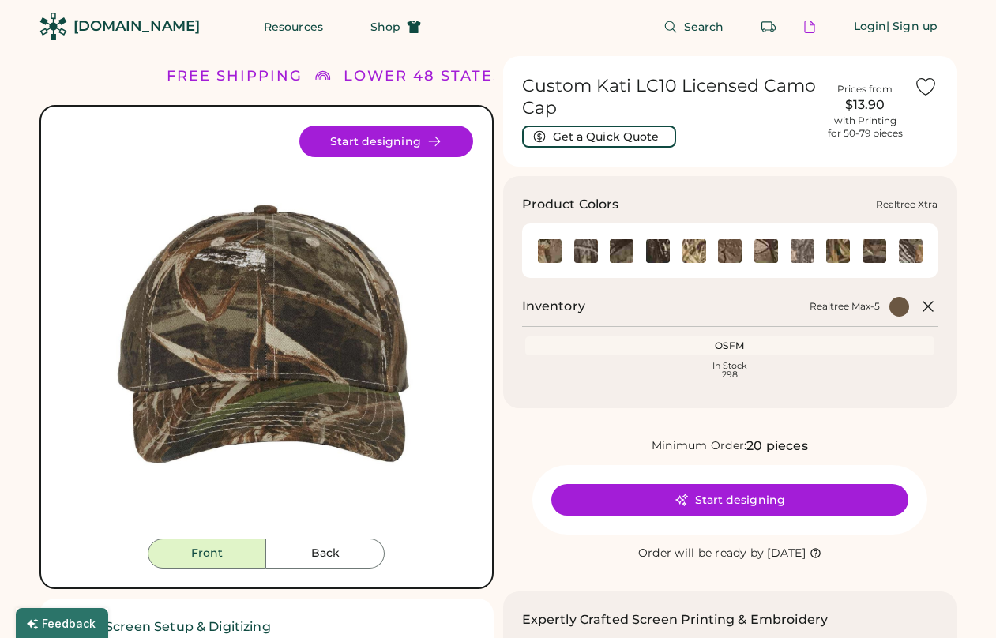
click at [917, 256] on img at bounding box center [911, 251] width 24 height 24
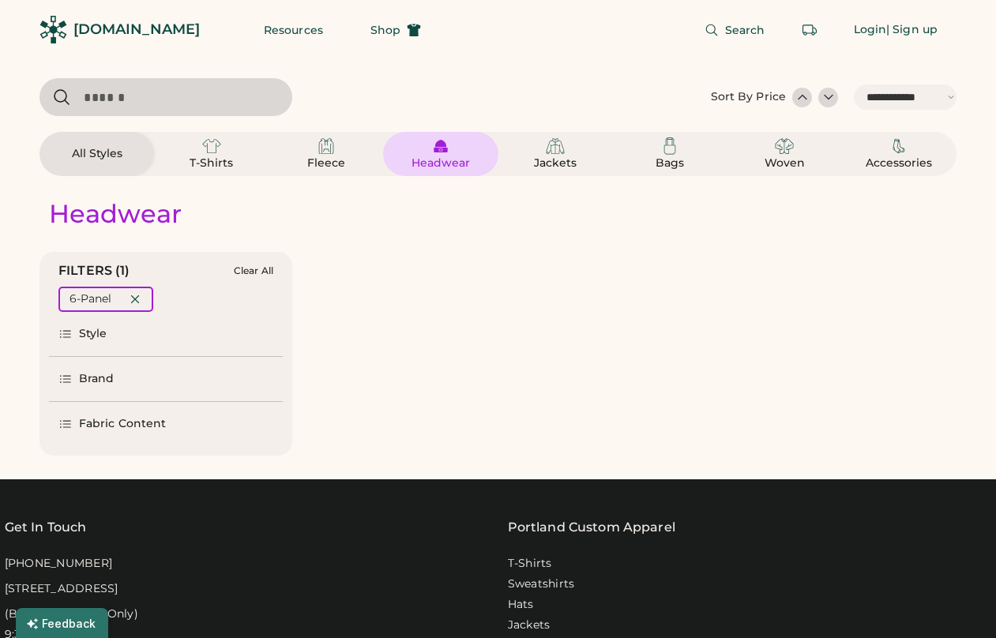
select select "*****"
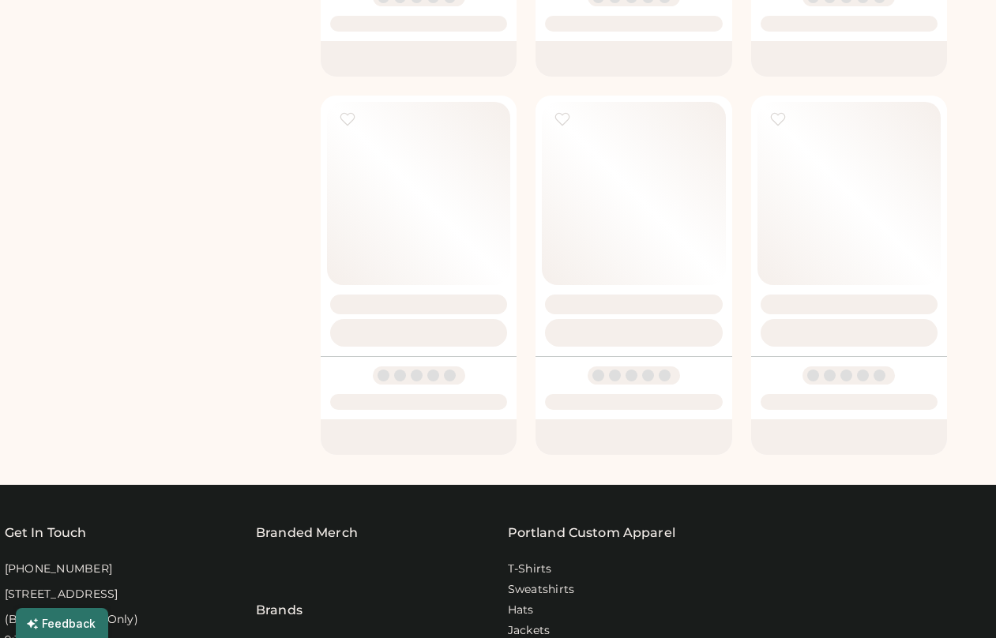
scroll to position [1236, 0]
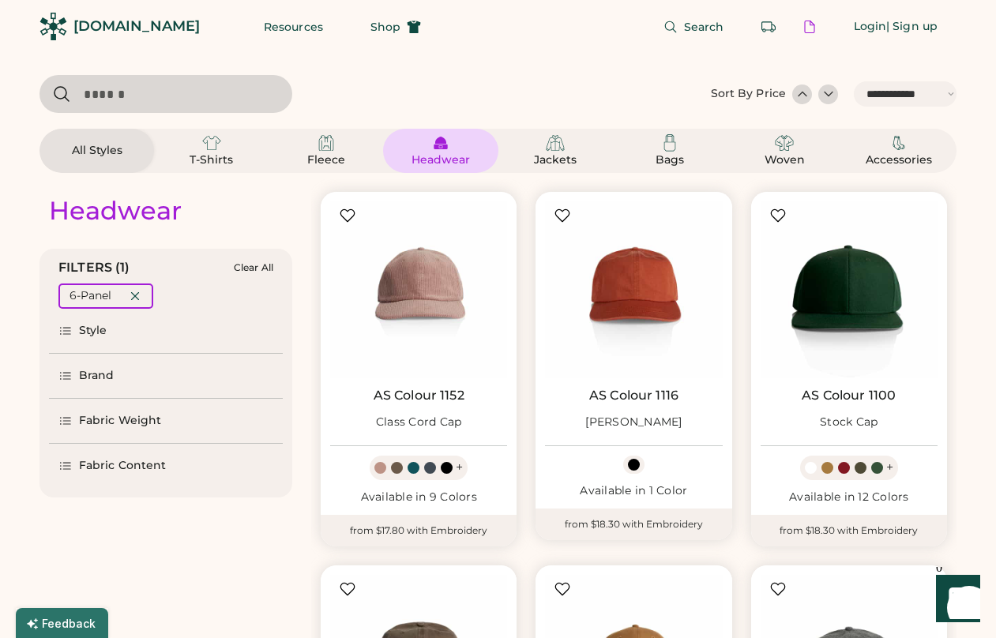
scroll to position [4, 0]
click at [141, 298] on icon at bounding box center [135, 295] width 14 height 14
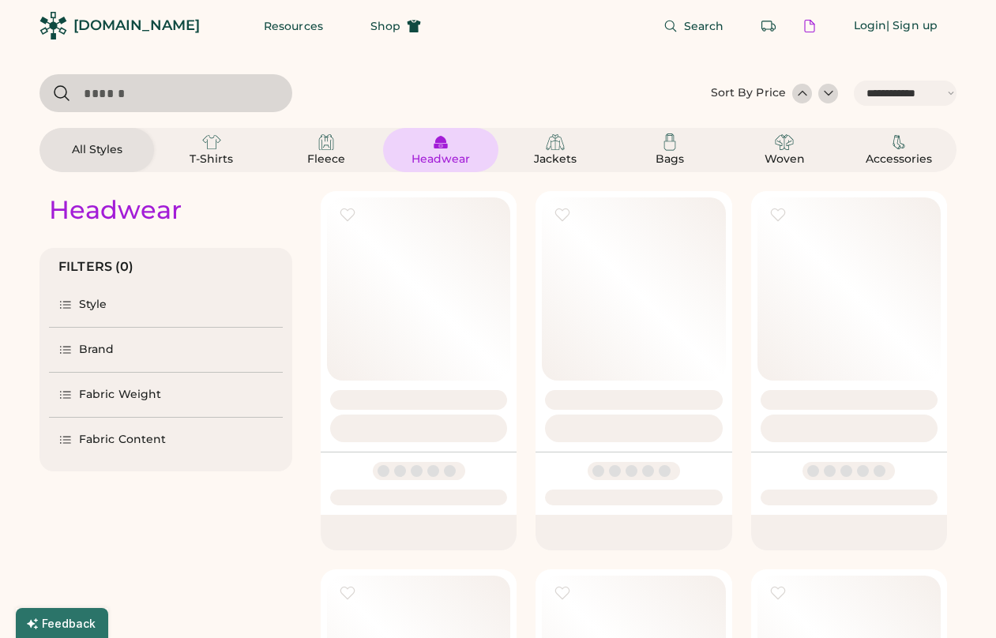
click at [95, 356] on div "Brand" at bounding box center [97, 350] width 36 height 16
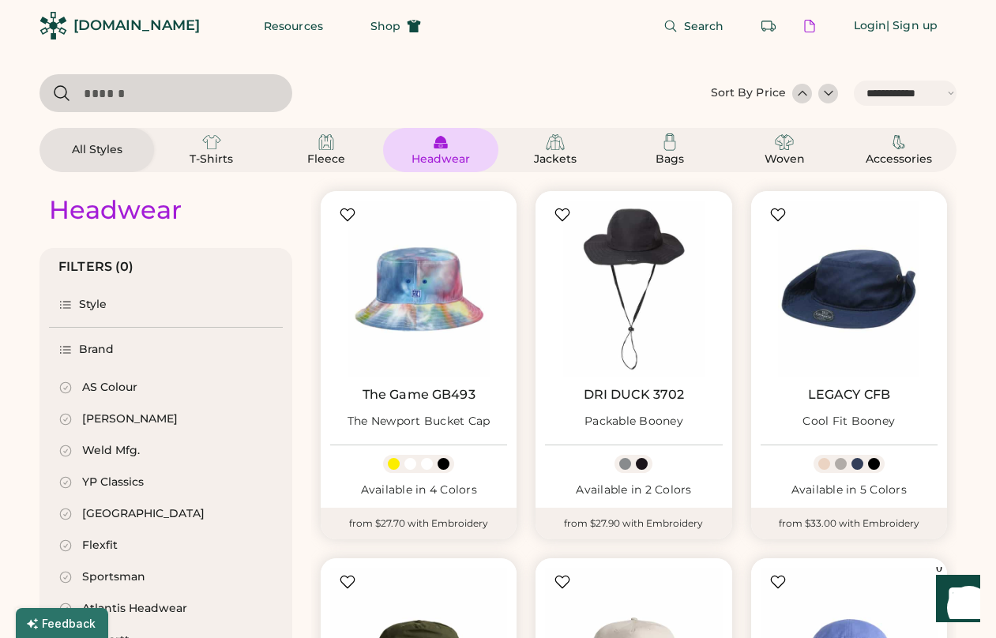
click at [92, 354] on div "Brand" at bounding box center [97, 350] width 36 height 16
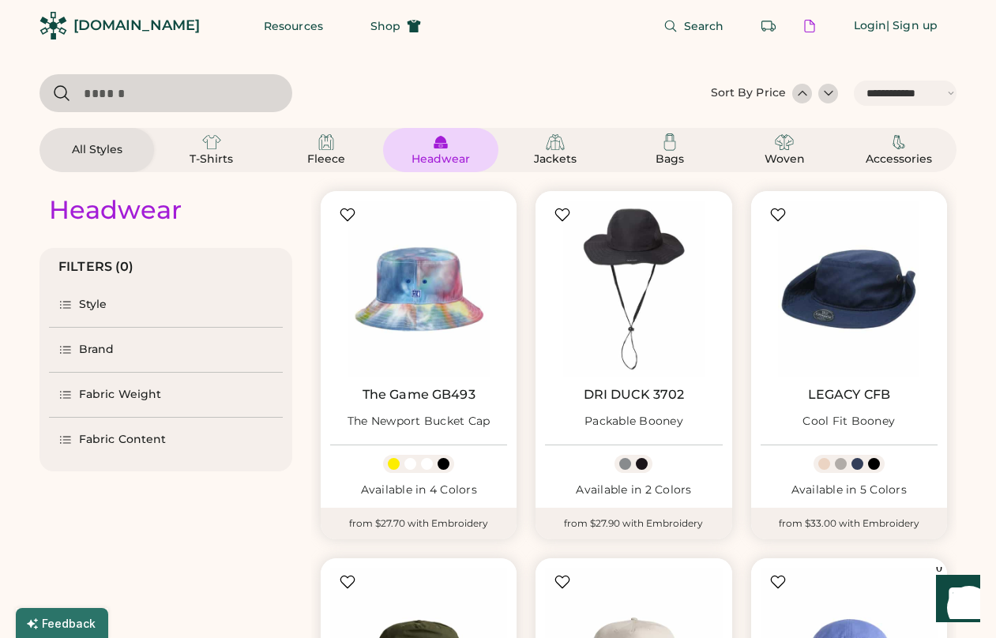
click at [89, 306] on div "Style" at bounding box center [93, 305] width 28 height 16
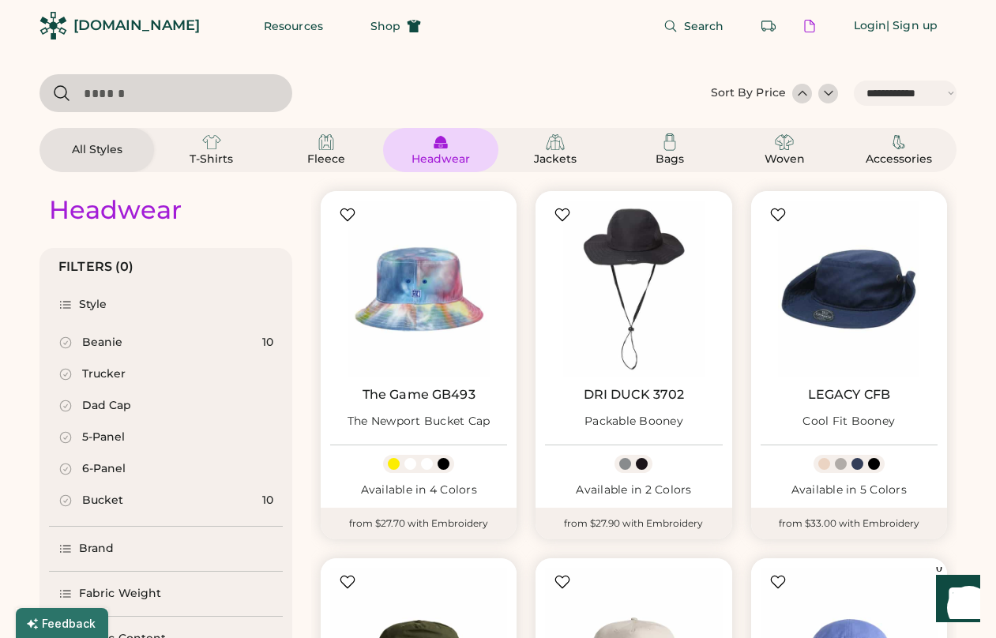
click at [104, 439] on div "5-Panel" at bounding box center [103, 438] width 43 height 16
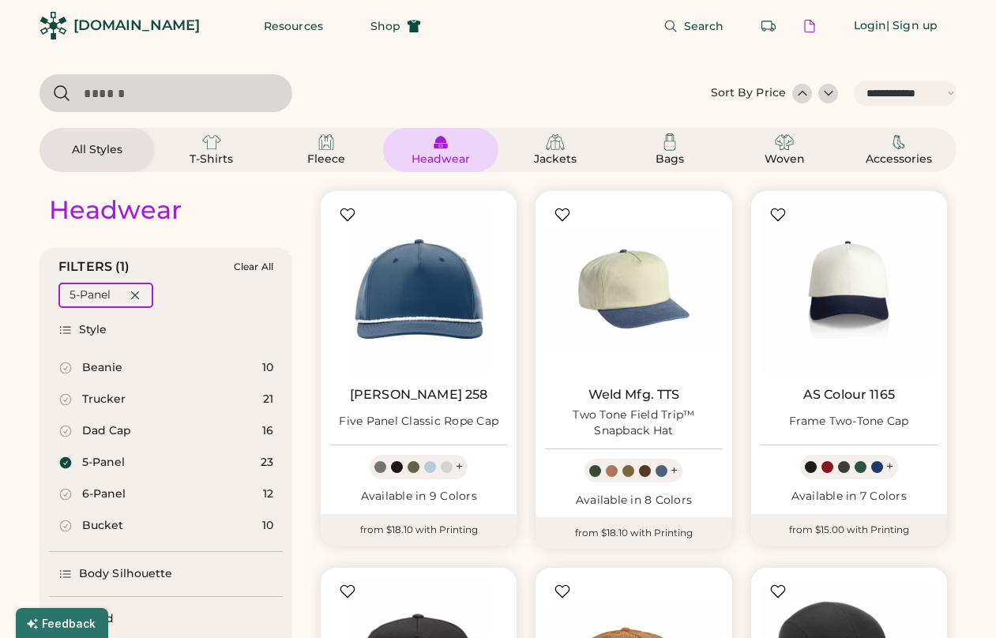
click at [69, 462] on icon at bounding box center [66, 463] width 12 height 12
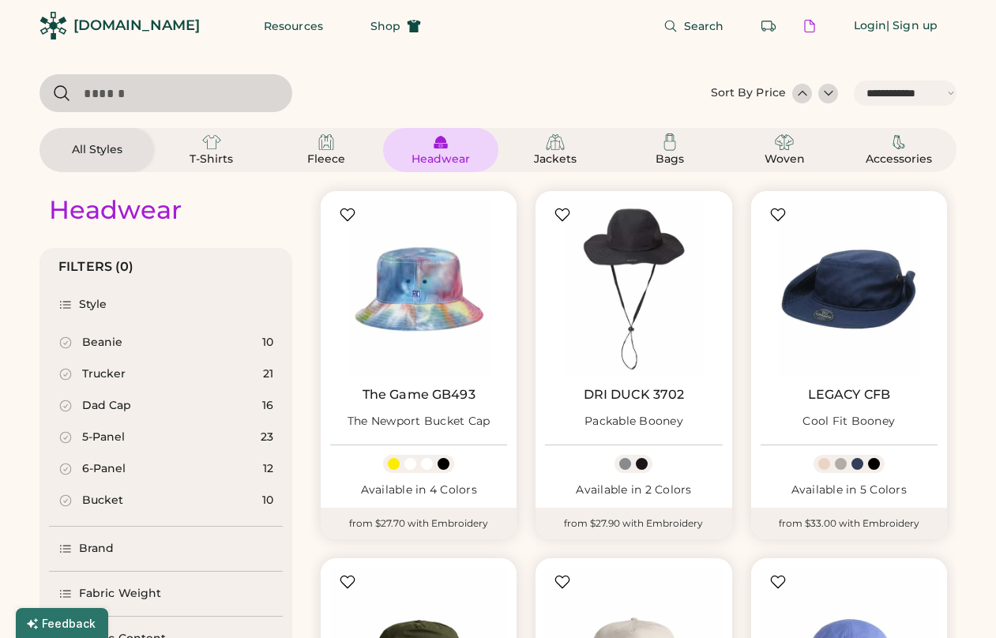
click at [66, 435] on icon at bounding box center [65, 438] width 14 height 14
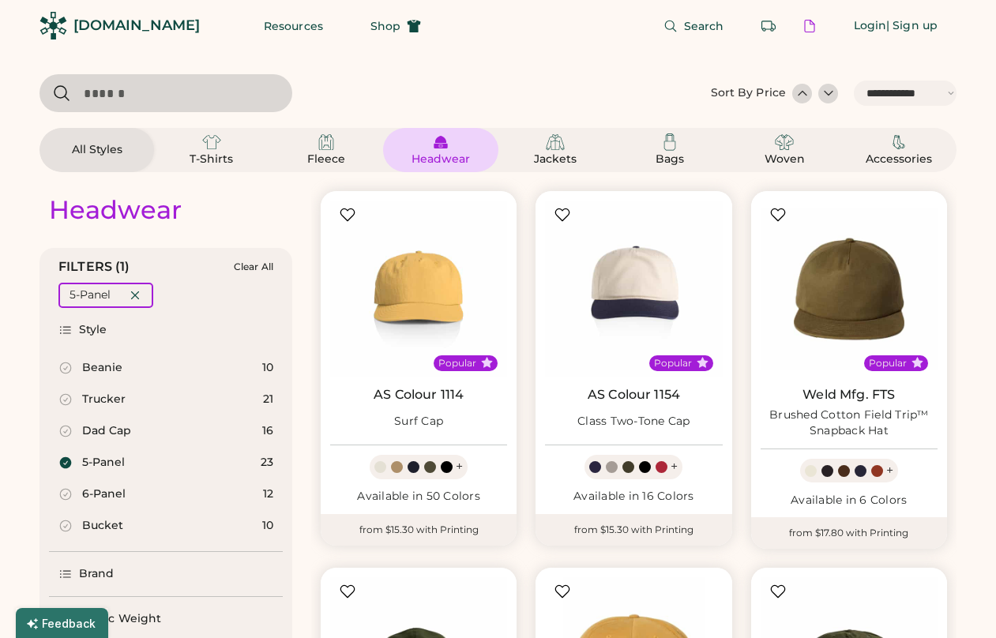
select select "*"
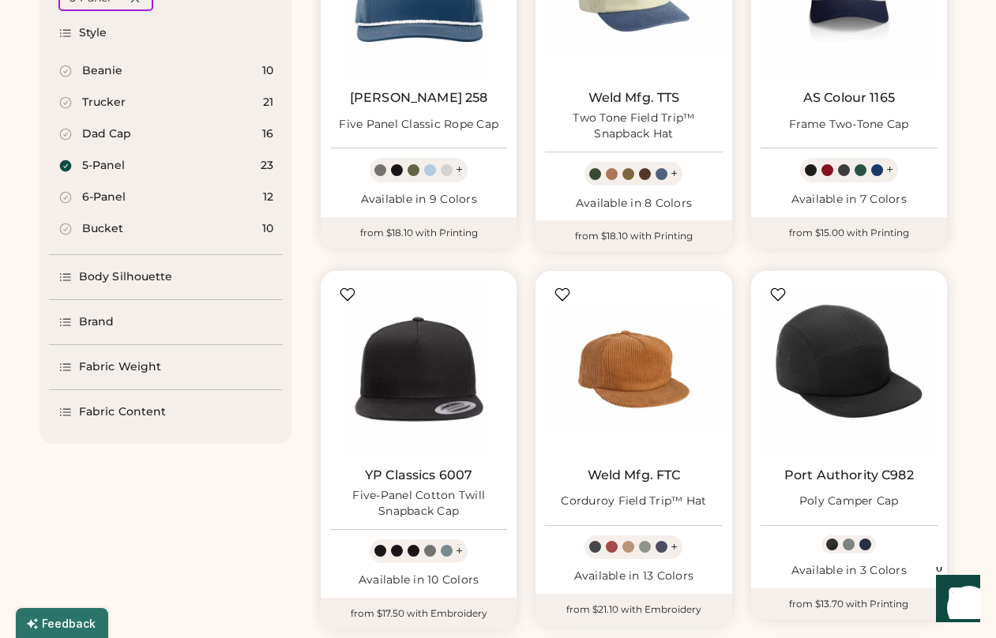
scroll to position [170, 0]
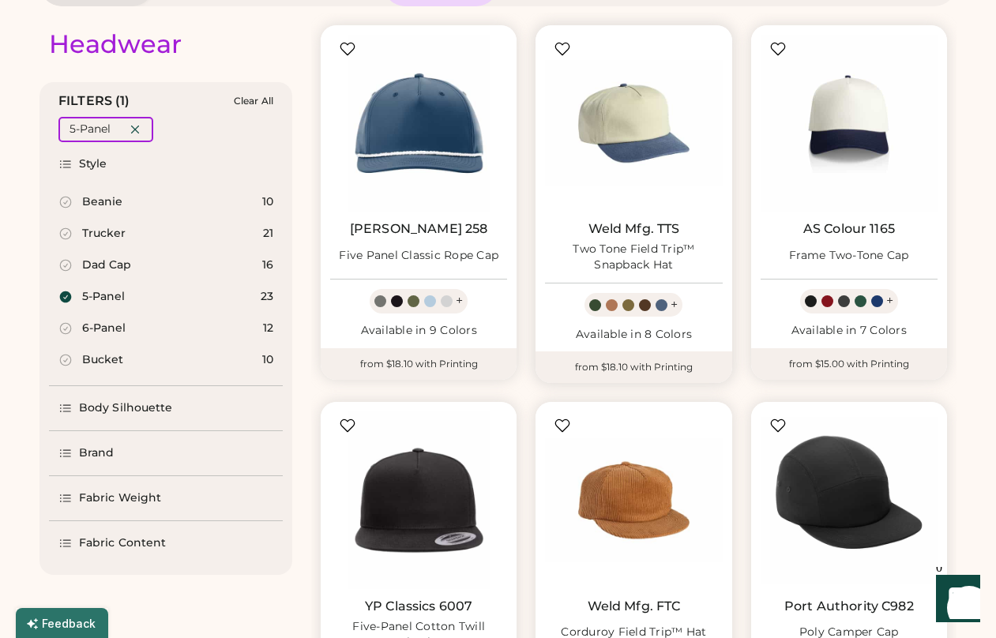
click at [615, 306] on div at bounding box center [612, 305] width 12 height 12
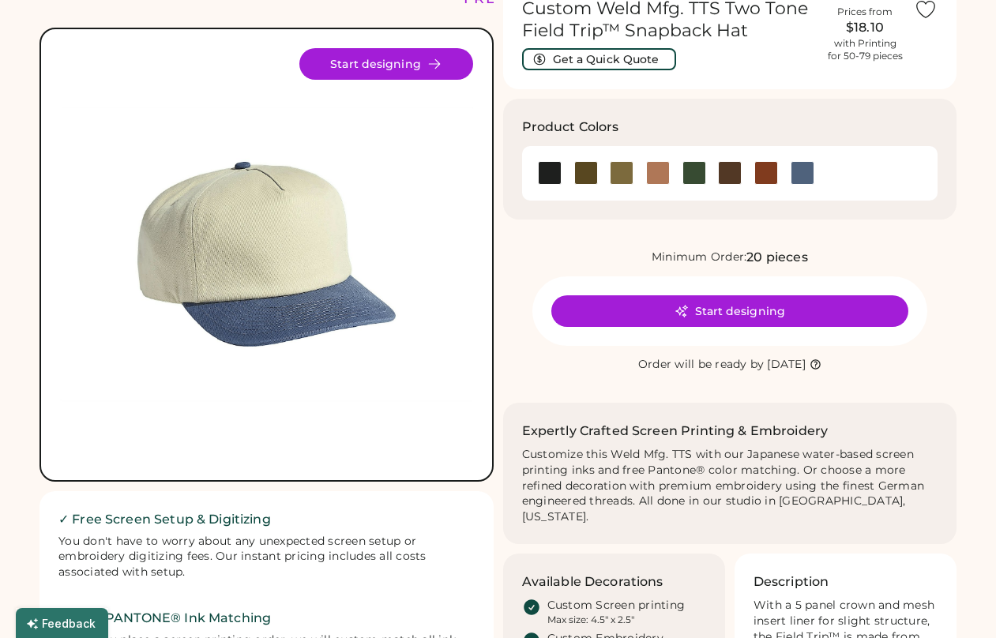
scroll to position [88, 0]
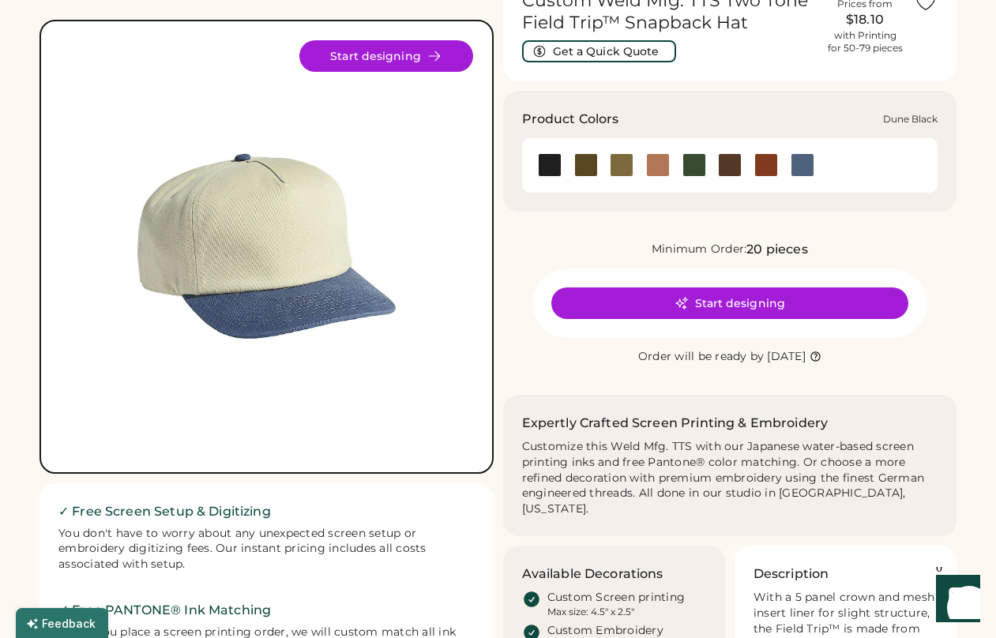
click at [661, 168] on div at bounding box center [658, 165] width 24 height 24
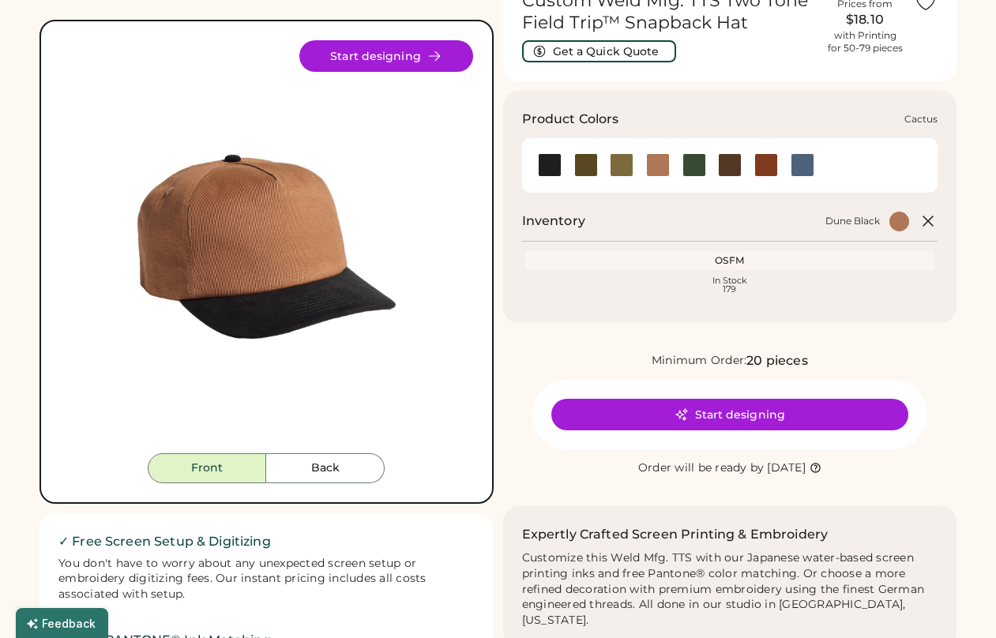
click at [585, 168] on div at bounding box center [586, 165] width 24 height 24
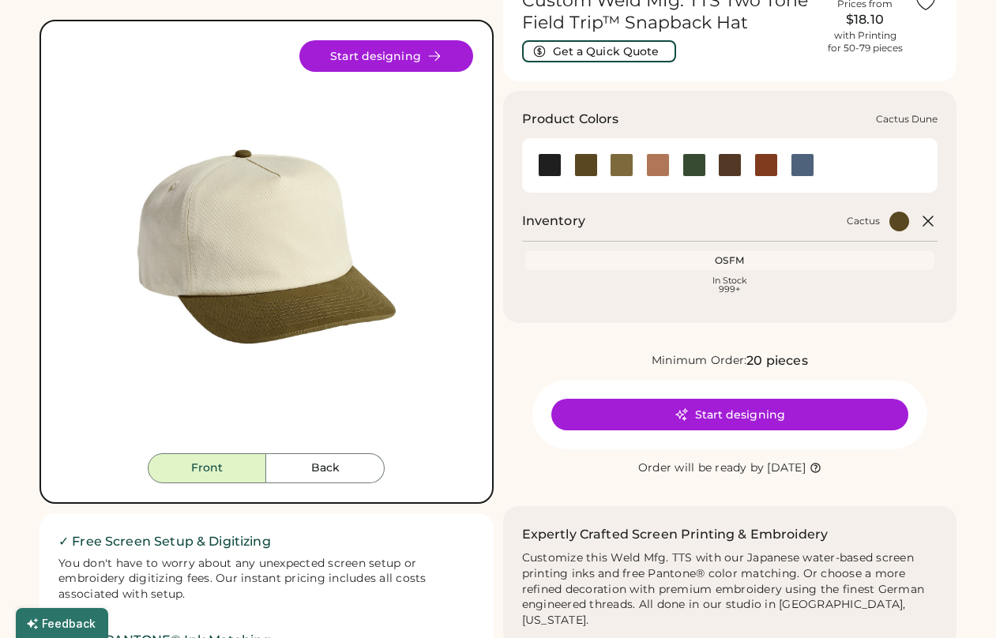
click at [623, 170] on div at bounding box center [622, 165] width 24 height 24
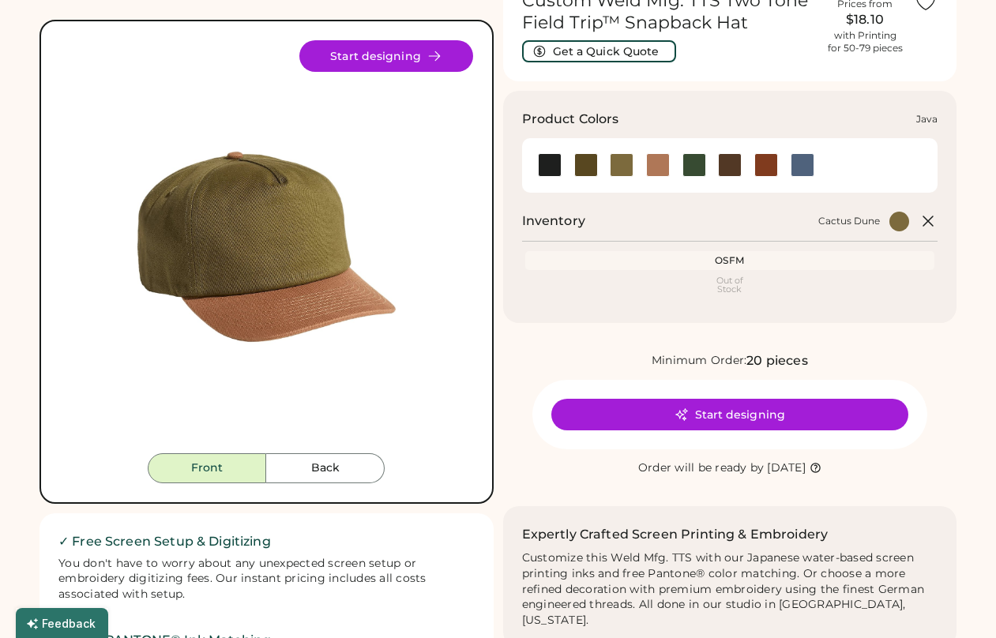
click at [736, 168] on div at bounding box center [730, 165] width 24 height 24
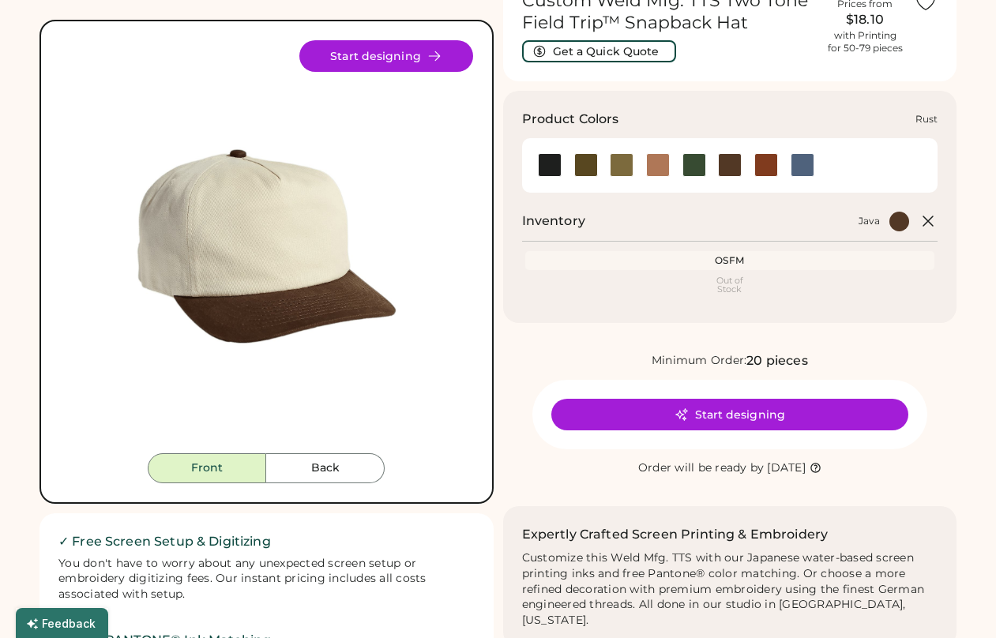
click at [759, 166] on div at bounding box center [767, 165] width 24 height 24
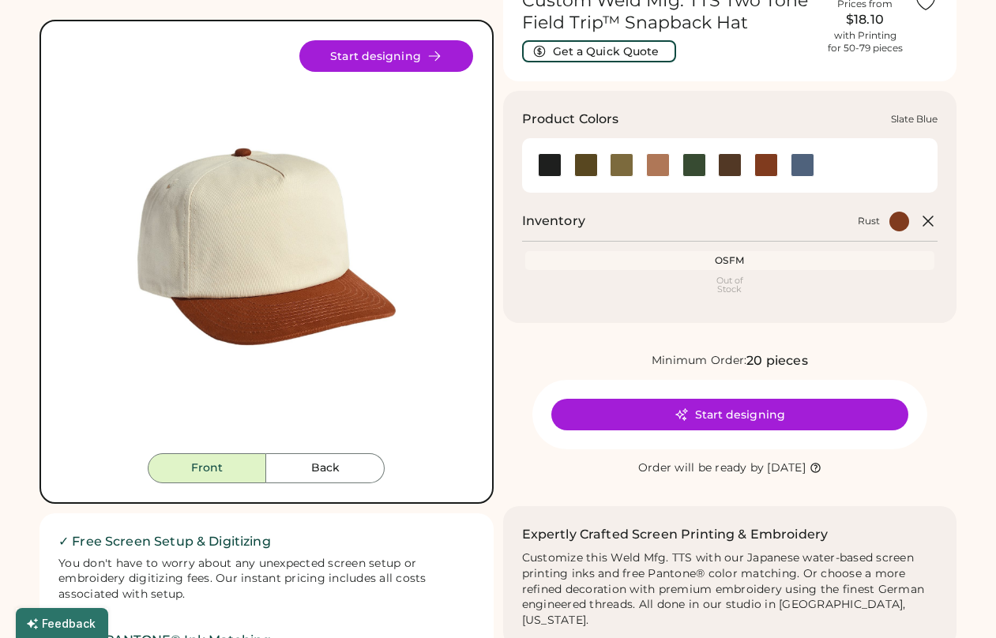
click at [801, 168] on div at bounding box center [803, 165] width 24 height 24
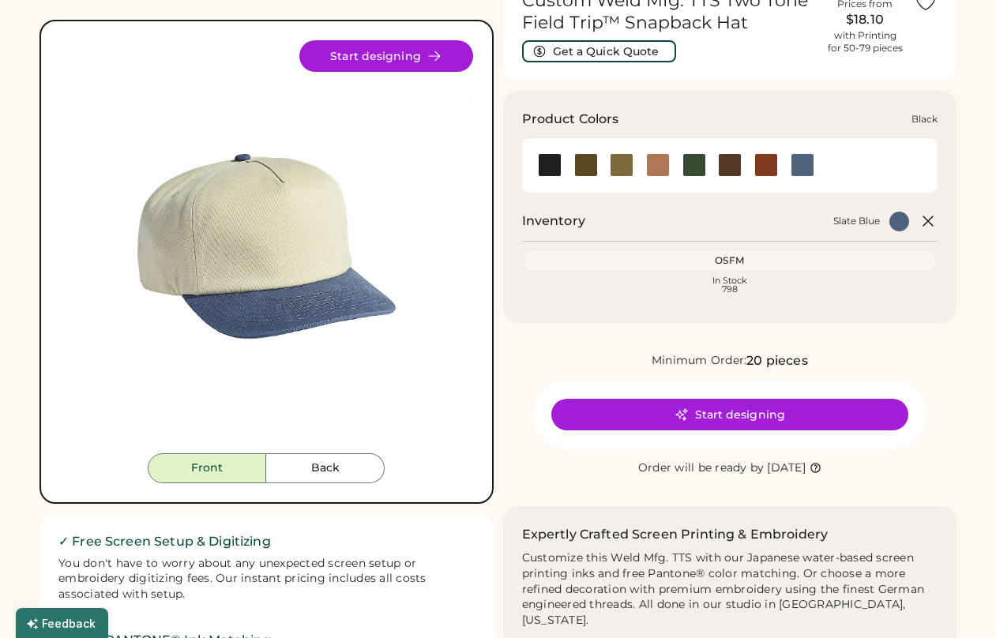
click at [549, 168] on div at bounding box center [550, 165] width 24 height 24
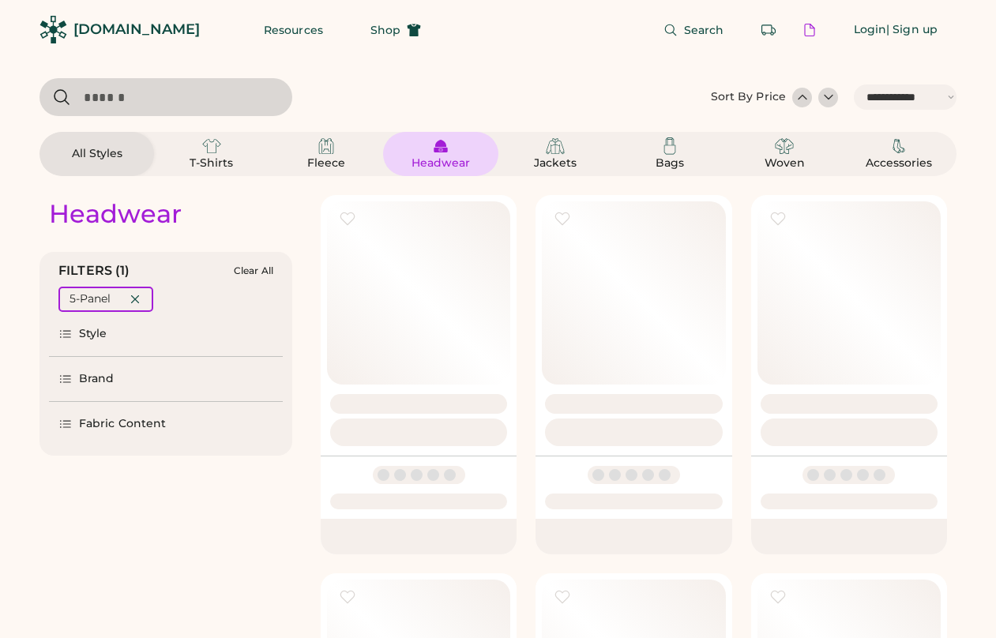
select select "*****"
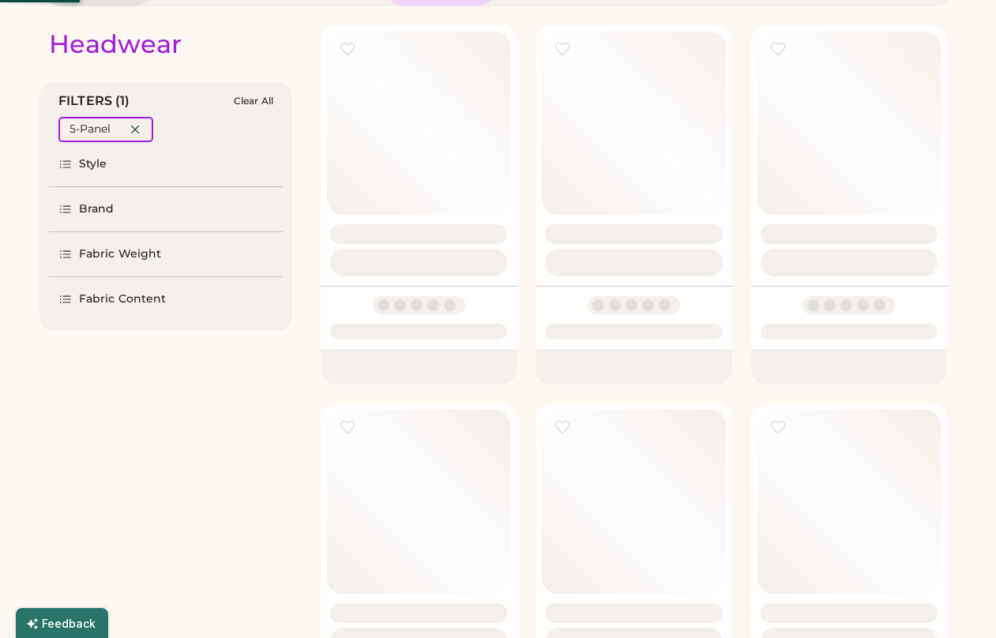
select select "*"
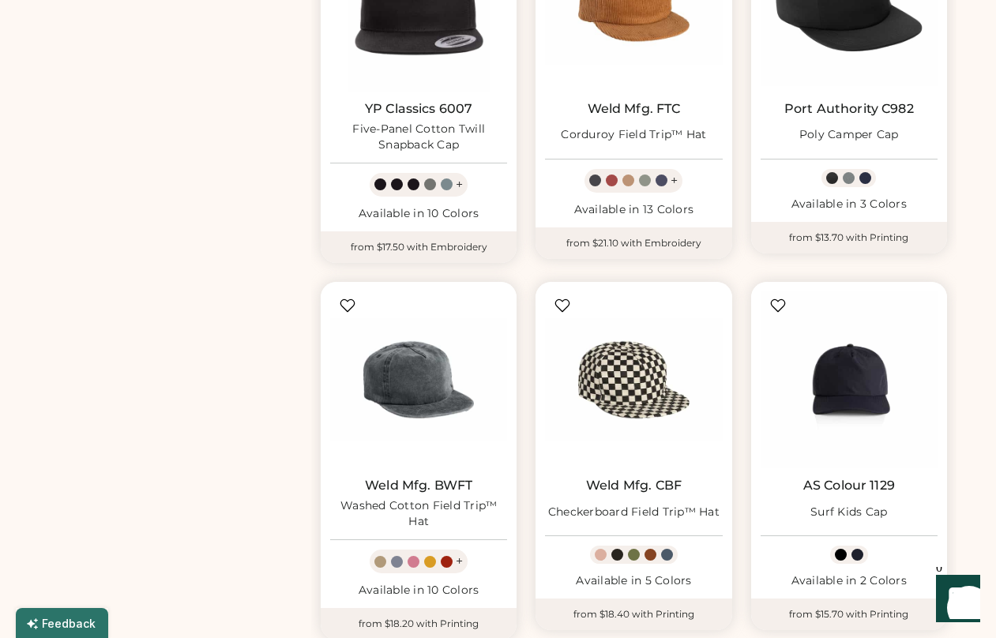
scroll to position [746, 0]
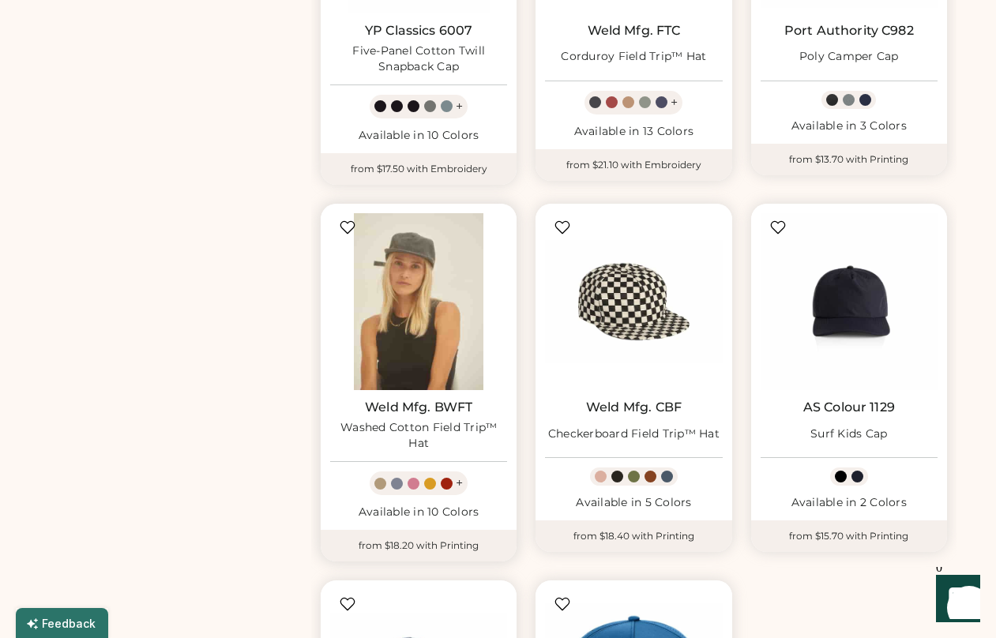
click at [408, 323] on img at bounding box center [418, 301] width 177 height 177
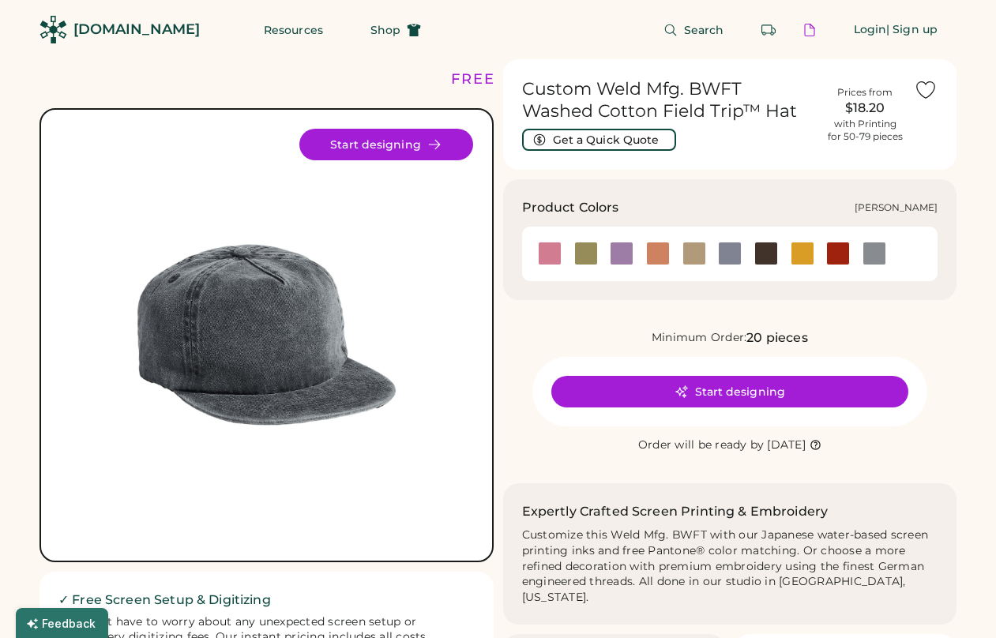
click at [548, 258] on div at bounding box center [550, 254] width 24 height 24
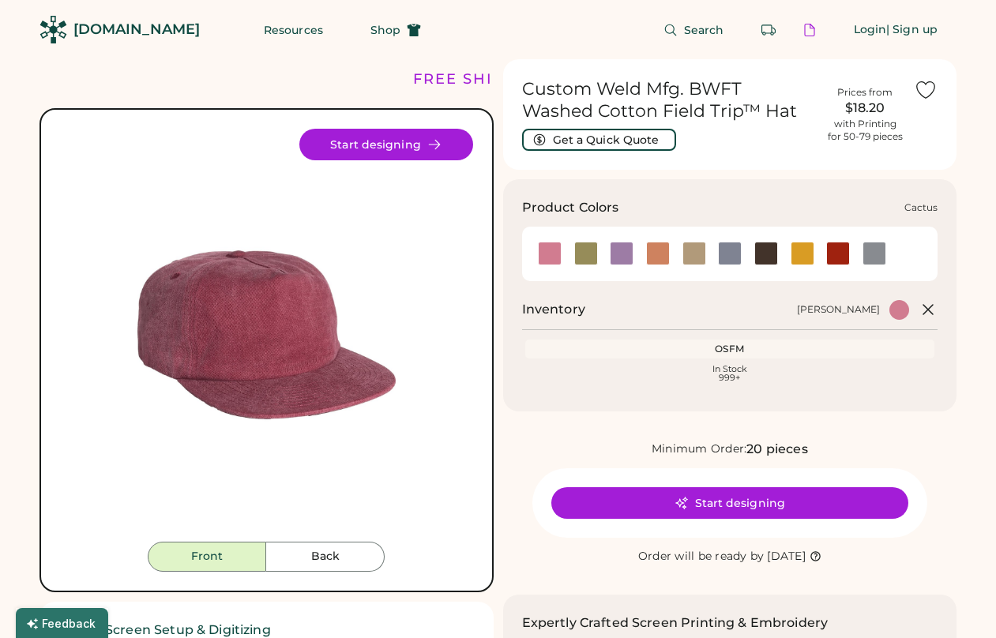
click at [588, 254] on div at bounding box center [586, 254] width 24 height 24
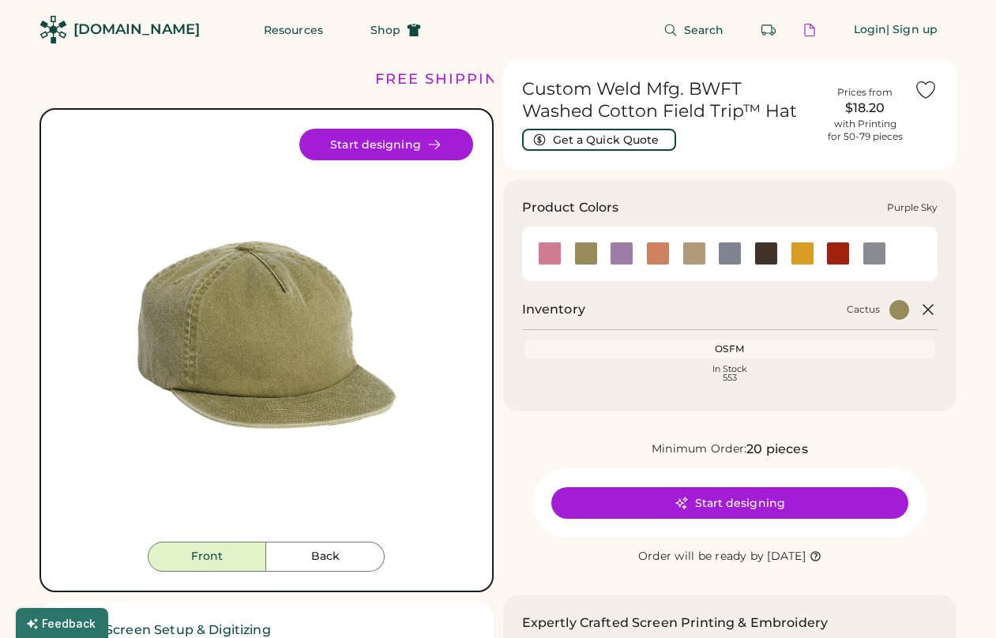
click at [624, 258] on div at bounding box center [622, 254] width 24 height 24
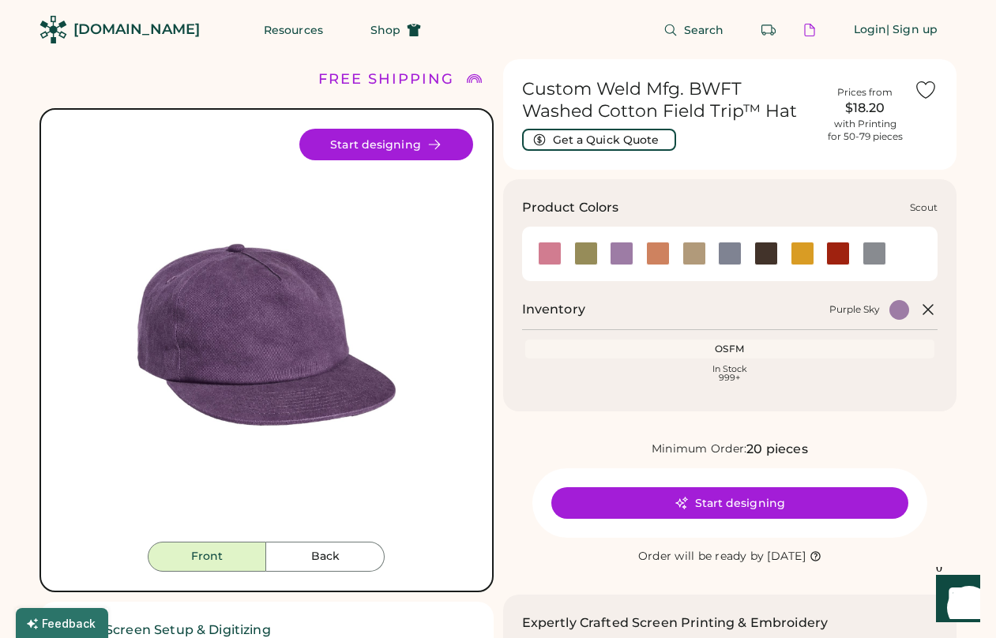
click at [689, 258] on div at bounding box center [695, 254] width 24 height 24
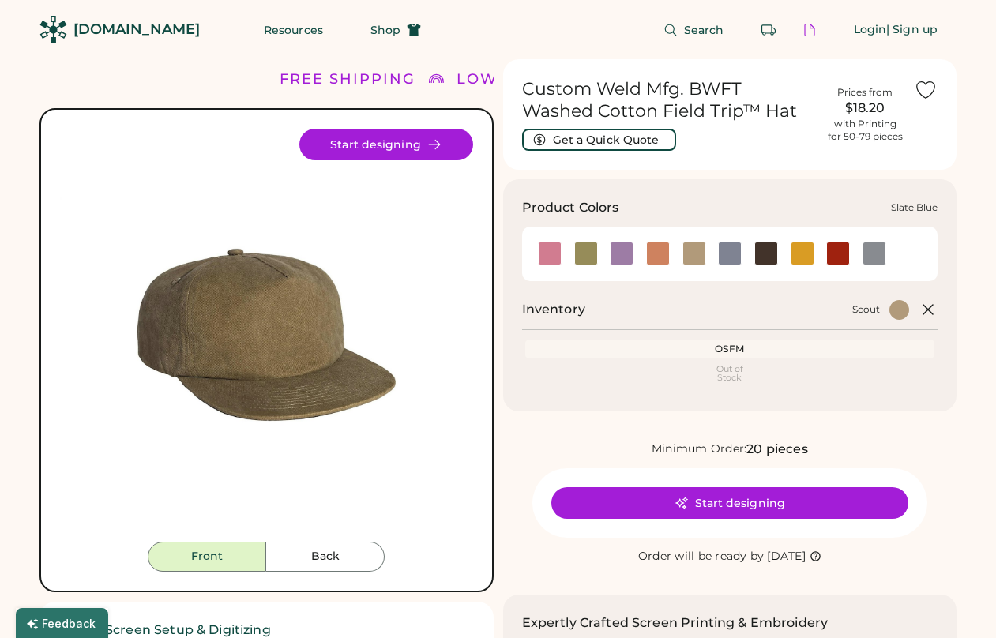
click at [736, 255] on div at bounding box center [730, 254] width 24 height 24
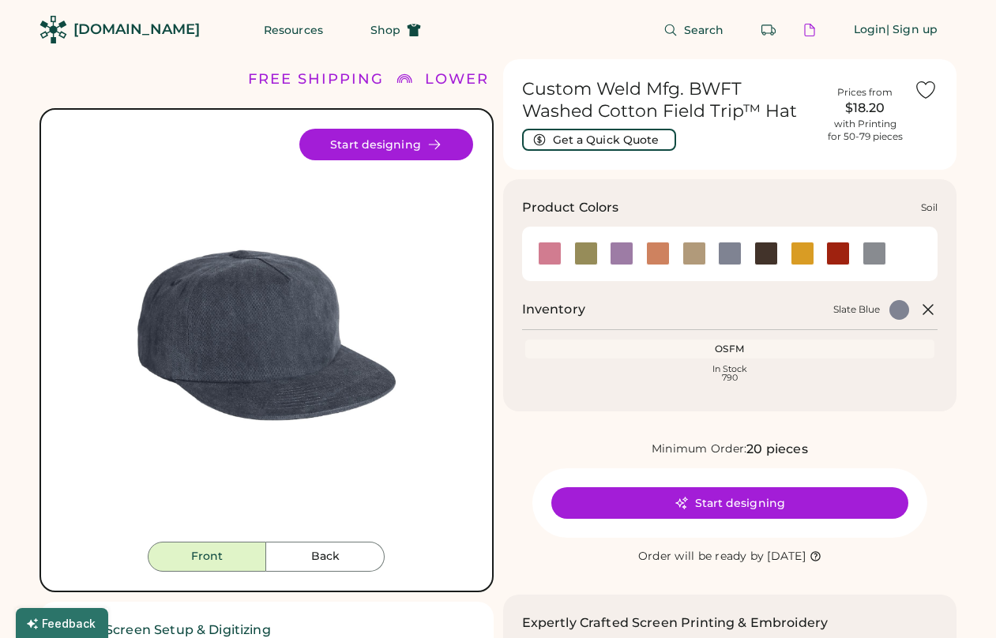
click at [766, 255] on div at bounding box center [767, 254] width 24 height 24
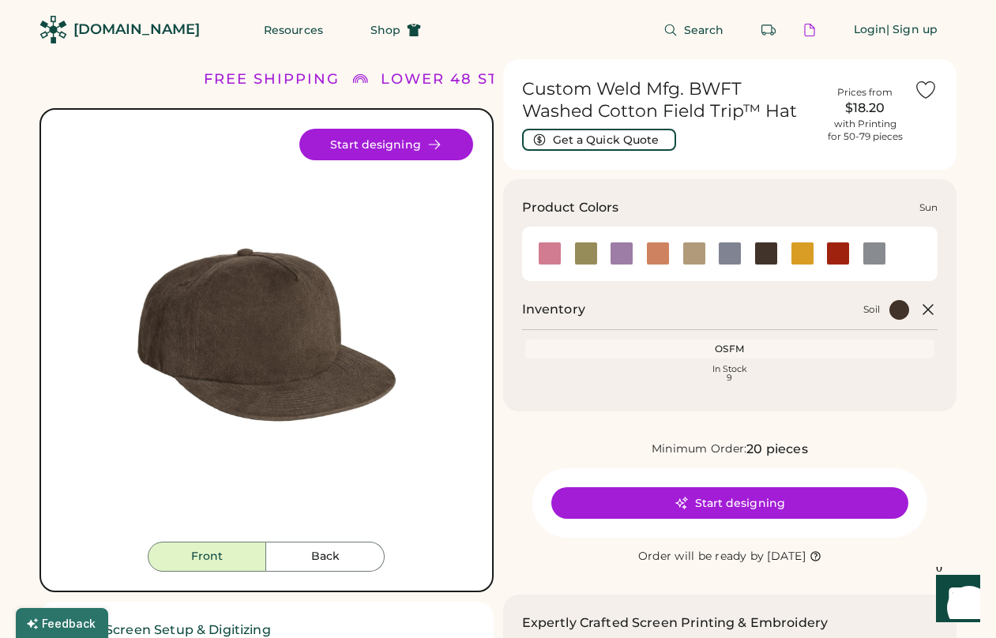
click at [808, 259] on div at bounding box center [803, 254] width 24 height 24
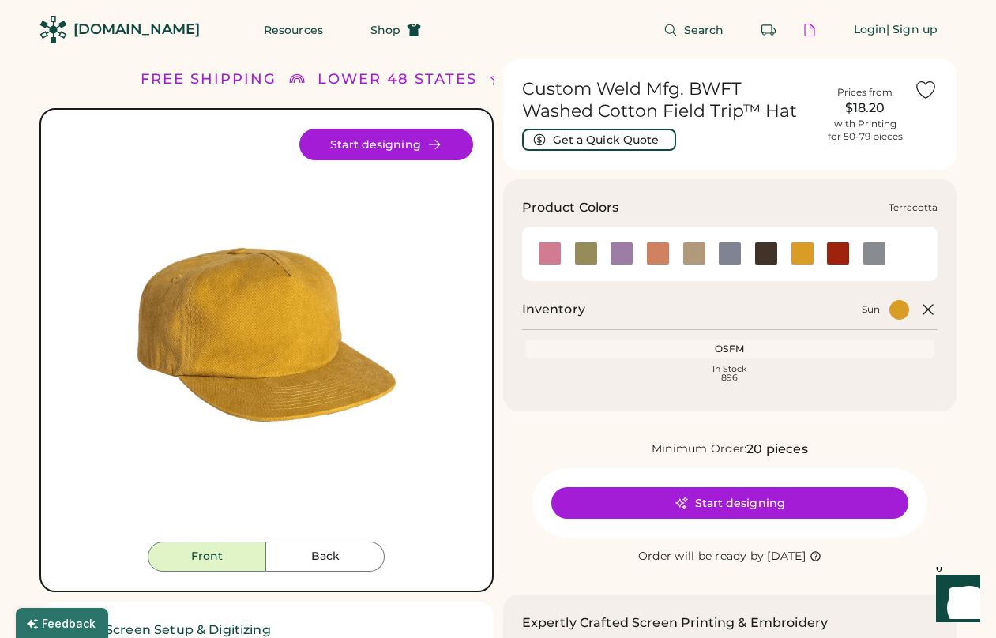
click at [840, 261] on div at bounding box center [838, 254] width 24 height 24
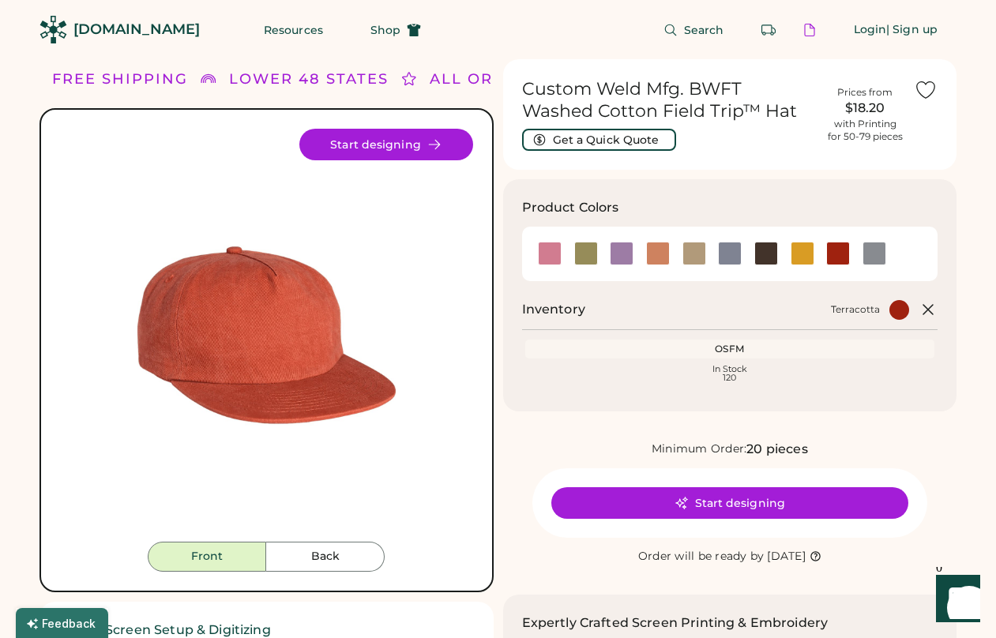
click at [734, 319] on div "Terracotta" at bounding box center [752, 310] width 314 height 20
click at [875, 258] on div at bounding box center [875, 254] width 24 height 24
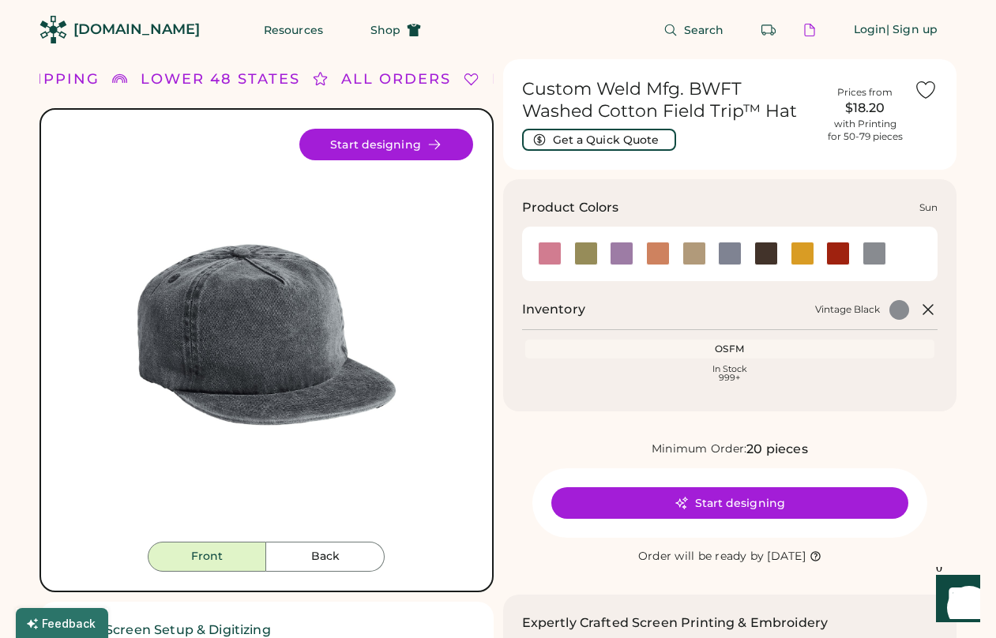
click at [803, 253] on div at bounding box center [803, 254] width 24 height 24
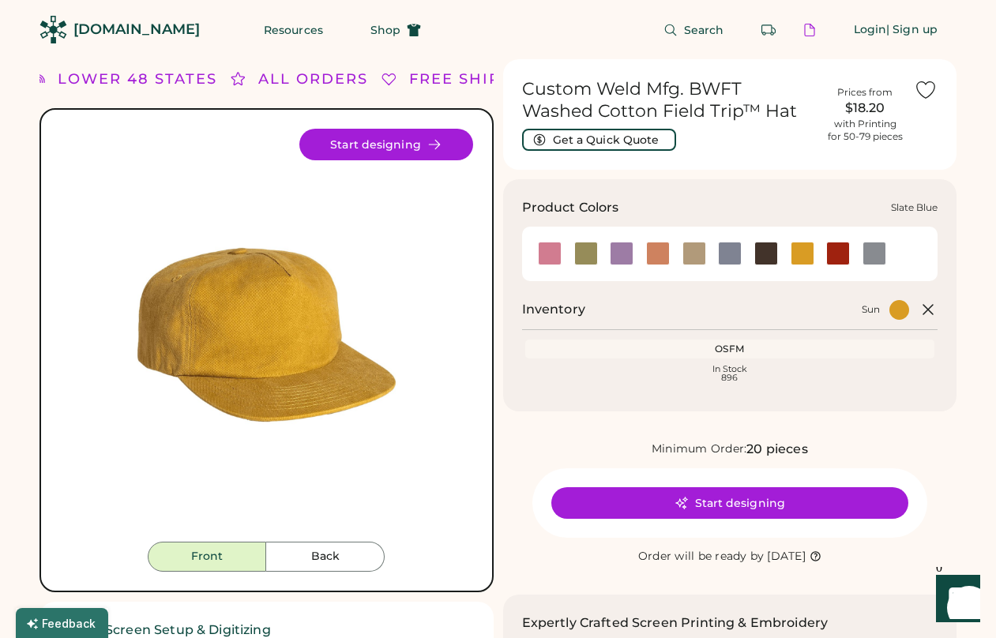
click at [729, 255] on div at bounding box center [730, 254] width 24 height 24
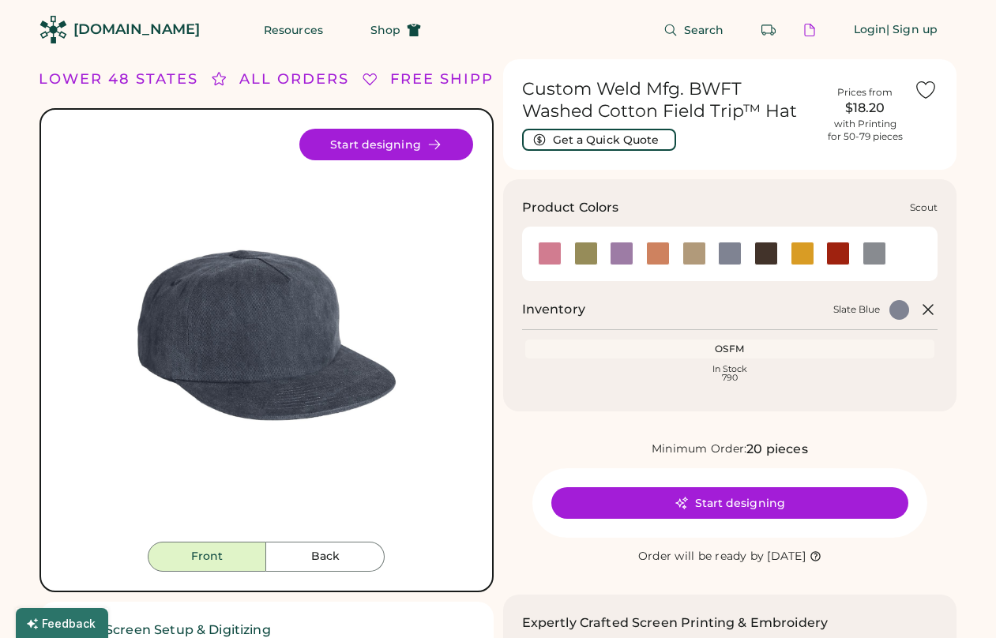
click at [684, 257] on div at bounding box center [695, 254] width 24 height 24
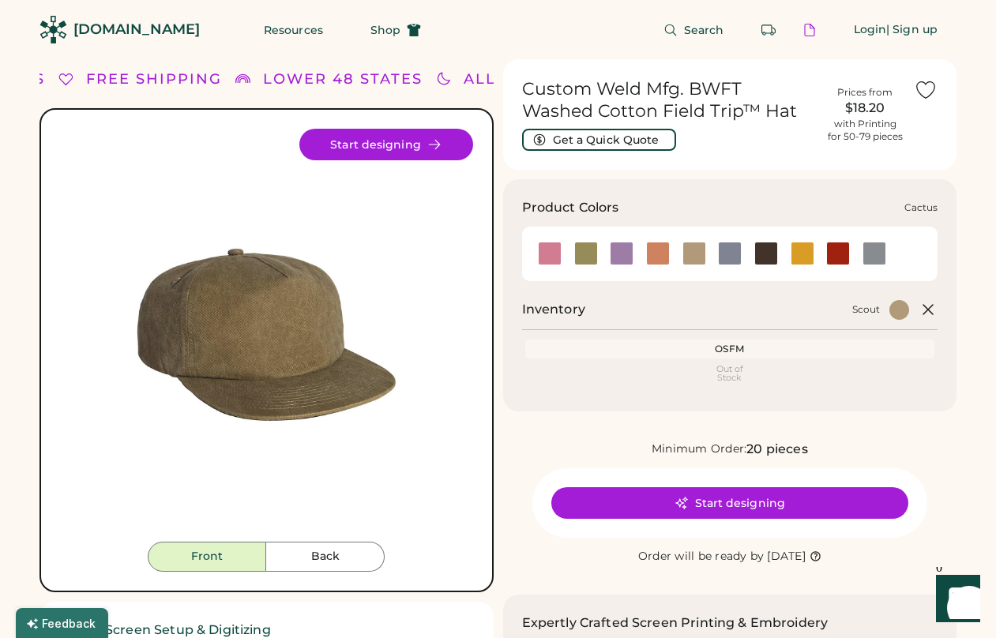
click at [591, 256] on div at bounding box center [586, 254] width 24 height 24
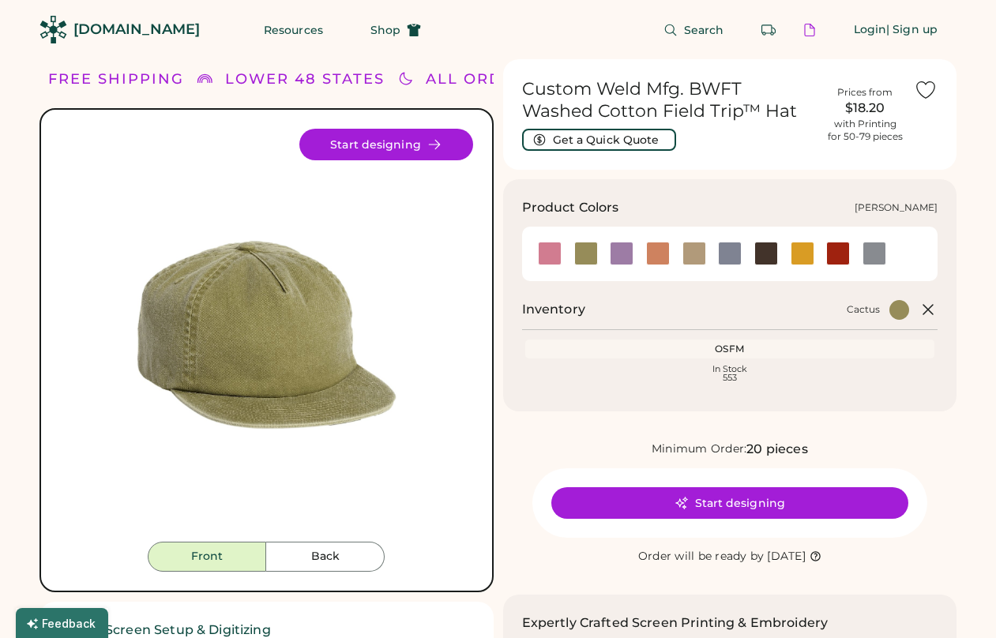
click at [546, 258] on div at bounding box center [550, 254] width 24 height 24
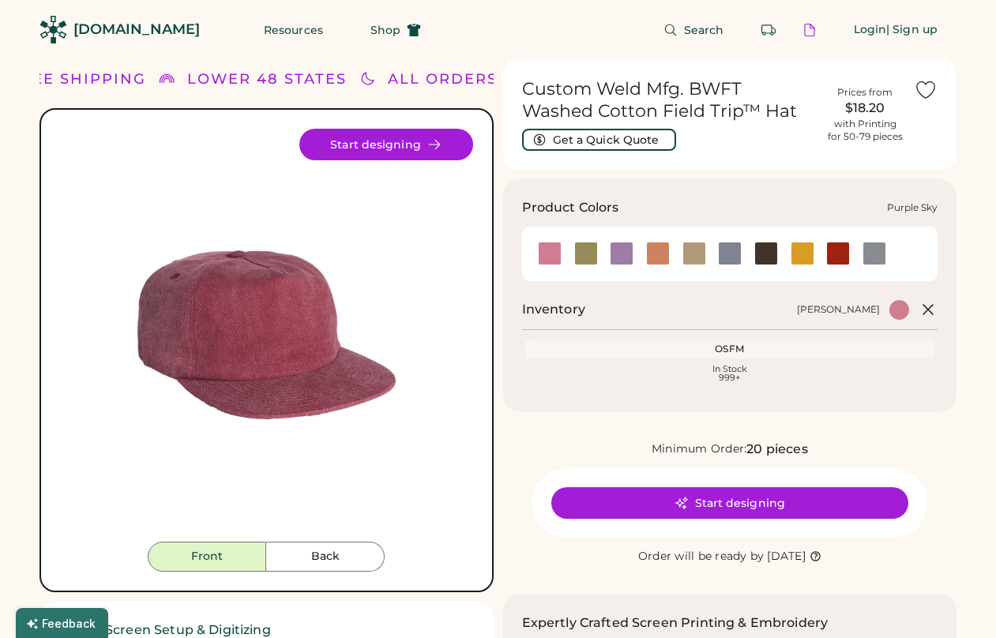
click at [619, 254] on div at bounding box center [622, 254] width 24 height 24
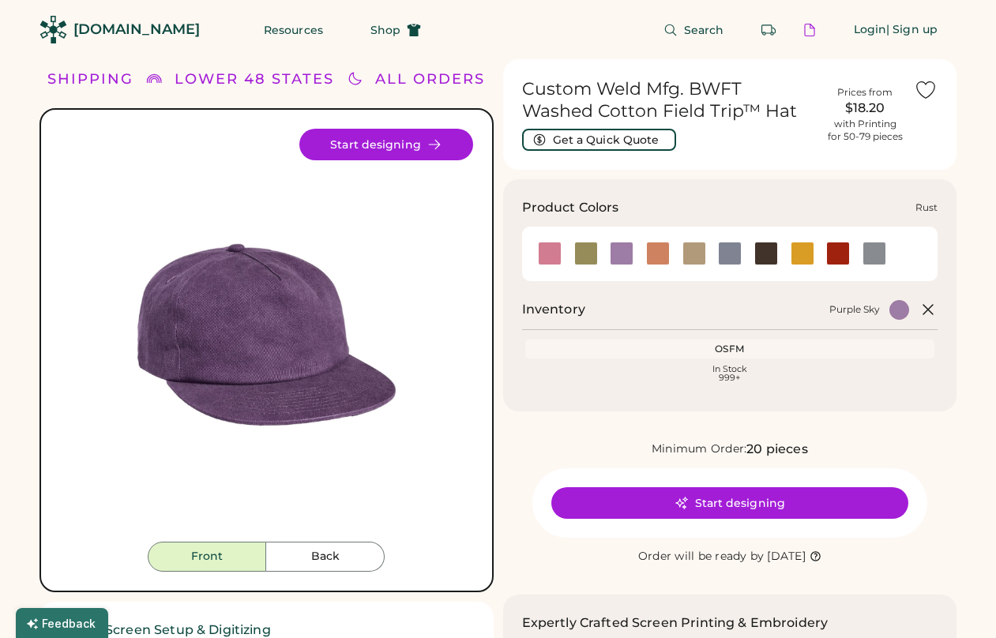
click at [660, 256] on div at bounding box center [658, 254] width 24 height 24
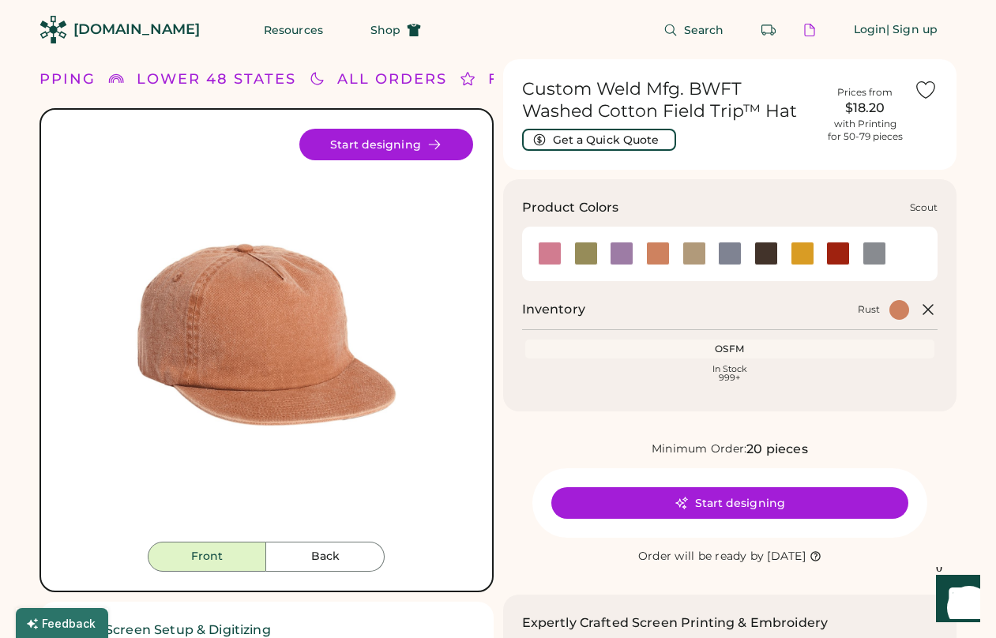
click at [697, 257] on div at bounding box center [695, 254] width 24 height 24
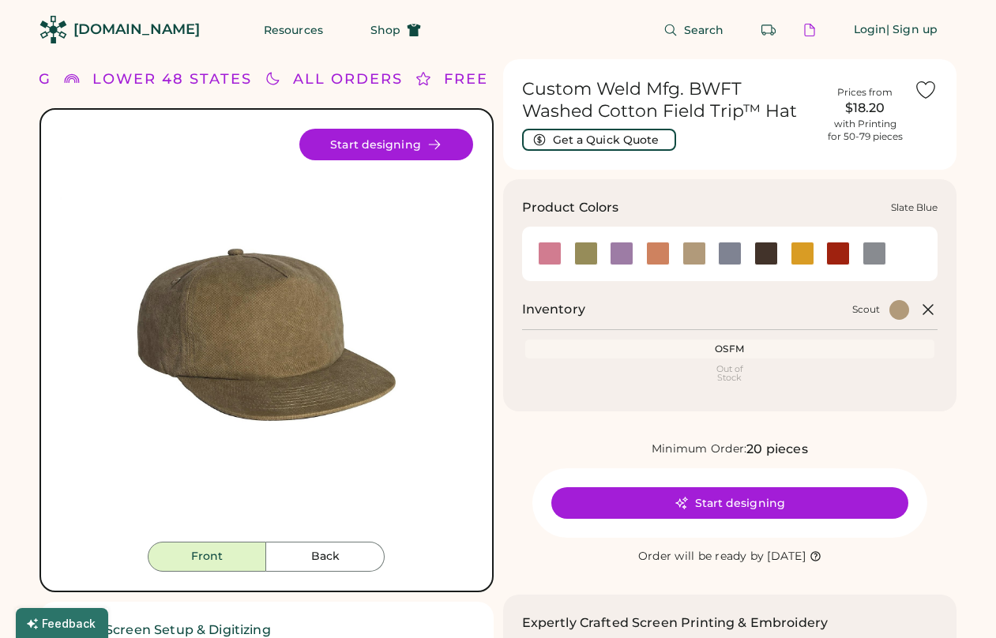
click at [738, 259] on div at bounding box center [730, 254] width 24 height 24
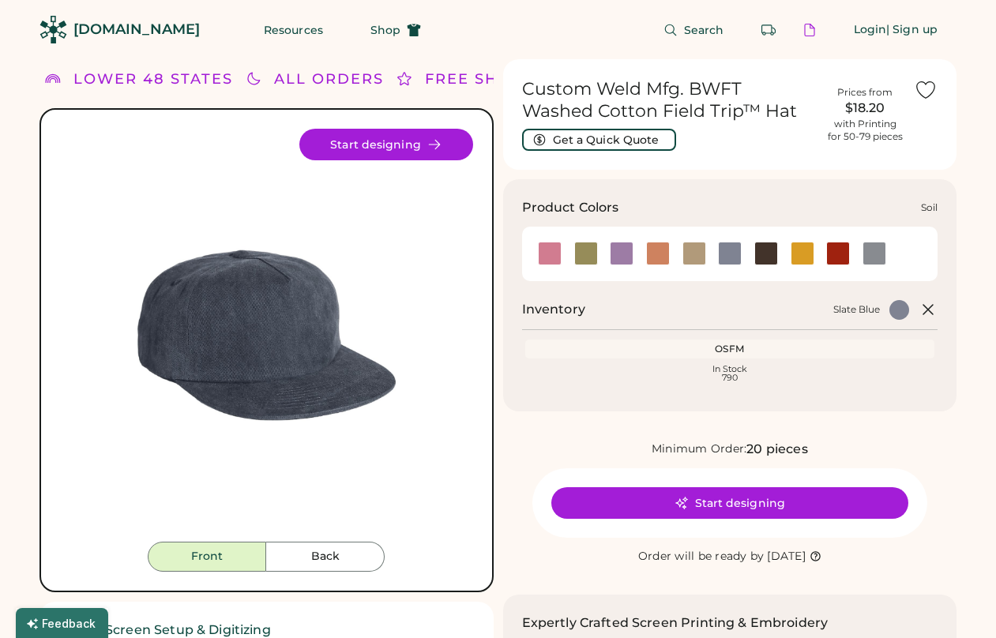
click at [775, 260] on div at bounding box center [767, 254] width 24 height 24
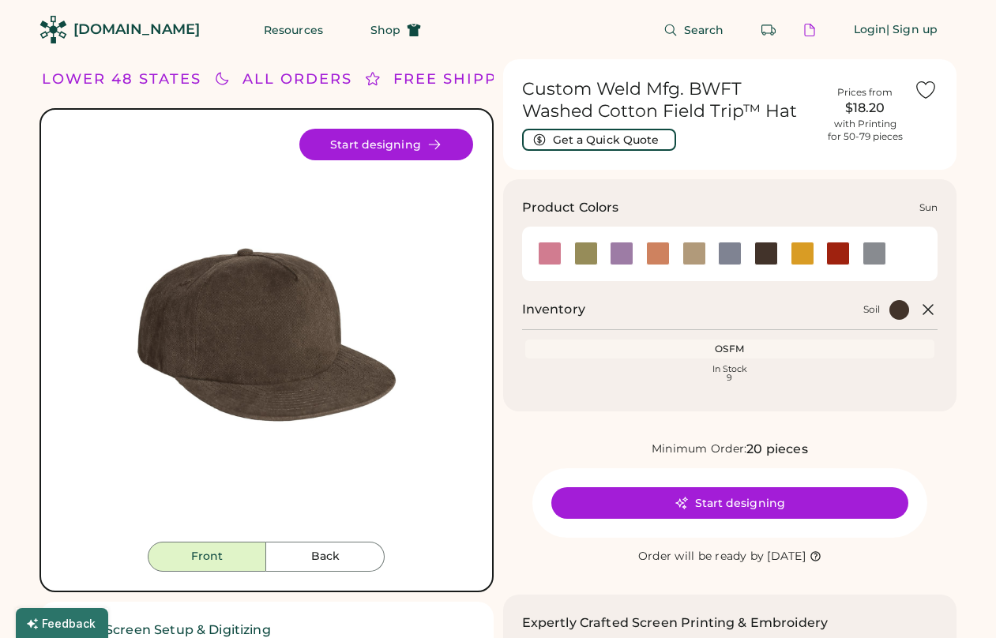
click at [811, 261] on div at bounding box center [803, 254] width 24 height 24
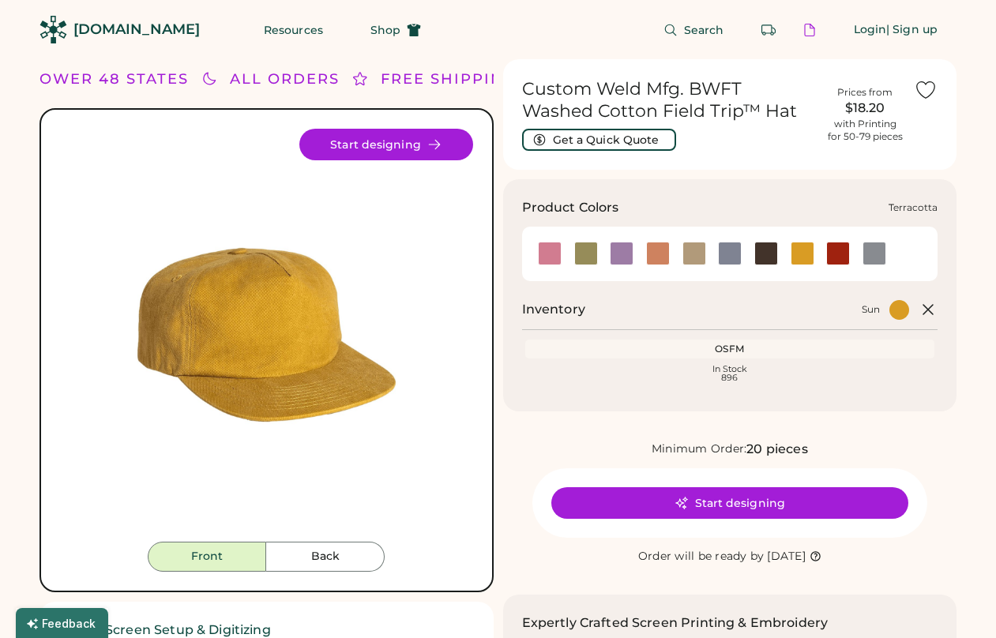
click at [834, 259] on div at bounding box center [838, 254] width 24 height 24
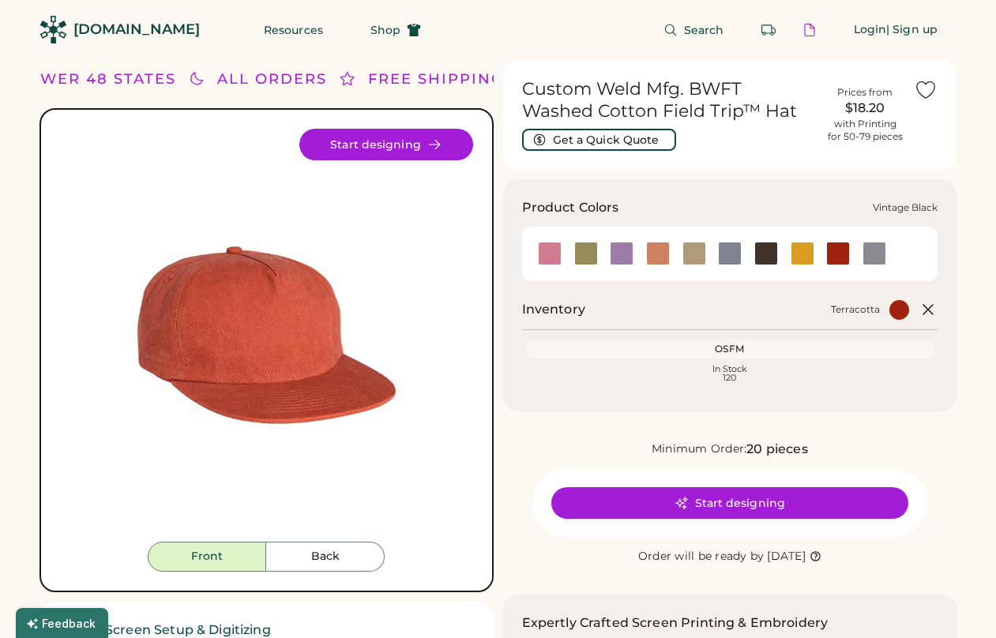
click at [874, 257] on div at bounding box center [875, 254] width 24 height 24
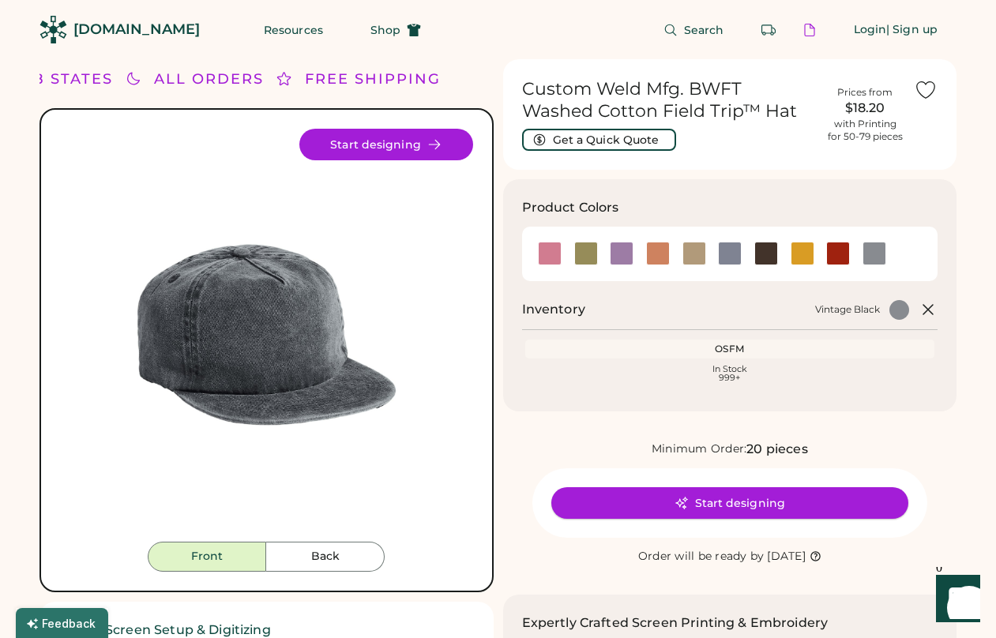
click at [758, 509] on button "Start designing" at bounding box center [729, 503] width 357 height 32
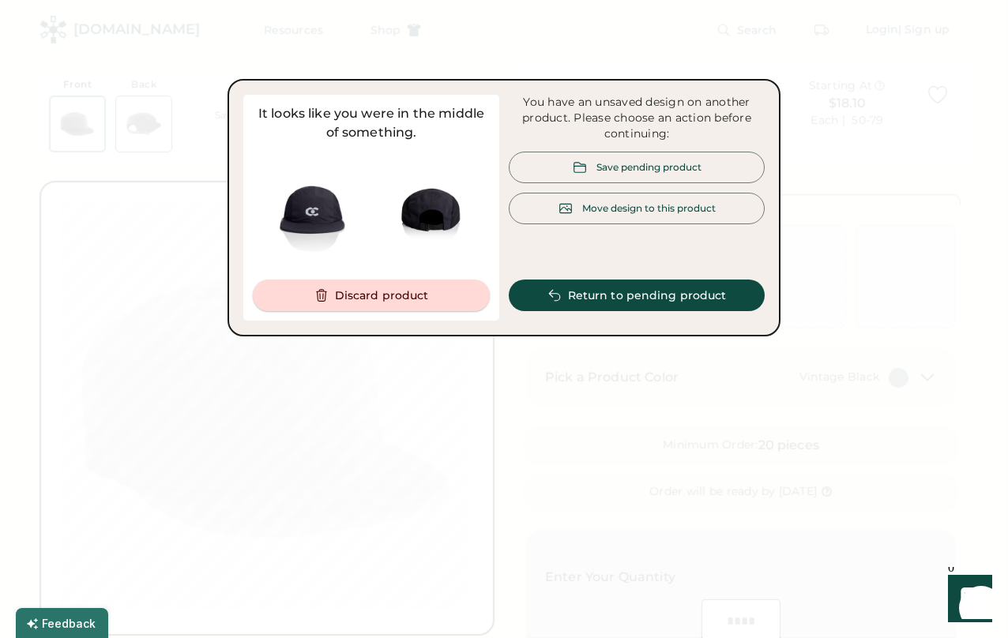
click at [387, 298] on button "Discard product" at bounding box center [371, 296] width 237 height 32
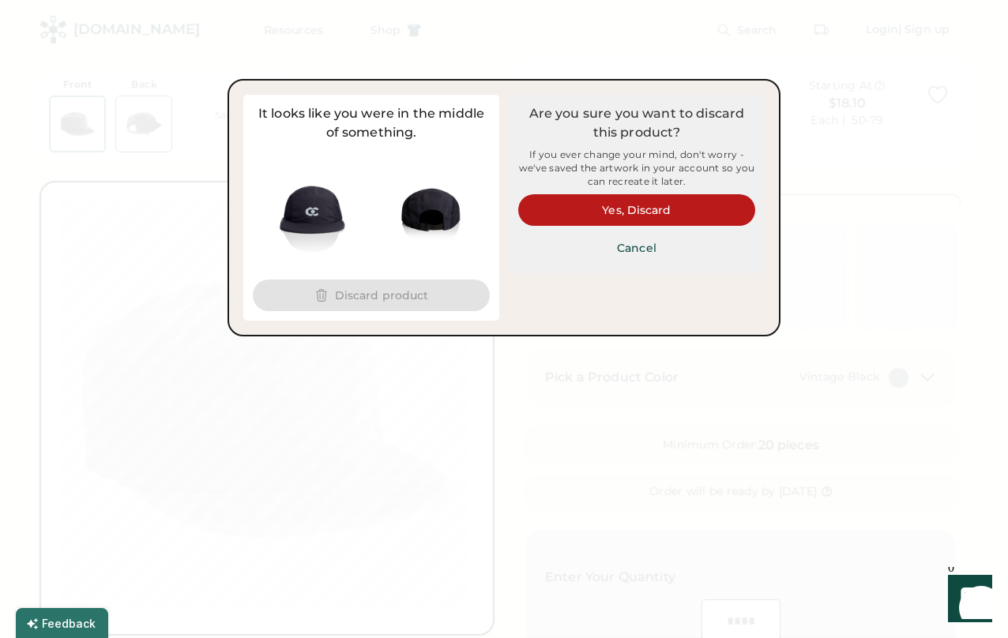
click at [660, 210] on button "Yes, Discard" at bounding box center [636, 210] width 237 height 32
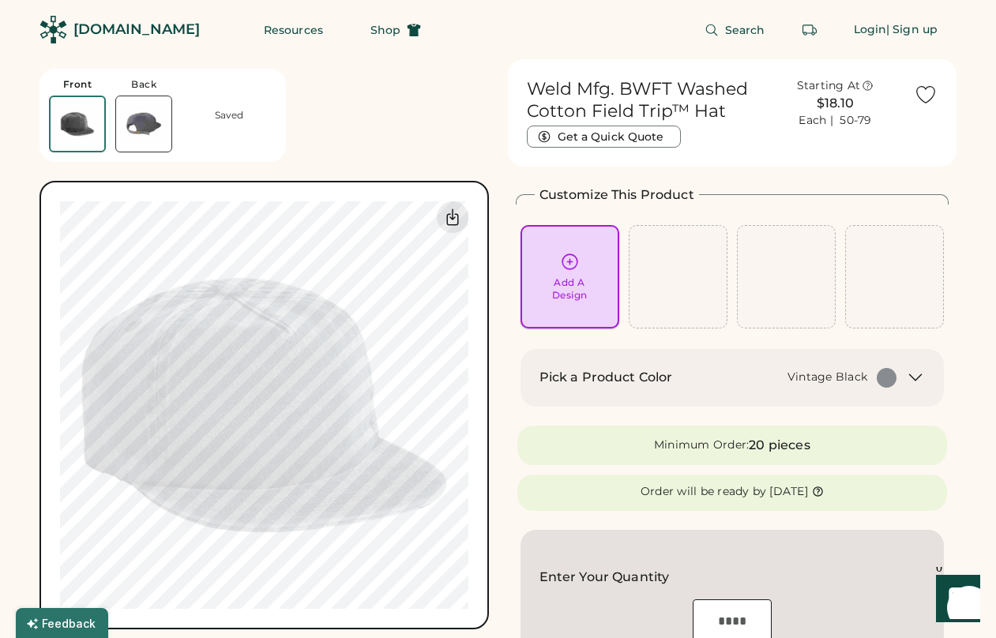
click at [557, 265] on div "Add A Design" at bounding box center [570, 277] width 77 height 50
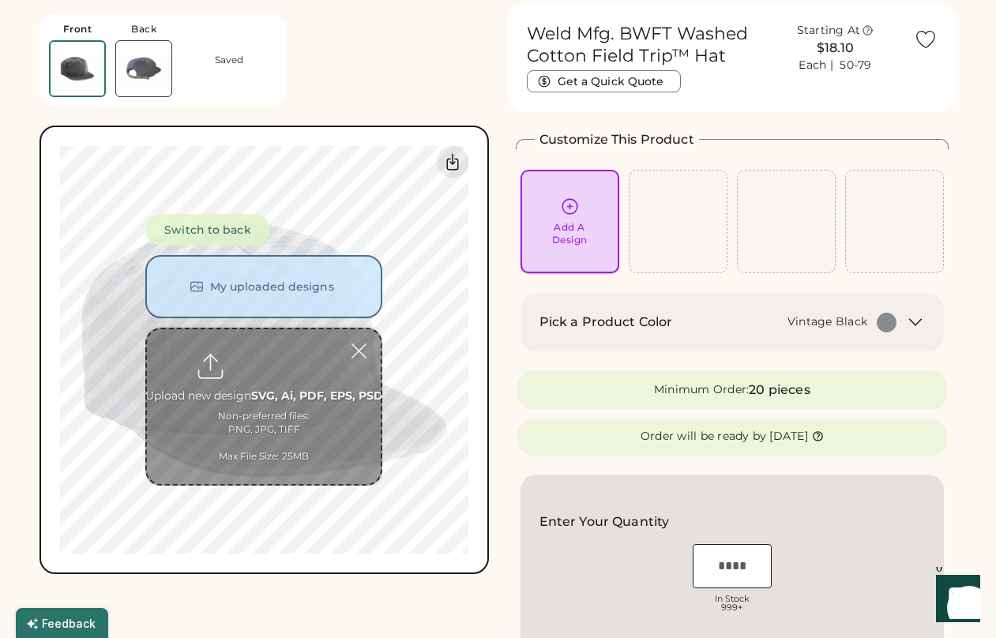
scroll to position [59, 0]
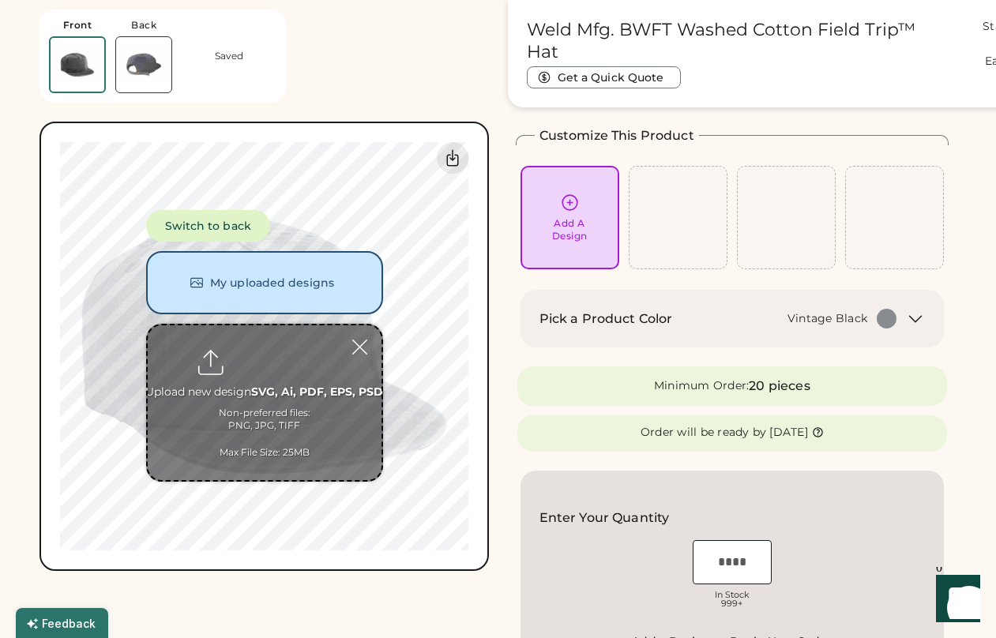
click at [307, 422] on input "file" at bounding box center [265, 403] width 234 height 155
click at [317, 378] on input "file" at bounding box center [265, 403] width 234 height 155
type input "**********"
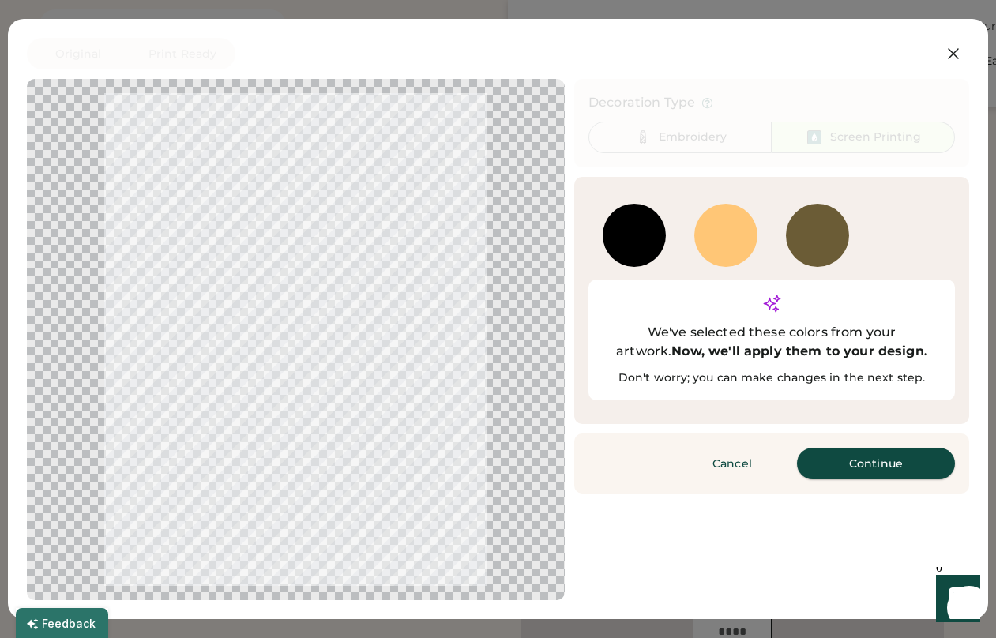
click at [870, 448] on button "Continue" at bounding box center [876, 464] width 158 height 32
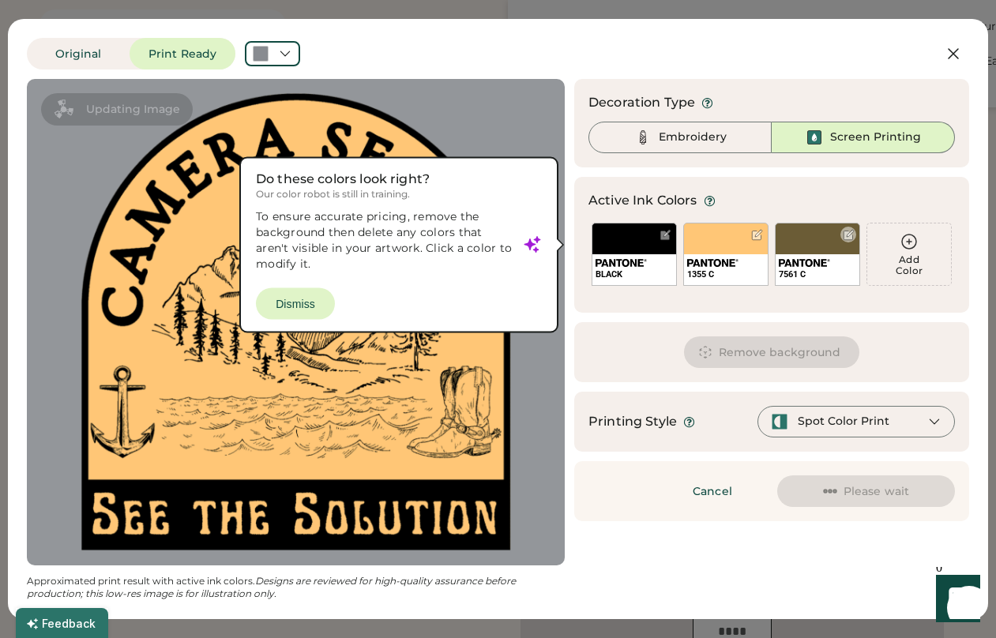
click at [822, 256] on div "7561 C" at bounding box center [818, 269] width 84 height 31
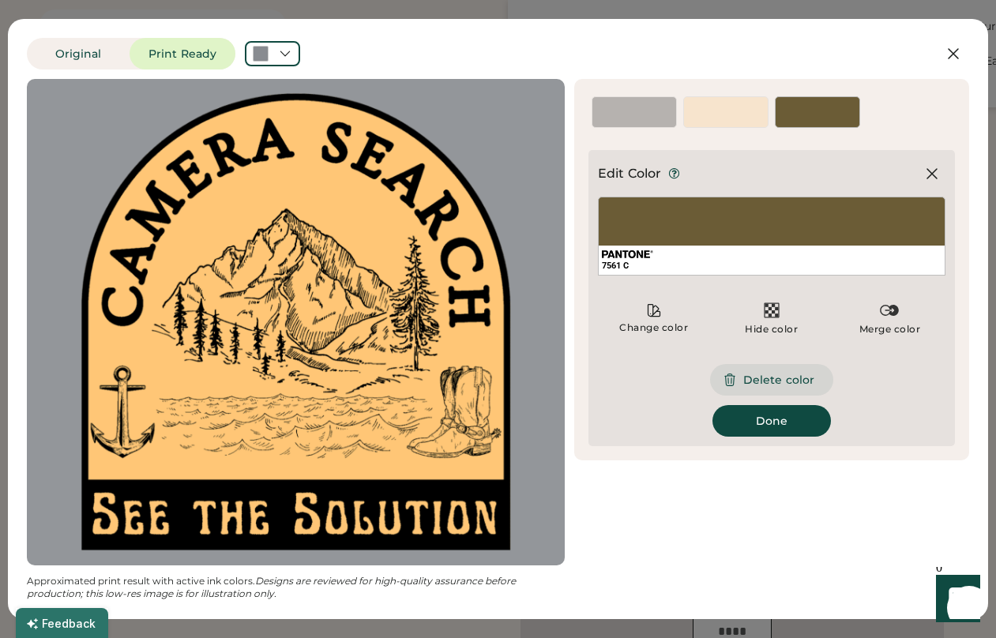
drag, startPoint x: 778, startPoint y: 380, endPoint x: 853, endPoint y: 462, distance: 111.3
click at [778, 380] on button "Delete color" at bounding box center [771, 380] width 123 height 32
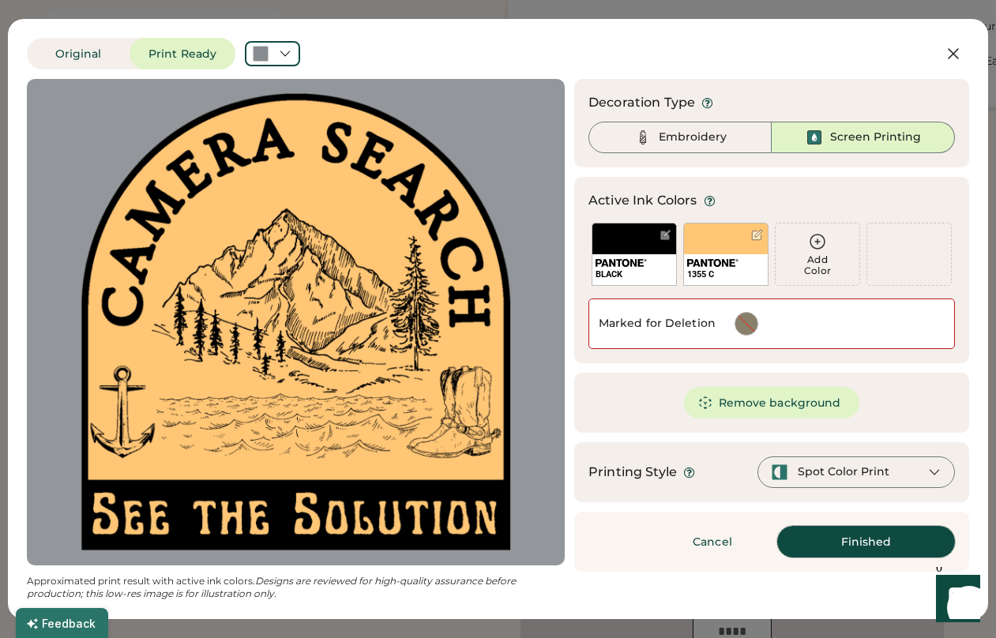
click at [872, 537] on button "Finished" at bounding box center [866, 542] width 178 height 32
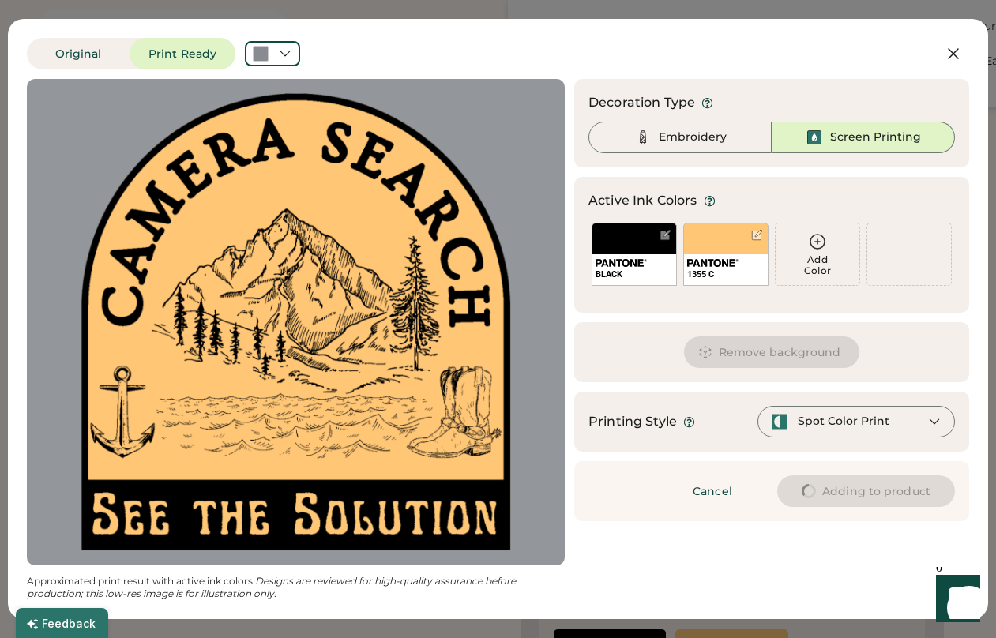
type input "****"
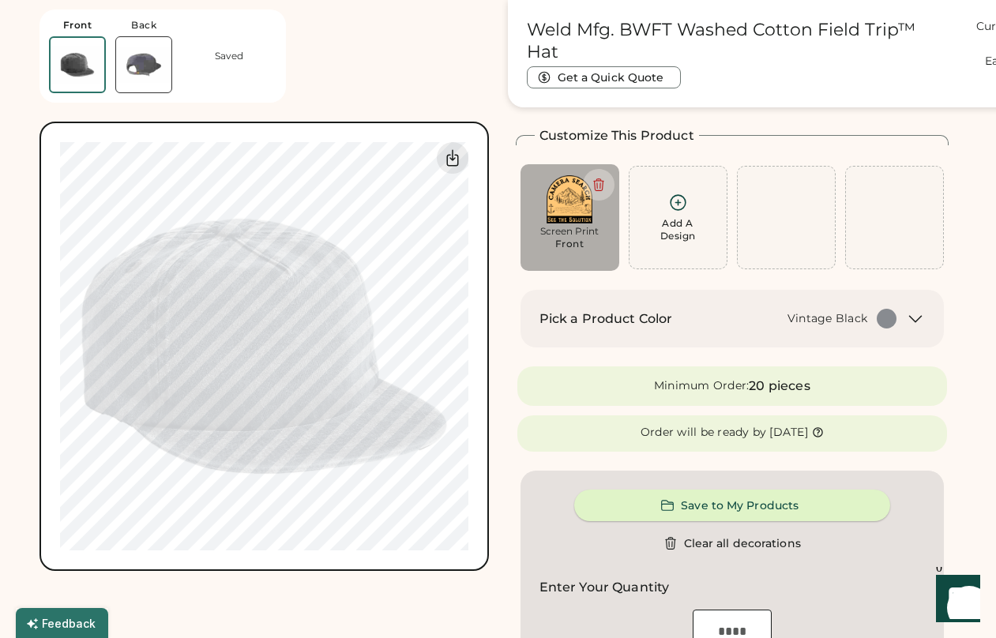
type input "****"
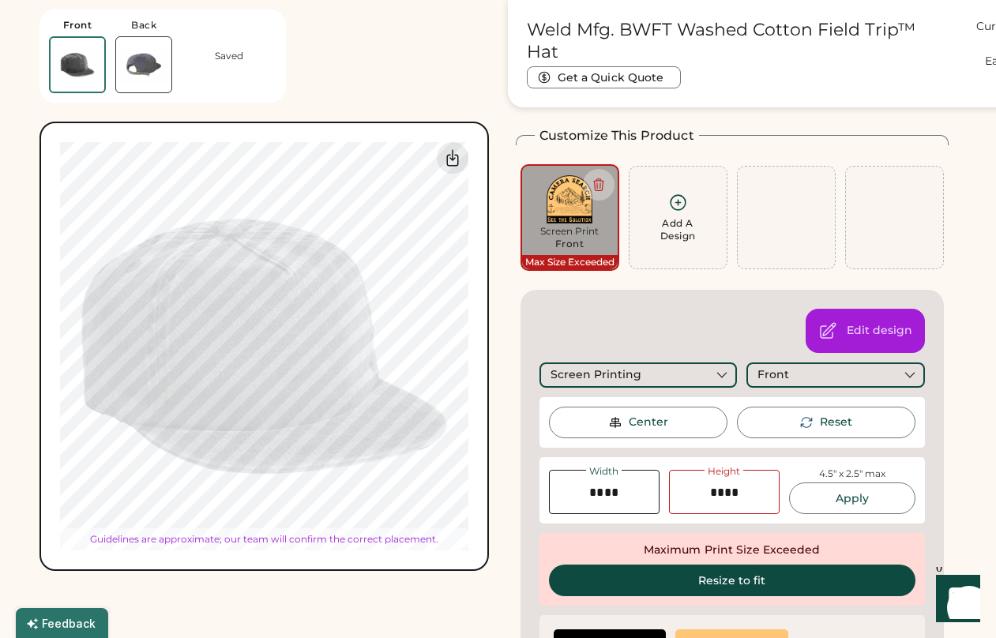
type input "****"
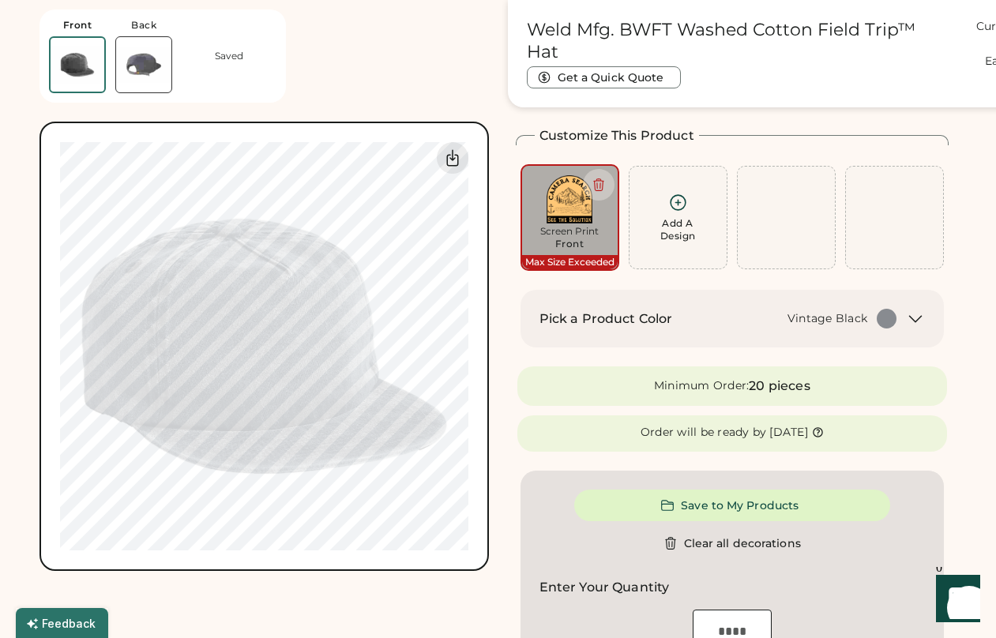
click at [141, 51] on img at bounding box center [143, 64] width 55 height 55
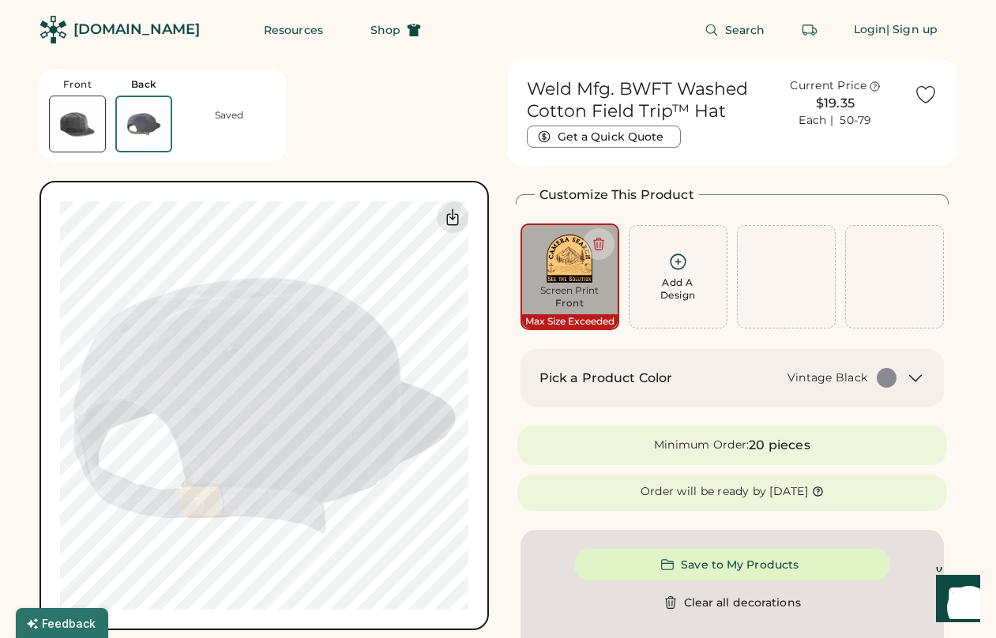
scroll to position [0, 0]
click at [75, 134] on img at bounding box center [77, 123] width 55 height 55
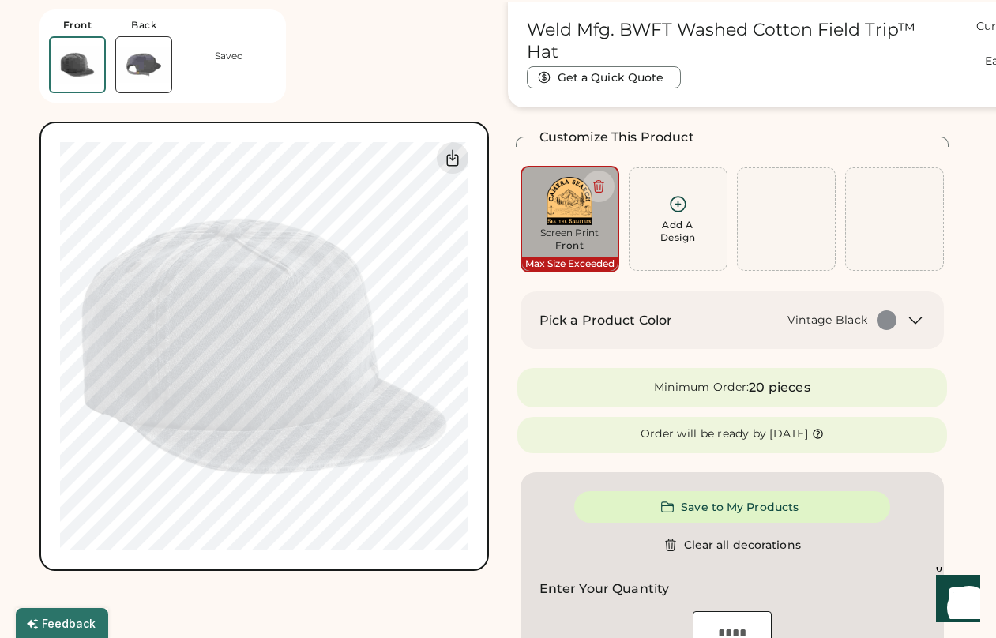
scroll to position [59, 0]
type input "****"
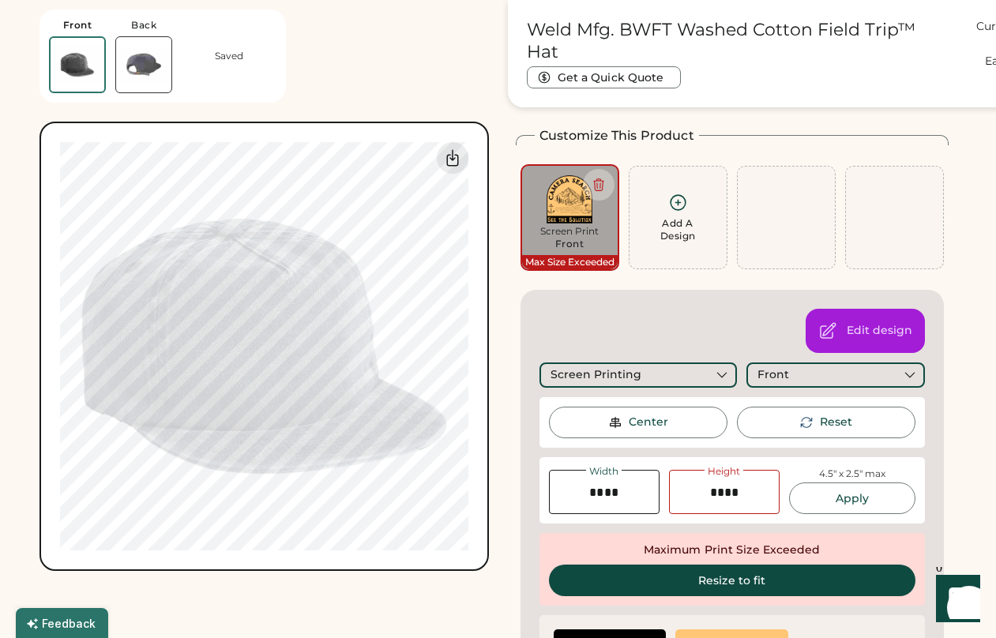
click at [680, 427] on div "Center" at bounding box center [638, 423] width 179 height 32
click at [838, 430] on div "Reset" at bounding box center [826, 423] width 179 height 32
type input "****"
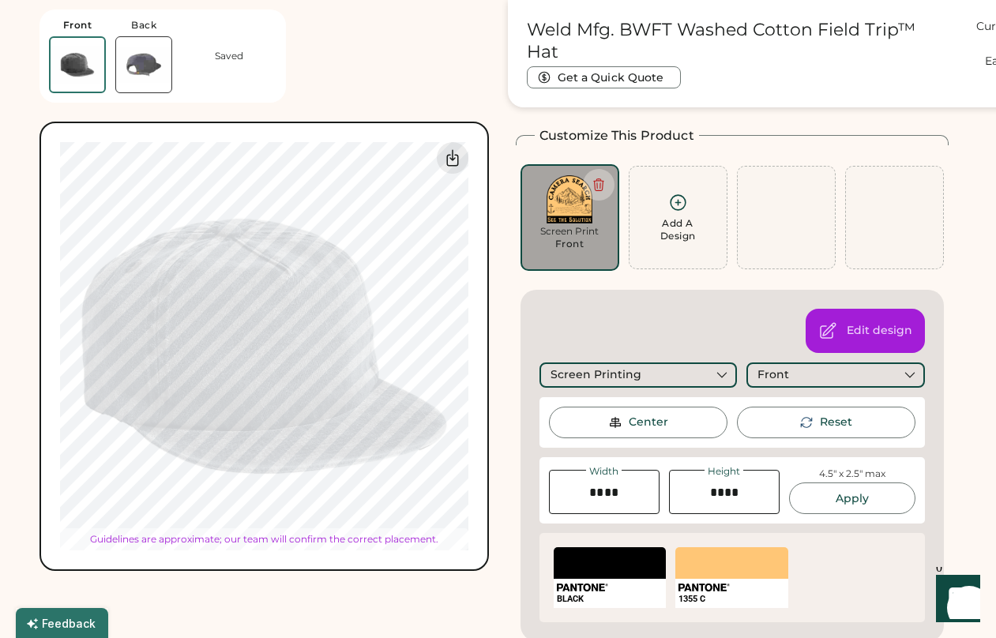
type input "****"
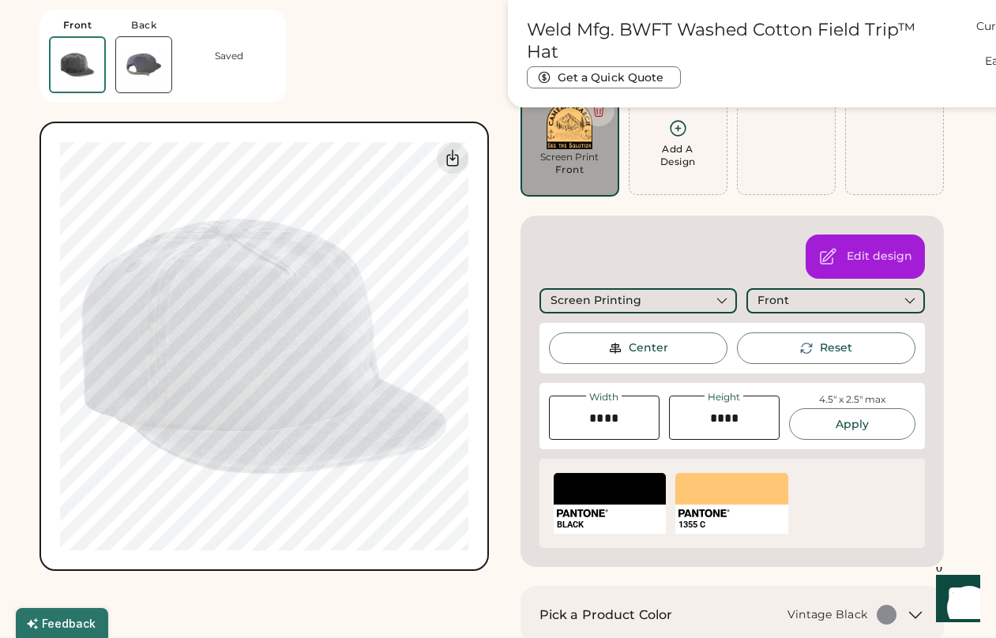
scroll to position [359, 0]
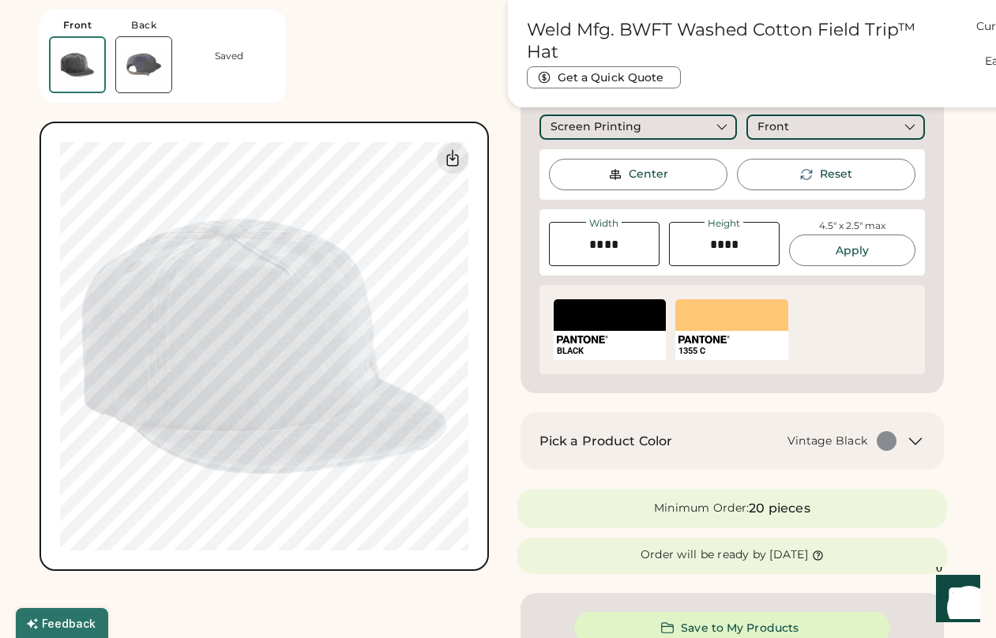
scroll to position [0, 0]
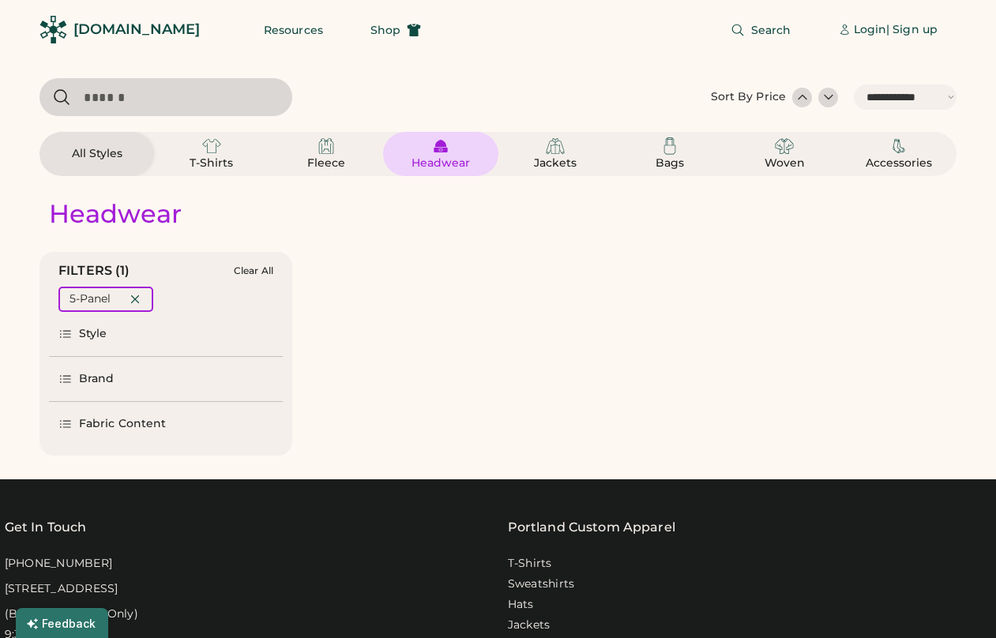
select select "*****"
select select "*"
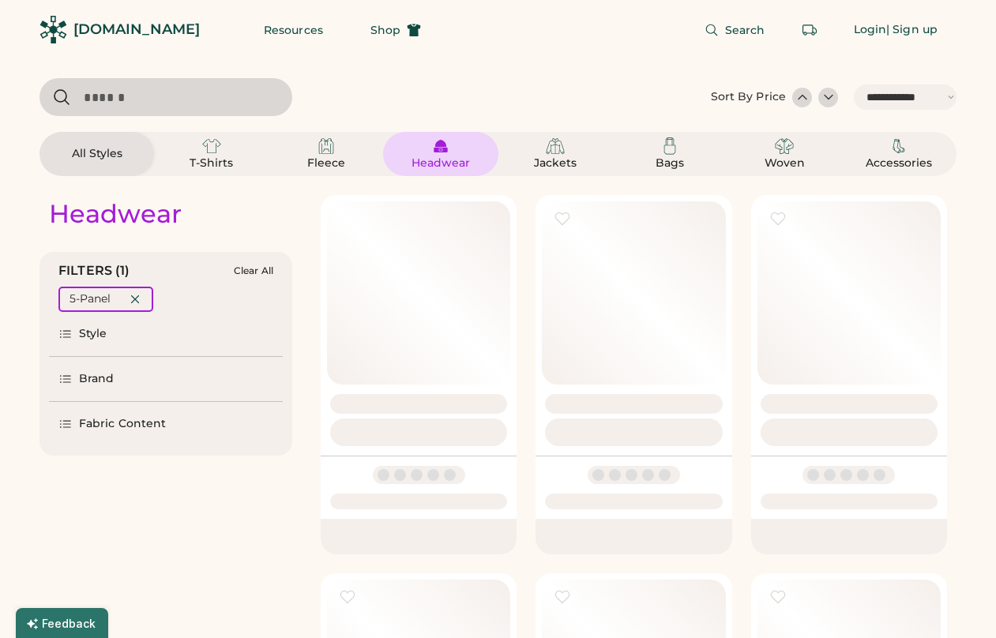
scroll to position [1772, 0]
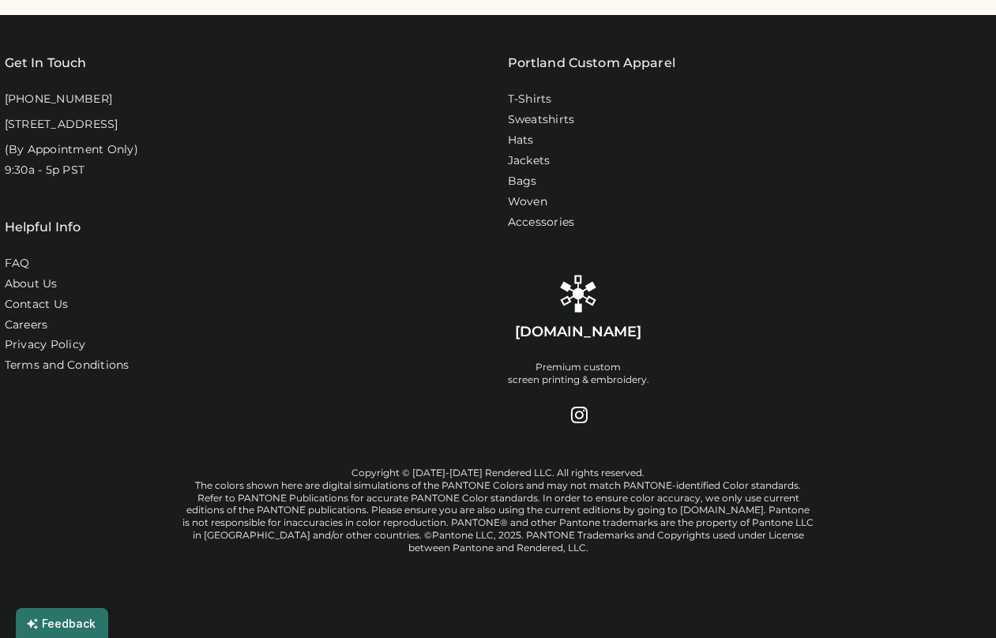
select select "*****"
select select "*"
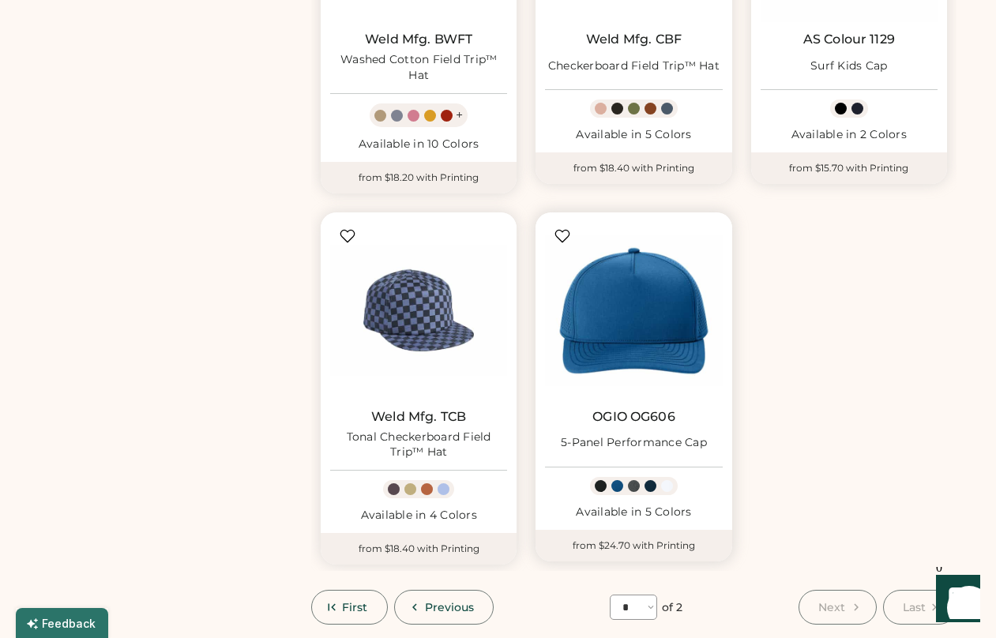
scroll to position [1252, 0]
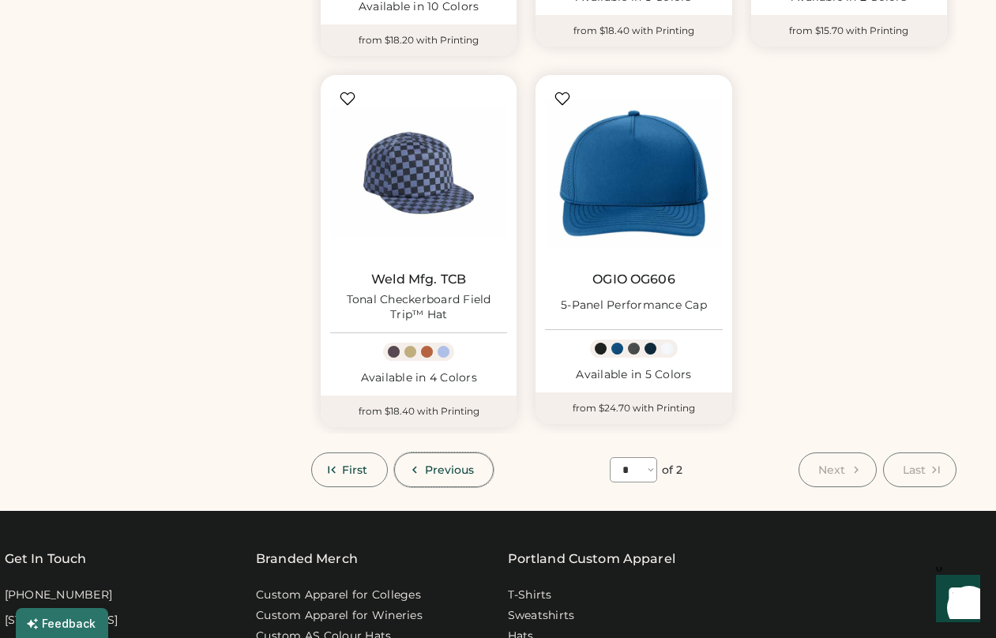
click at [464, 480] on button "Previous" at bounding box center [444, 470] width 100 height 35
select select "*"
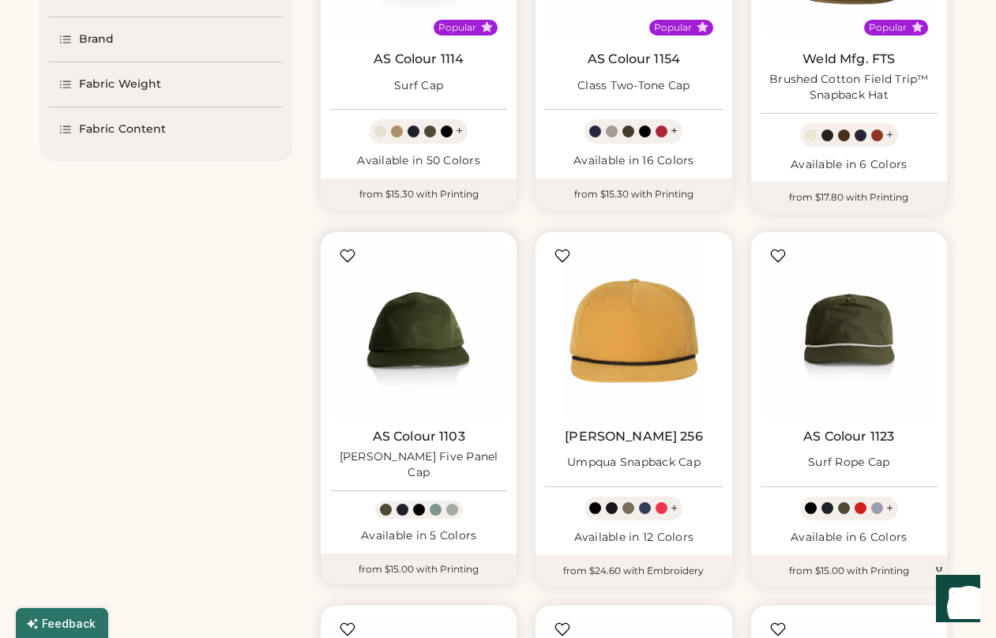
scroll to position [33, 0]
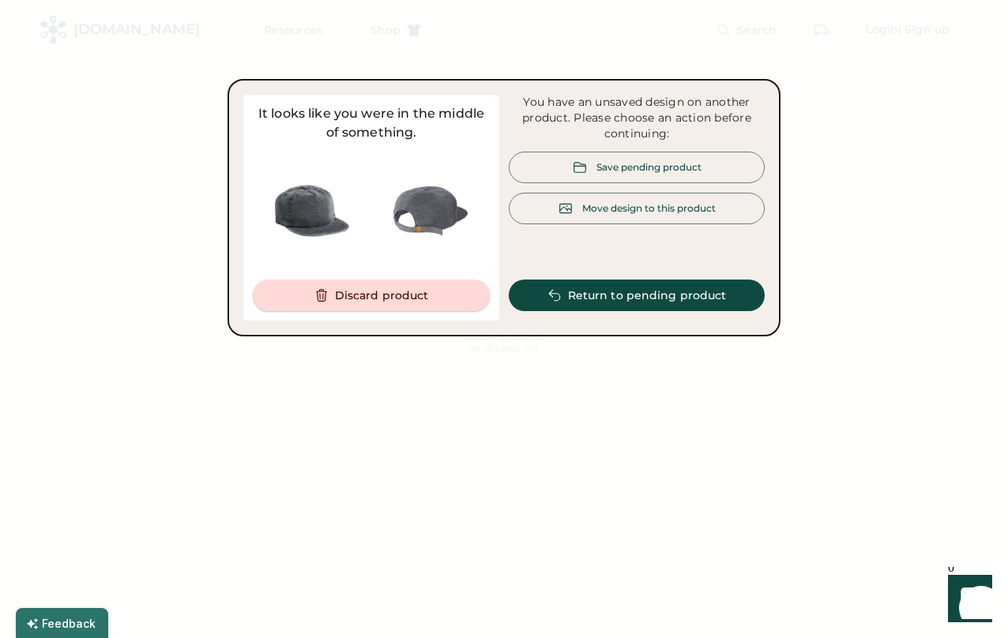
click at [420, 294] on button "Discard product" at bounding box center [371, 296] width 237 height 32
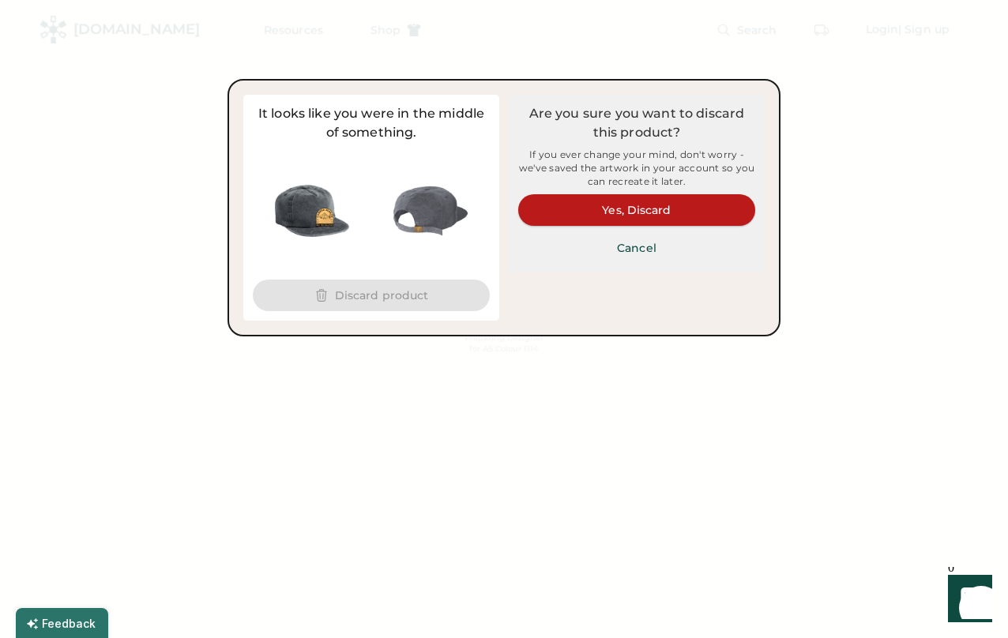
click at [667, 203] on button "Yes, Discard" at bounding box center [636, 210] width 237 height 32
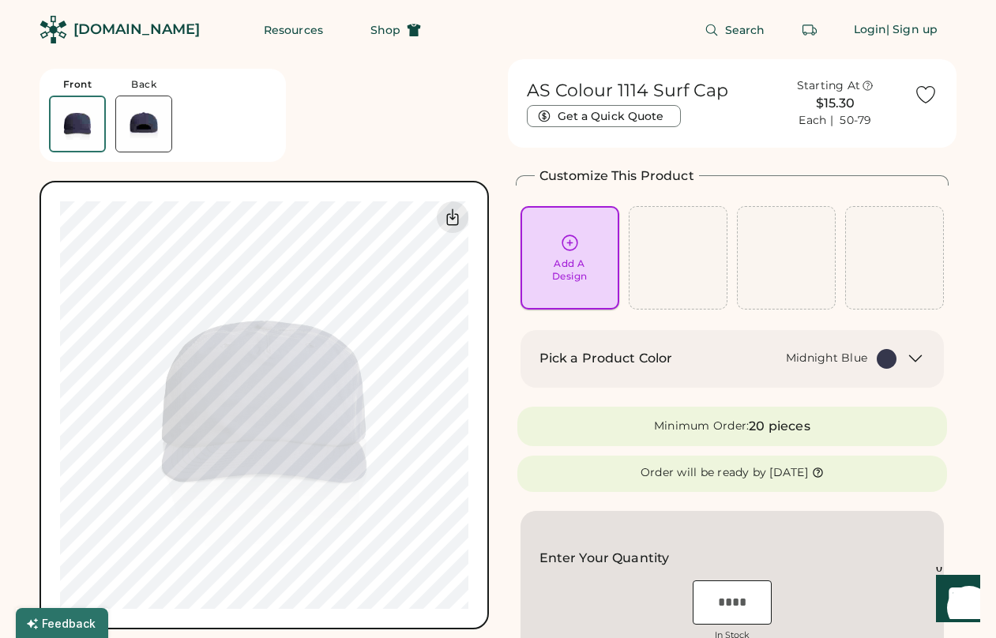
click at [589, 265] on div "Add A Design" at bounding box center [570, 258] width 77 height 50
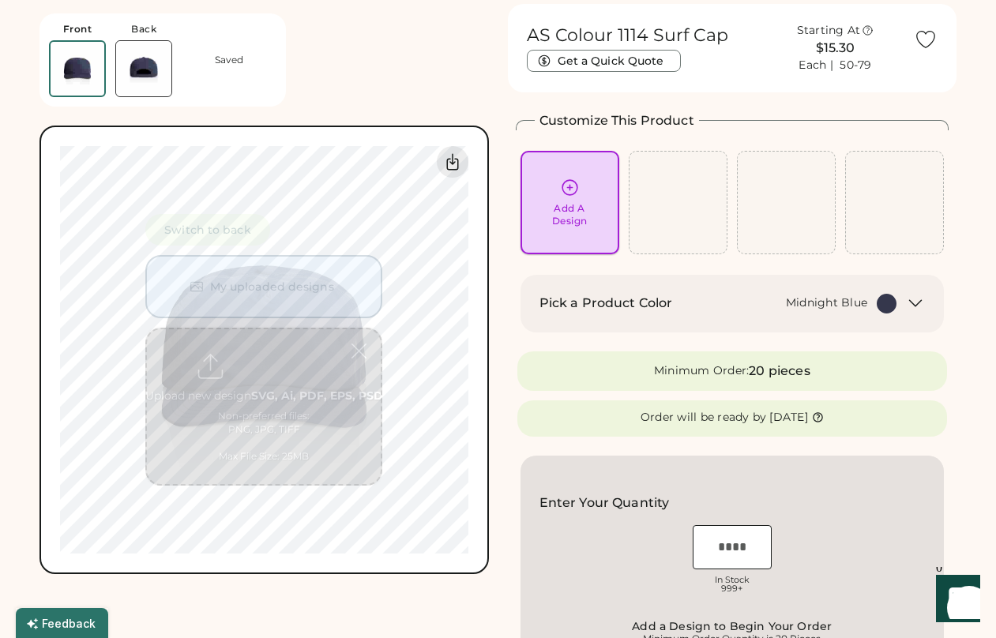
scroll to position [59, 0]
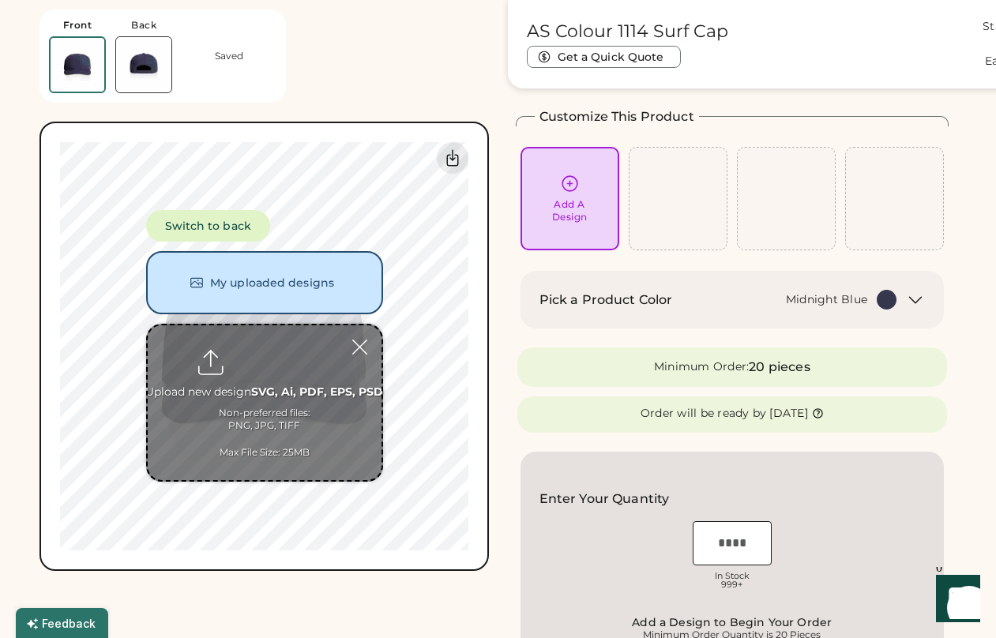
click at [325, 365] on input "file" at bounding box center [265, 403] width 234 height 155
type input "**********"
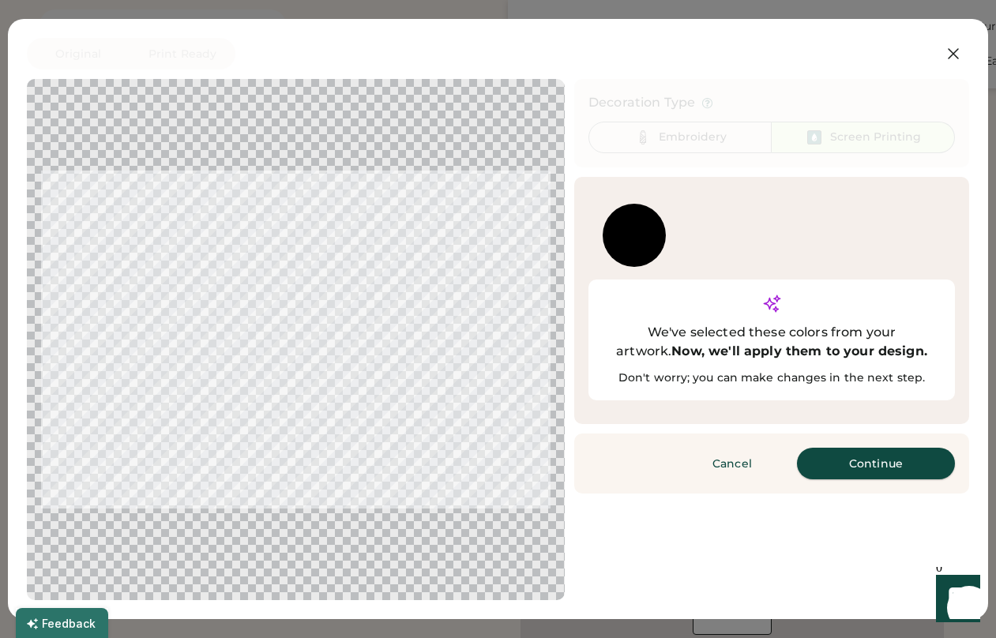
click at [874, 448] on button "Continue" at bounding box center [876, 464] width 158 height 32
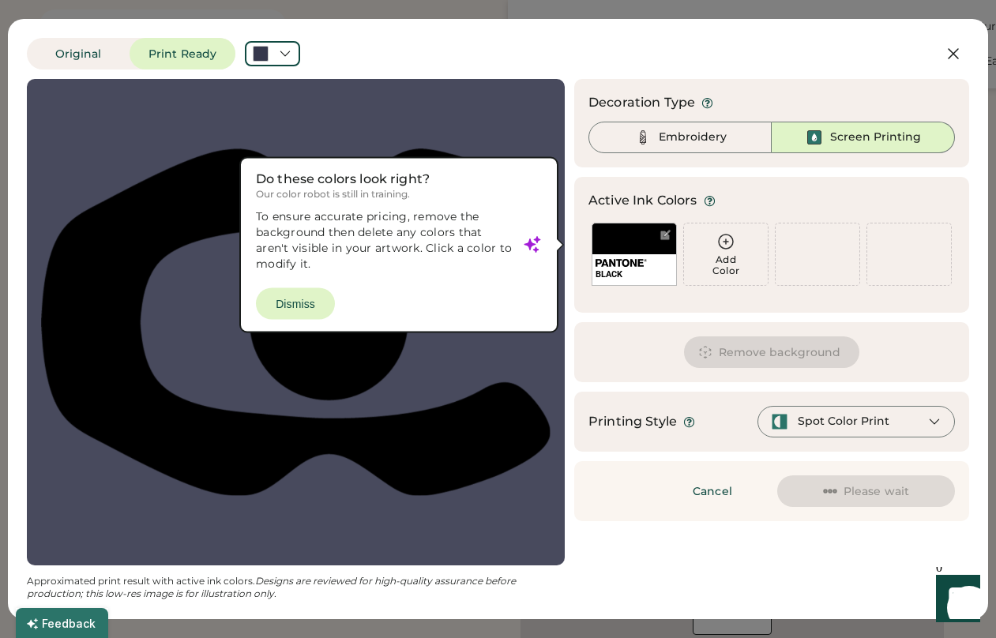
click at [311, 303] on div at bounding box center [296, 322] width 510 height 458
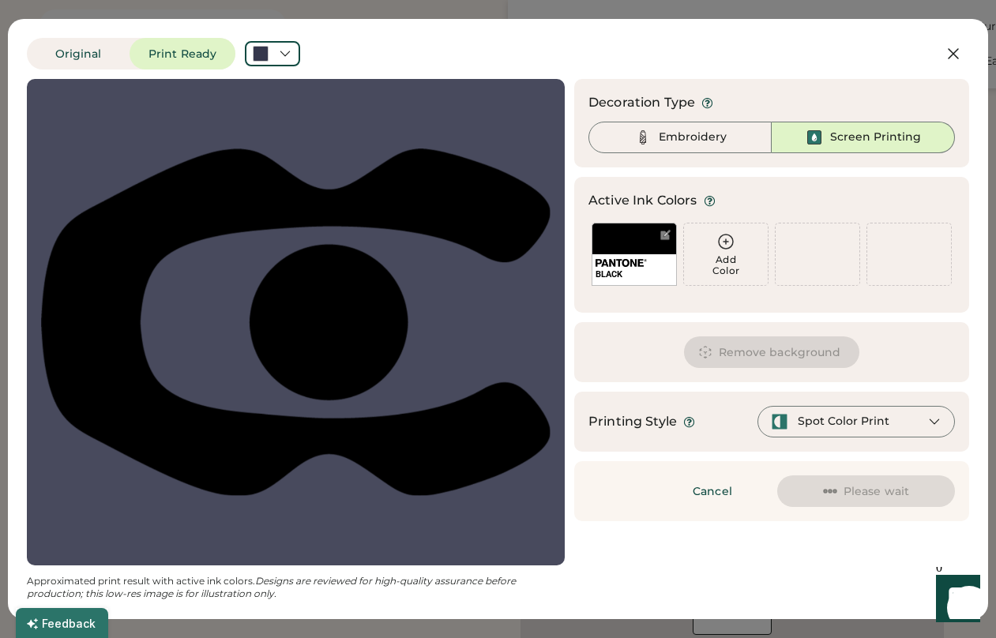
scroll to position [0, 0]
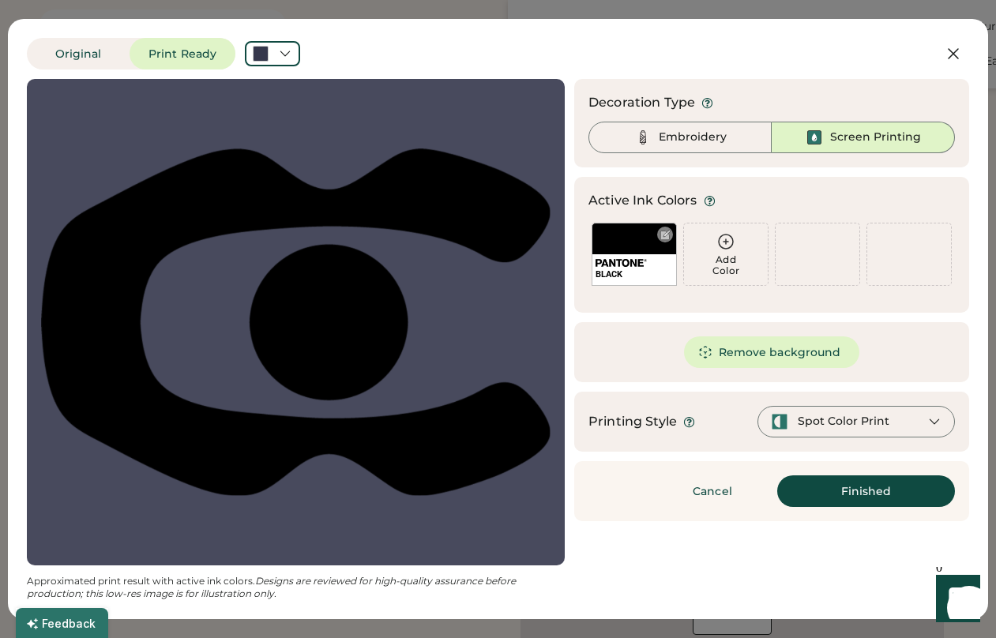
click at [625, 243] on div "BLACK" at bounding box center [634, 254] width 85 height 63
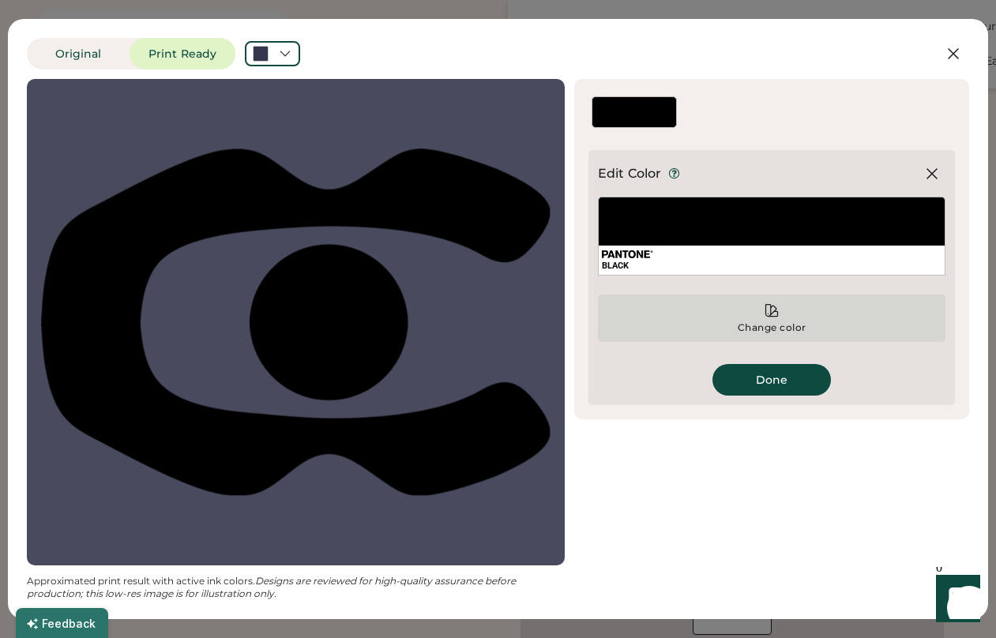
click at [762, 310] on div "Change color" at bounding box center [772, 318] width 348 height 47
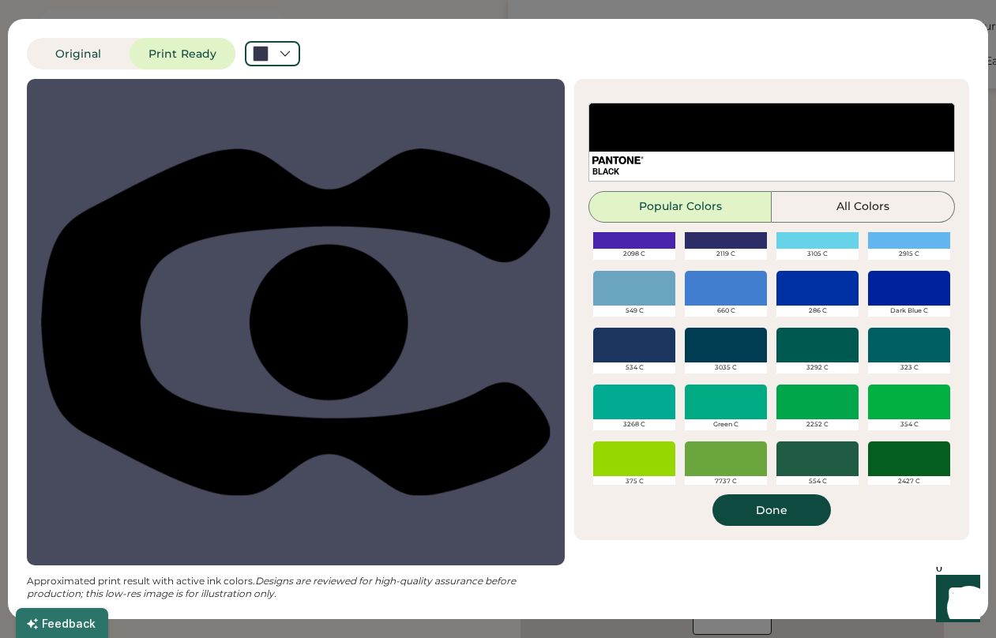
scroll to position [392, 0]
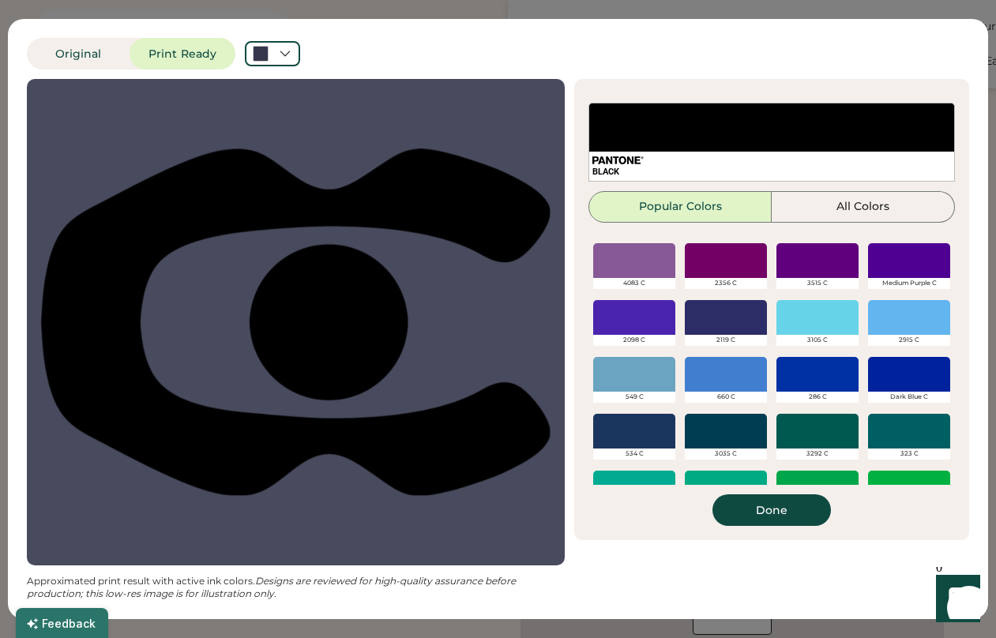
click at [817, 312] on div at bounding box center [818, 317] width 82 height 35
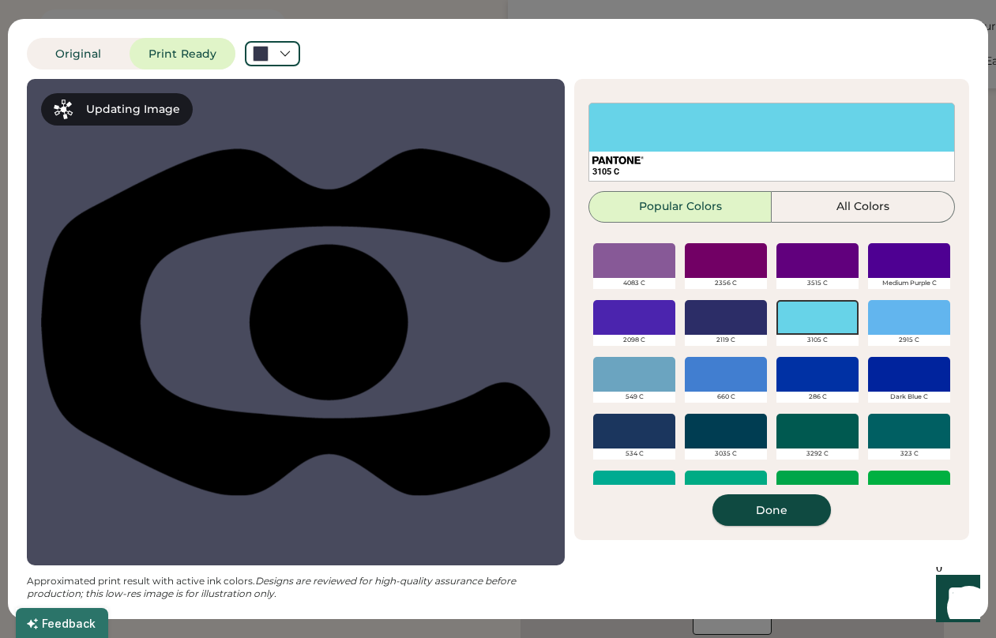
click at [768, 509] on button "Done" at bounding box center [772, 511] width 119 height 32
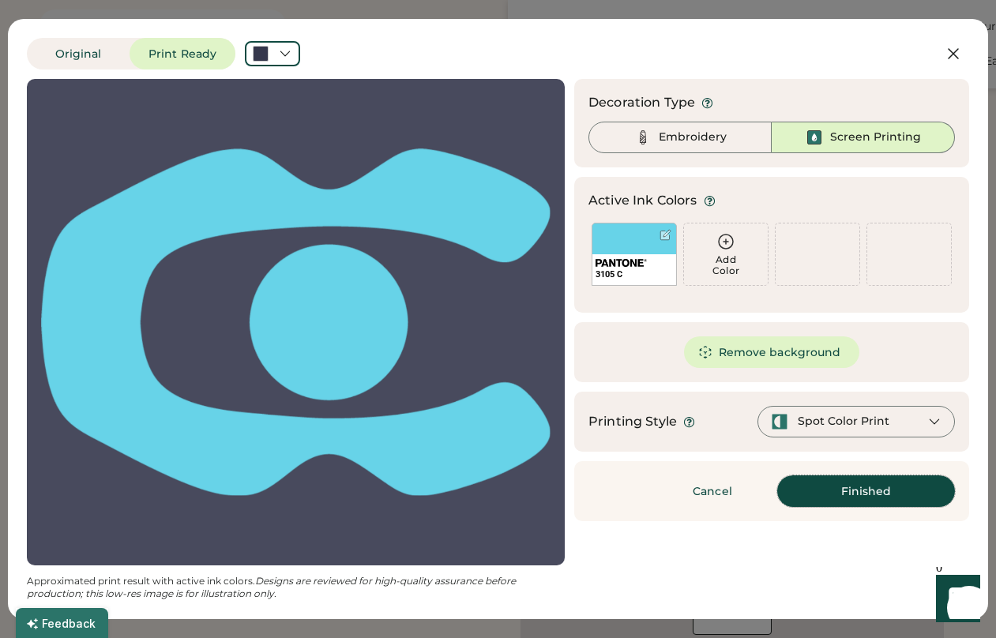
click at [864, 492] on button "Finished" at bounding box center [866, 492] width 178 height 32
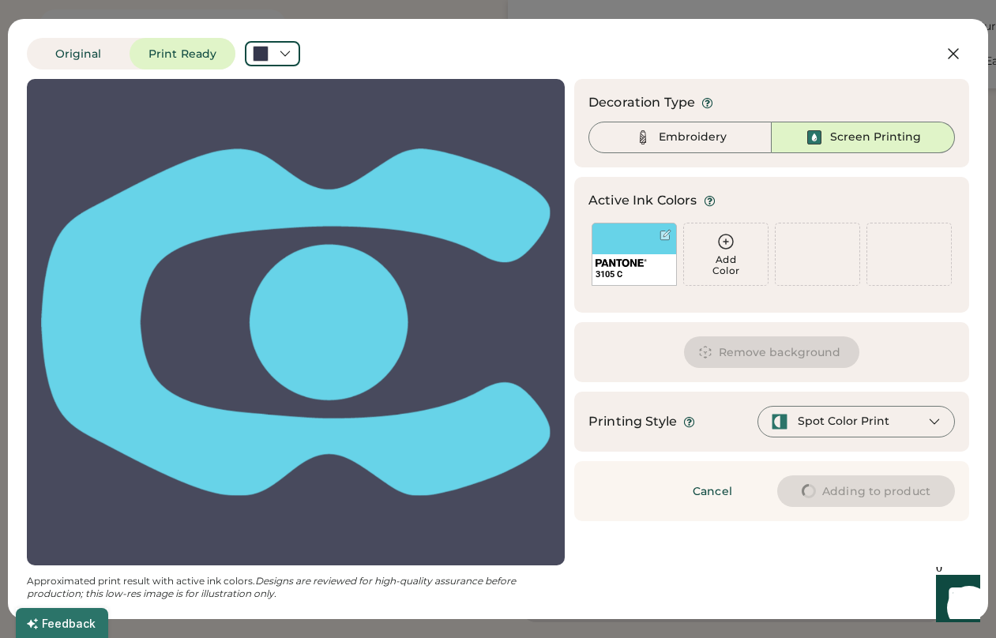
type input "****"
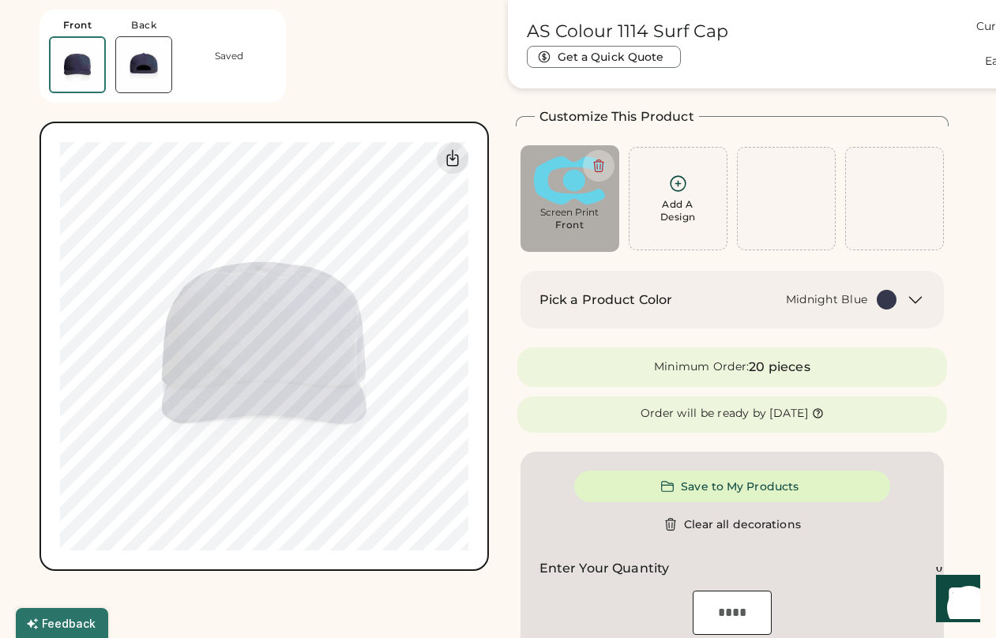
type input "****"
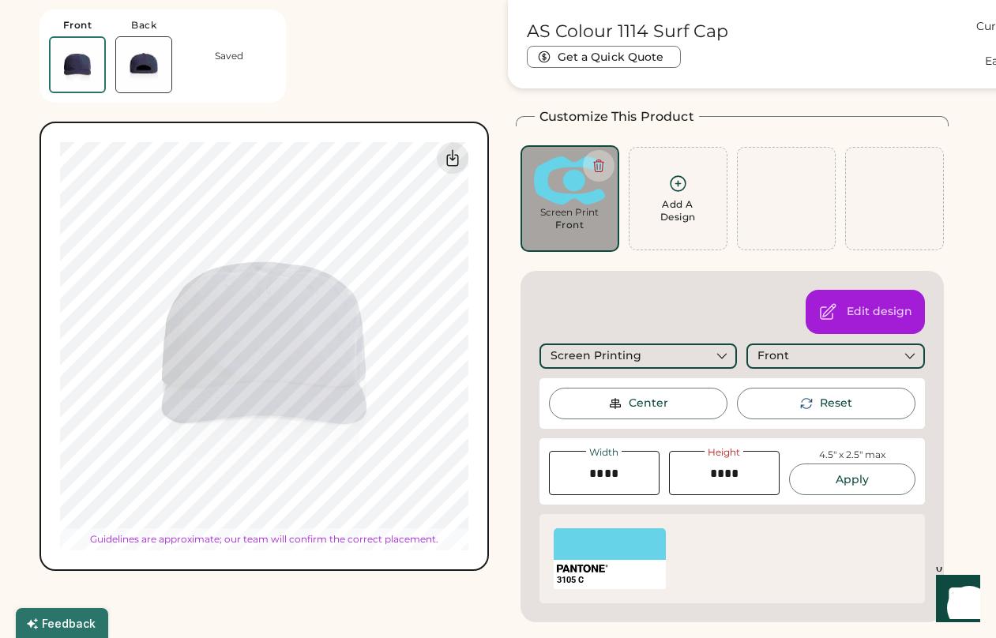
type input "****"
click at [739, 472] on input "input" at bounding box center [724, 473] width 111 height 44
type input "****"
click at [877, 483] on button "Apply" at bounding box center [852, 480] width 126 height 32
click at [870, 480] on button "Apply" at bounding box center [852, 480] width 126 height 32
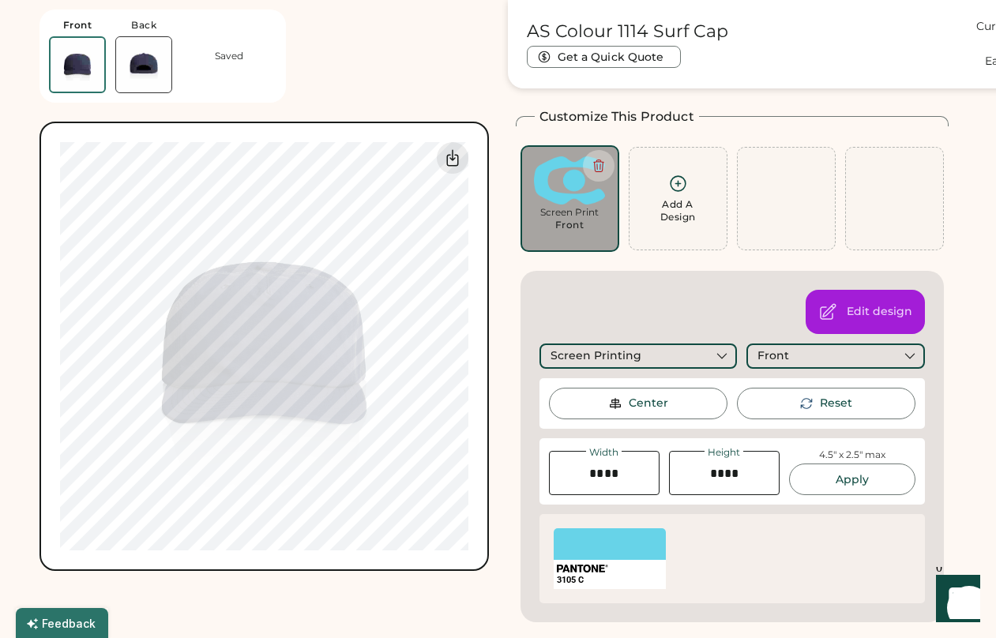
click at [665, 413] on div "Center" at bounding box center [638, 404] width 179 height 32
click at [679, 284] on div "Edit design Screen Printing Front Center Reset Width Height 4.5" x 2.5" max App…" at bounding box center [733, 447] width 424 height 352
click at [619, 279] on div "Edit design Screen Printing Front Center Reset Width Height 4.5" x 2.5" max App…" at bounding box center [733, 447] width 424 height 352
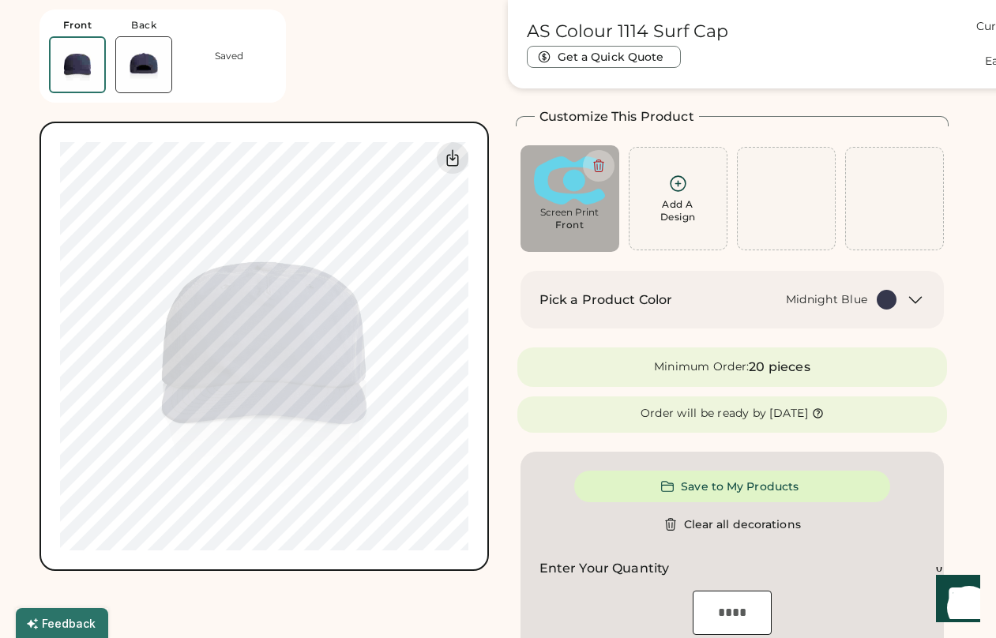
click at [563, 209] on div "Screen Print" at bounding box center [570, 212] width 77 height 13
type input "****"
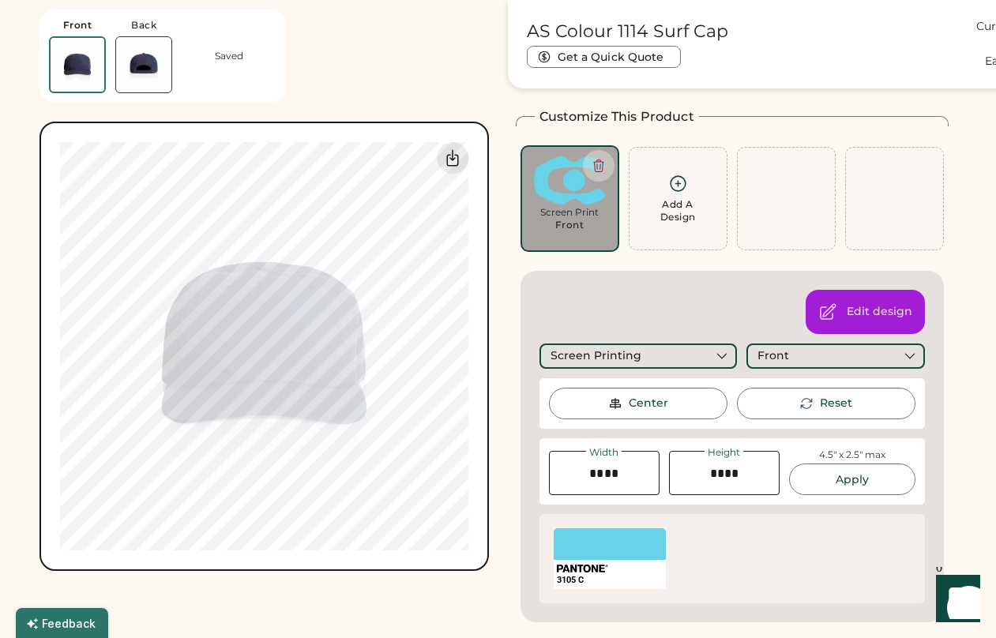
click at [604, 572] on img at bounding box center [582, 569] width 51 height 8
click at [606, 553] on div at bounding box center [610, 545] width 113 height 32
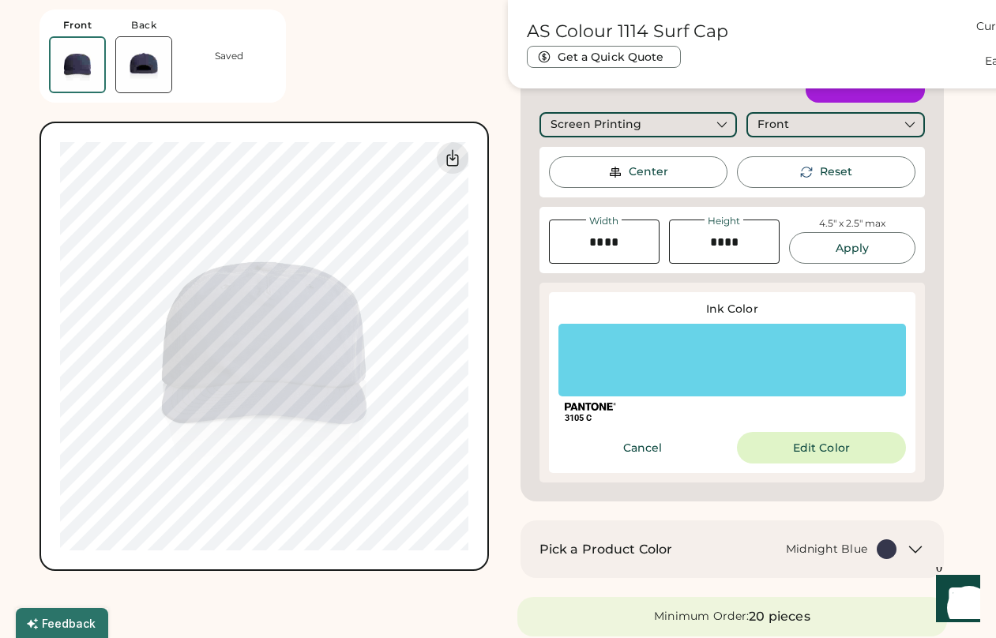
scroll to position [403, 0]
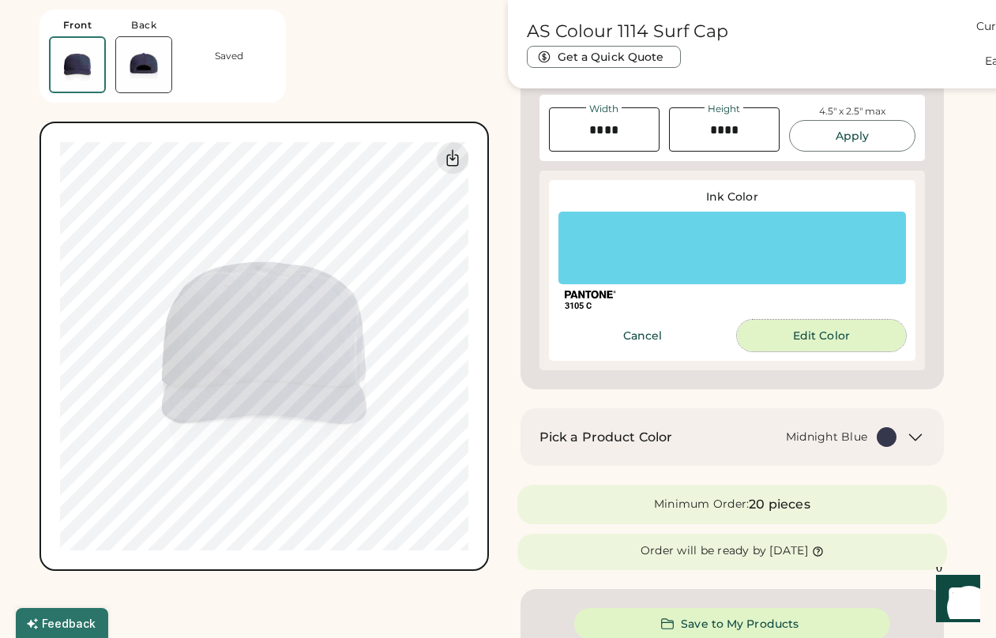
click at [786, 330] on button "Edit Color" at bounding box center [821, 336] width 169 height 32
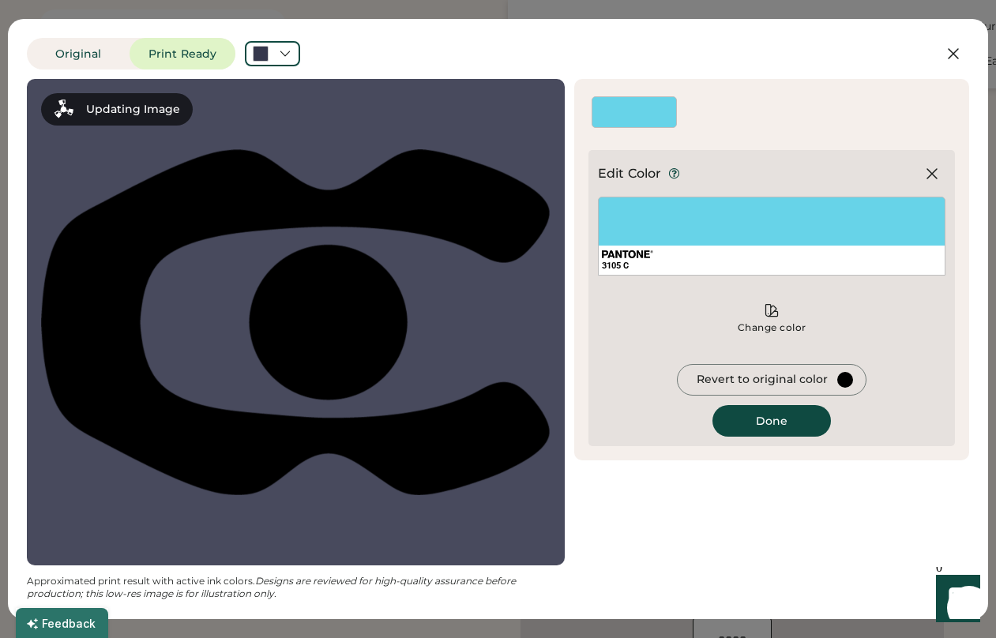
click at [689, 236] on div "3105 C" at bounding box center [772, 236] width 348 height 79
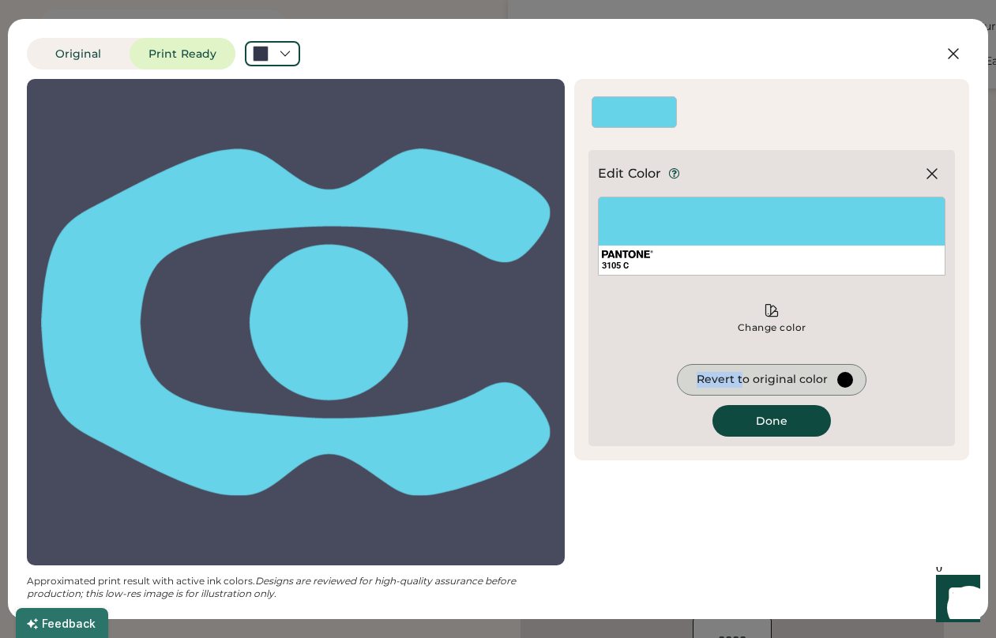
click at [746, 372] on div "Revert to original color" at bounding box center [762, 380] width 131 height 16
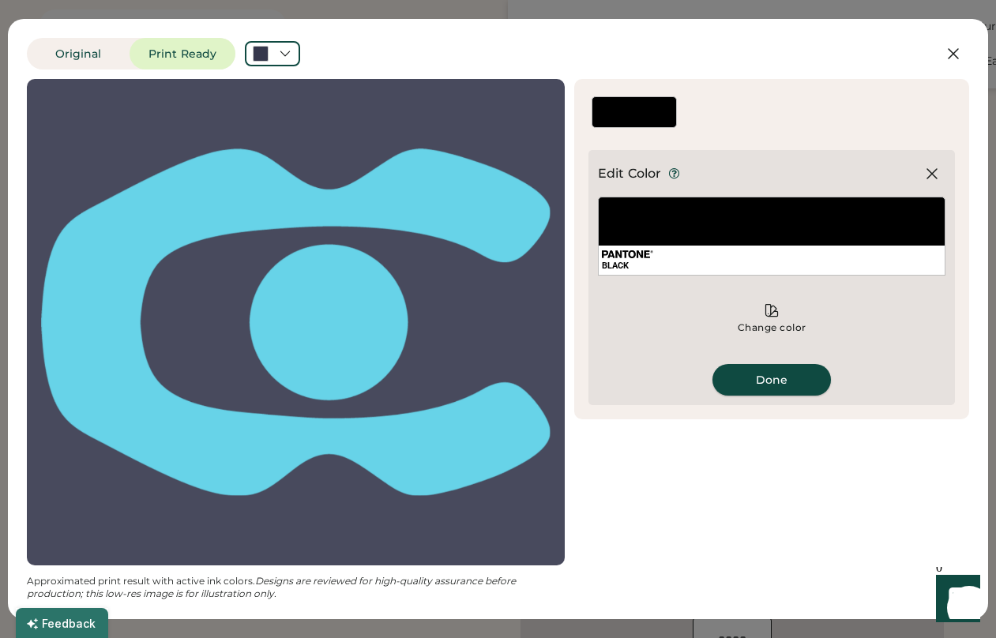
click at [768, 376] on button "Done" at bounding box center [772, 380] width 119 height 32
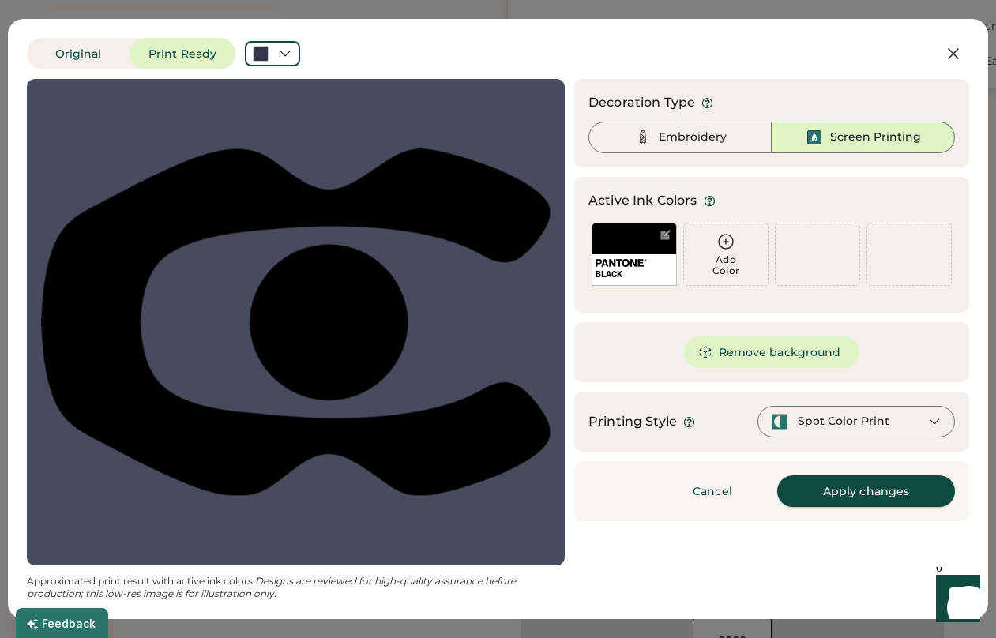
click at [841, 486] on button "Apply changes" at bounding box center [866, 492] width 178 height 32
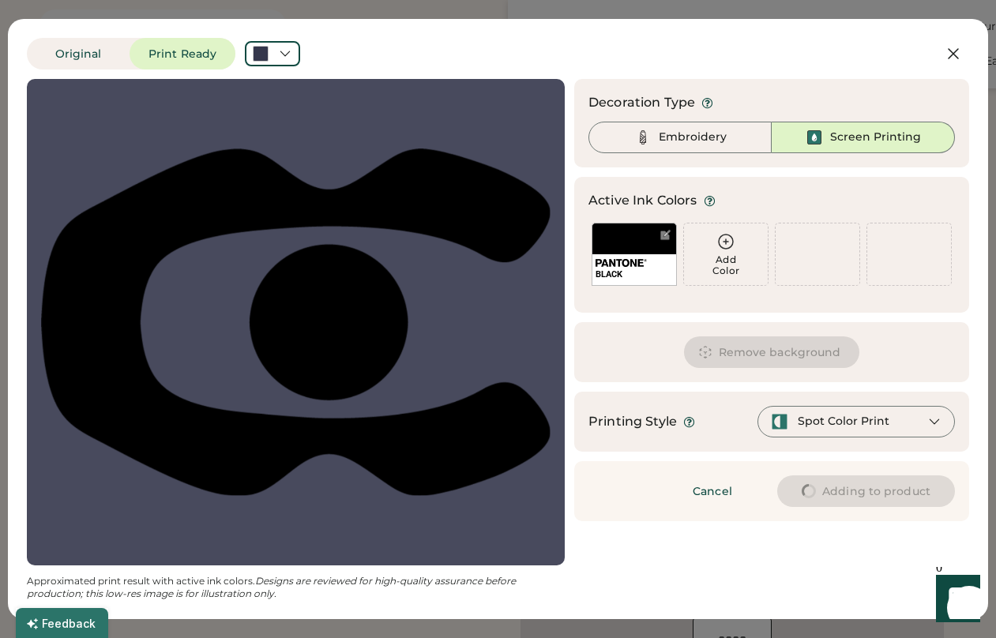
type input "****"
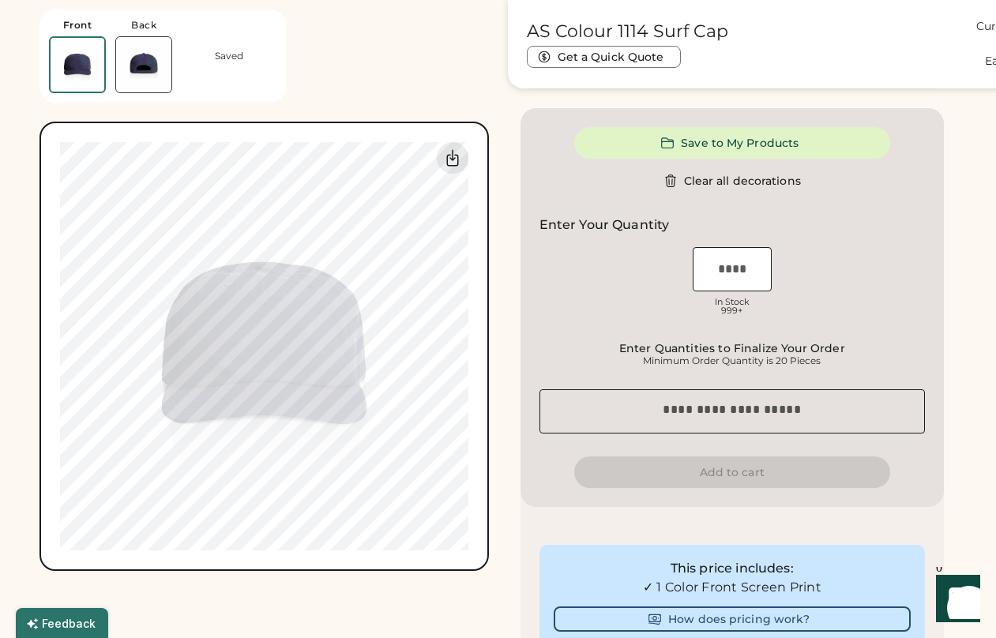
type input "****"
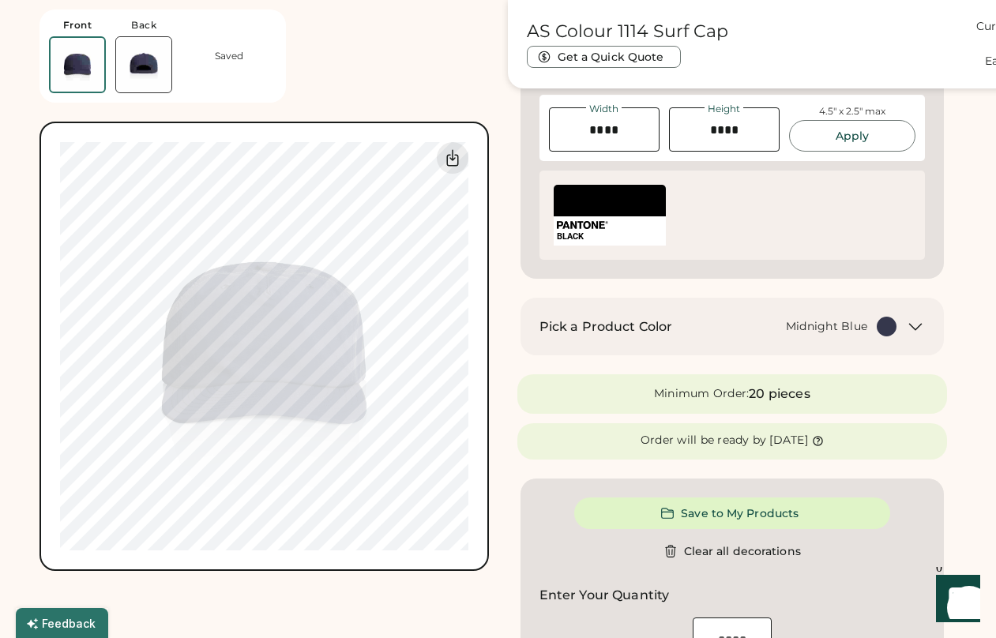
click at [514, 354] on div "AS Colour 1114 Surf Cap Get a Quick Quote Current Price $15.30 Each | 50-79 Cus…" at bounding box center [733, 602] width 450 height 1893
type input "****"
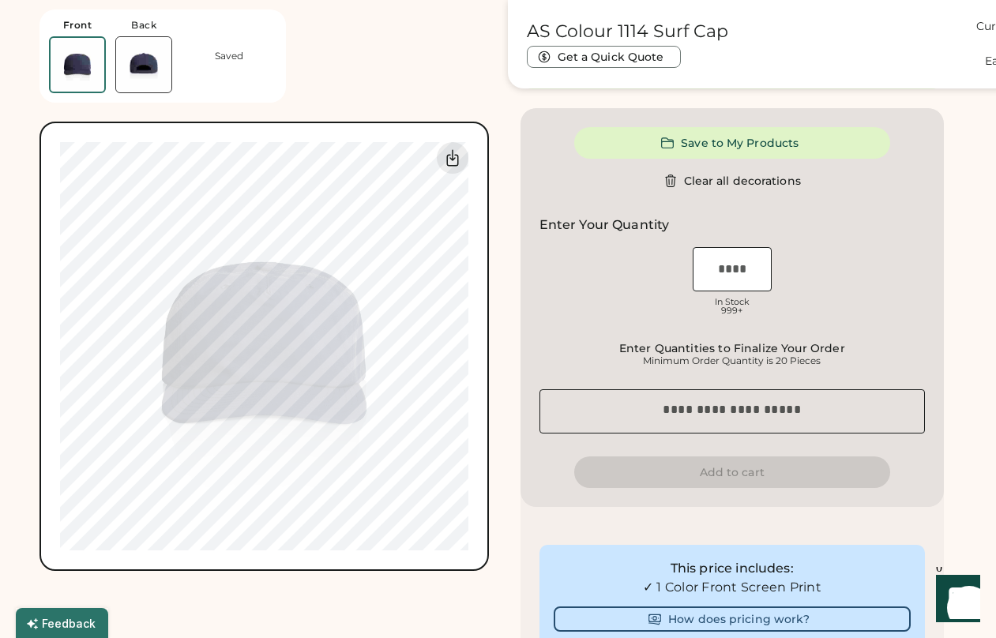
type input "****"
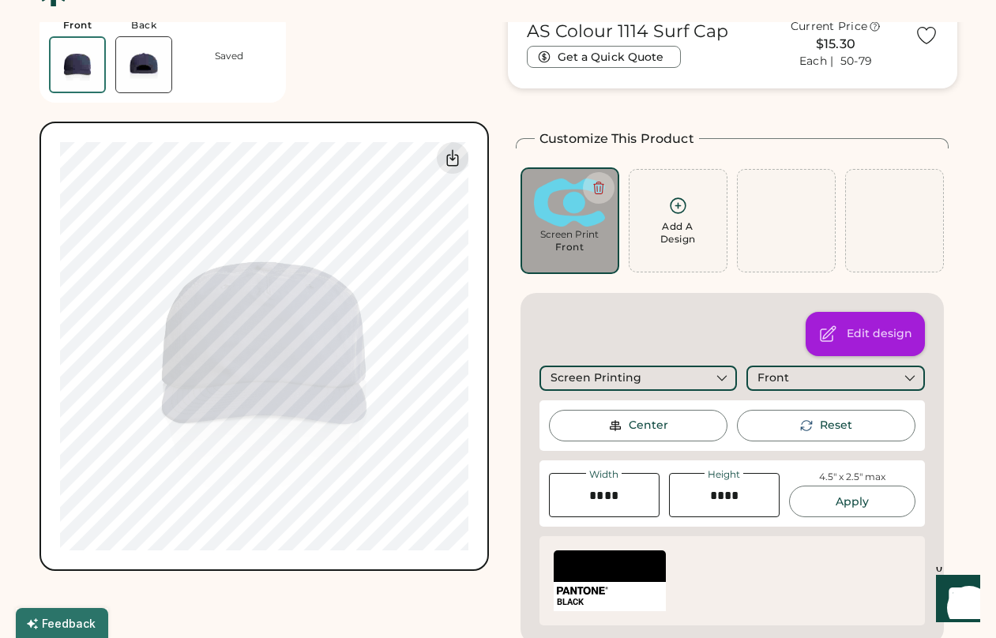
scroll to position [112, 0]
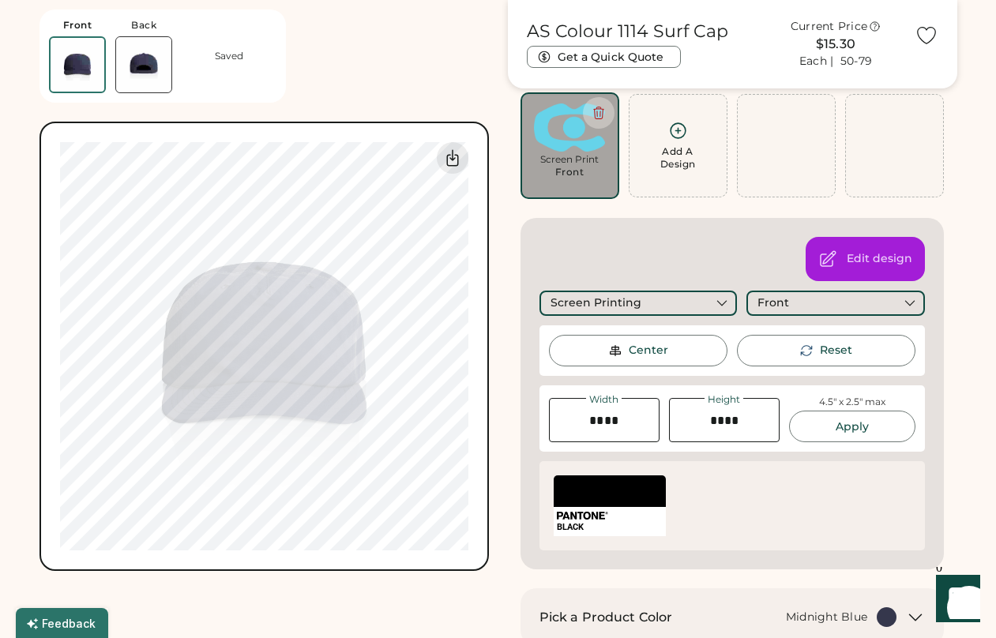
click at [591, 177] on div "Screen Print Front" at bounding box center [570, 170] width 77 height 35
type input "****"
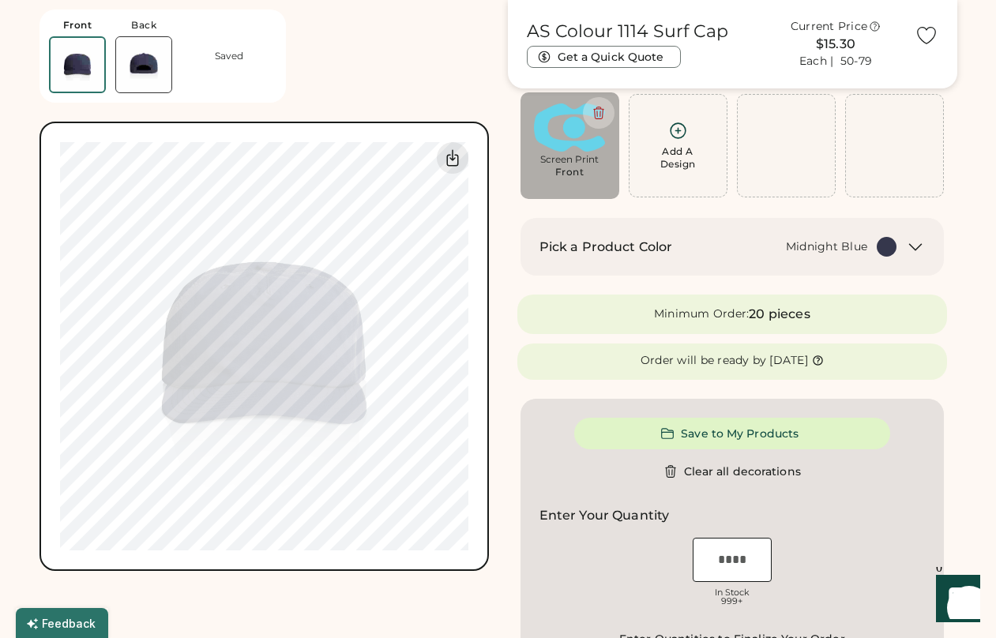
click at [564, 153] on div "Screen Print" at bounding box center [570, 159] width 77 height 13
type input "****"
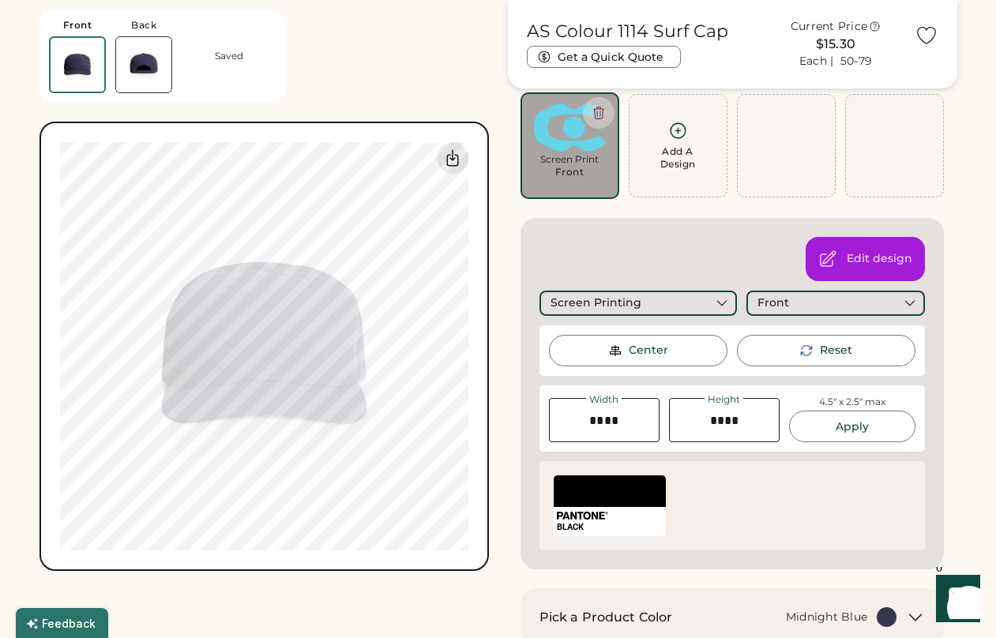
click at [581, 157] on div "Screen Print" at bounding box center [570, 159] width 77 height 13
type input "****"
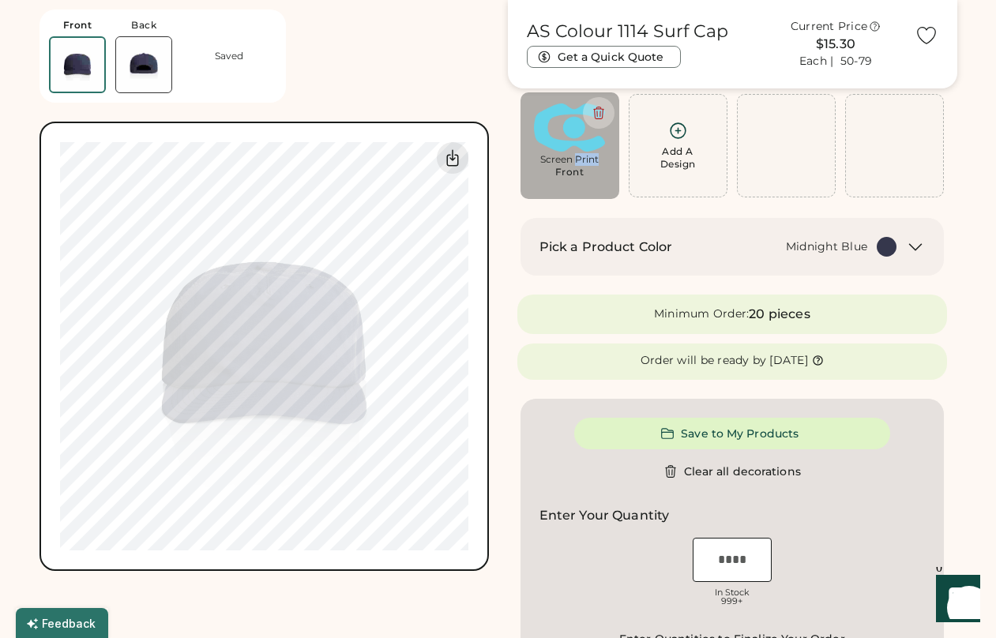
click at [581, 157] on div "Screen Print" at bounding box center [570, 159] width 77 height 13
type input "****"
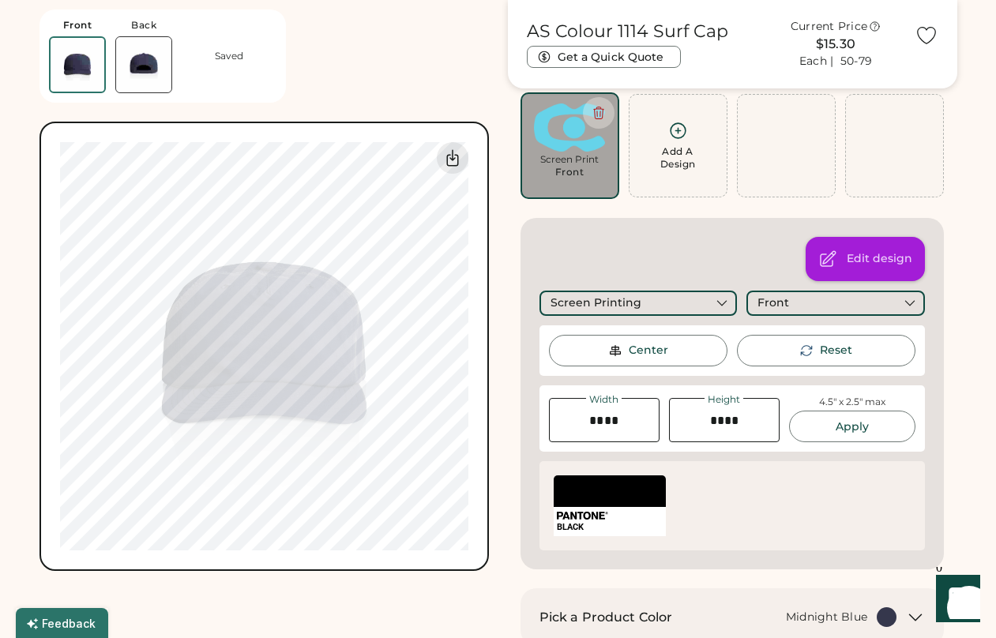
click at [906, 263] on div "Edit design" at bounding box center [880, 259] width 66 height 16
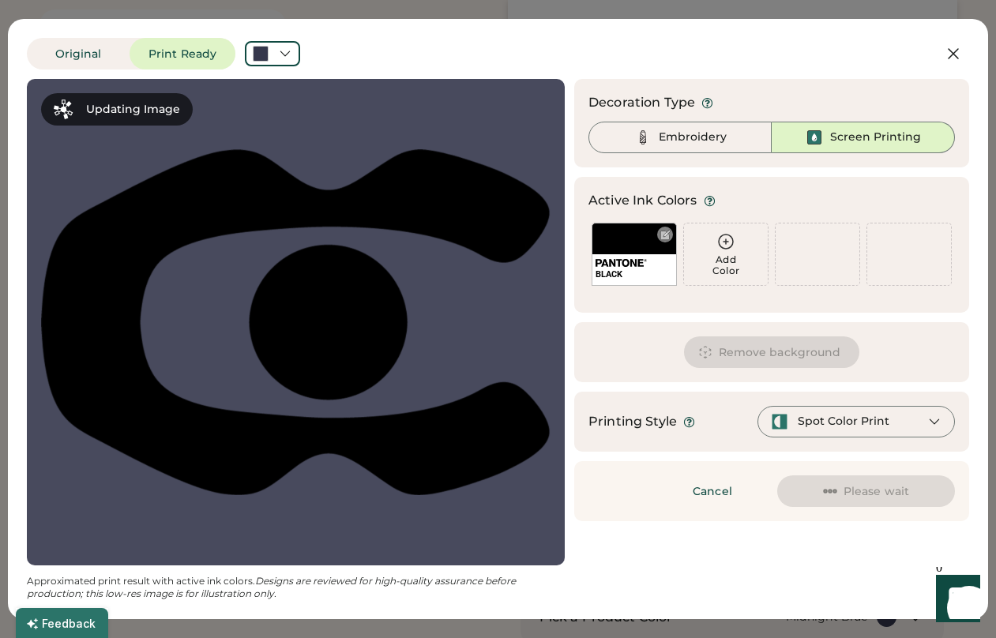
click at [627, 250] on div "BLACK" at bounding box center [634, 254] width 85 height 63
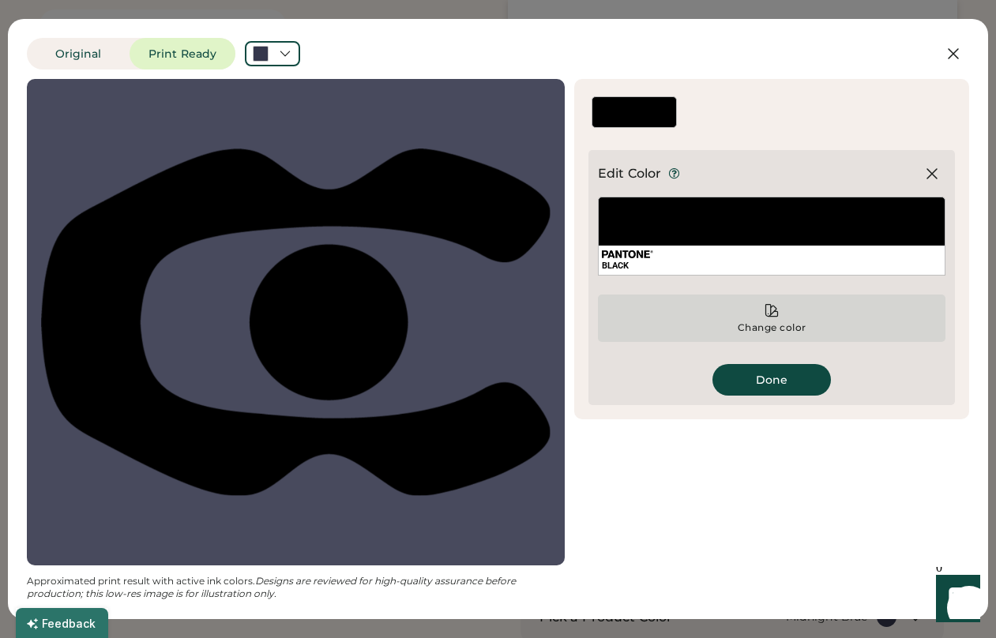
click at [768, 311] on icon at bounding box center [772, 311] width 16 height 16
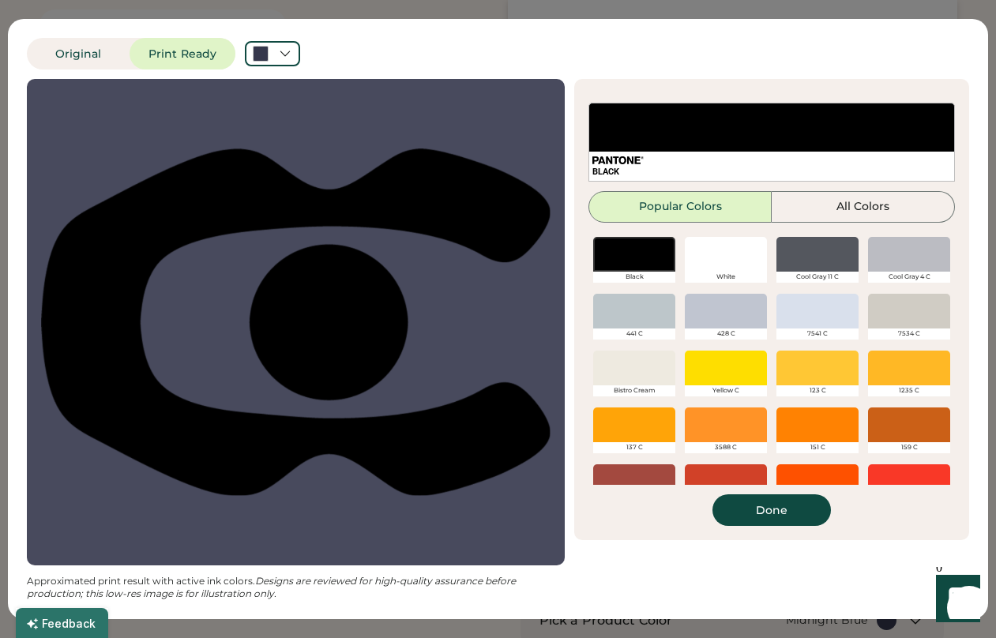
scroll to position [109, 0]
click at [736, 309] on div at bounding box center [726, 311] width 82 height 35
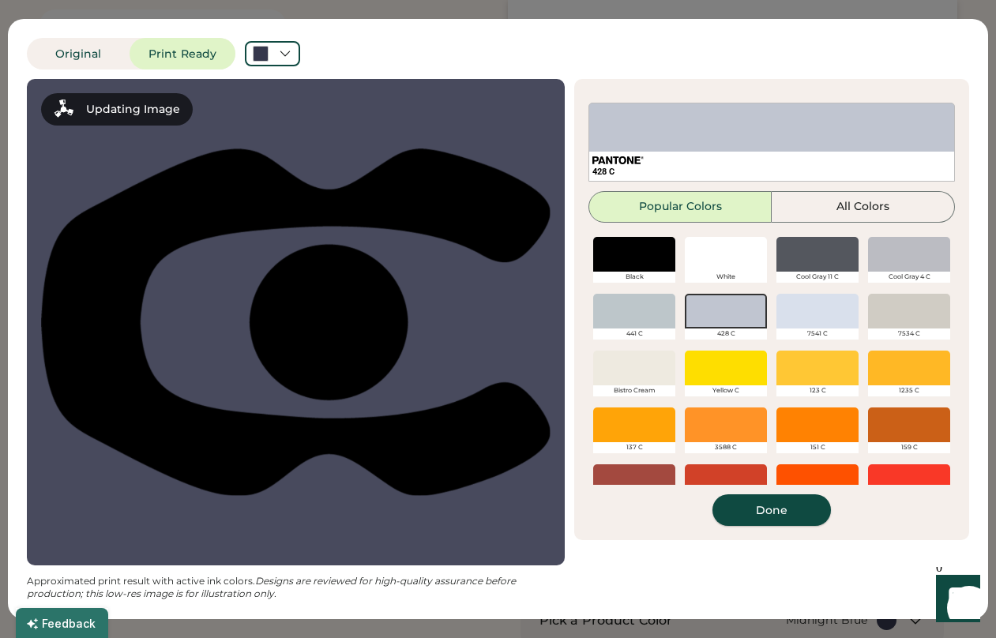
click at [785, 514] on button "Done" at bounding box center [772, 511] width 119 height 32
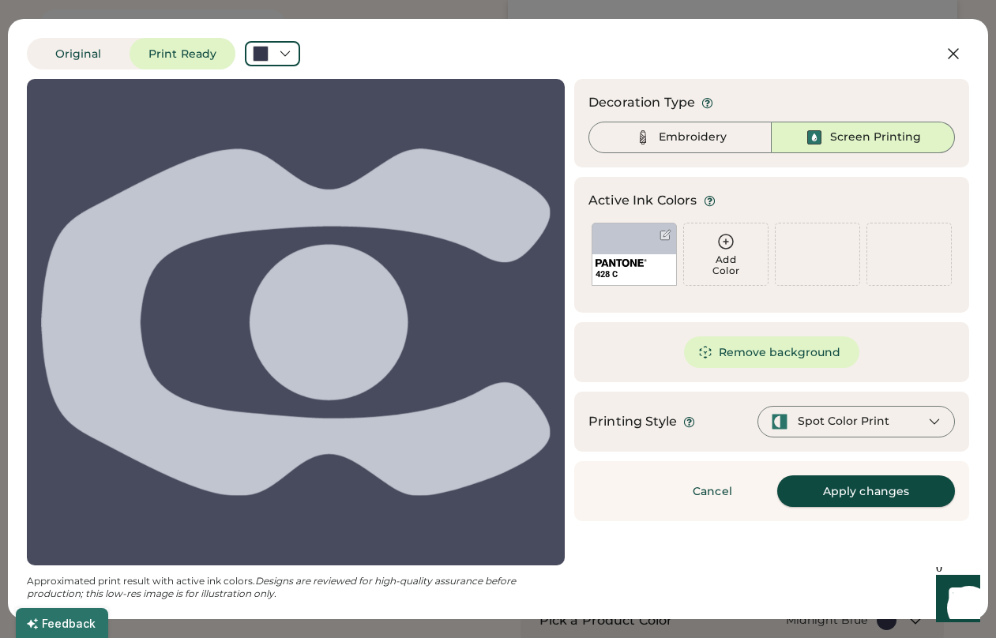
click at [858, 500] on button "Apply changes" at bounding box center [866, 492] width 178 height 32
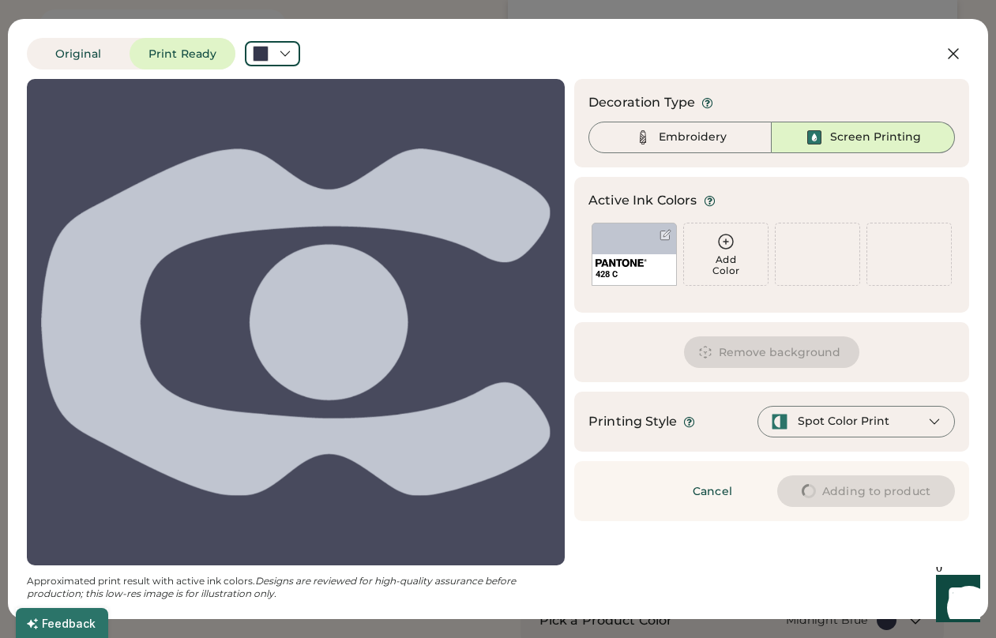
type input "****"
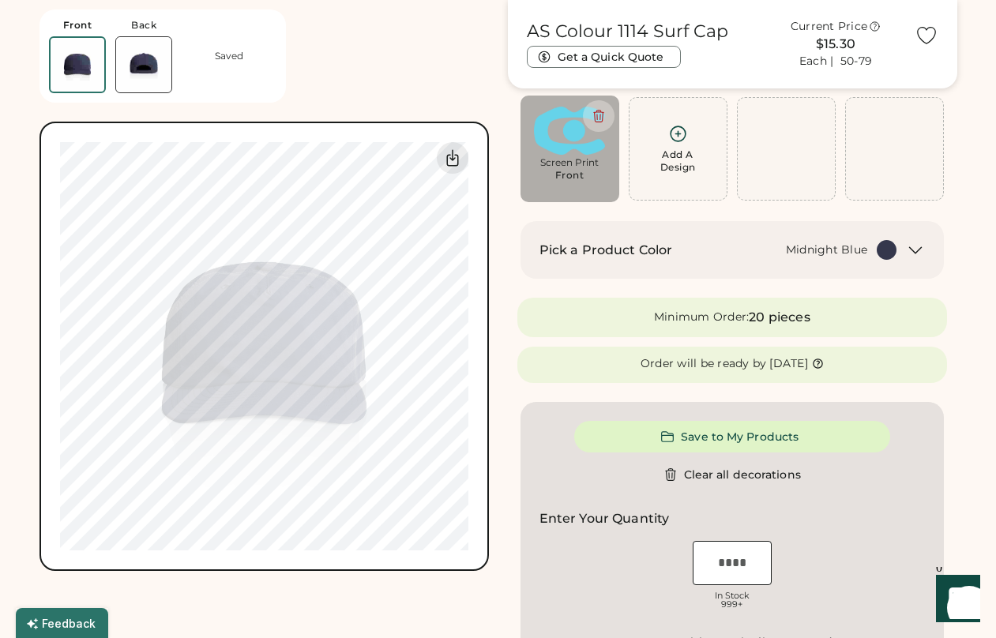
type input "****"
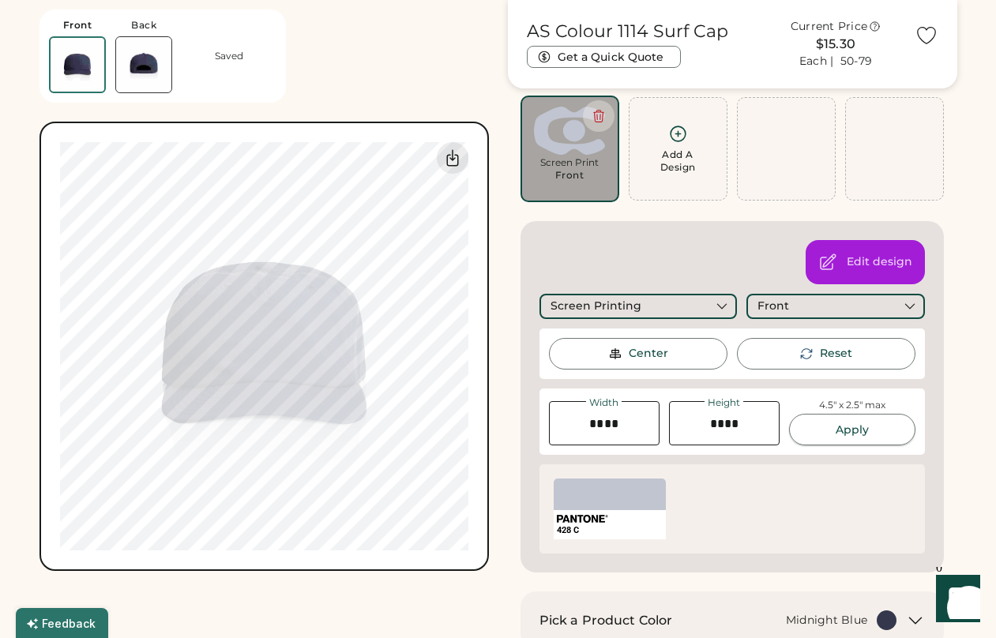
click at [833, 437] on button "Apply" at bounding box center [852, 430] width 126 height 32
click at [481, 344] on div "Switch to back My uploaded designs Upload new design SVG, Ai, PDF, EPS, PSD Non…" at bounding box center [265, 347] width 450 height 450
